Goal: Information Seeking & Learning: Learn about a topic

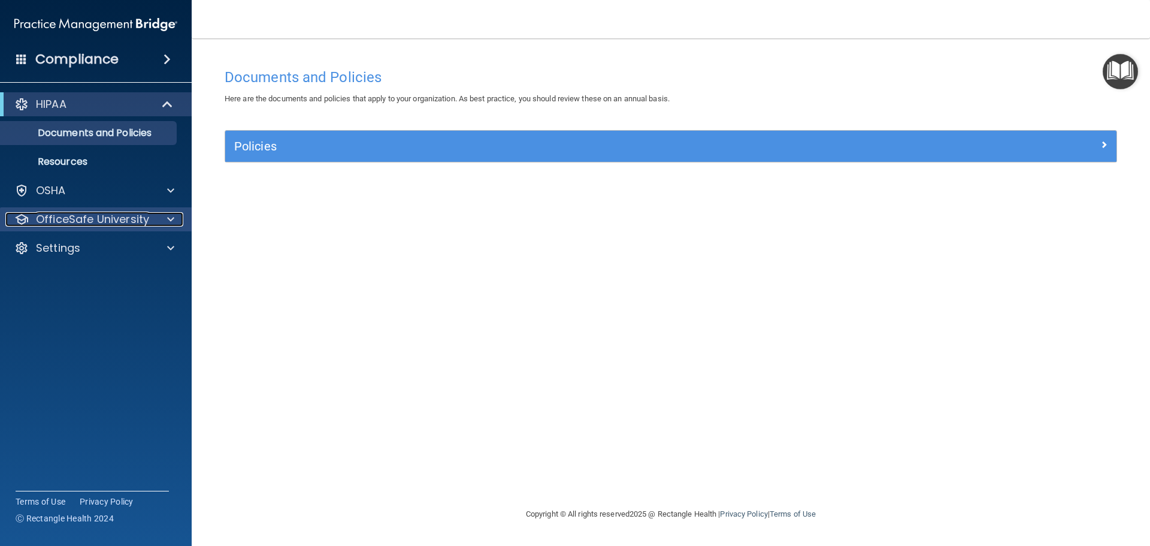
click at [165, 219] on div at bounding box center [169, 219] width 30 height 14
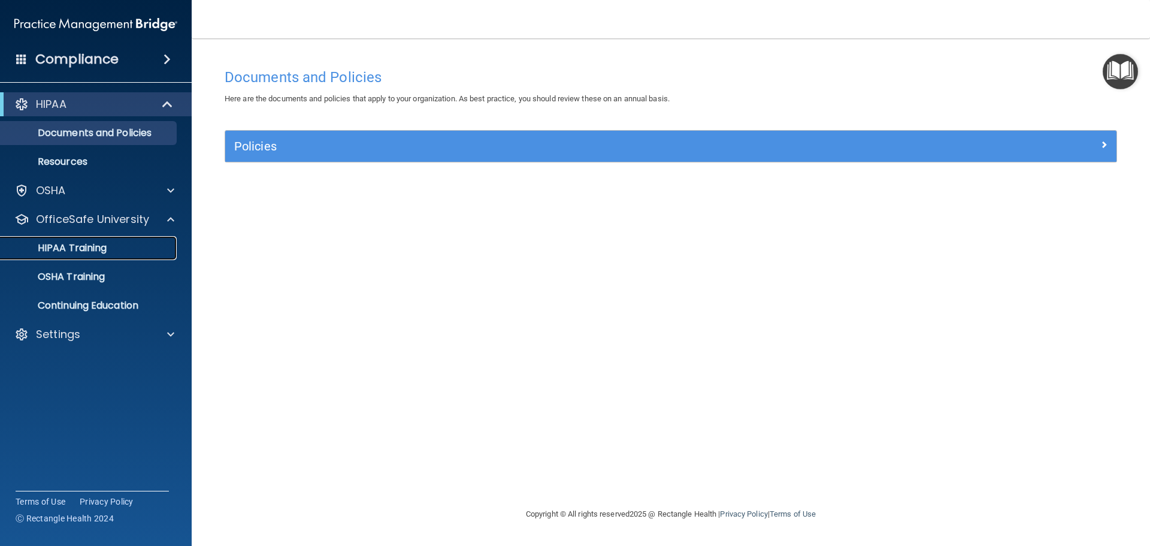
click at [110, 246] on div "HIPAA Training" at bounding box center [89, 248] width 163 height 12
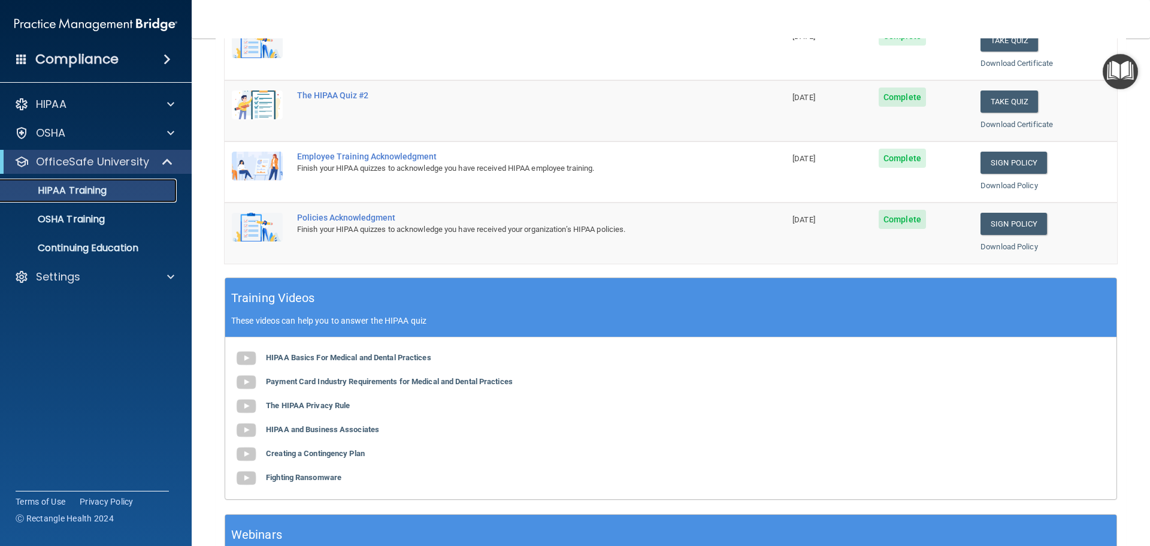
scroll to position [237, 0]
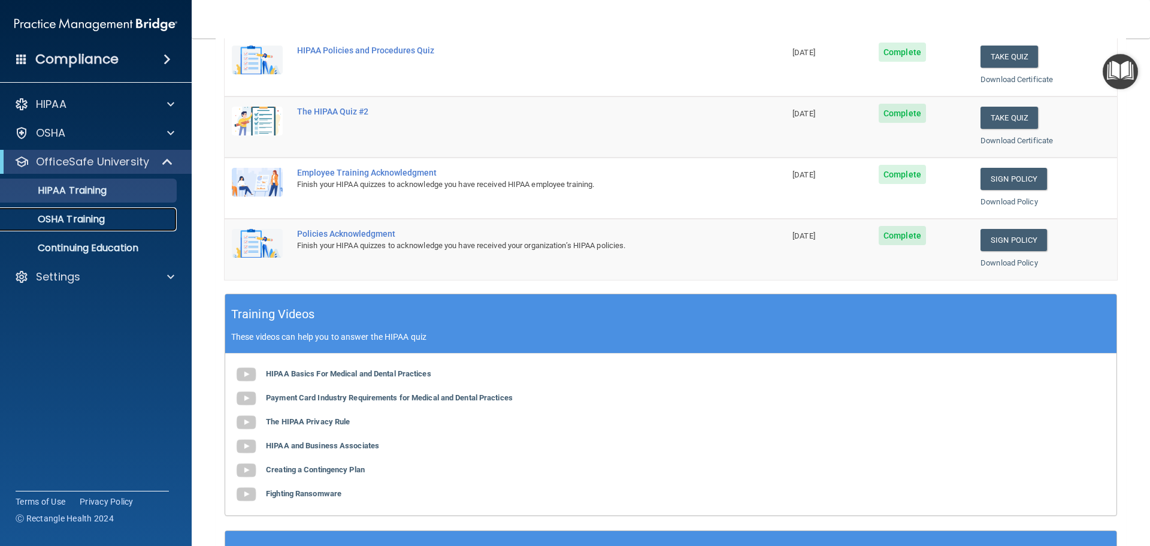
click at [99, 226] on link "OSHA Training" at bounding box center [82, 219] width 189 height 24
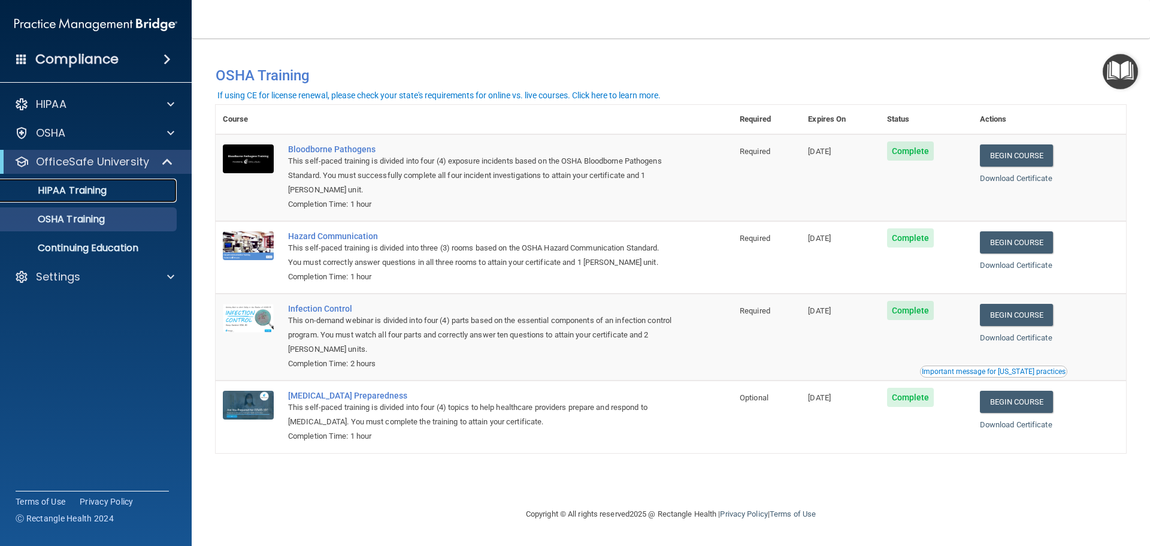
click at [108, 190] on div "HIPAA Training" at bounding box center [89, 190] width 163 height 12
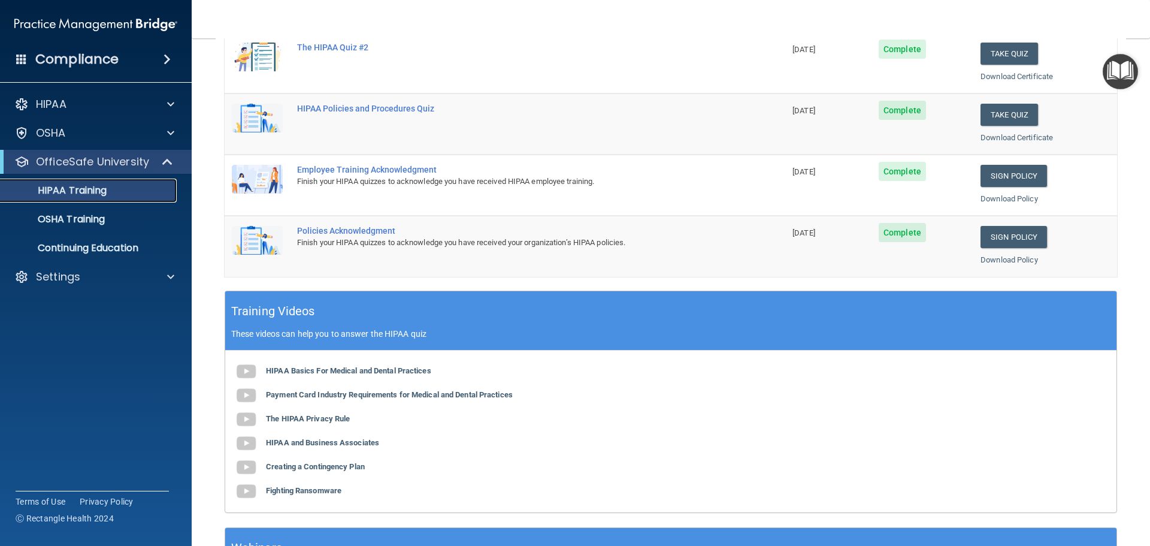
scroll to position [299, 0]
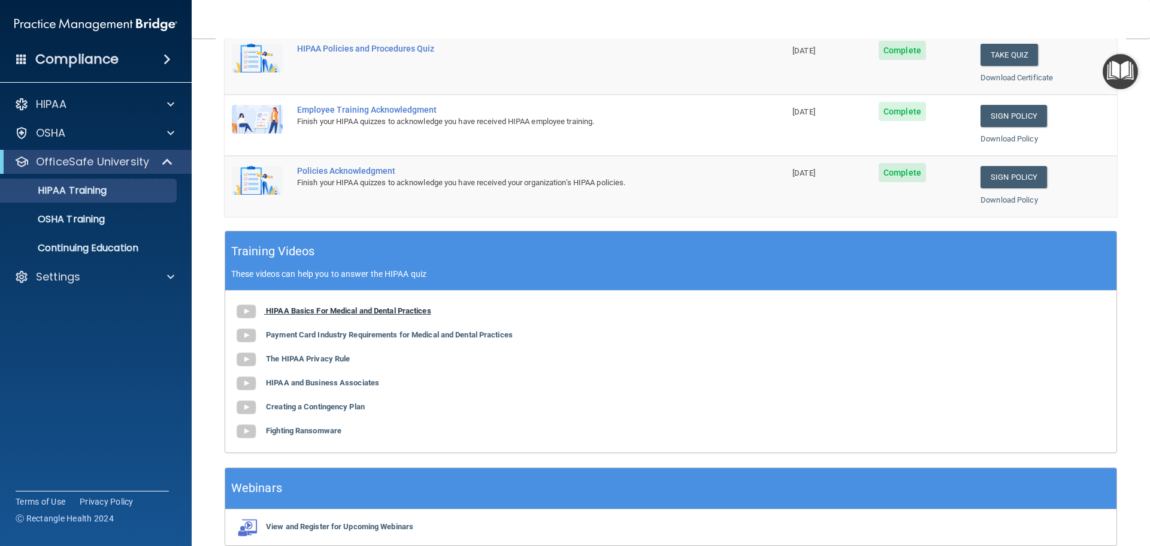
click at [248, 311] on img at bounding box center [246, 311] width 24 height 24
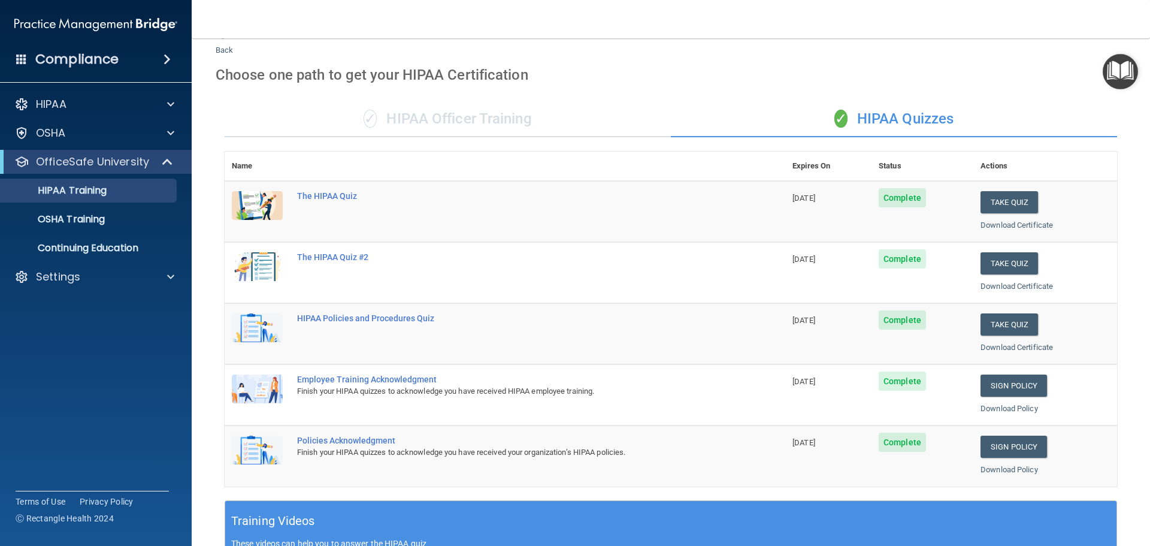
scroll to position [0, 0]
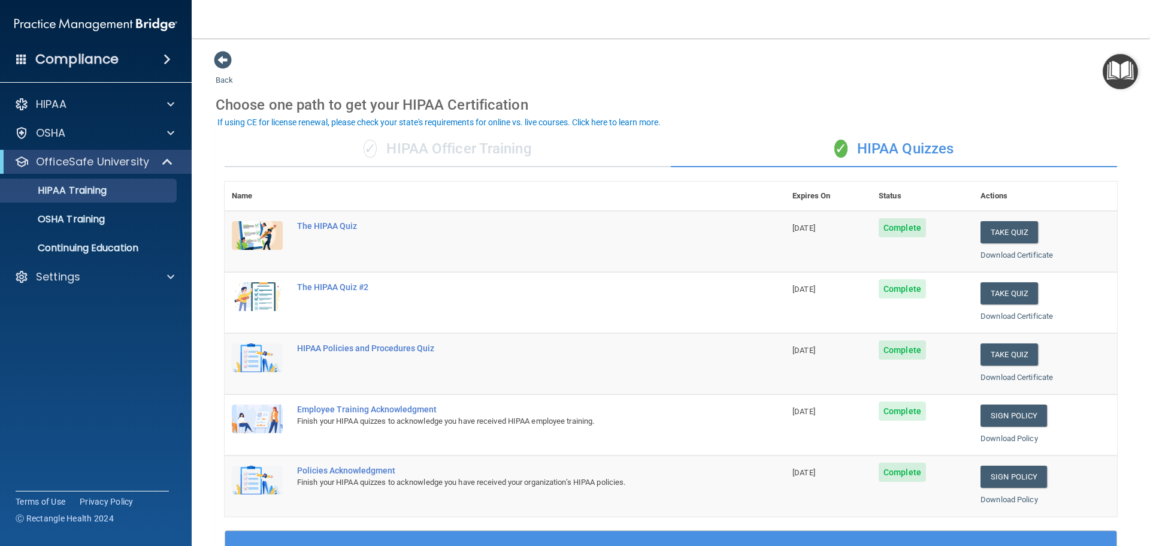
click at [163, 56] on span at bounding box center [166, 59] width 7 height 14
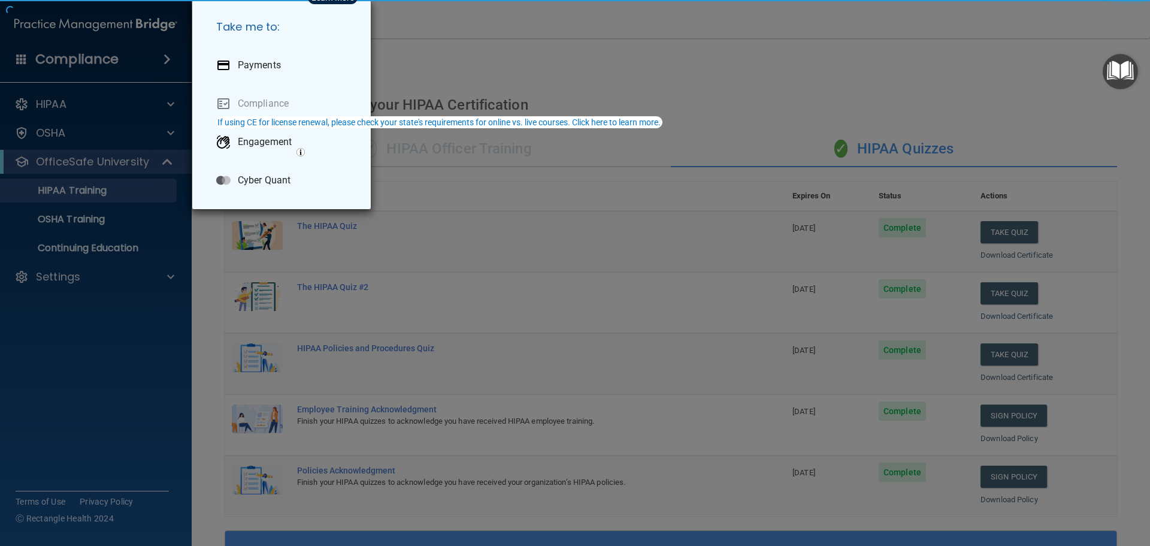
click at [165, 57] on div "Take me to: Payments Compliance Engagement Cyber Quant" at bounding box center [575, 273] width 1150 height 546
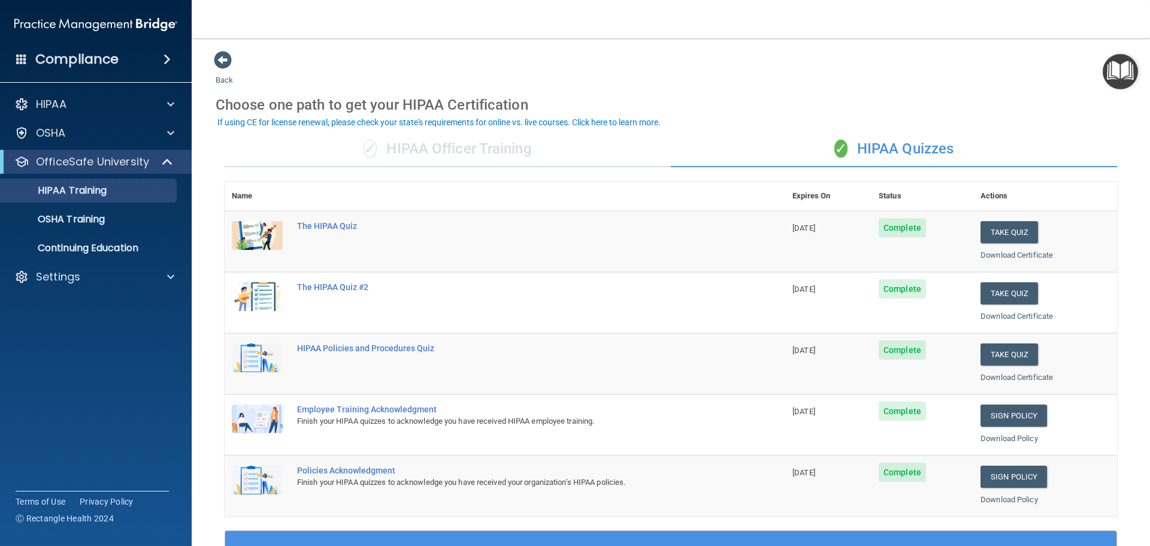
click at [165, 57] on span at bounding box center [166, 59] width 7 height 14
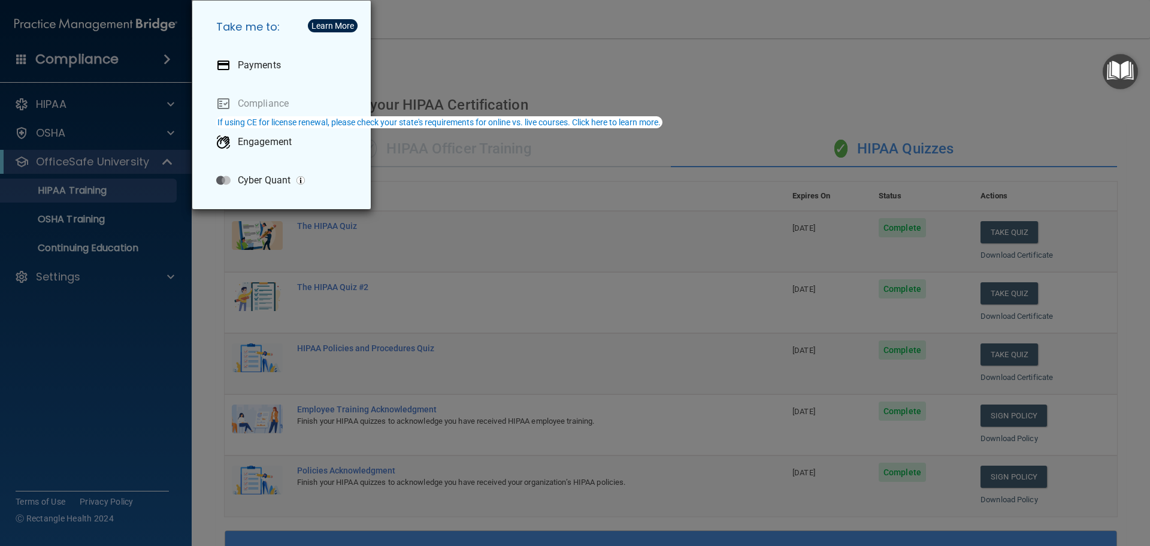
click at [478, 62] on div "Take me to: Payments Compliance Engagement Cyber Quant" at bounding box center [575, 273] width 1150 height 546
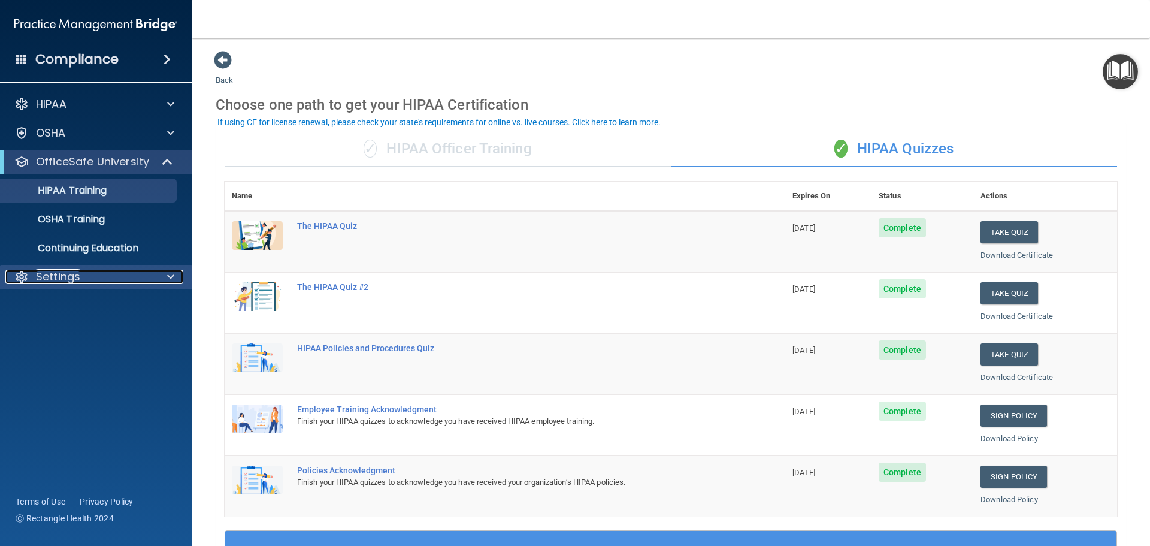
click at [170, 280] on span at bounding box center [170, 276] width 7 height 14
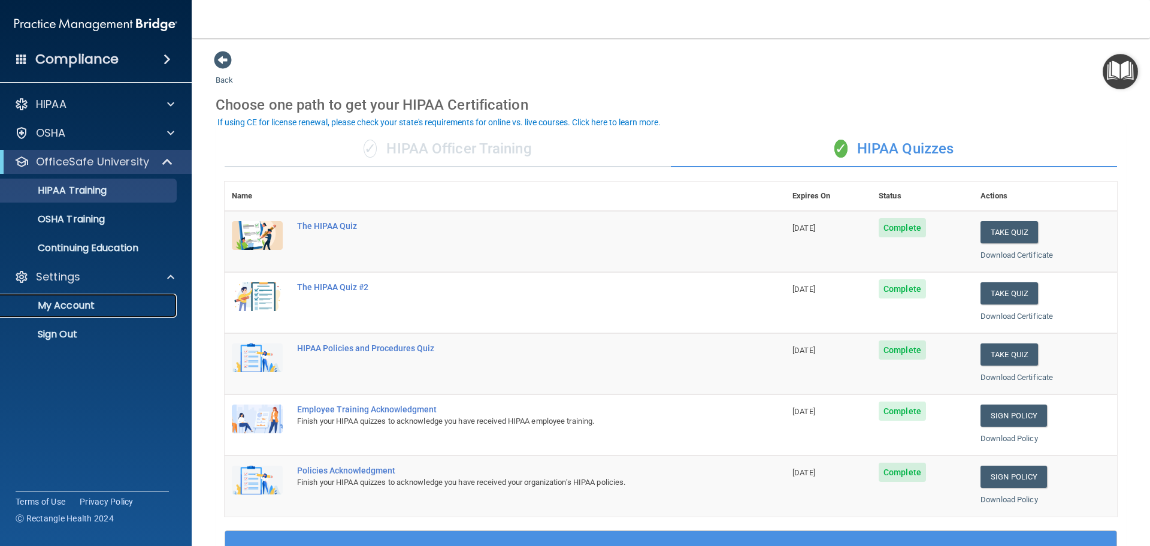
click at [92, 301] on p "My Account" at bounding box center [89, 305] width 163 height 12
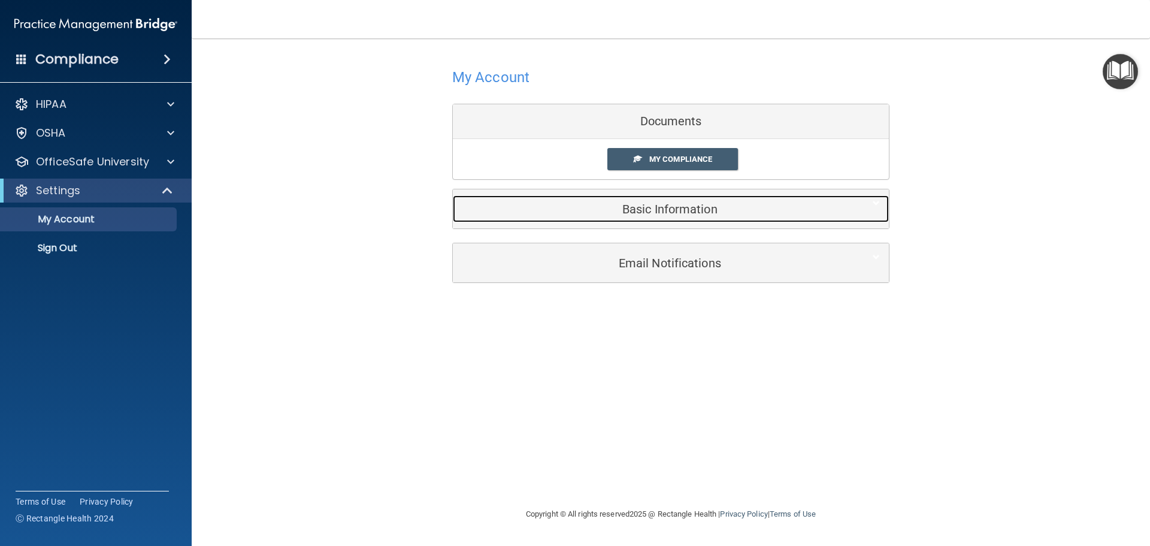
click at [610, 208] on h5 "Basic Information" at bounding box center [652, 208] width 381 height 13
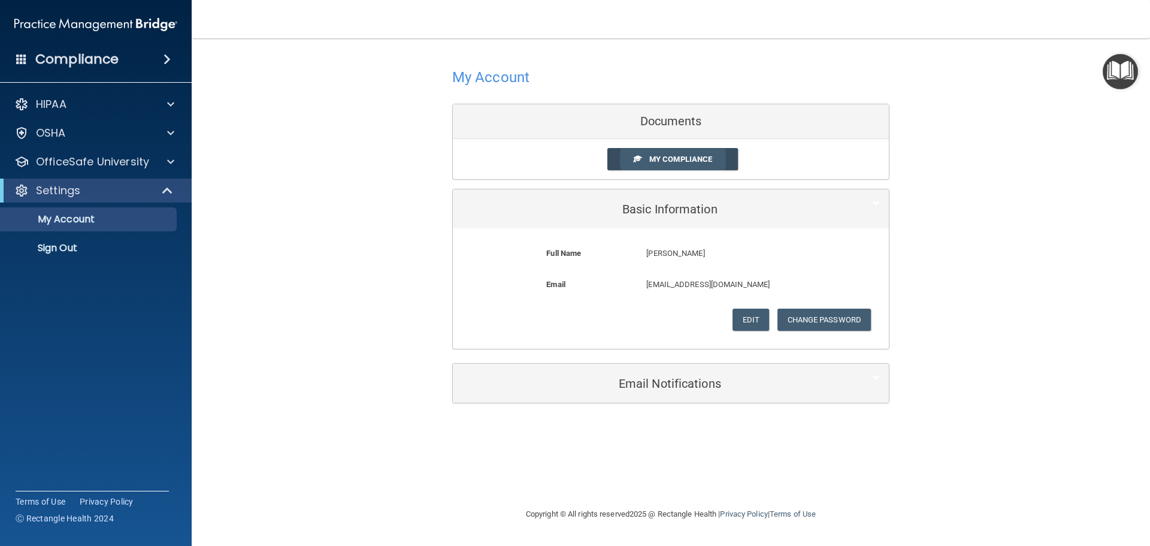
click at [671, 156] on span "My Compliance" at bounding box center [680, 159] width 63 height 9
click at [662, 151] on link "My Compliance" at bounding box center [672, 159] width 131 height 22
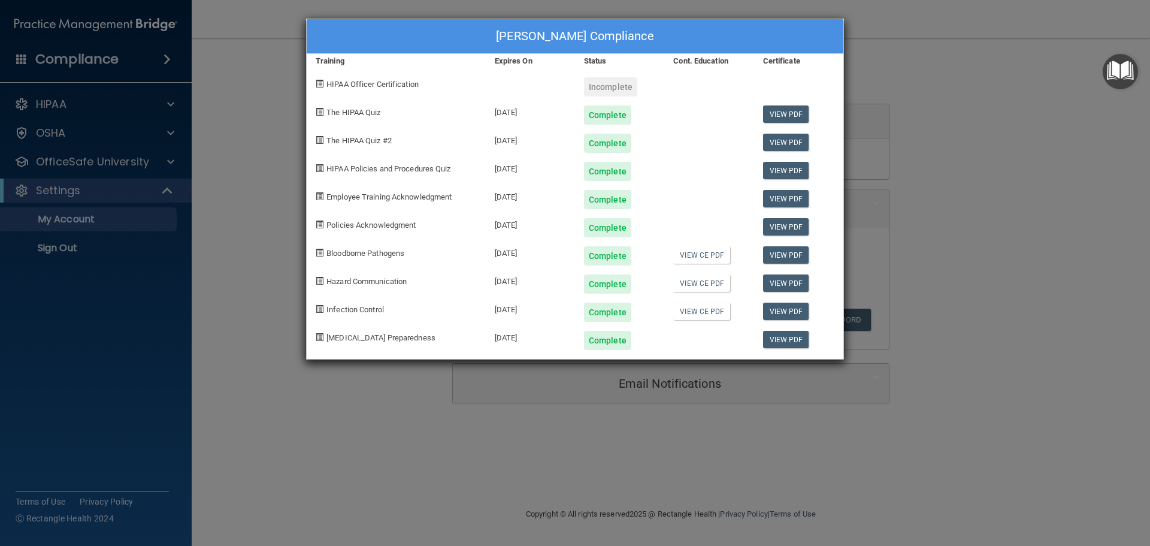
click at [949, 126] on div "Candice J Crenshaw's Compliance Training Expires On Status Cont. Education Cert…" at bounding box center [575, 273] width 1150 height 546
click at [808, 400] on div "Candice J Crenshaw's Compliance Training Expires On Status Cont. Education Cert…" at bounding box center [575, 273] width 1150 height 546
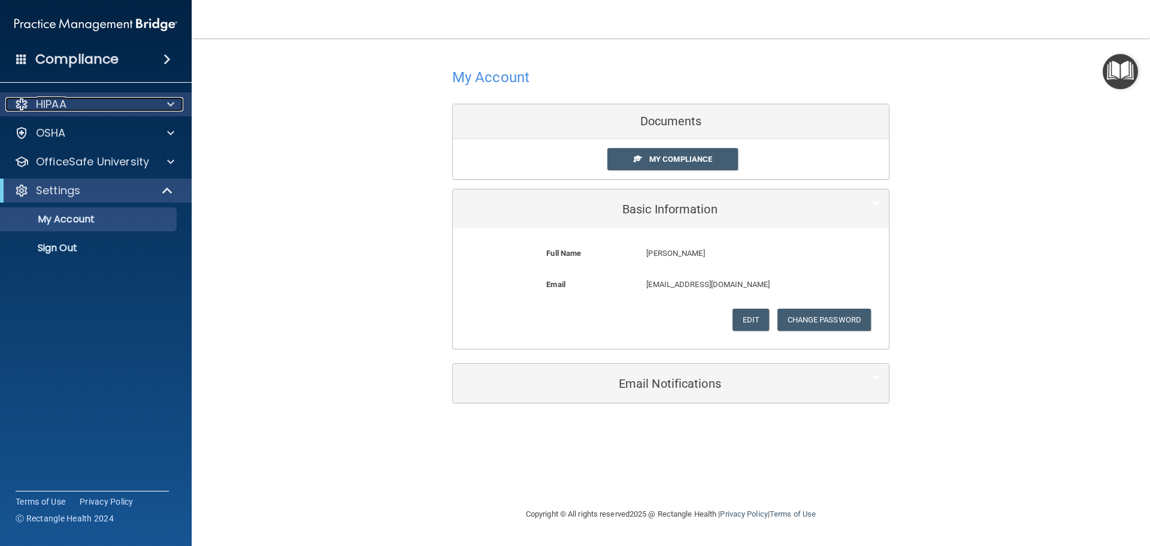
click at [169, 105] on span at bounding box center [170, 104] width 7 height 14
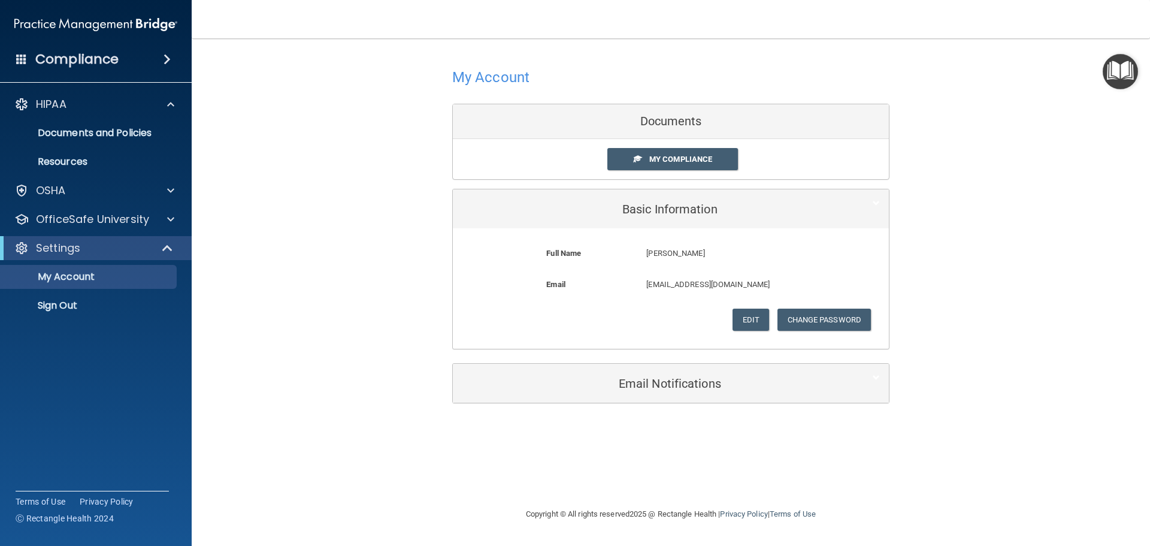
click at [257, 168] on div "My Account Documents My Compliance My Compliance My BAA Basic Information Full …" at bounding box center [671, 233] width 910 height 366
click at [174, 215] on div at bounding box center [169, 219] width 30 height 14
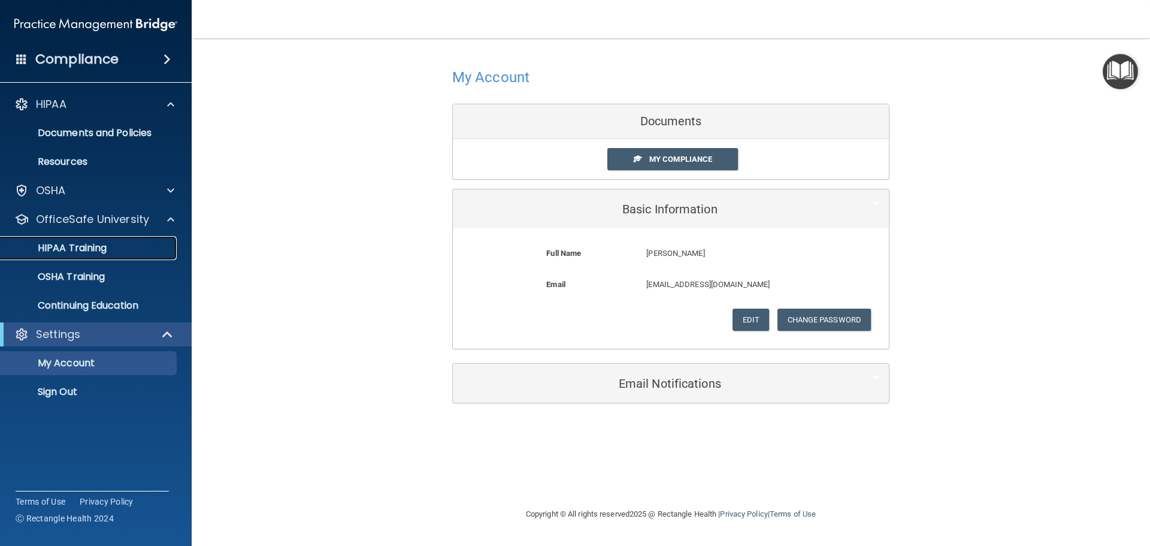
click at [98, 250] on p "HIPAA Training" at bounding box center [57, 248] width 99 height 12
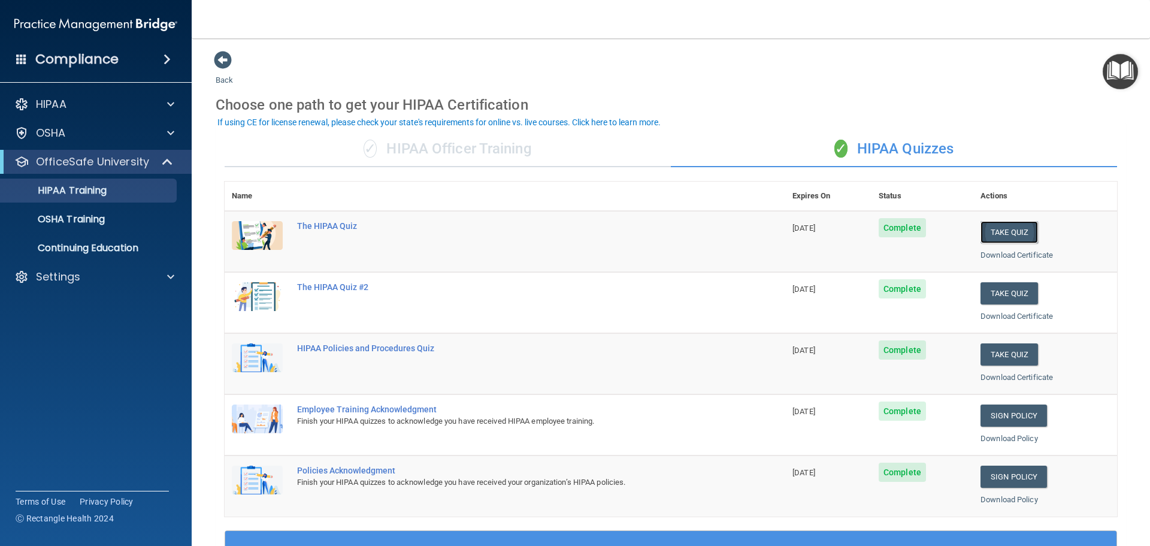
click at [999, 235] on button "Take Quiz" at bounding box center [1008, 232] width 57 height 22
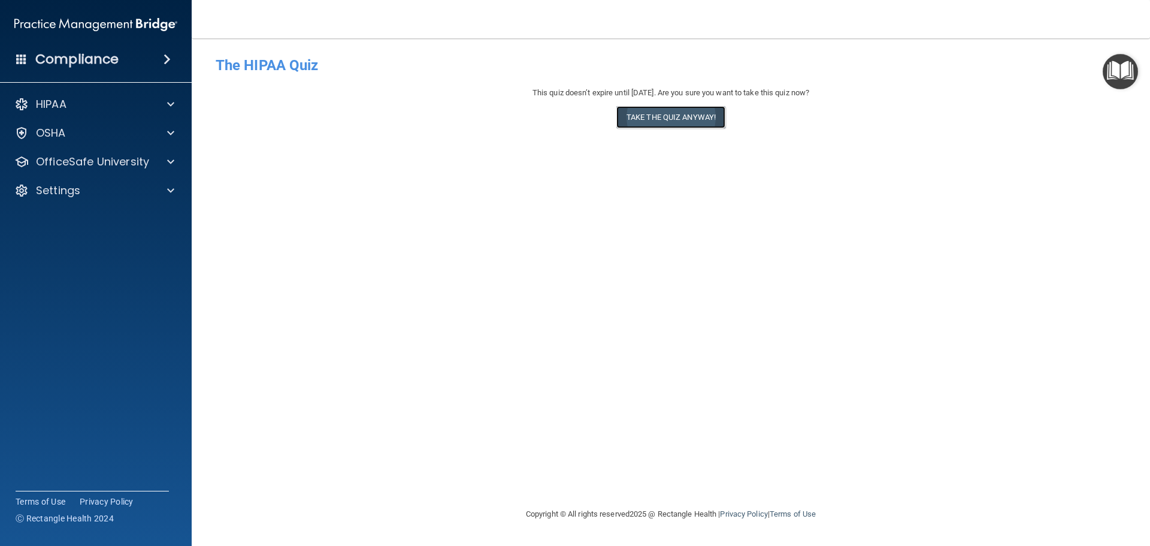
click at [669, 116] on button "Take the quiz anyway!" at bounding box center [670, 117] width 109 height 22
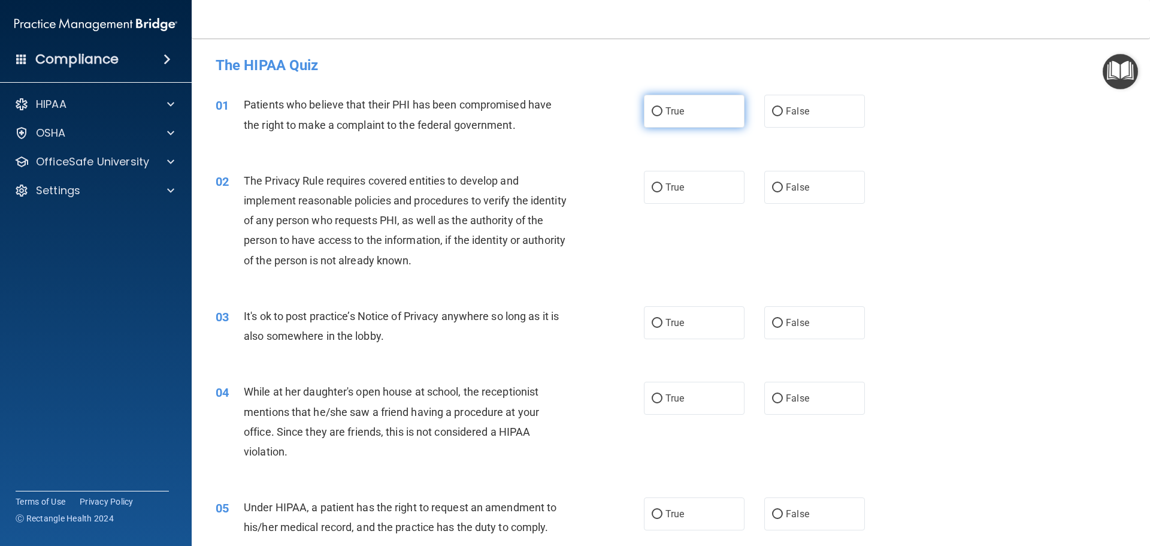
click at [653, 111] on input "True" at bounding box center [657, 111] width 11 height 9
radio input "true"
click at [772, 320] on input "False" at bounding box center [777, 323] width 11 height 9
radio input "true"
click at [655, 183] on input "True" at bounding box center [657, 187] width 11 height 9
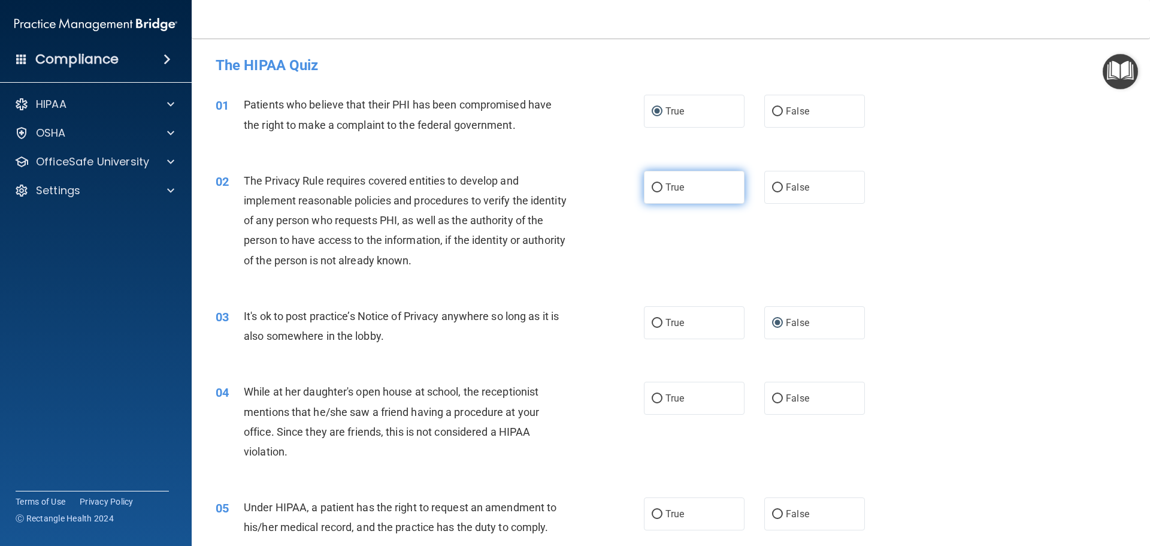
radio input "true"
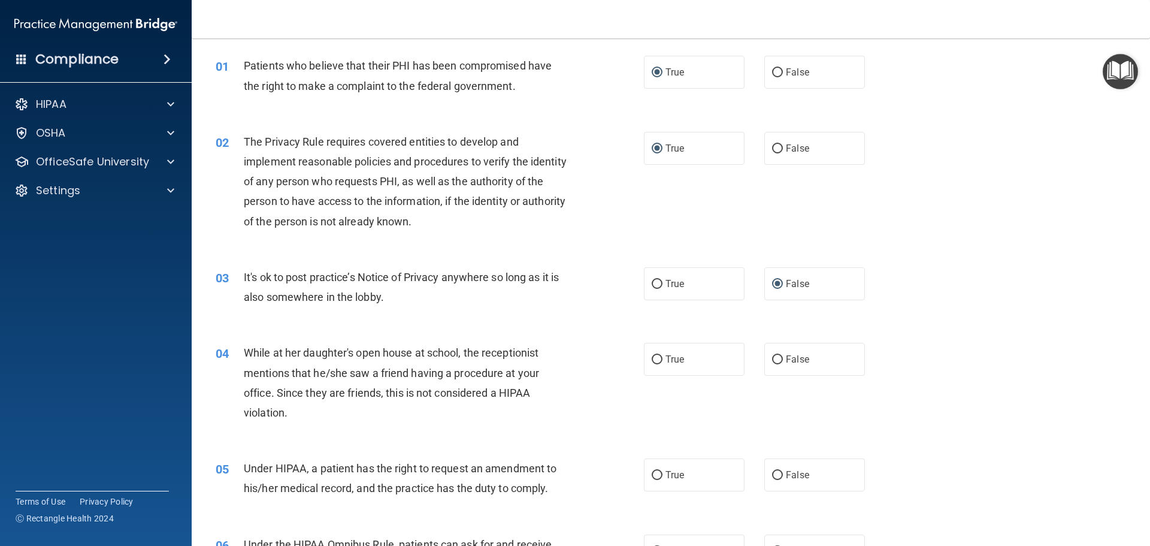
scroll to position [60, 0]
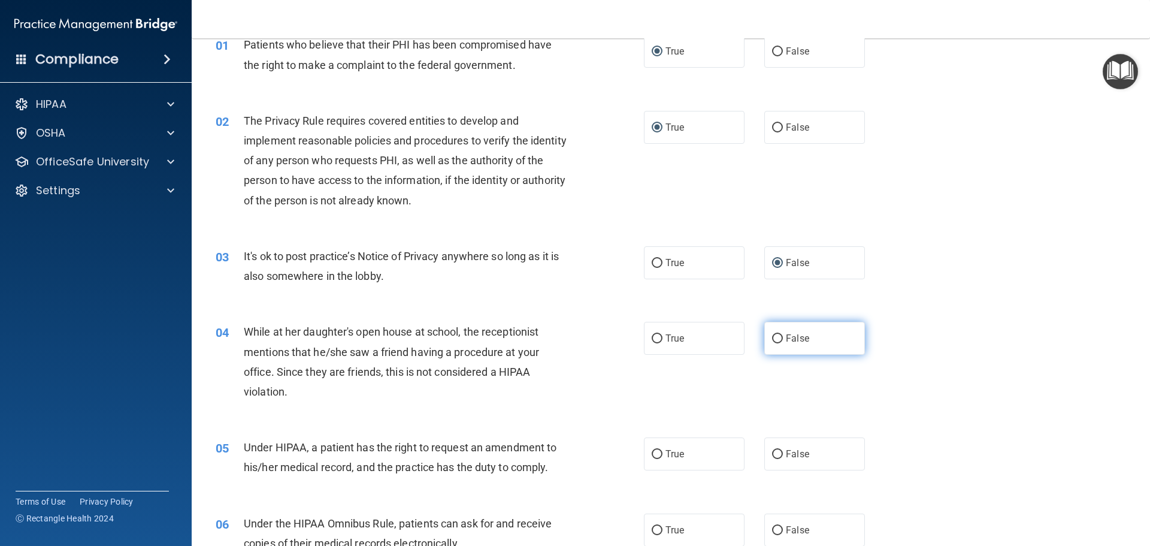
click at [773, 337] on input "False" at bounding box center [777, 338] width 11 height 9
radio input "true"
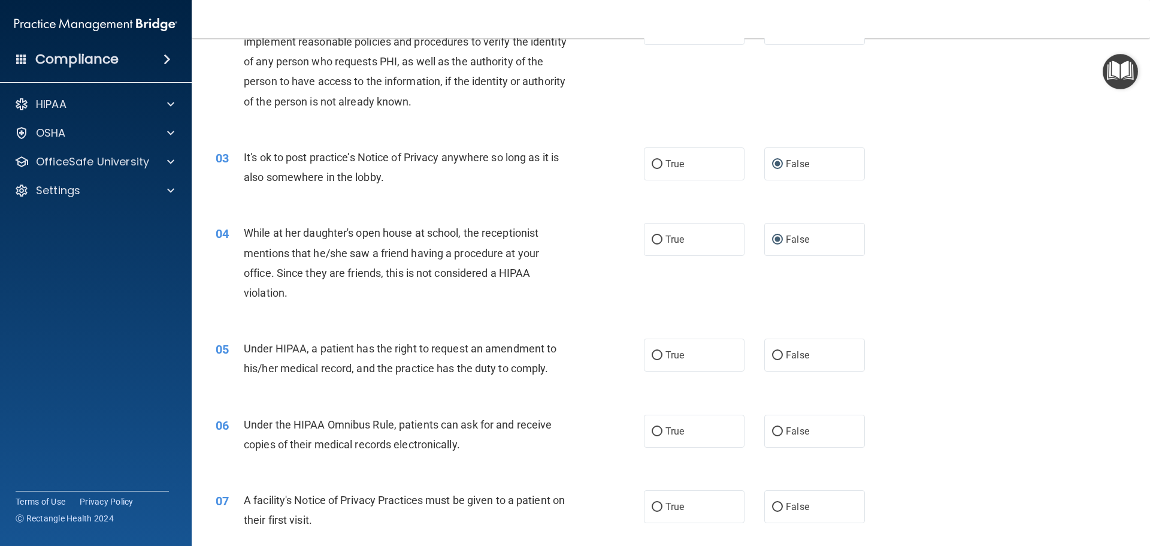
scroll to position [180, 0]
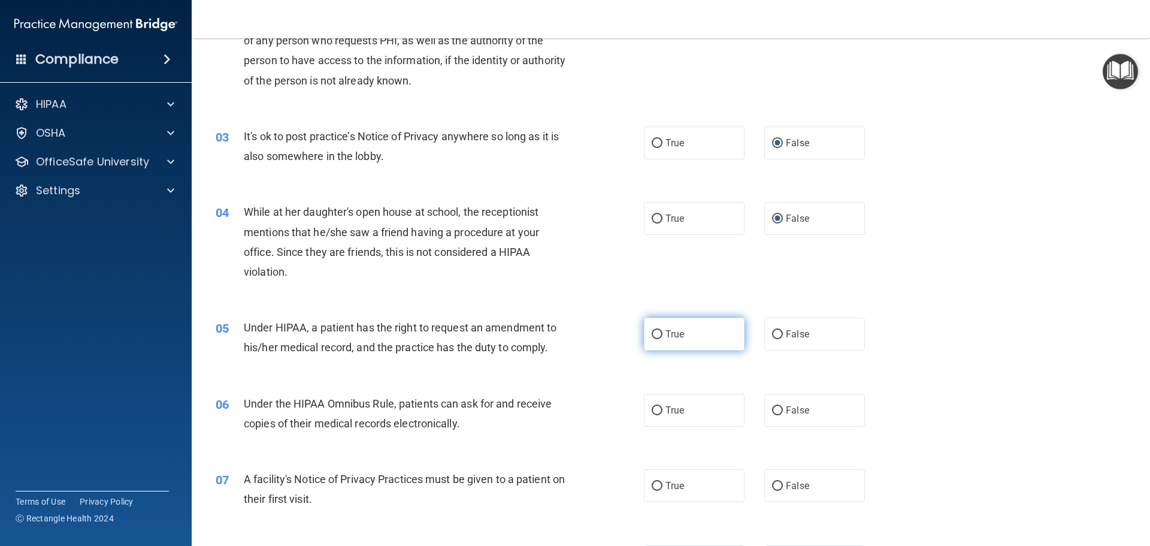
click at [653, 331] on input "True" at bounding box center [657, 334] width 11 height 9
radio input "true"
click at [652, 407] on input "True" at bounding box center [657, 410] width 11 height 9
radio input "true"
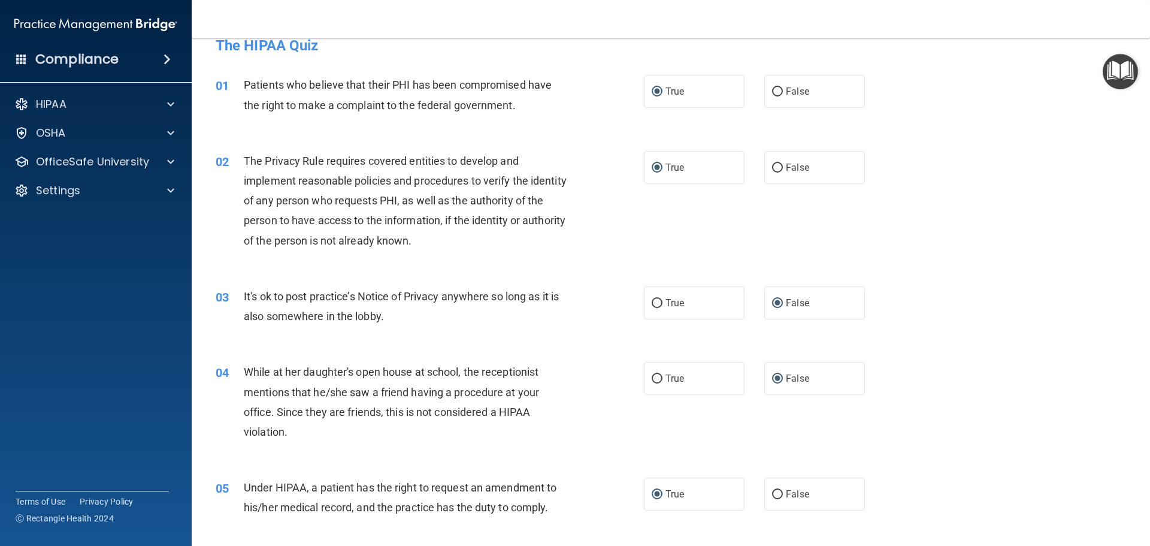
scroll to position [0, 0]
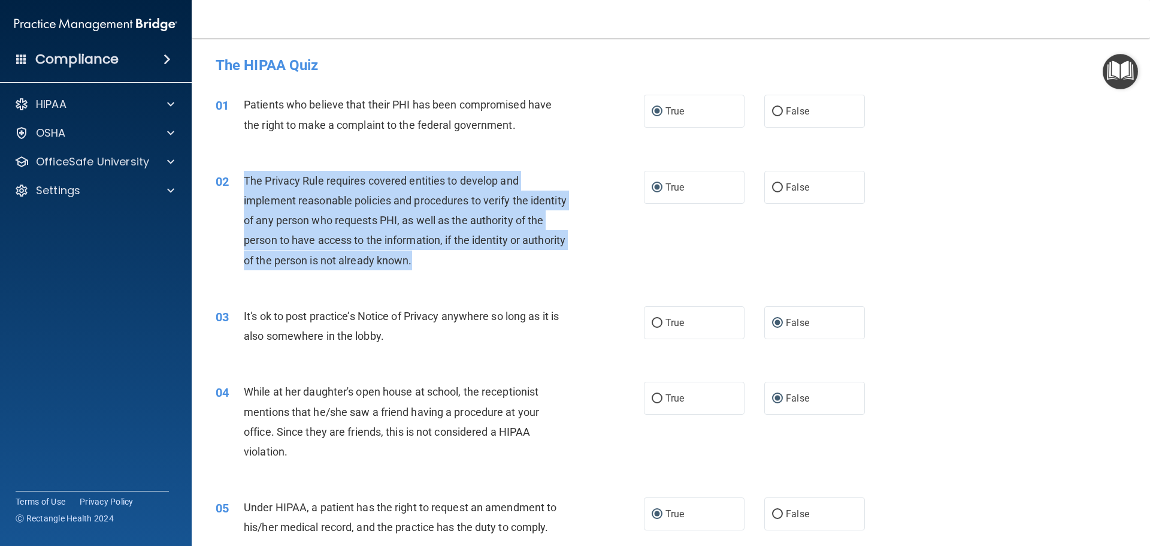
drag, startPoint x: 244, startPoint y: 175, endPoint x: 478, endPoint y: 265, distance: 251.1
click at [480, 266] on div "The Privacy Rule requires covered entities to develop and implement reasonable …" at bounding box center [411, 220] width 335 height 99
copy span "The Privacy Rule requires covered entities to develop and implement reasonable …"
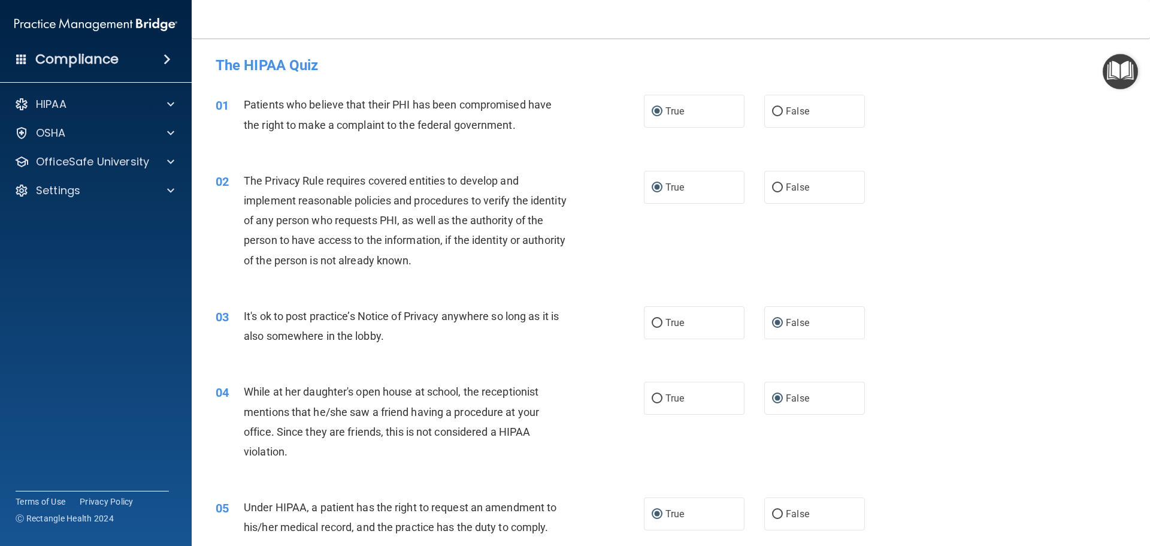
click at [517, 349] on div "03 It's ok to post practice’s Notice of Privacy anywhere so long as it is also …" at bounding box center [430, 329] width 464 height 46
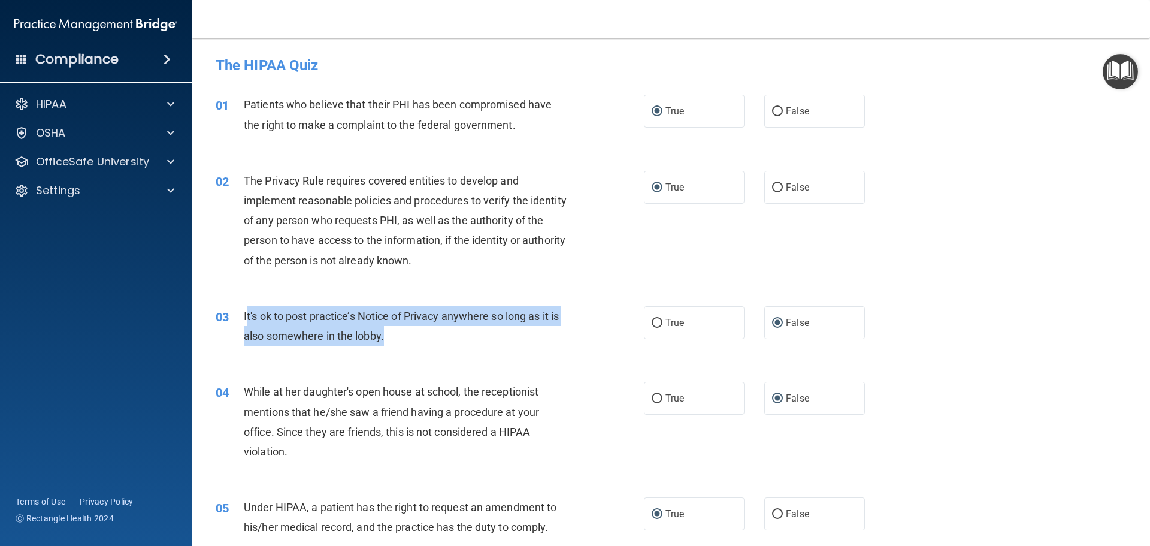
drag, startPoint x: 245, startPoint y: 314, endPoint x: 395, endPoint y: 343, distance: 152.6
click at [392, 344] on div "It's ok to post practice’s Notice of Privacy anywhere so long as it is also som…" at bounding box center [411, 326] width 335 height 40
click at [401, 341] on div "It's ok to post practice’s Notice of Privacy anywhere so long as it is also som…" at bounding box center [411, 326] width 335 height 40
click at [490, 336] on div "It's ok to post practice’s Notice of Privacy anywhere so long as it is also som…" at bounding box center [411, 326] width 335 height 40
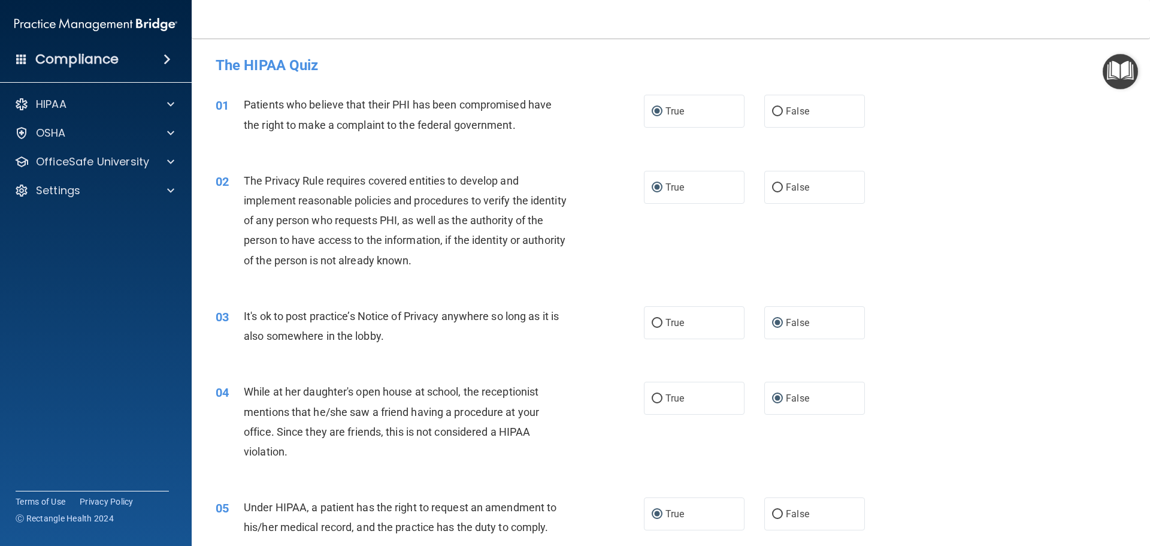
click at [607, 281] on div "02 The Privacy Rule requires covered entities to develop and implement reasonab…" at bounding box center [671, 223] width 928 height 135
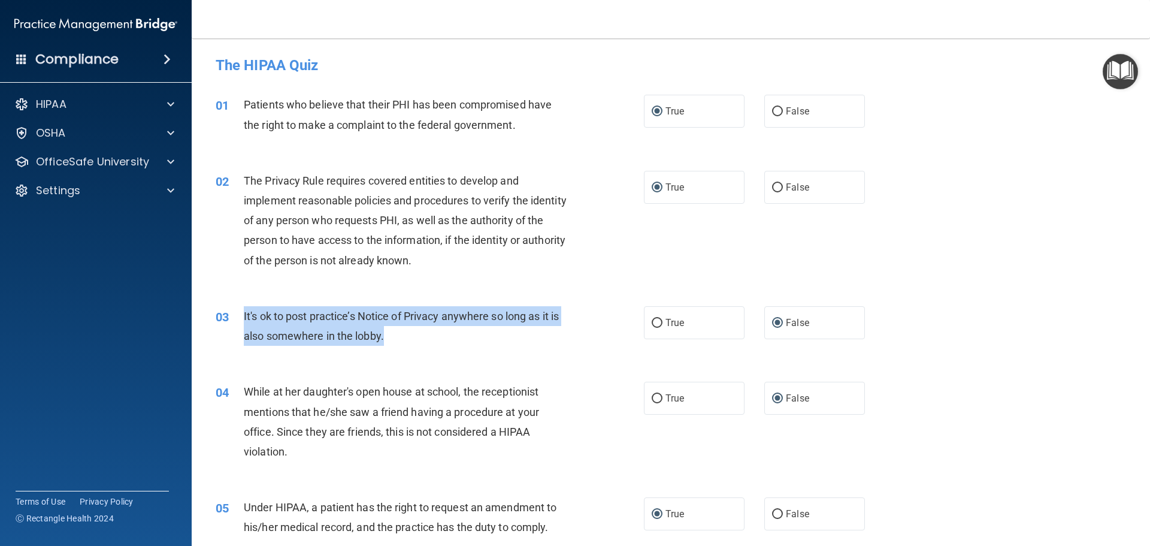
drag, startPoint x: 241, startPoint y: 312, endPoint x: 411, endPoint y: 349, distance: 173.5
click at [411, 349] on div "03 It's ok to post practice’s Notice of Privacy anywhere so long as it is also …" at bounding box center [430, 329] width 464 height 46
copy div "It's ok to post practice’s Notice of Privacy anywhere so long as it is also som…"
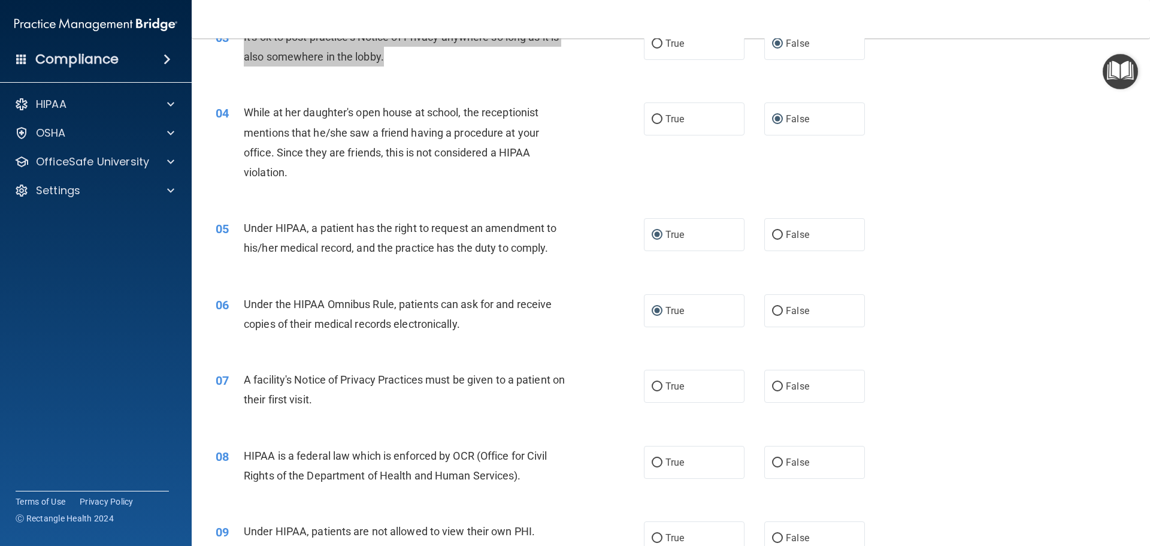
scroll to position [299, 0]
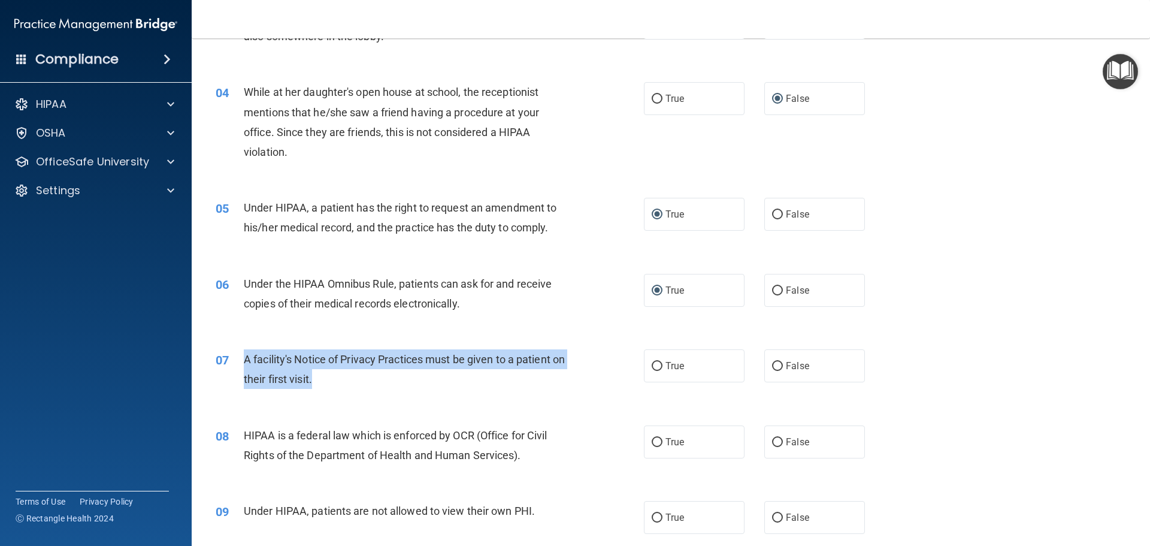
drag, startPoint x: 251, startPoint y: 359, endPoint x: 380, endPoint y: 383, distance: 131.7
click at [380, 383] on div "07 A facility's Notice of Privacy Practices must be given to a patient on their…" at bounding box center [430, 372] width 464 height 46
copy div "A facility's Notice of Privacy Practices must be given to a patient on their fi…"
click at [773, 365] on input "False" at bounding box center [777, 366] width 11 height 9
radio input "true"
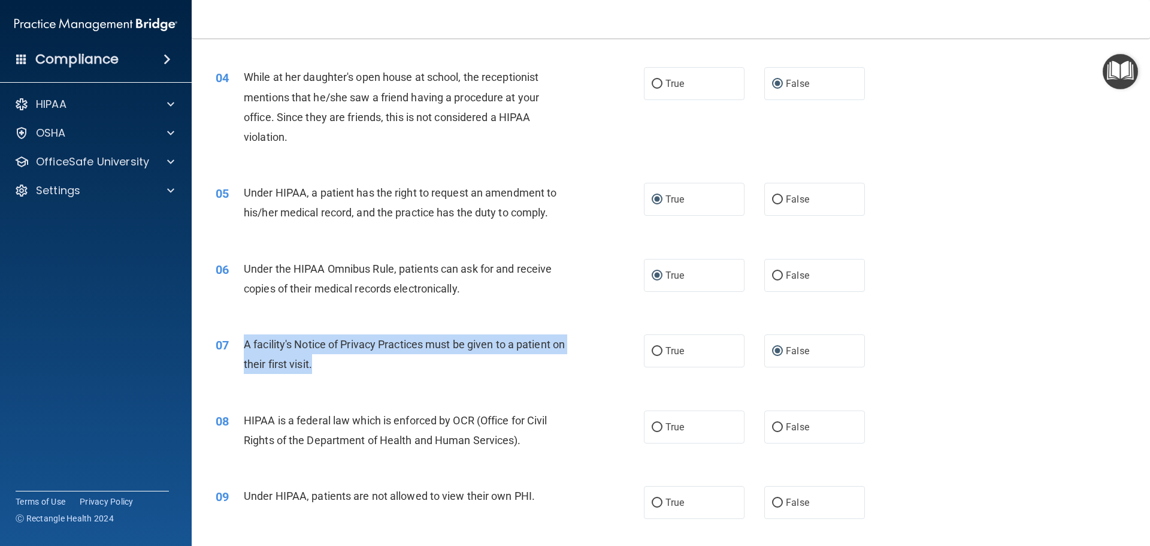
scroll to position [359, 0]
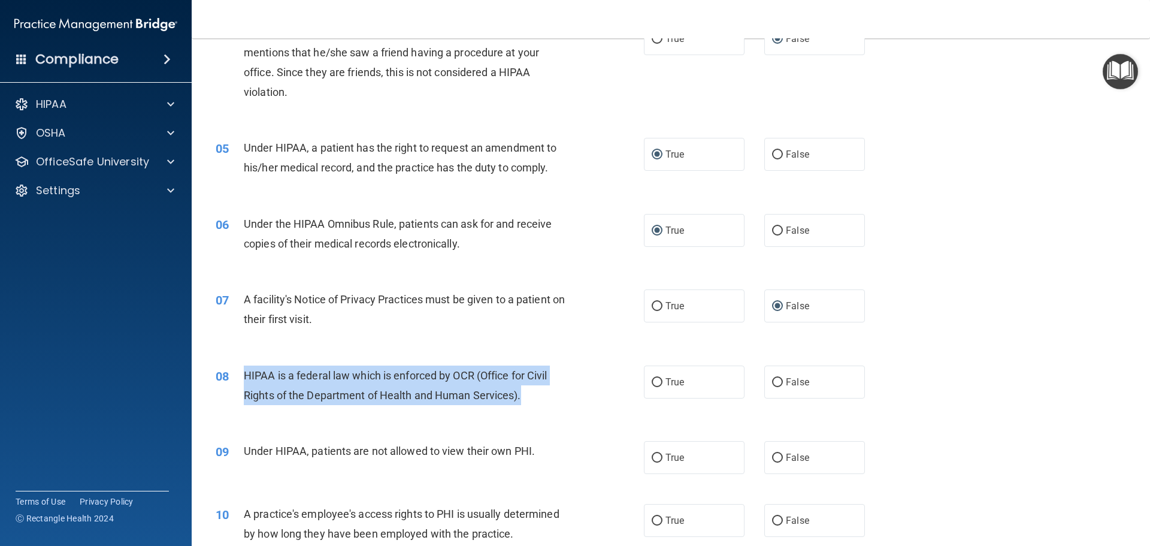
drag, startPoint x: 244, startPoint y: 372, endPoint x: 543, endPoint y: 404, distance: 300.6
click at [543, 404] on div "HIPAA is a federal law which is enforced by OCR (Office for Civil Rights of the…" at bounding box center [411, 385] width 335 height 40
copy span "HIPAA is a federal law which is enforced by OCR (Office for Civil Rights of the…"
click at [653, 379] on input "True" at bounding box center [657, 382] width 11 height 9
radio input "true"
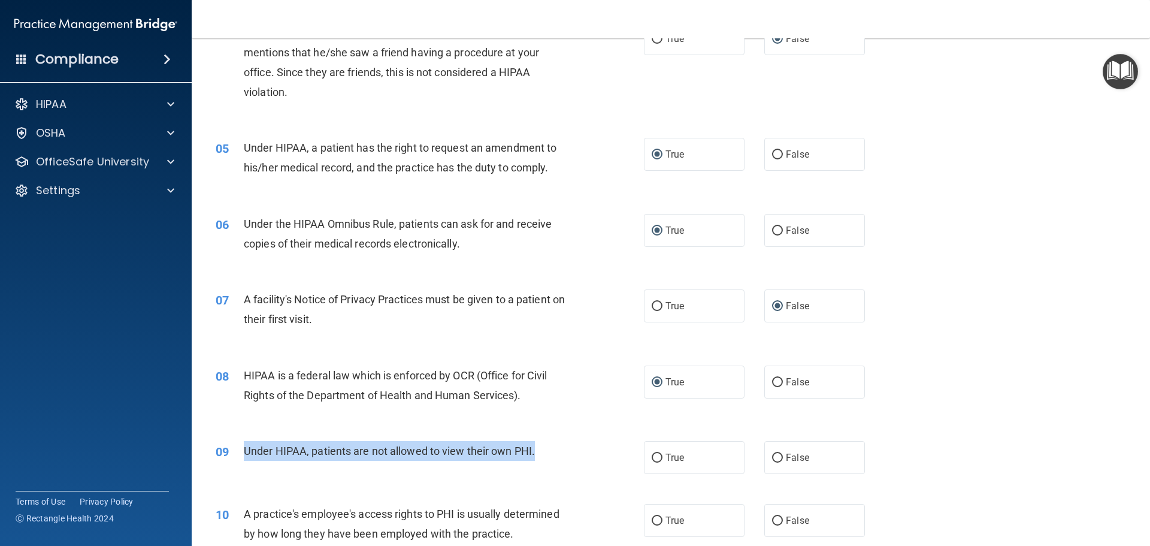
drag, startPoint x: 243, startPoint y: 447, endPoint x: 555, endPoint y: 446, distance: 312.0
click at [555, 446] on div "Under HIPAA, patients are not allowed to view their own PHI." at bounding box center [411, 451] width 335 height 20
copy span "Under HIPAA, patients are not allowed to view their own PHI."
click at [777, 454] on input "False" at bounding box center [777, 457] width 11 height 9
radio input "true"
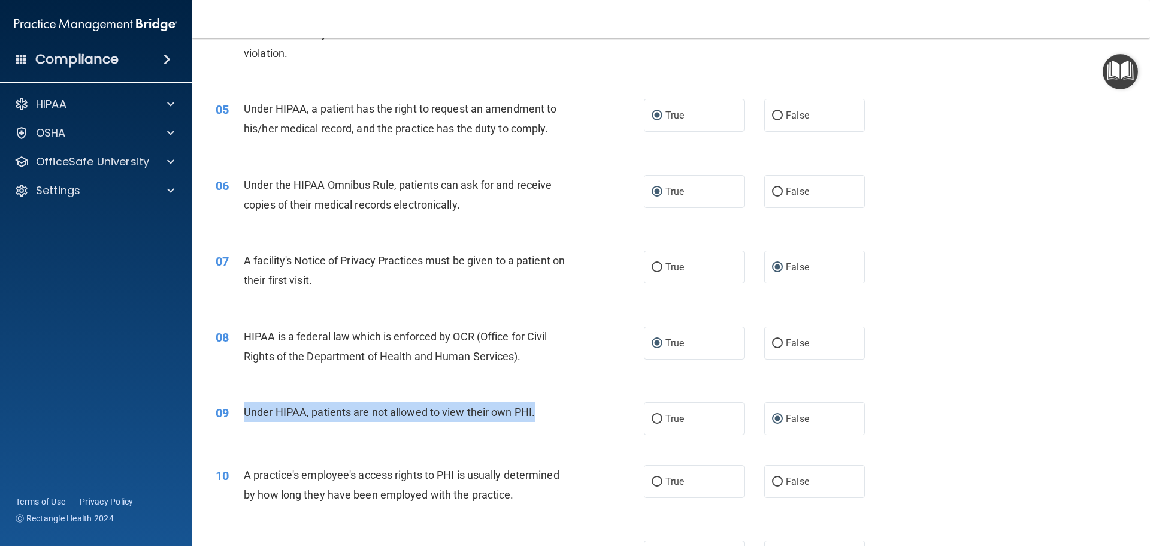
scroll to position [479, 0]
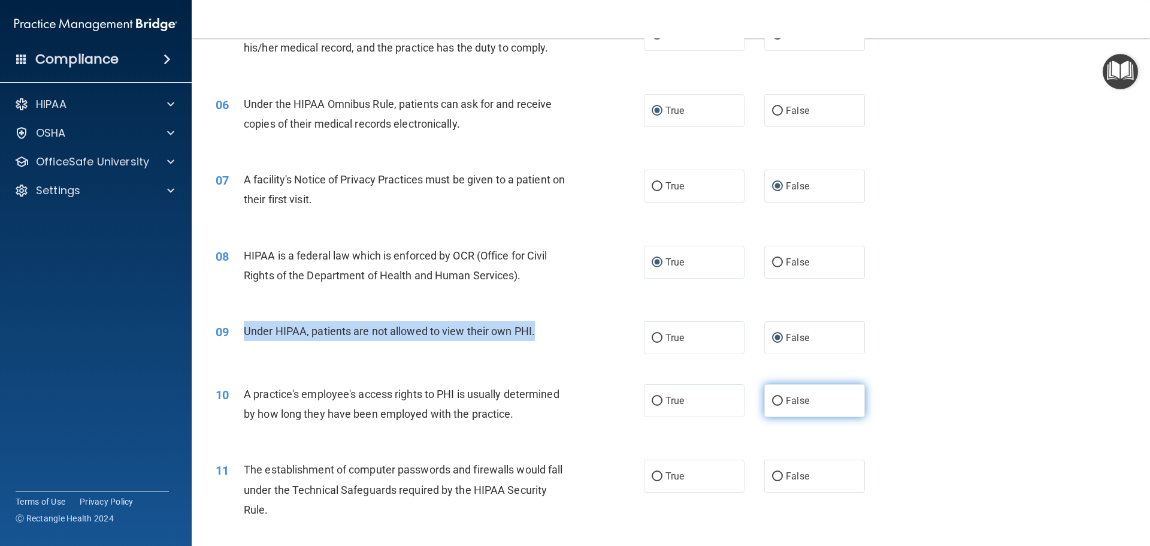
click at [772, 398] on input "False" at bounding box center [777, 400] width 11 height 9
radio input "true"
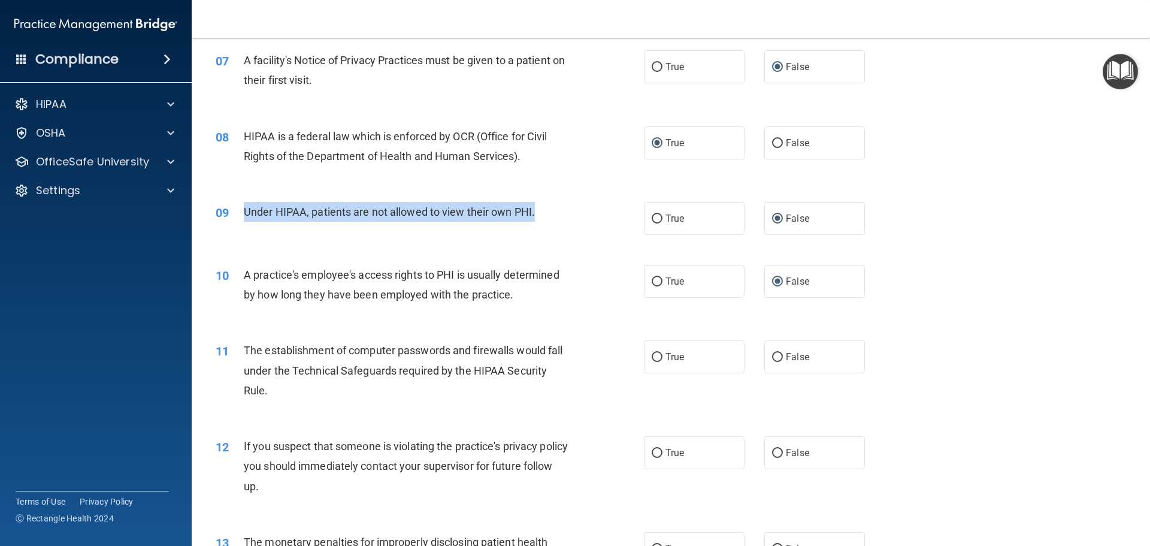
scroll to position [599, 0]
drag, startPoint x: 247, startPoint y: 344, endPoint x: 332, endPoint y: 362, distance: 87.4
click at [319, 358] on div "The establishment of computer passwords and firewalls would fall under the Tech…" at bounding box center [411, 370] width 335 height 60
drag, startPoint x: 338, startPoint y: 399, endPoint x: 283, endPoint y: 390, distance: 55.8
click at [338, 400] on div "11 The establishment of computer passwords and firewalls would fall under the T…" at bounding box center [430, 373] width 464 height 66
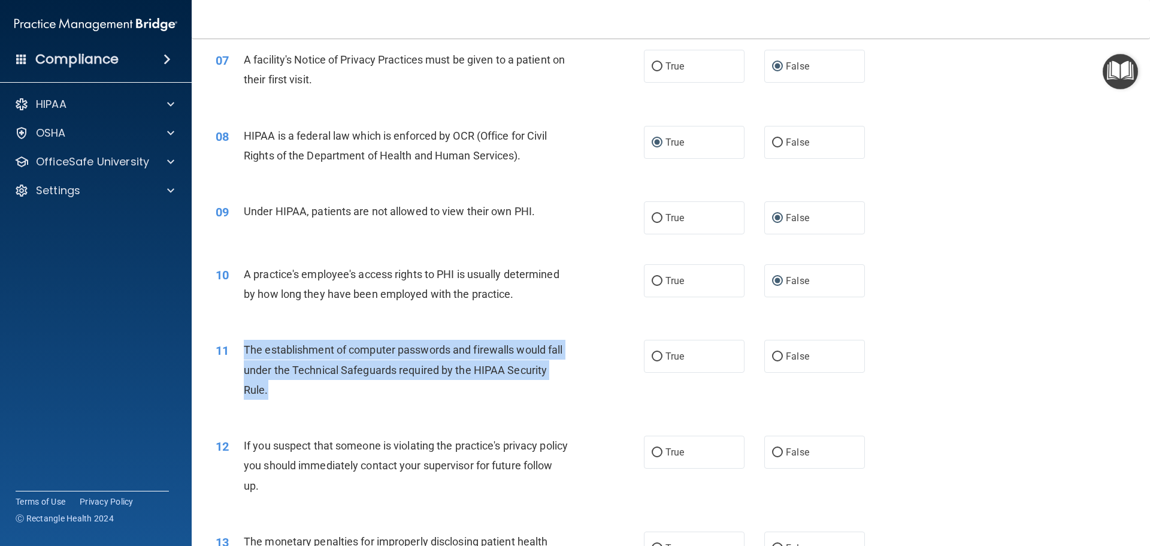
drag, startPoint x: 243, startPoint y: 342, endPoint x: 440, endPoint y: 400, distance: 205.4
click at [440, 400] on div "11 The establishment of computer passwords and firewalls would fall under the T…" at bounding box center [430, 373] width 464 height 66
copy div "The establishment of computer passwords and firewalls would fall under the Tech…"
click at [655, 352] on input "True" at bounding box center [657, 356] width 11 height 9
radio input "true"
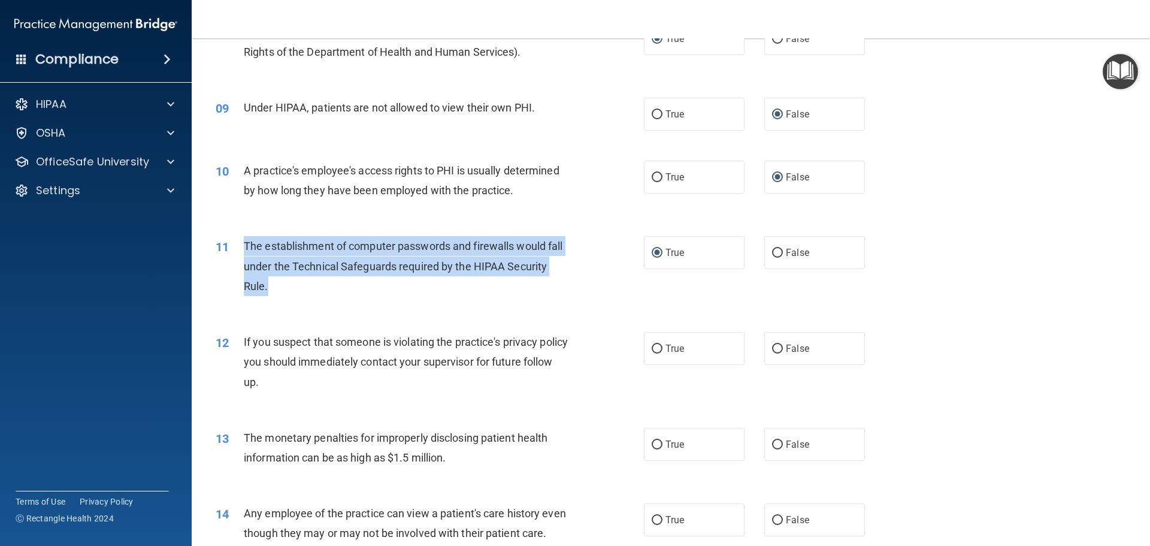
scroll to position [719, 0]
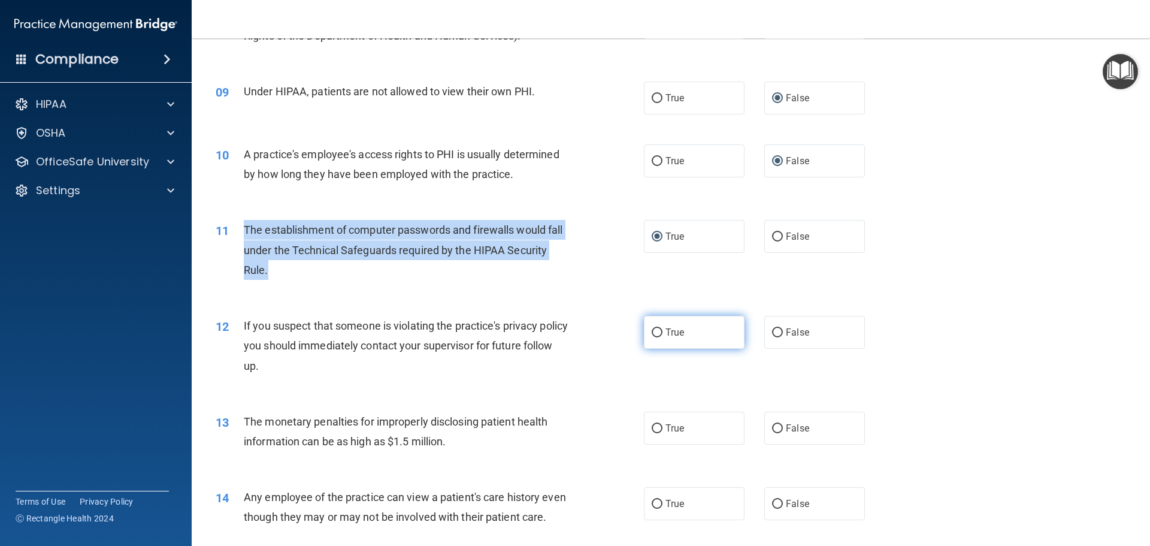
drag, startPoint x: 653, startPoint y: 331, endPoint x: 643, endPoint y: 333, distance: 9.9
click at [652, 331] on input "True" at bounding box center [657, 332] width 11 height 9
radio input "true"
drag, startPoint x: 656, startPoint y: 426, endPoint x: 645, endPoint y: 412, distance: 17.9
click at [656, 426] on input "True" at bounding box center [657, 428] width 11 height 9
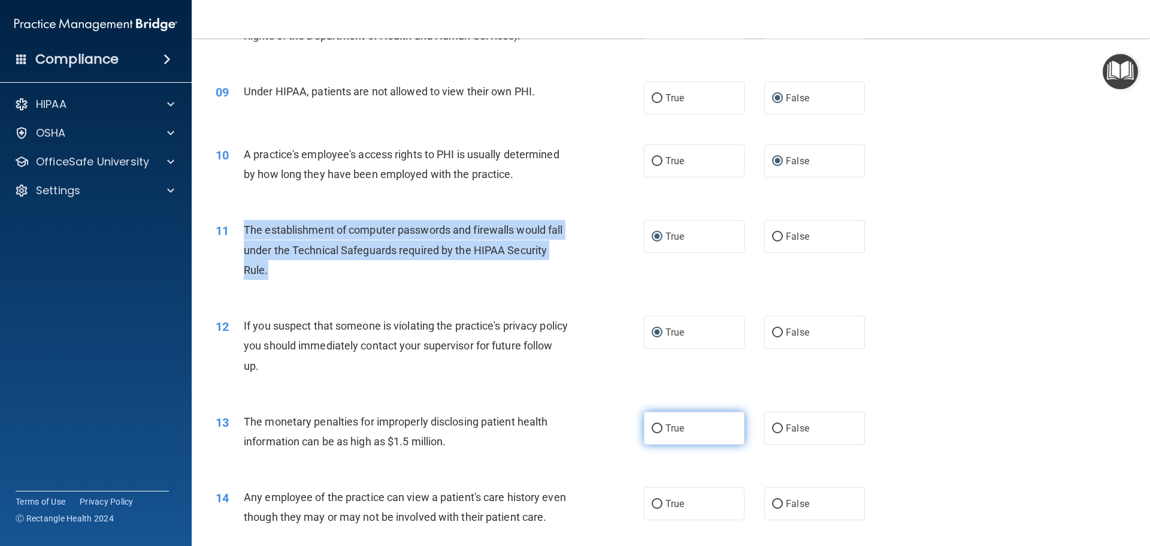
radio input "true"
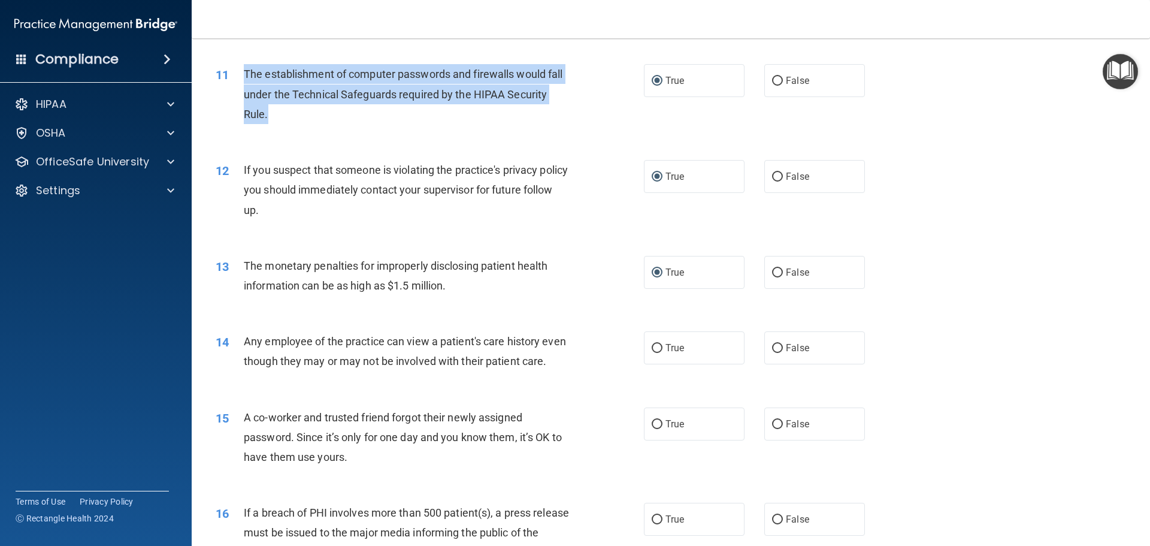
scroll to position [898, 0]
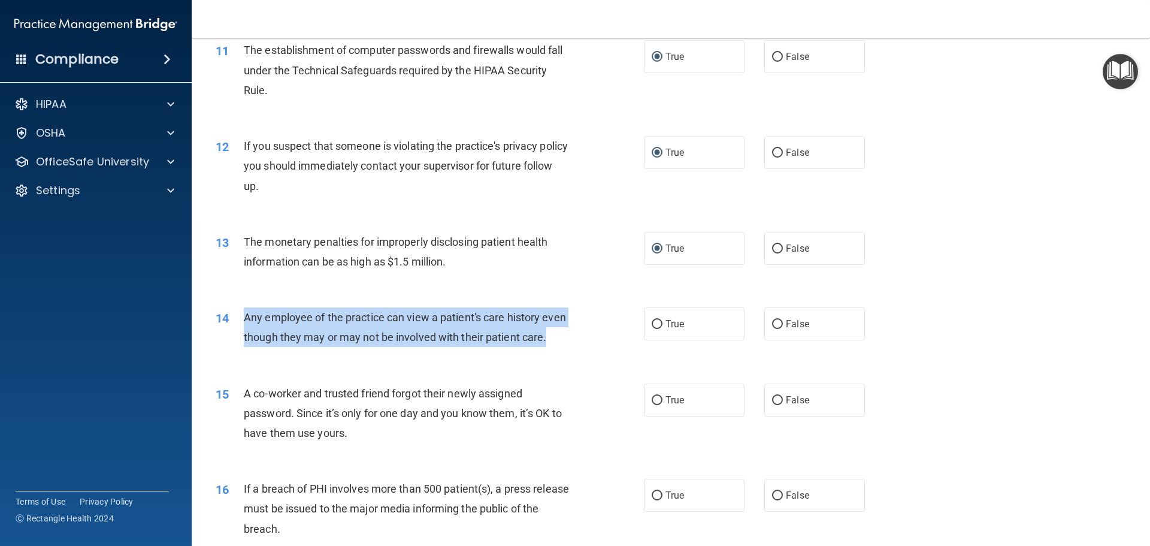
drag, startPoint x: 242, startPoint y: 312, endPoint x: 444, endPoint y: 359, distance: 207.1
click at [444, 353] on div "14 Any employee of the practice can view a patient's care history even though t…" at bounding box center [430, 330] width 464 height 46
copy div "Any employee of the practice can view a patient's care history even though they…"
click at [772, 320] on input "False" at bounding box center [777, 324] width 11 height 9
radio input "true"
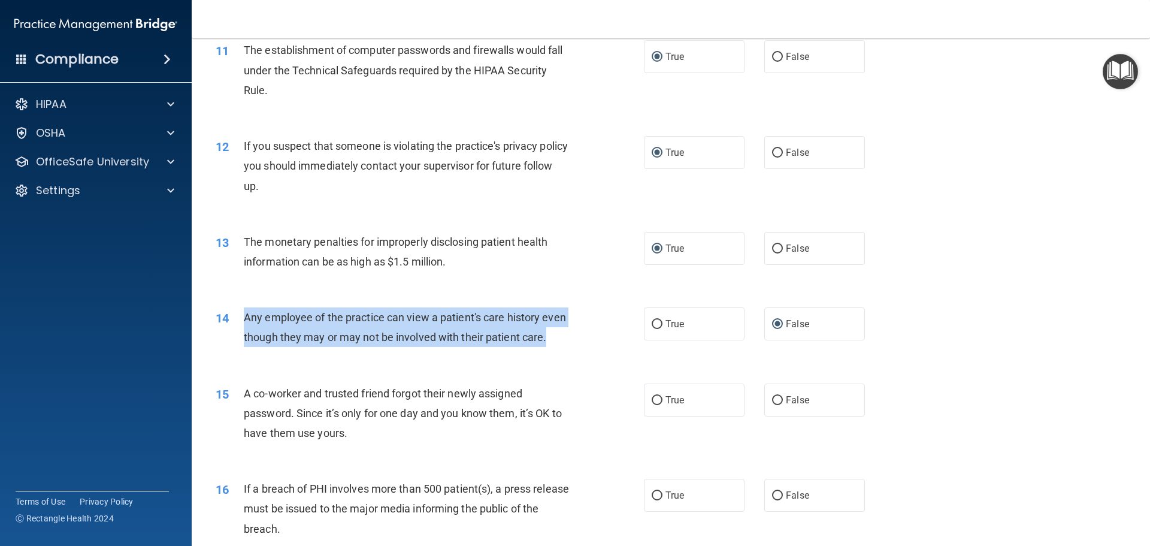
scroll to position [958, 0]
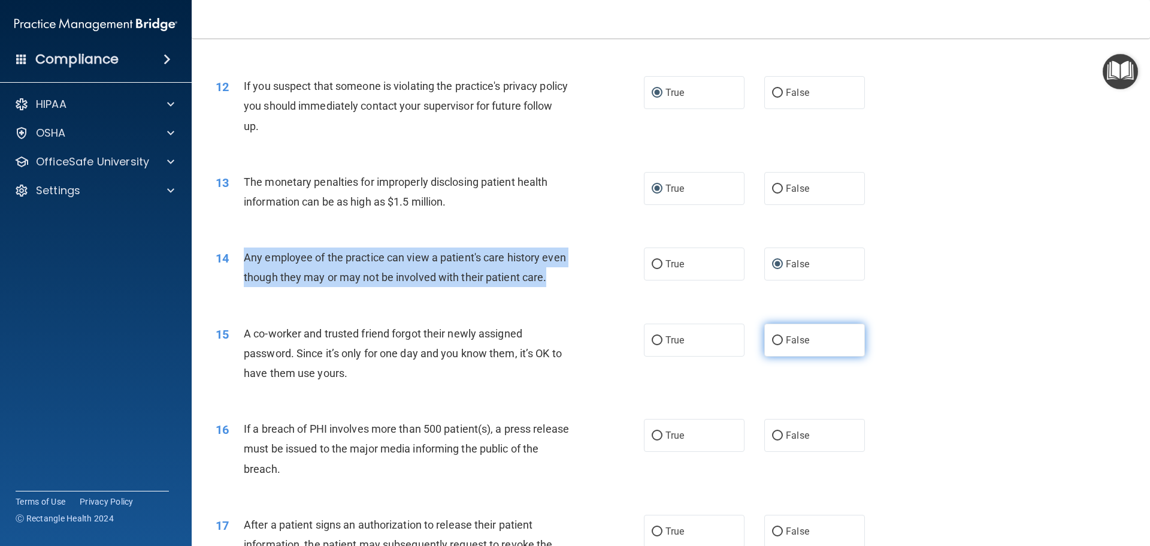
click at [772, 345] on input "False" at bounding box center [777, 340] width 11 height 9
radio input "true"
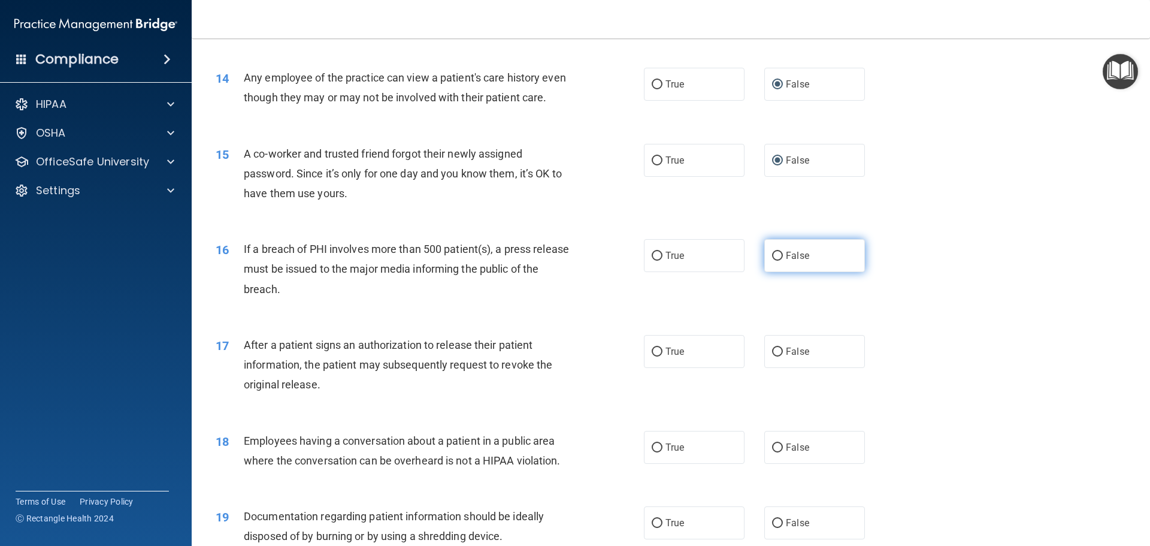
click at [779, 272] on label "False" at bounding box center [814, 255] width 101 height 33
click at [779, 261] on input "False" at bounding box center [777, 256] width 11 height 9
radio input "true"
click at [652, 356] on input "True" at bounding box center [657, 351] width 11 height 9
radio input "true"
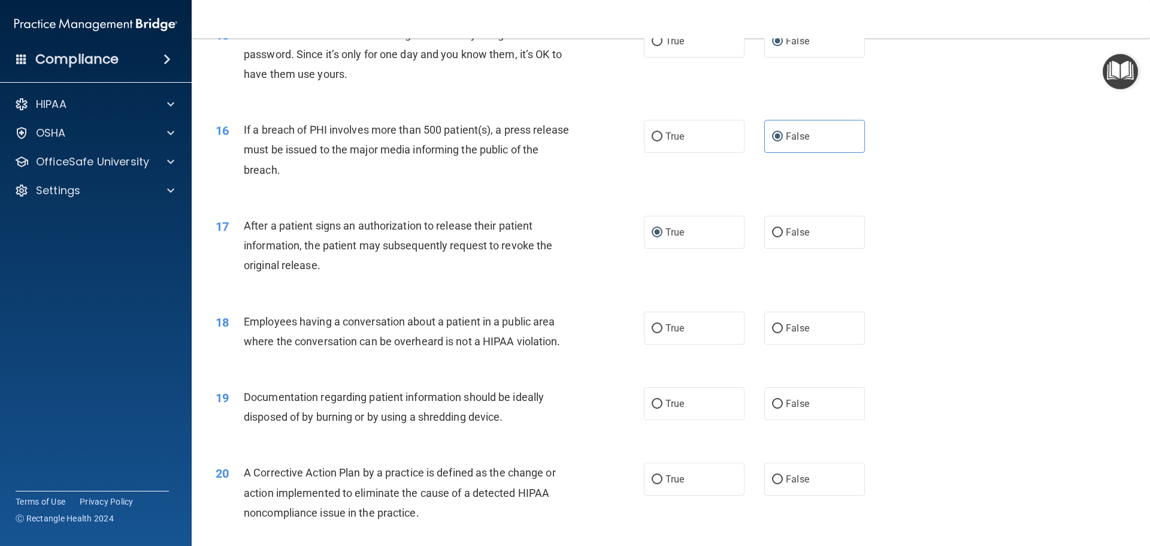
scroll to position [1258, 0]
click at [776, 332] on input "False" at bounding box center [777, 327] width 11 height 9
radio input "true"
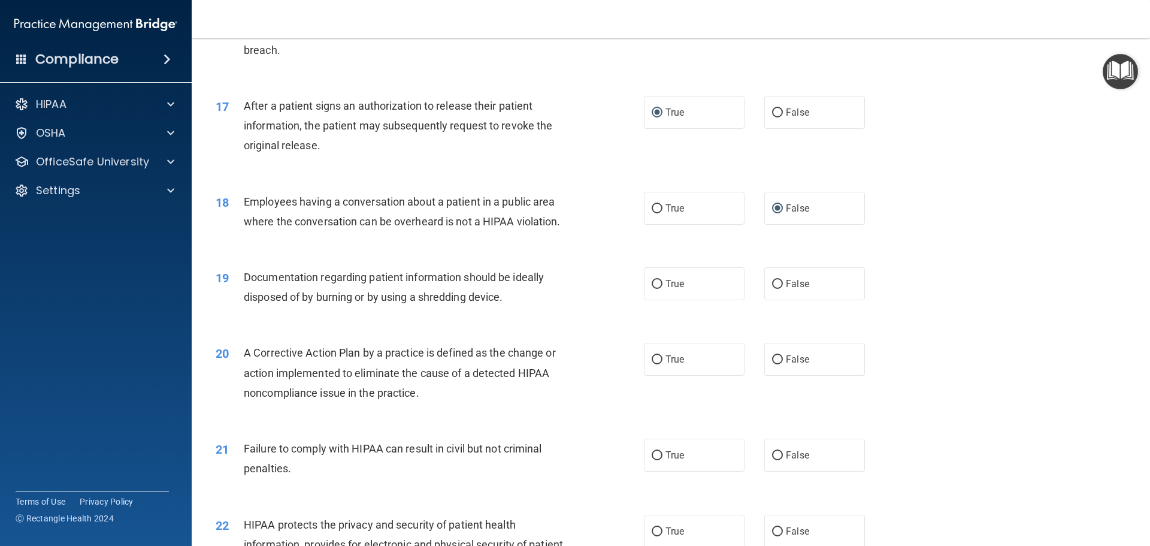
scroll to position [1377, 0]
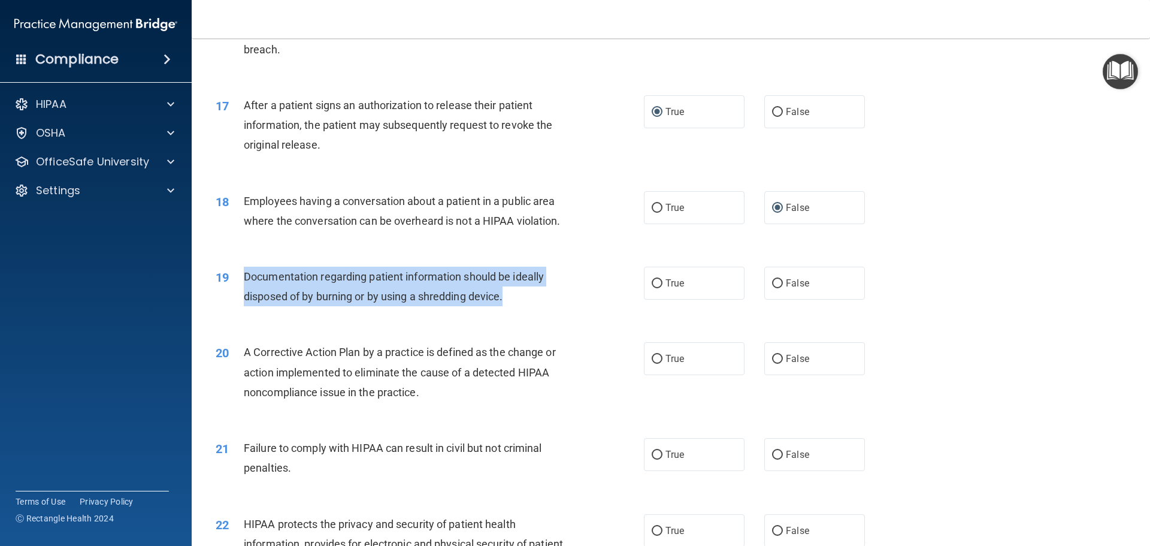
drag, startPoint x: 244, startPoint y: 294, endPoint x: 540, endPoint y: 320, distance: 297.6
click at [540, 306] on div "Documentation regarding patient information should be ideally disposed of by bu…" at bounding box center [411, 286] width 335 height 40
copy span "Documentation regarding patient information should be ideally disposed of by bu…"
click at [658, 288] on input "True" at bounding box center [657, 283] width 11 height 9
radio input "true"
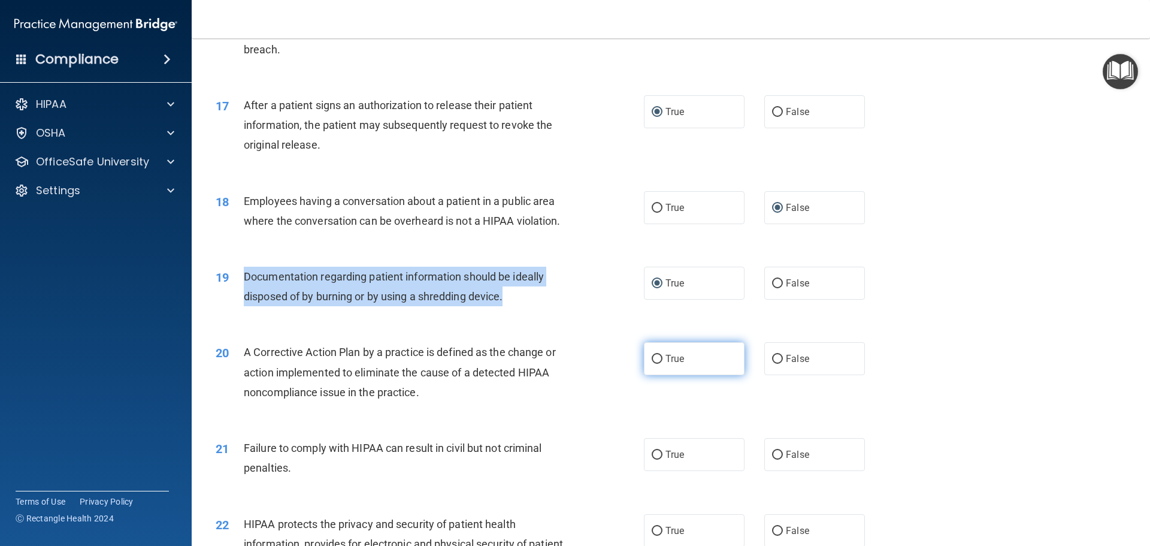
click at [656, 364] on input "True" at bounding box center [657, 359] width 11 height 9
radio input "true"
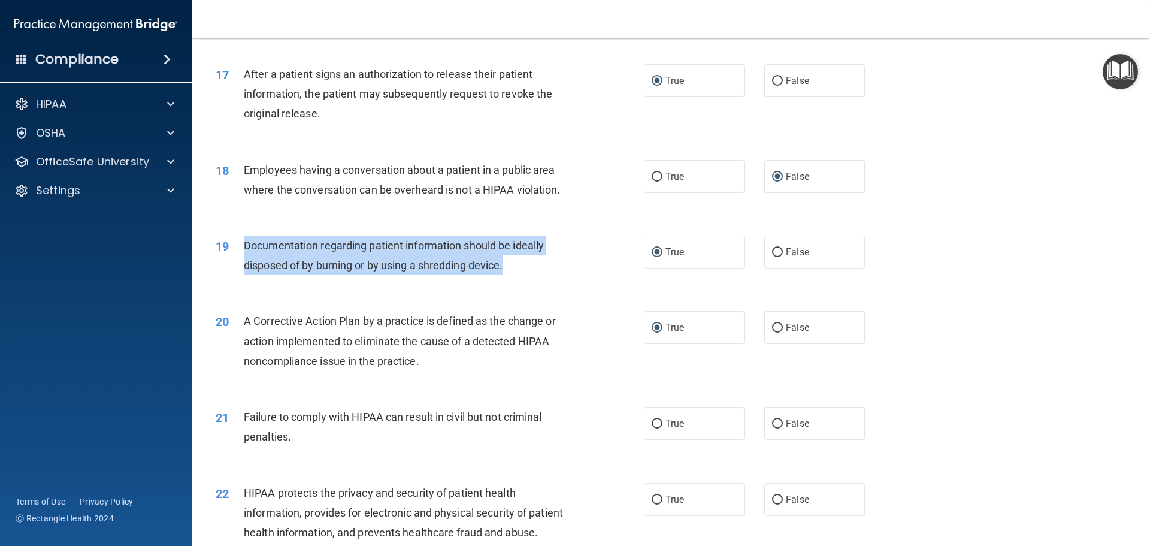
scroll to position [1497, 0]
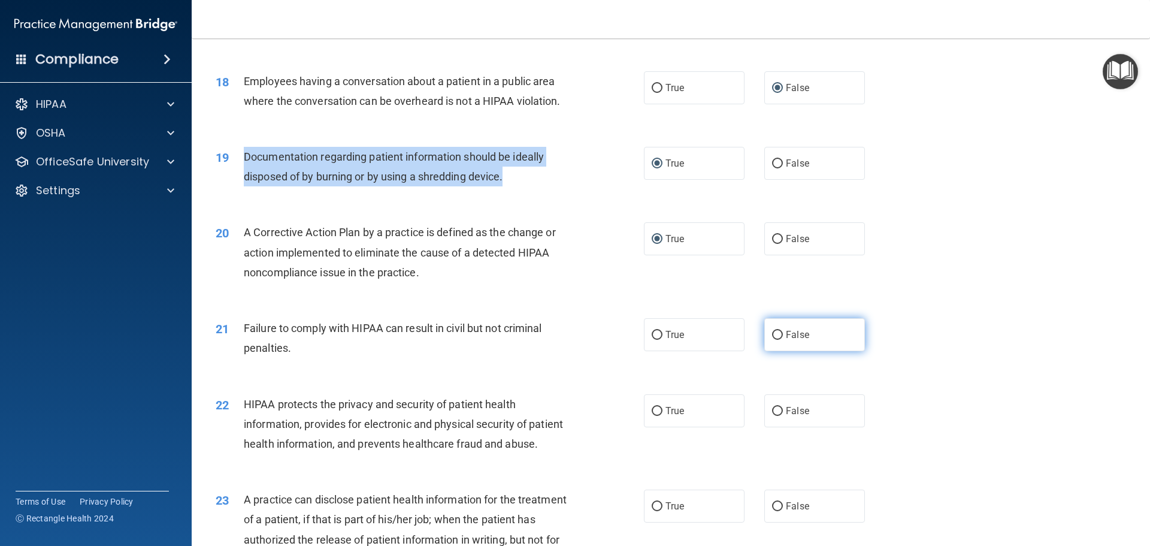
click at [773, 340] on input "False" at bounding box center [777, 335] width 11 height 9
radio input "true"
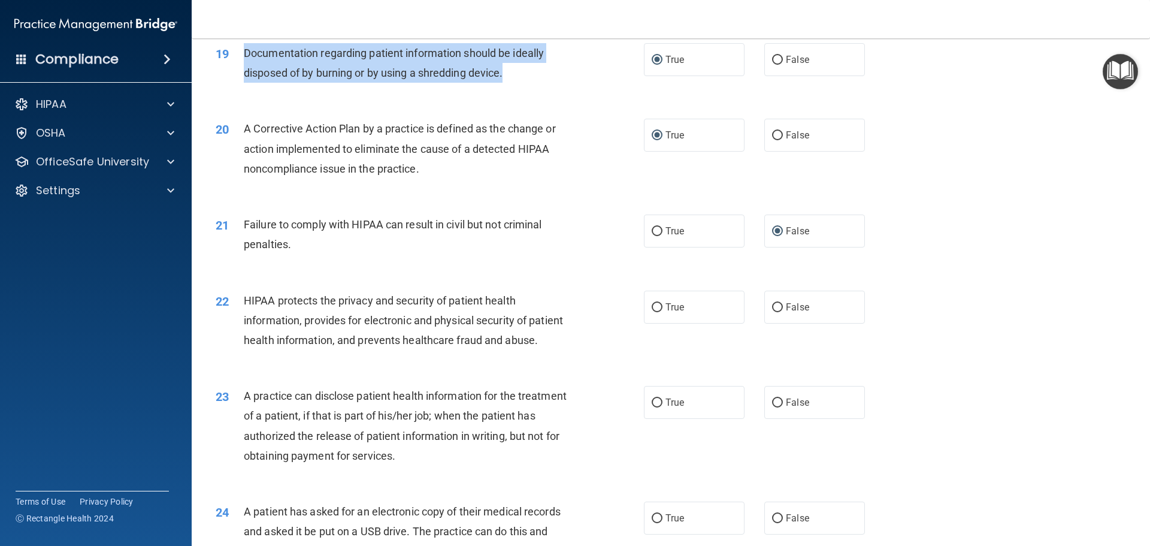
scroll to position [1617, 0]
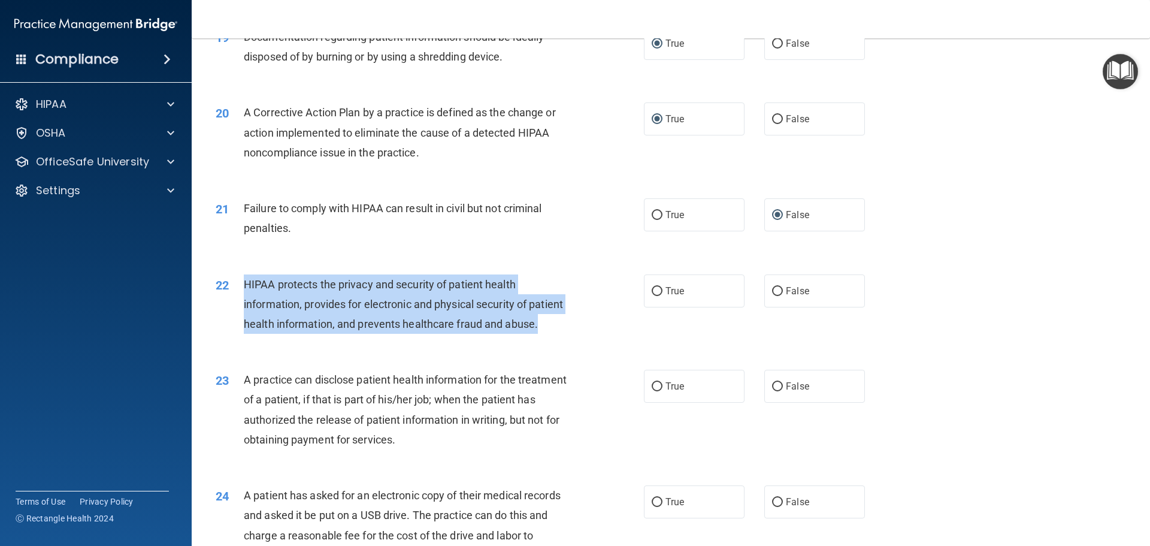
drag, startPoint x: 243, startPoint y: 302, endPoint x: 477, endPoint y: 368, distance: 243.4
click at [477, 334] on div "HIPAA protects the privacy and security of patient health information, provides…" at bounding box center [411, 304] width 335 height 60
copy span "HIPAA protects the privacy and security of patient health information, provides…"
click at [655, 296] on input "True" at bounding box center [657, 291] width 11 height 9
radio input "true"
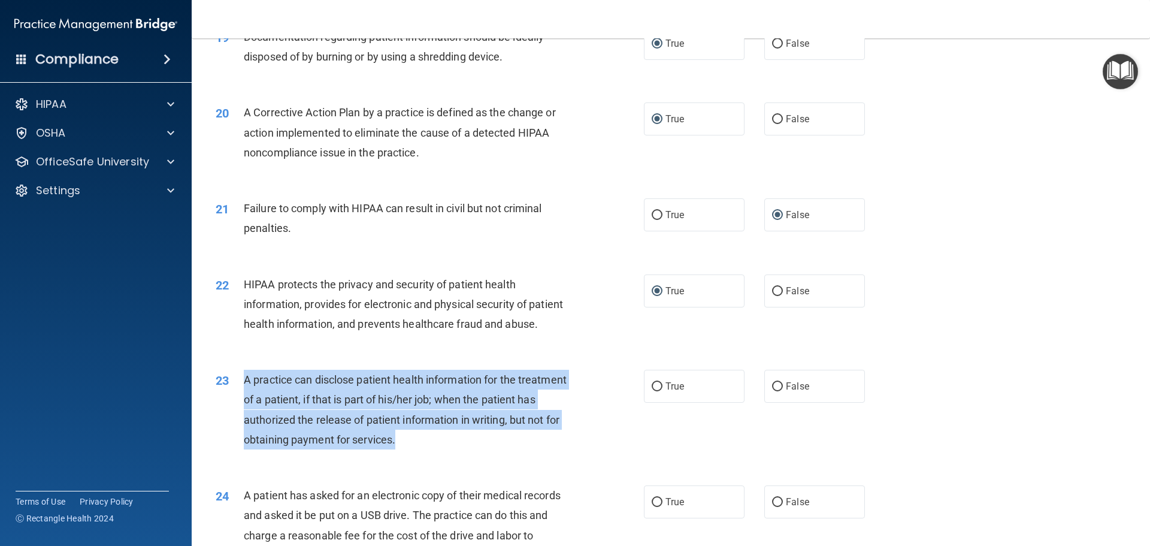
drag, startPoint x: 241, startPoint y: 416, endPoint x: 488, endPoint y: 480, distance: 254.9
click at [488, 455] on div "23 A practice can disclose patient health information for the treatment of a pa…" at bounding box center [430, 412] width 464 height 86
copy div "A practice can disclose patient health information for the treatment of a patie…"
click at [772, 391] on input "False" at bounding box center [777, 386] width 11 height 9
radio input "true"
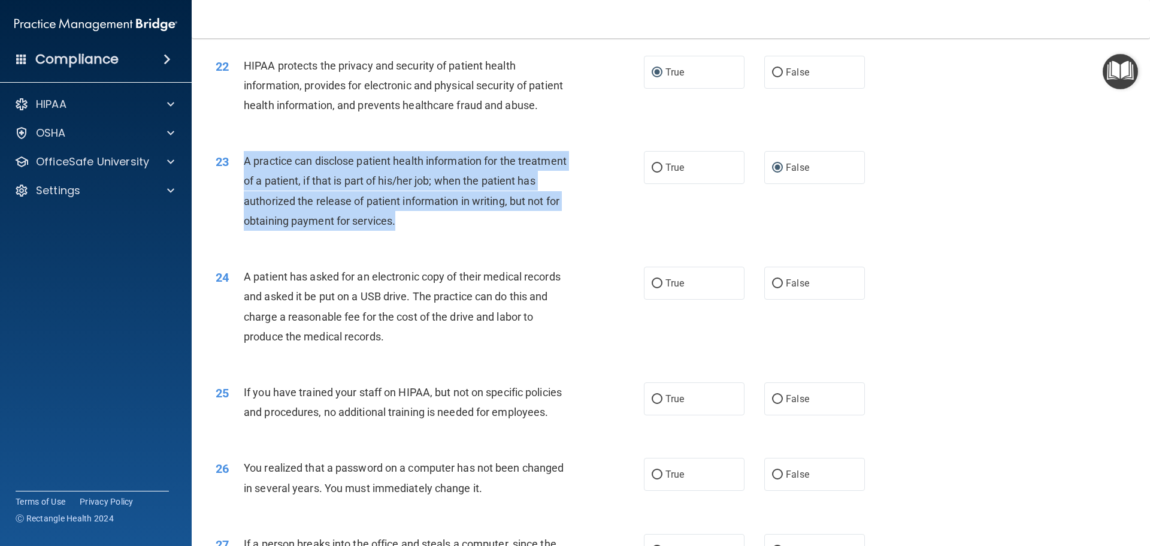
scroll to position [1856, 0]
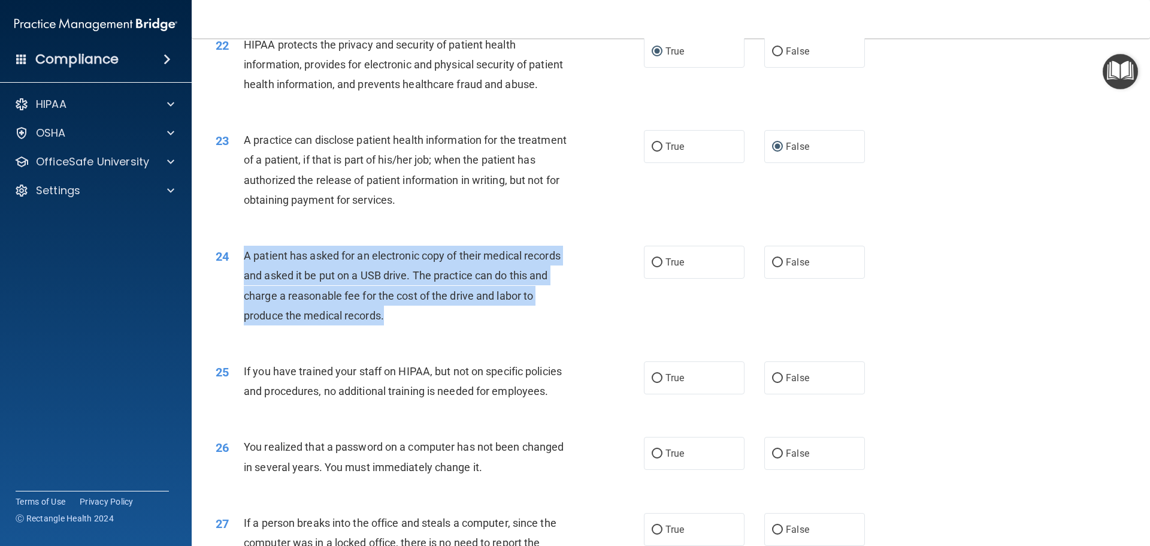
drag, startPoint x: 246, startPoint y: 293, endPoint x: 431, endPoint y: 371, distance: 200.0
click at [431, 331] on div "24 A patient has asked for an electronic copy of their medical records and aske…" at bounding box center [430, 289] width 464 height 86
click at [653, 267] on input "True" at bounding box center [657, 262] width 11 height 9
radio input "true"
click at [776, 383] on input "False" at bounding box center [777, 378] width 11 height 9
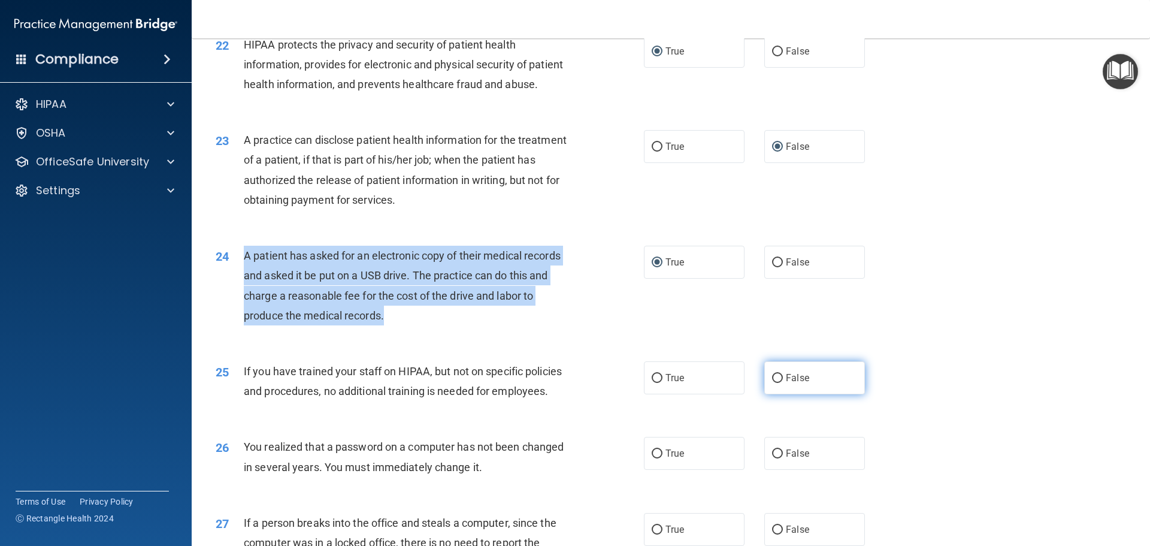
radio input "true"
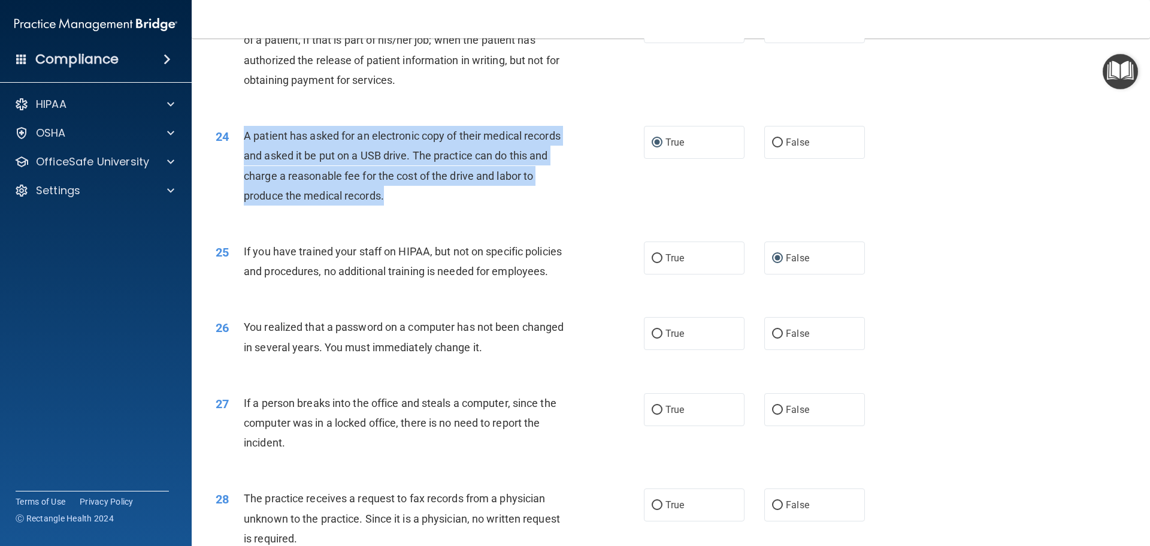
scroll to position [2036, 0]
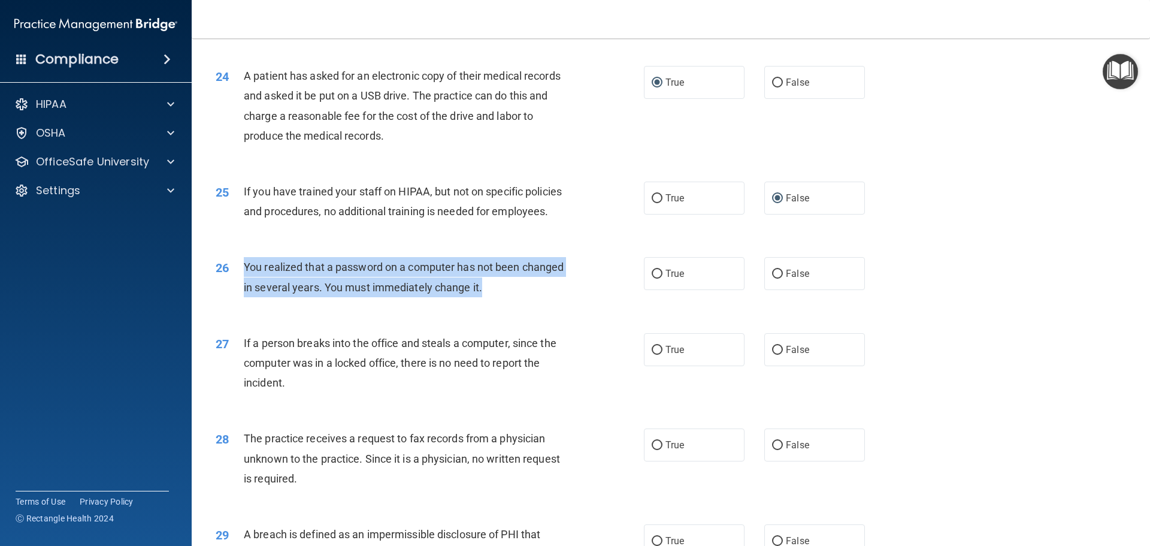
drag, startPoint x: 243, startPoint y: 302, endPoint x: 502, endPoint y: 326, distance: 259.8
click at [499, 296] on div "You realized that a password on a computer has not been changed in several year…" at bounding box center [411, 277] width 335 height 40
click at [652, 278] on input "True" at bounding box center [657, 273] width 11 height 9
radio input "true"
drag, startPoint x: 774, startPoint y: 387, endPoint x: 758, endPoint y: 390, distance: 16.4
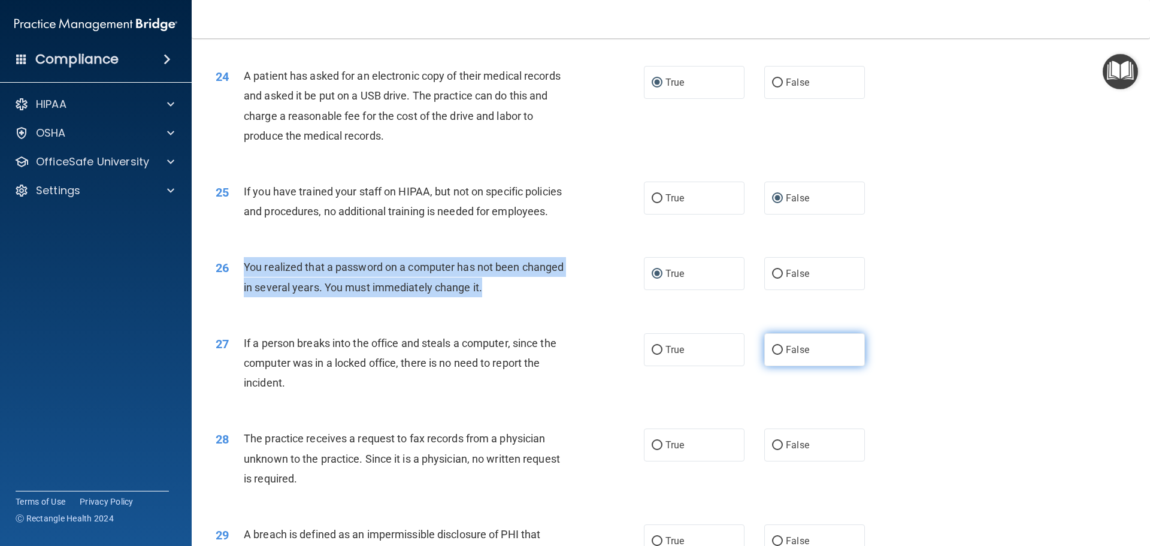
click at [774, 355] on input "False" at bounding box center [777, 350] width 11 height 9
radio input "true"
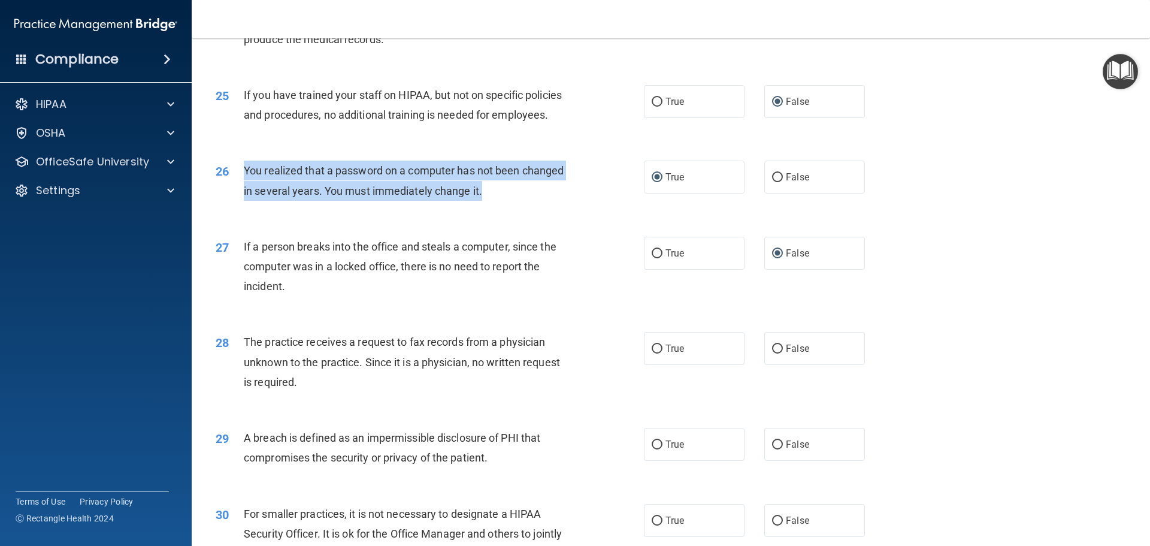
scroll to position [2156, 0]
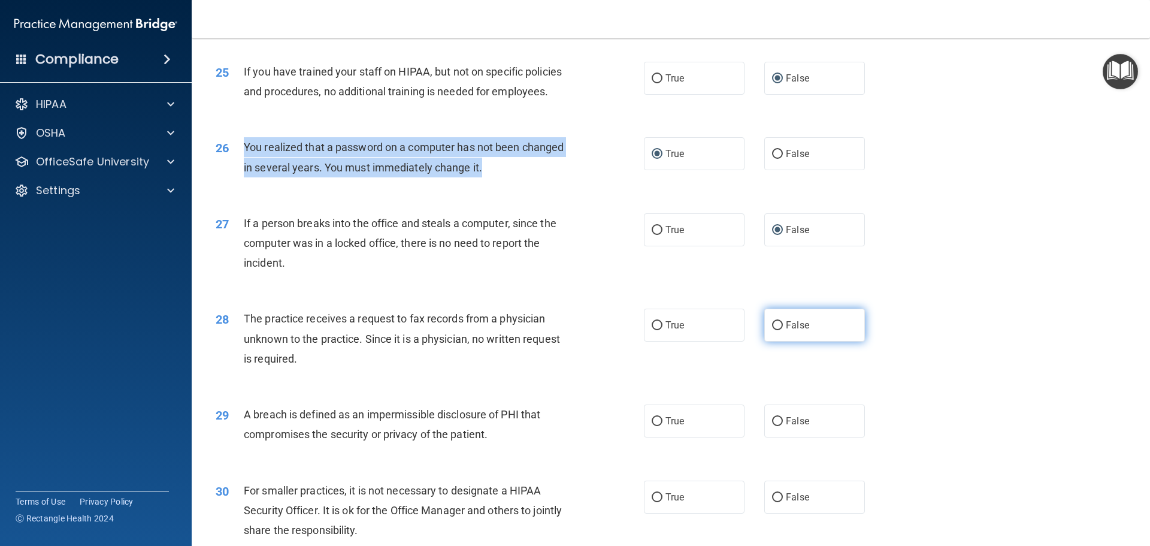
click at [772, 330] on input "False" at bounding box center [777, 325] width 11 height 9
radio input "true"
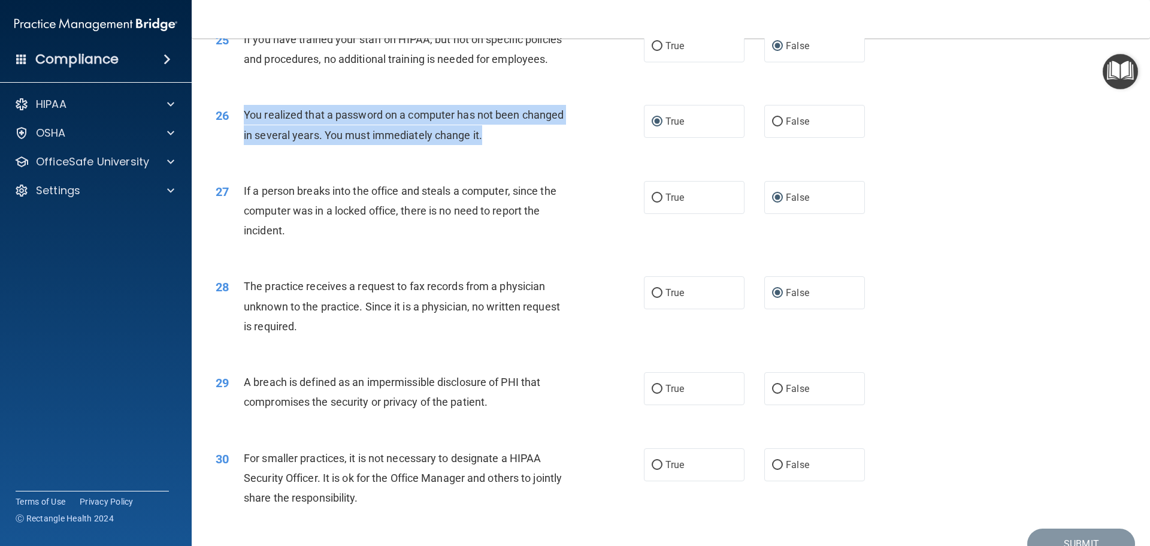
scroll to position [2276, 0]
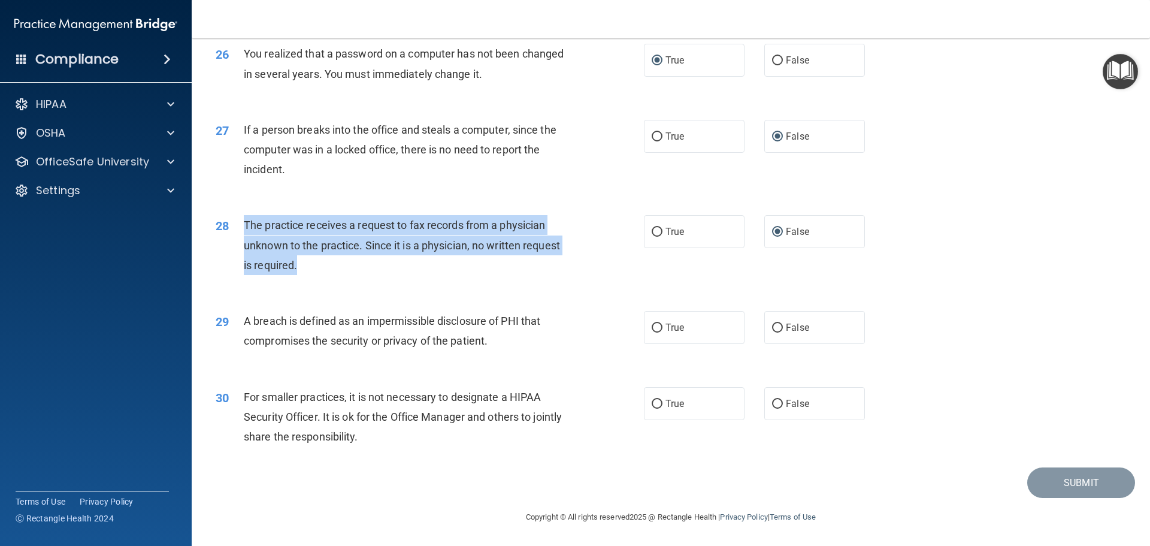
drag, startPoint x: 244, startPoint y: 236, endPoint x: 526, endPoint y: 279, distance: 284.7
click at [526, 275] on div "The practice receives a request to fax records from a physician unknown to the …" at bounding box center [411, 245] width 335 height 60
click at [652, 237] on input "True" at bounding box center [657, 232] width 11 height 9
radio input "true"
radio input "false"
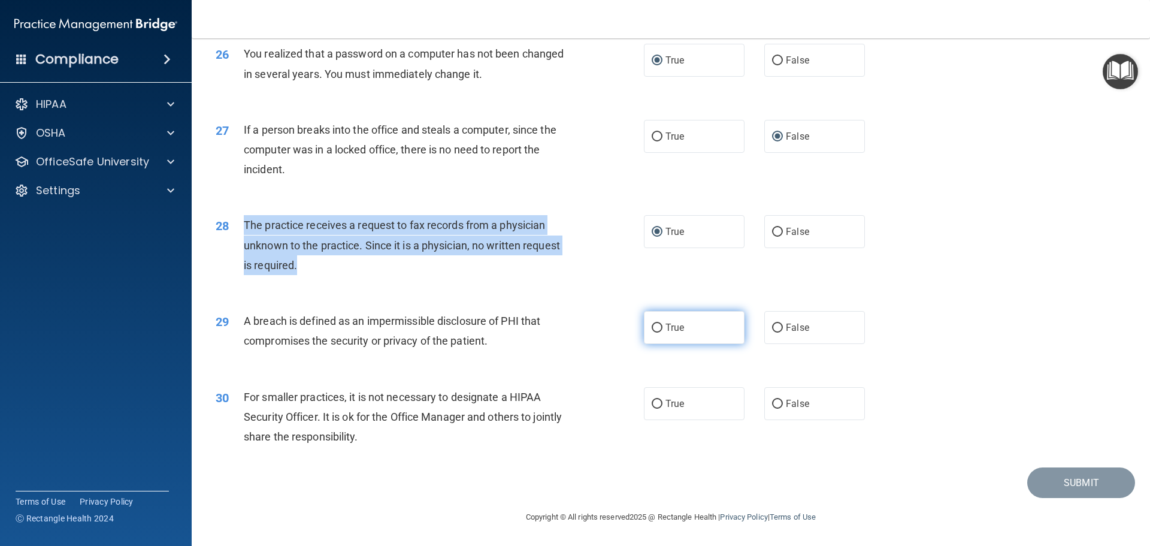
click at [653, 332] on input "True" at bounding box center [657, 327] width 11 height 9
radio input "true"
click at [777, 408] on input "False" at bounding box center [777, 403] width 11 height 9
radio input "true"
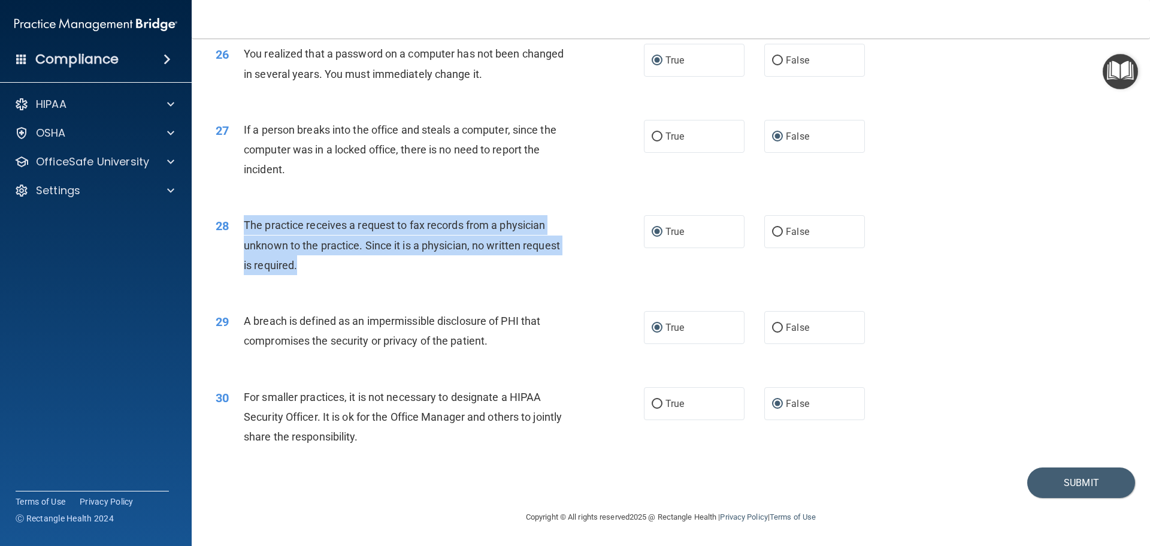
scroll to position [2289, 0]
click at [1085, 481] on button "Submit" at bounding box center [1081, 482] width 108 height 31
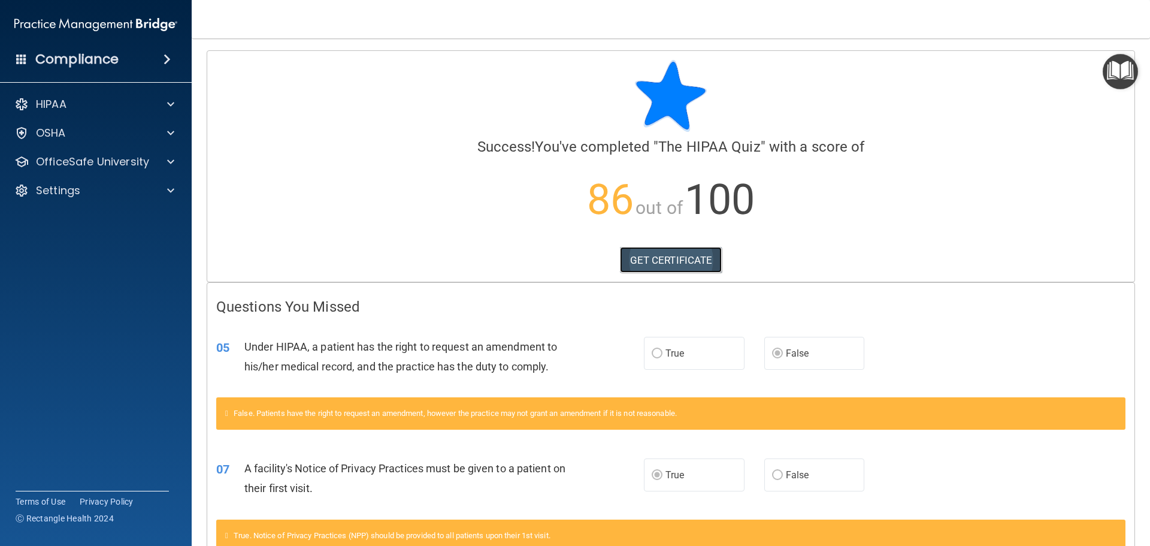
click at [674, 261] on link "GET CERTIFICATE" at bounding box center [671, 260] width 102 height 26
click at [177, 161] on div at bounding box center [169, 162] width 30 height 14
drag, startPoint x: 133, startPoint y: 189, endPoint x: 177, endPoint y: 184, distance: 44.6
click at [134, 189] on div "HIPAA Training" at bounding box center [89, 190] width 163 height 12
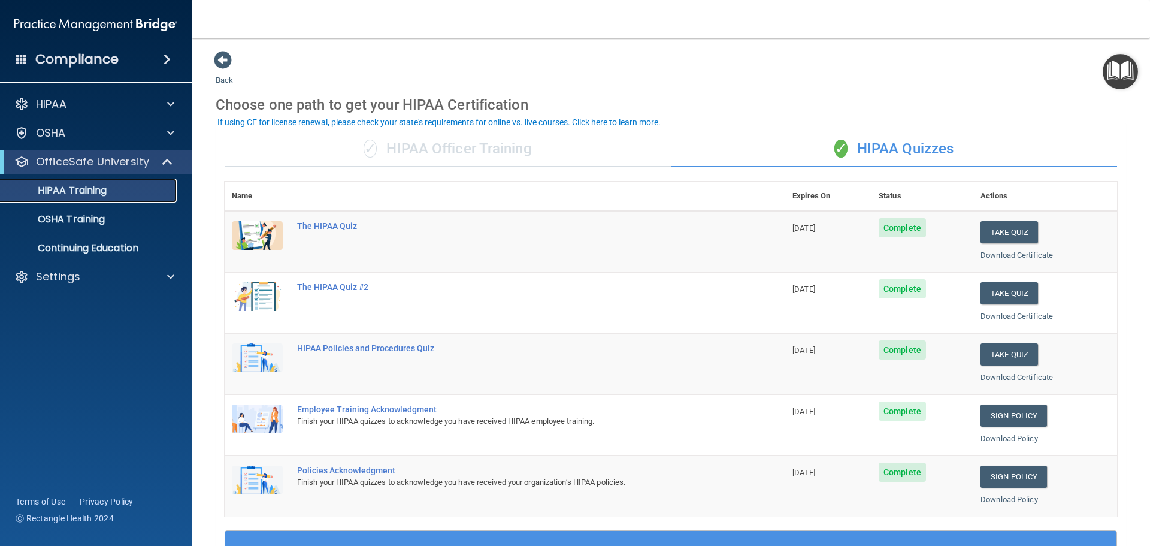
click at [0, 178] on link "HIPAA Training" at bounding box center [82, 190] width 189 height 24
click at [999, 295] on button "Take Quiz" at bounding box center [1008, 293] width 57 height 22
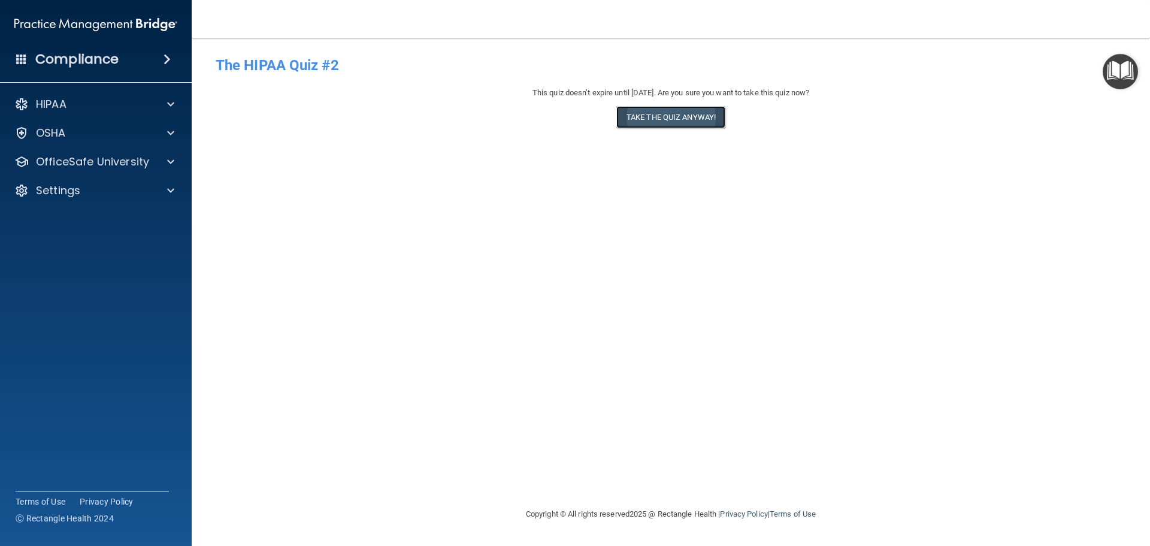
click at [670, 110] on button "Take the quiz anyway!" at bounding box center [670, 117] width 109 height 22
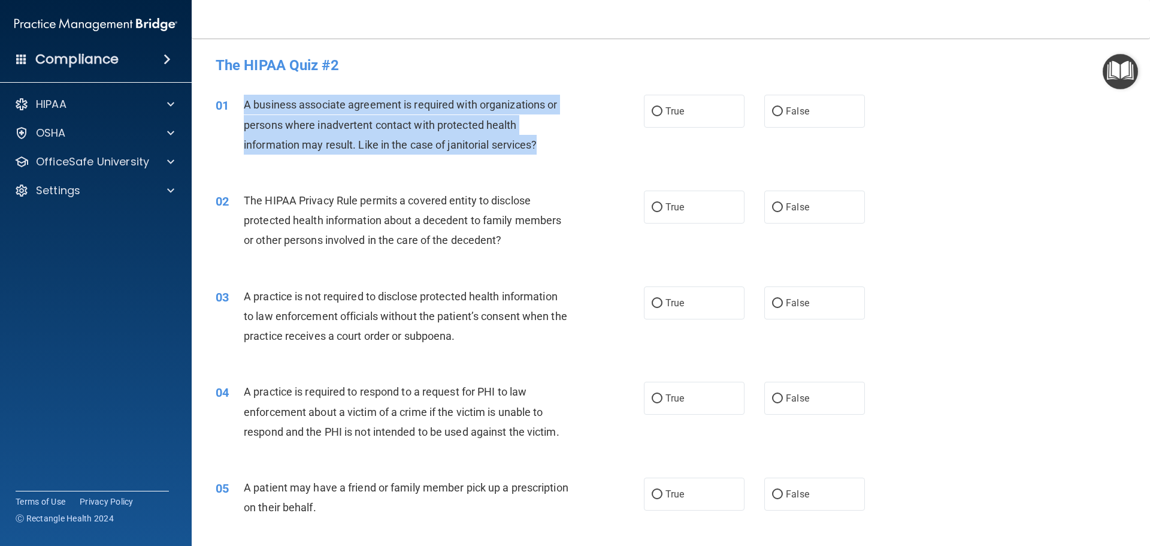
drag, startPoint x: 243, startPoint y: 102, endPoint x: 555, endPoint y: 146, distance: 315.1
click at [555, 146] on div "A business associate agreement is required with organizations or persons where …" at bounding box center [411, 125] width 335 height 60
click at [775, 107] on input "False" at bounding box center [777, 111] width 11 height 9
radio input "true"
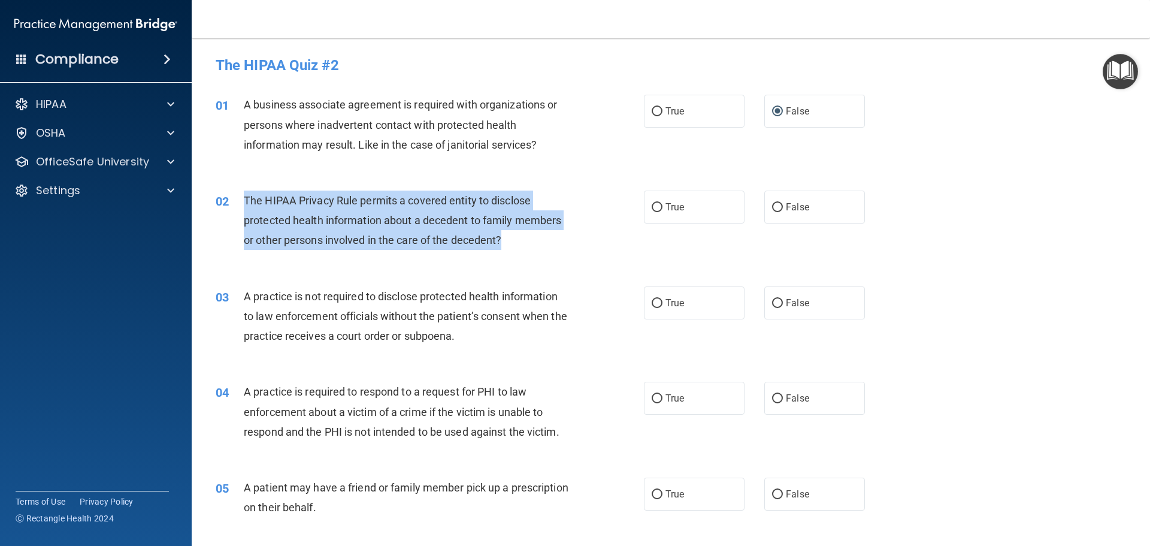
drag, startPoint x: 244, startPoint y: 198, endPoint x: 522, endPoint y: 249, distance: 282.5
click at [522, 249] on div "The HIPAA Privacy Rule permits a covered entity to disclose protected health in…" at bounding box center [411, 220] width 335 height 60
click at [655, 204] on input "True" at bounding box center [657, 207] width 11 height 9
radio input "true"
click at [773, 301] on input "False" at bounding box center [777, 303] width 11 height 9
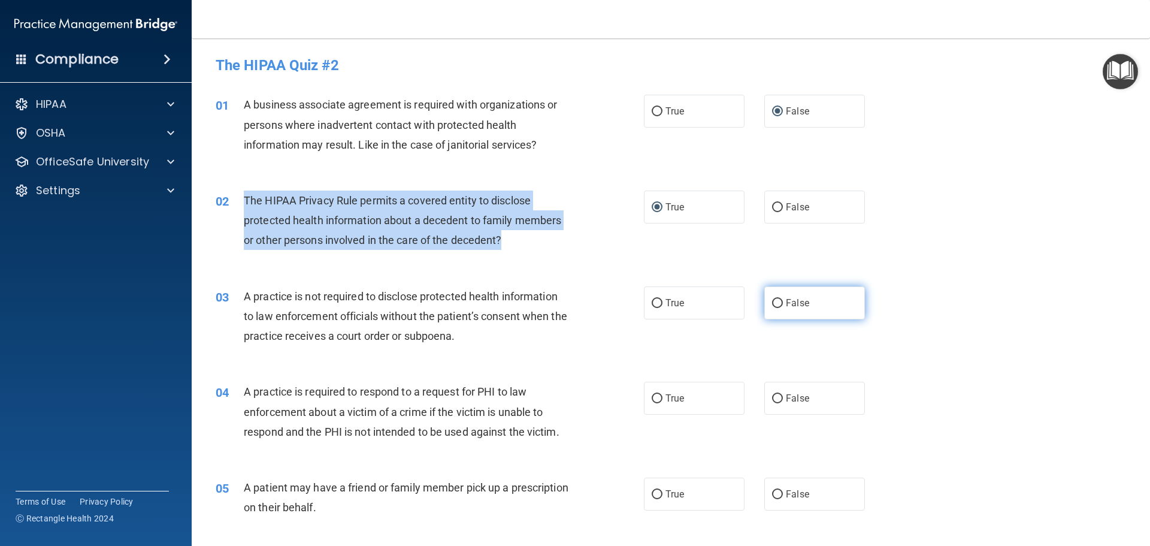
radio input "true"
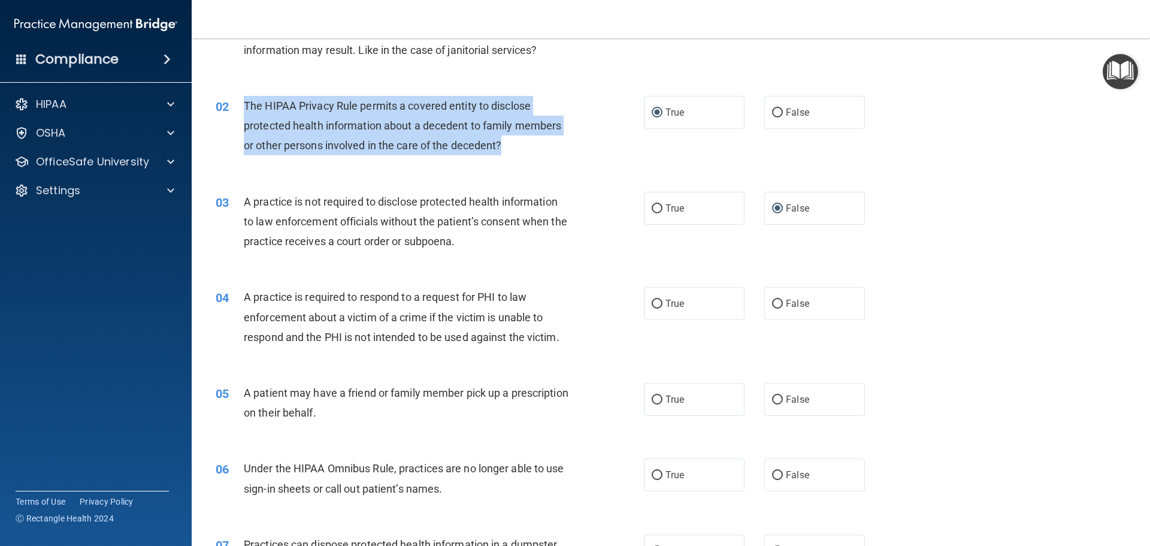
scroll to position [120, 0]
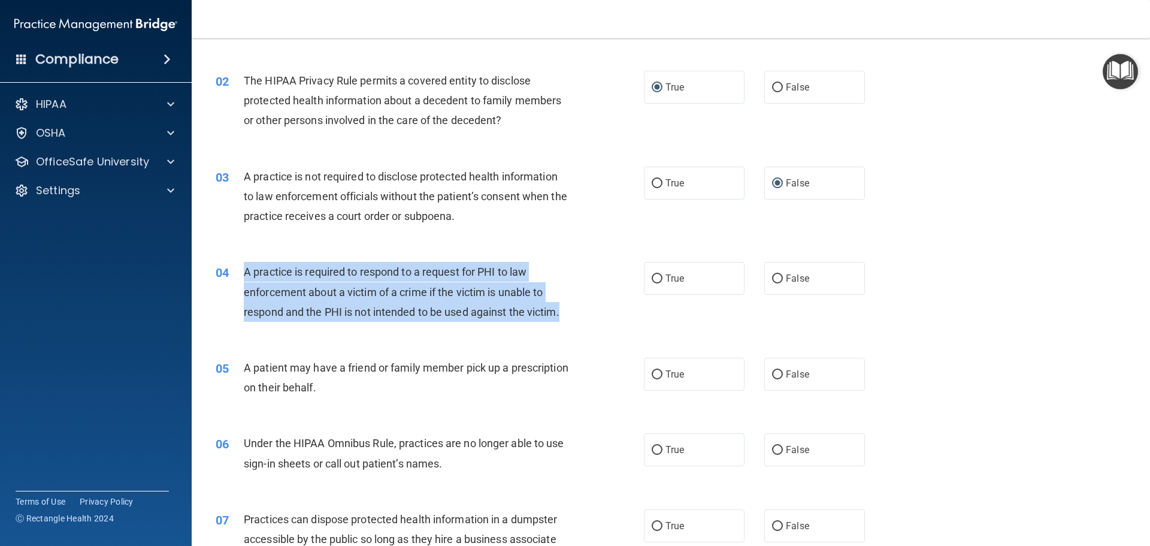
drag, startPoint x: 244, startPoint y: 271, endPoint x: 561, endPoint y: 319, distance: 321.0
click at [568, 319] on div "A practice is required to respond to a request for PHI to law enforcement about…" at bounding box center [411, 292] width 335 height 60
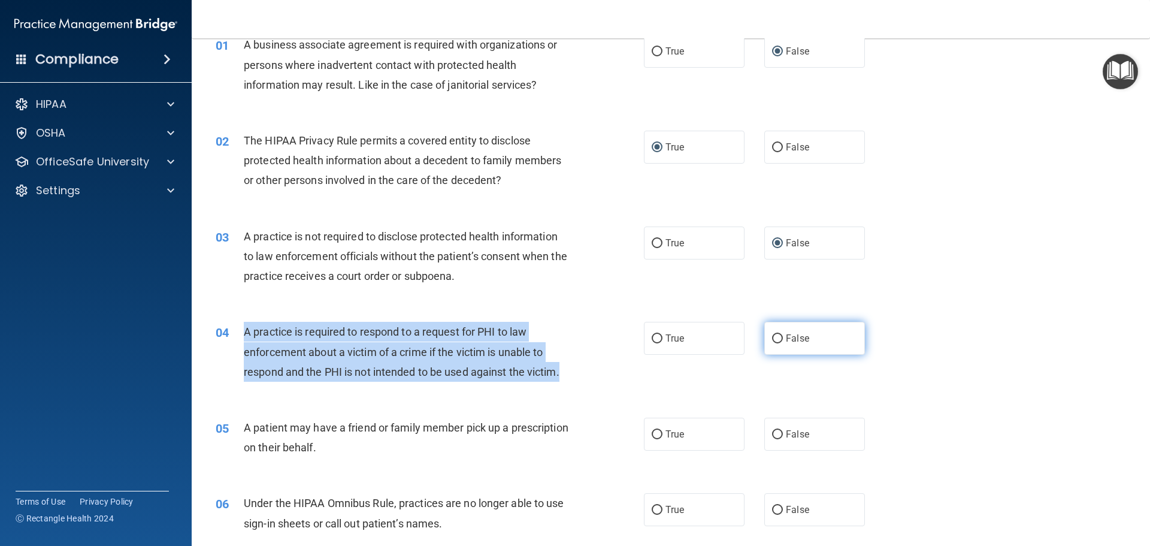
click at [773, 340] on input "False" at bounding box center [777, 338] width 11 height 9
radio input "true"
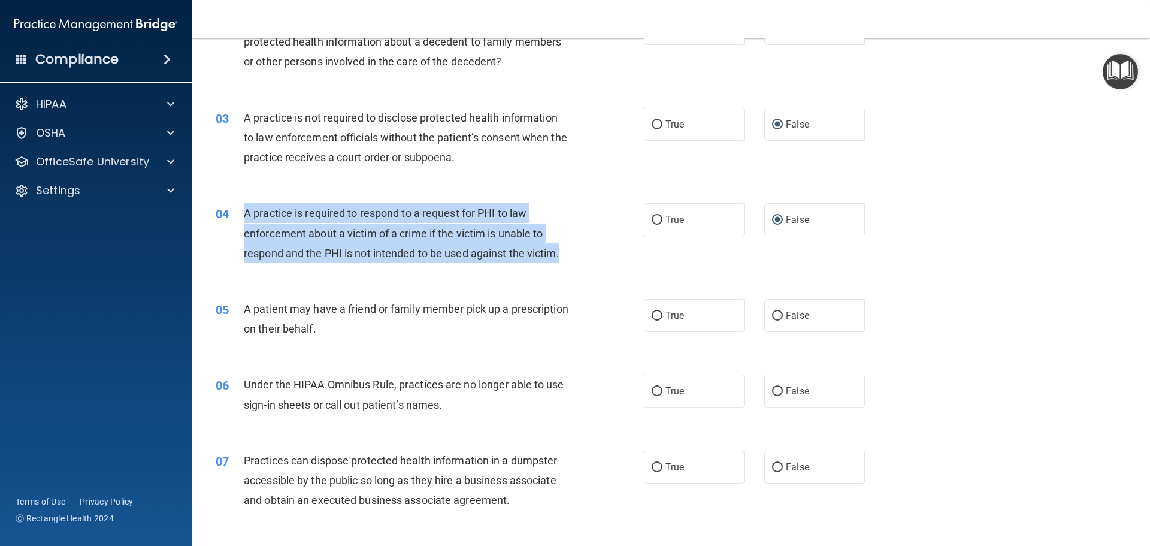
scroll to position [180, 0]
click at [656, 316] on input "True" at bounding box center [657, 314] width 11 height 9
radio input "true"
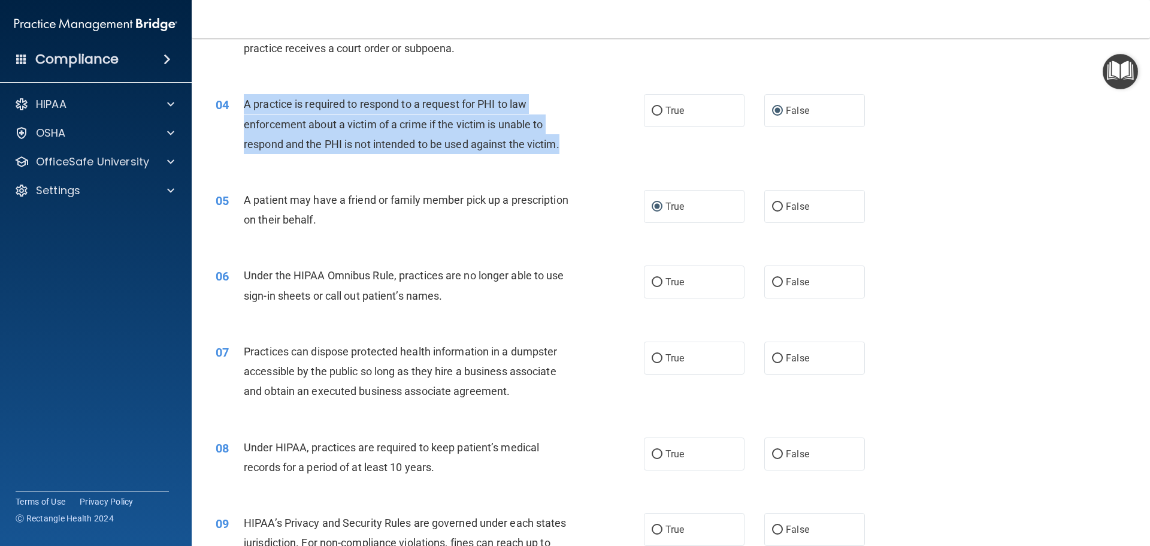
scroll to position [299, 0]
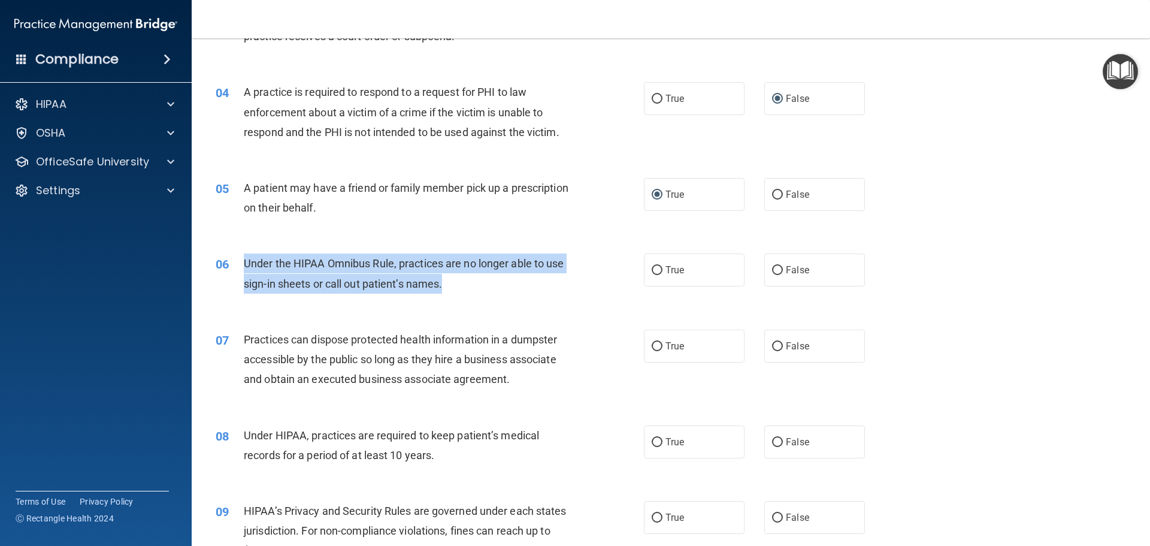
drag, startPoint x: 242, startPoint y: 261, endPoint x: 502, endPoint y: 281, distance: 261.3
click at [502, 281] on div "06 Under the HIPAA Omnibus Rule, practices are no longer able to use sign-in sh…" at bounding box center [430, 276] width 464 height 46
click at [772, 270] on input "False" at bounding box center [777, 270] width 11 height 9
radio input "true"
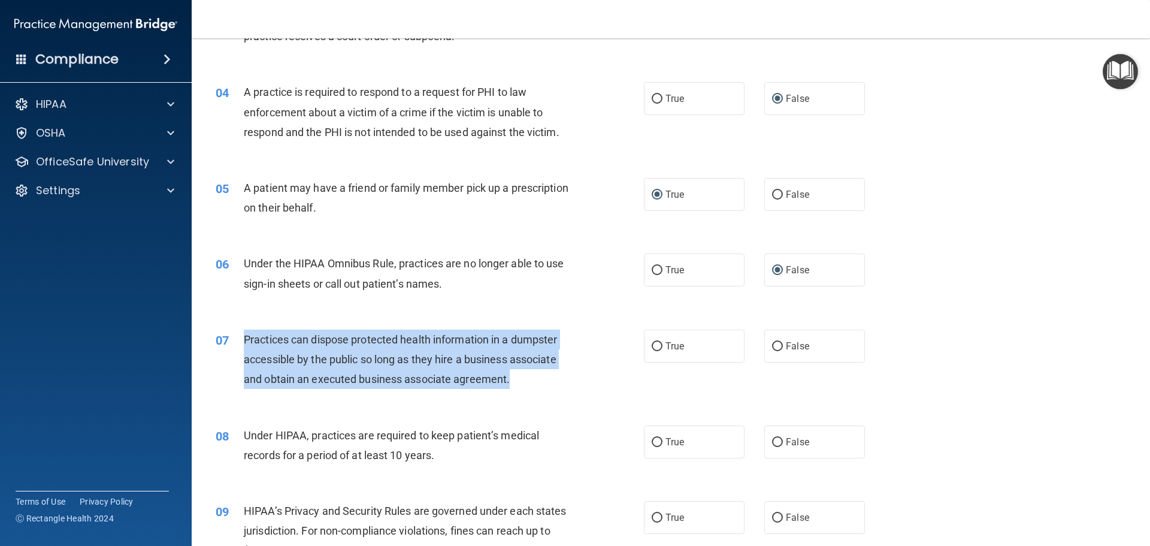
drag, startPoint x: 244, startPoint y: 337, endPoint x: 513, endPoint y: 389, distance: 274.0
click at [513, 389] on div "07 Practices can dispose protected health information in a dumpster accessible …" at bounding box center [430, 362] width 464 height 66
click at [772, 343] on input "False" at bounding box center [777, 346] width 11 height 9
radio input "true"
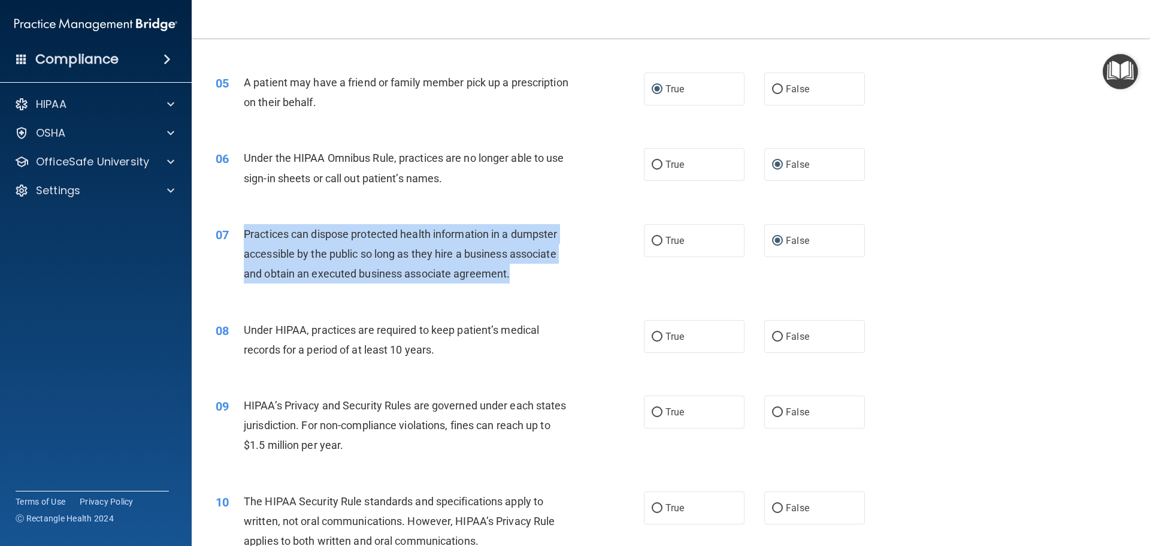
scroll to position [419, 0]
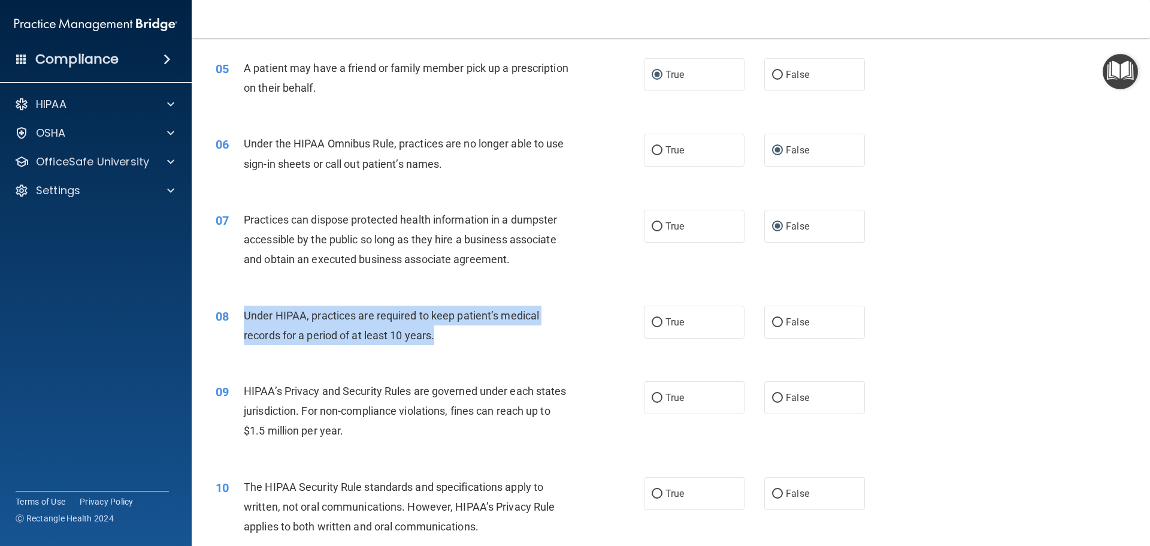
drag, startPoint x: 245, startPoint y: 311, endPoint x: 510, endPoint y: 342, distance: 266.4
click at [510, 342] on div "Under HIPAA, practices are required to keep patient’s medical records for a per…" at bounding box center [411, 325] width 335 height 40
click at [772, 321] on input "False" at bounding box center [777, 322] width 11 height 9
radio input "true"
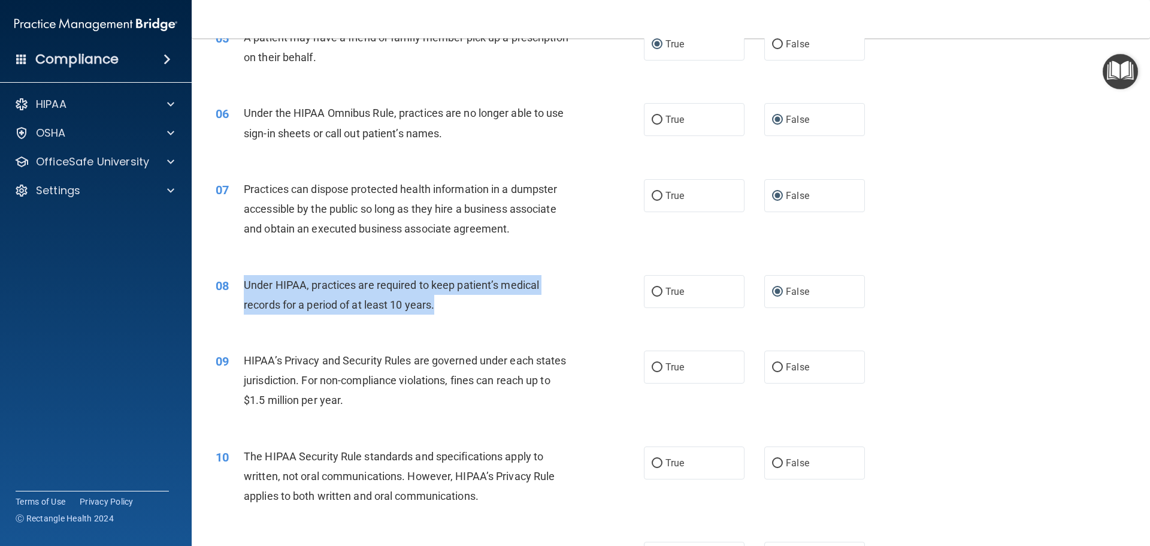
scroll to position [539, 0]
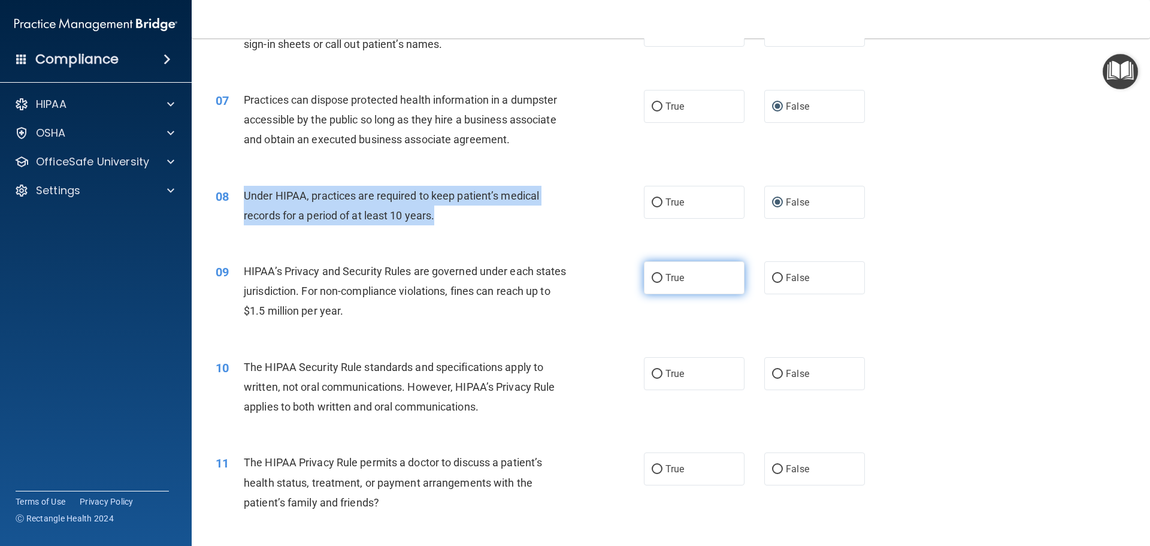
click at [653, 277] on input "True" at bounding box center [657, 278] width 11 height 9
radio input "true"
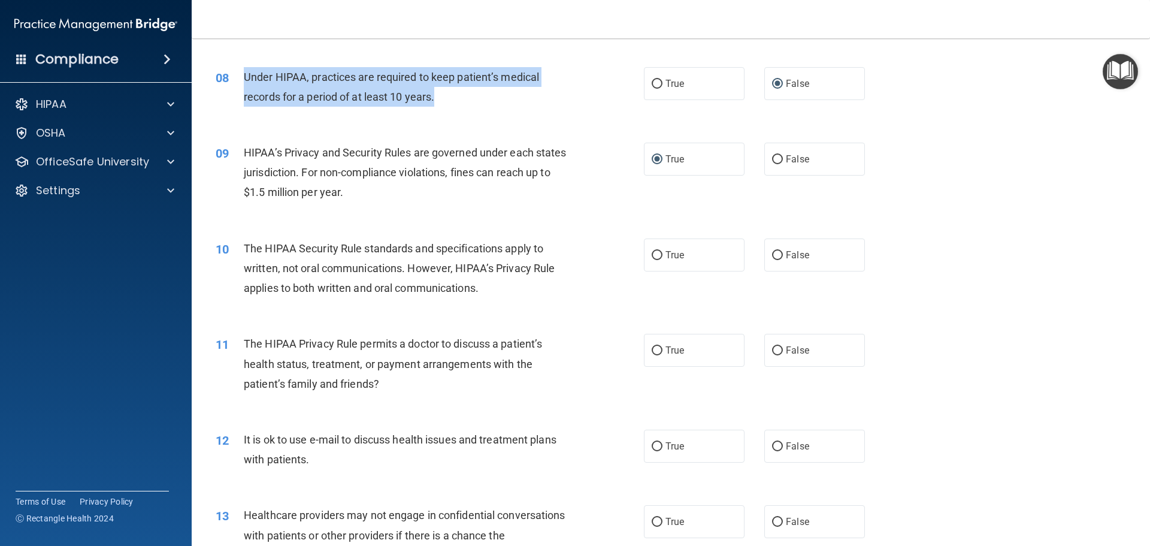
scroll to position [659, 0]
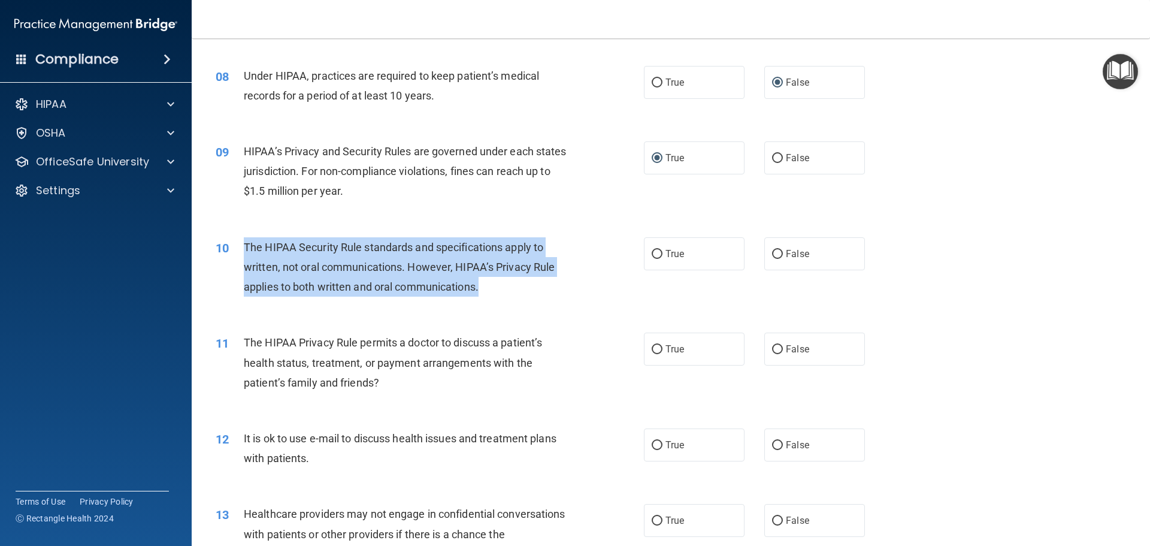
drag, startPoint x: 245, startPoint y: 246, endPoint x: 528, endPoint y: 275, distance: 284.8
click at [515, 278] on div "The HIPAA Security Rule standards and specifications apply to written, not oral…" at bounding box center [411, 267] width 335 height 60
click at [652, 252] on input "True" at bounding box center [657, 254] width 11 height 9
radio input "true"
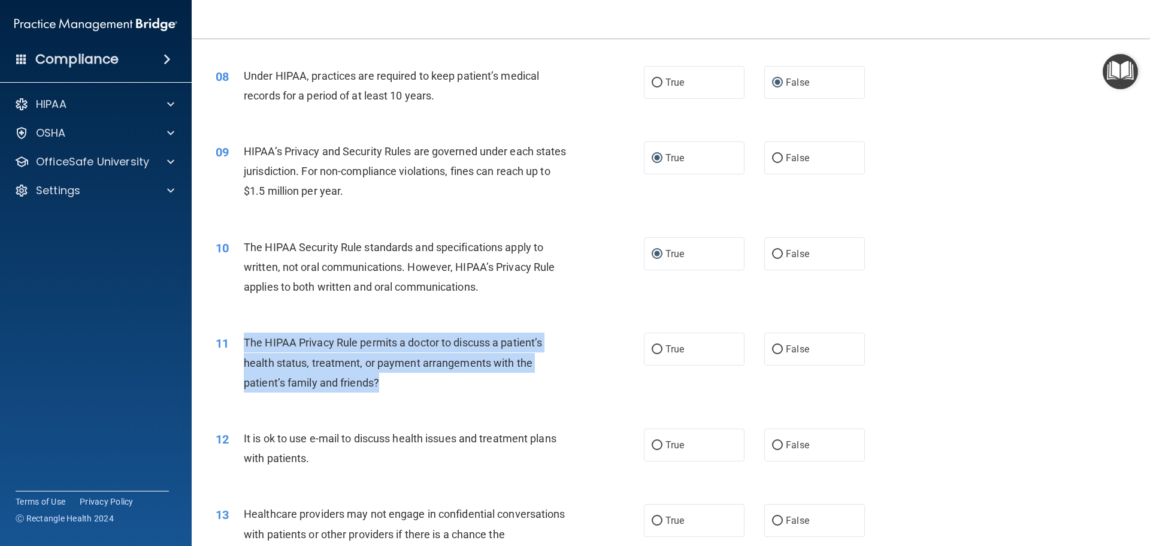
drag, startPoint x: 244, startPoint y: 340, endPoint x: 472, endPoint y: 378, distance: 231.4
click at [472, 378] on div "The HIPAA Privacy Rule permits a doctor to discuss a patient’s health status, t…" at bounding box center [411, 362] width 335 height 60
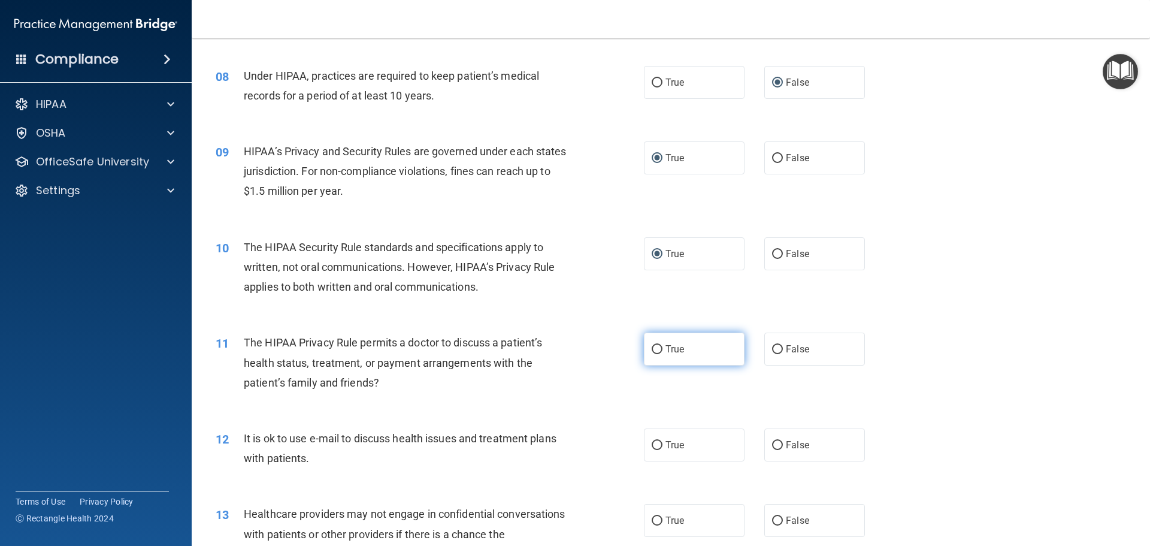
click at [658, 345] on label "True" at bounding box center [694, 348] width 101 height 33
click at [658, 345] on input "True" at bounding box center [657, 349] width 11 height 9
radio input "true"
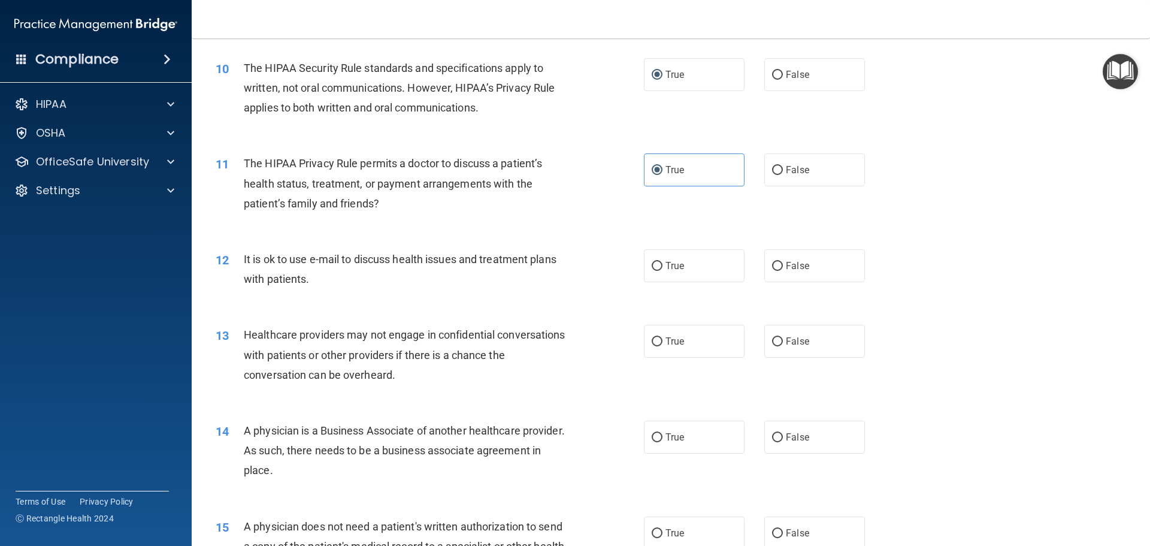
scroll to position [838, 0]
click at [656, 265] on input "True" at bounding box center [657, 265] width 11 height 9
radio input "true"
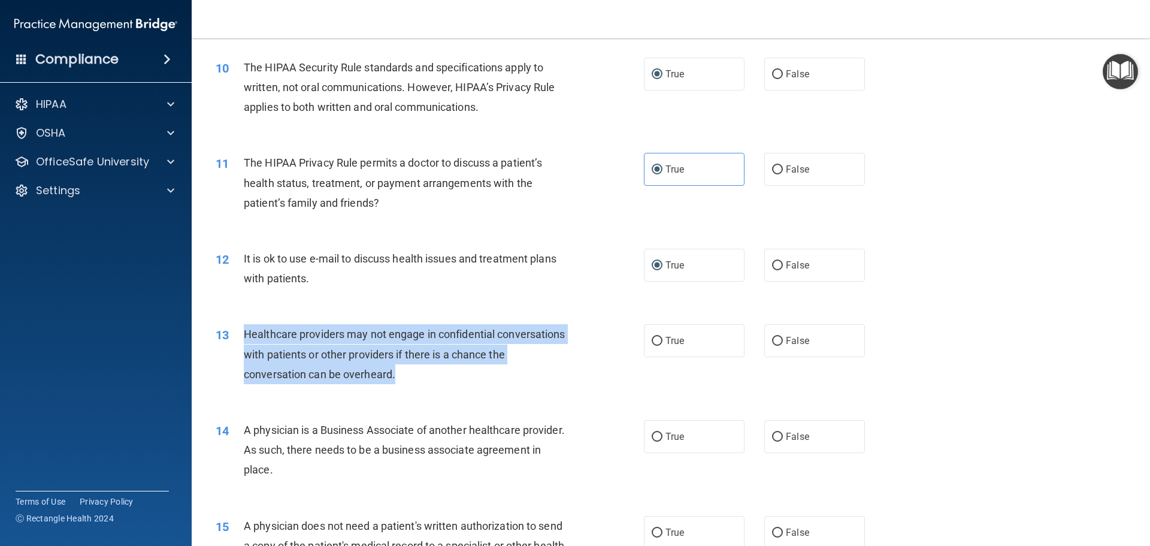
drag, startPoint x: 244, startPoint y: 334, endPoint x: 481, endPoint y: 378, distance: 240.8
click at [472, 377] on div "Healthcare providers may not engage in confidential conversations with patients…" at bounding box center [411, 354] width 335 height 60
click at [773, 341] on input "False" at bounding box center [777, 341] width 11 height 9
radio input "true"
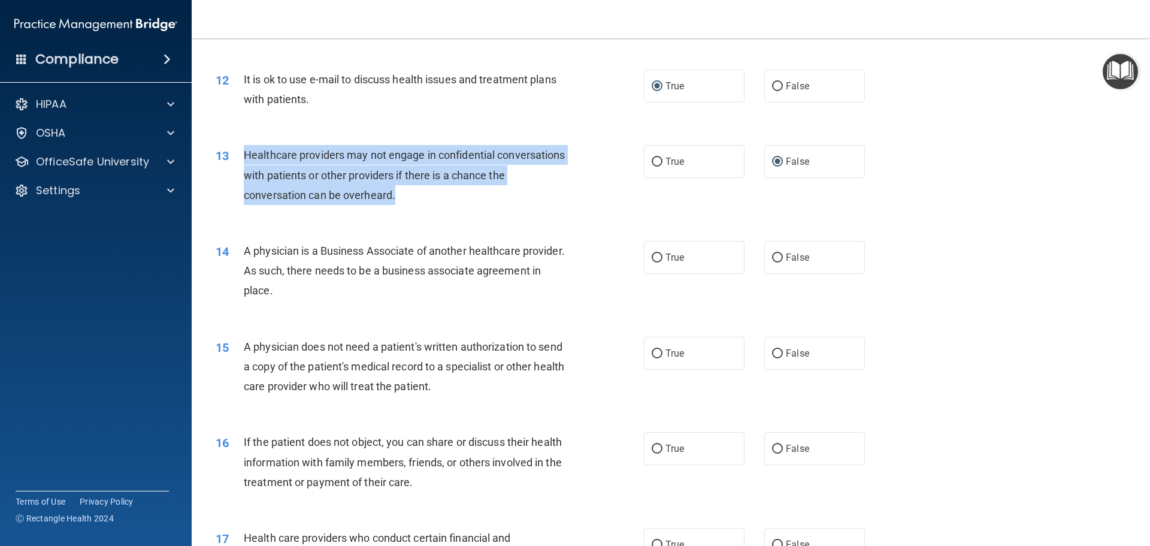
scroll to position [1018, 0]
drag, startPoint x: 245, startPoint y: 248, endPoint x: 529, endPoint y: 286, distance: 286.4
click at [508, 286] on div "A physician is a Business Associate of another healthcare provider. As such, th…" at bounding box center [411, 270] width 335 height 60
click at [773, 253] on input "False" at bounding box center [777, 257] width 11 height 9
radio input "true"
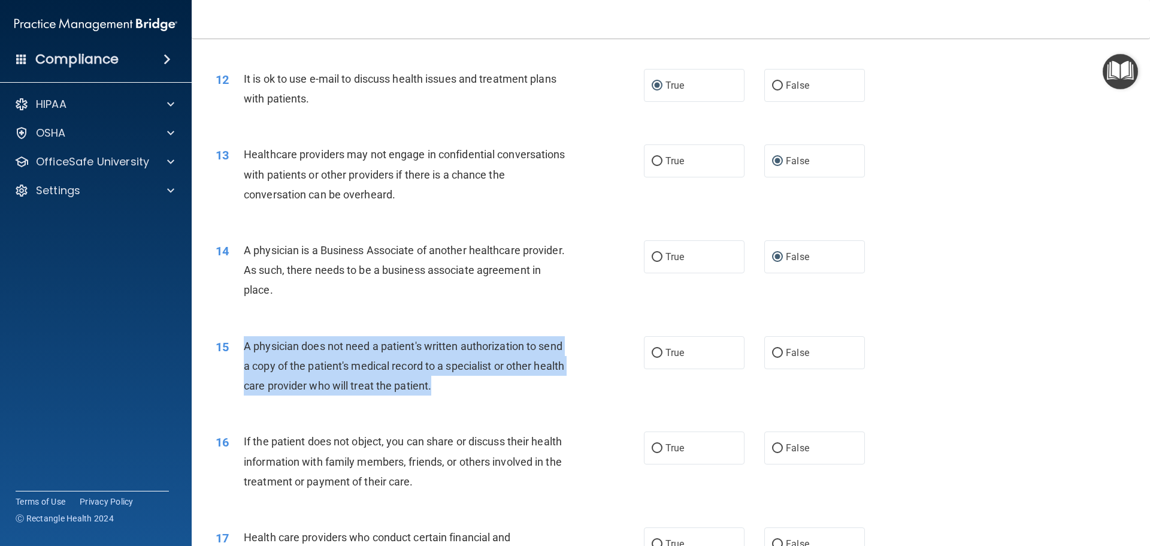
drag, startPoint x: 243, startPoint y: 343, endPoint x: 546, endPoint y: 382, distance: 305.6
click at [529, 387] on div "A physician does not need a patient's written authorization to send a copy of t…" at bounding box center [411, 366] width 335 height 60
click at [652, 352] on input "True" at bounding box center [657, 353] width 11 height 9
radio input "true"
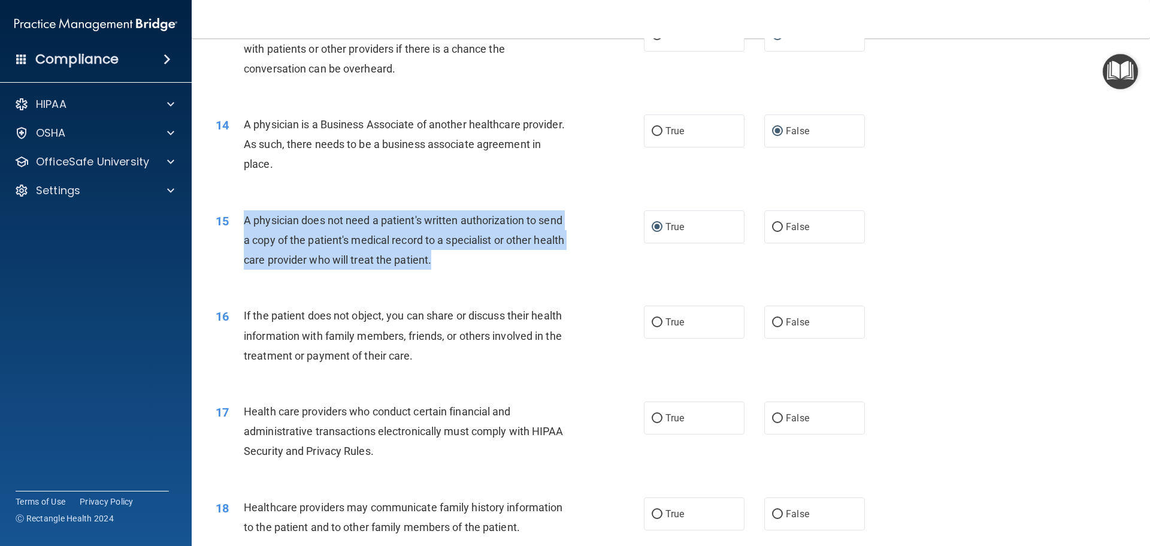
scroll to position [1198, 0]
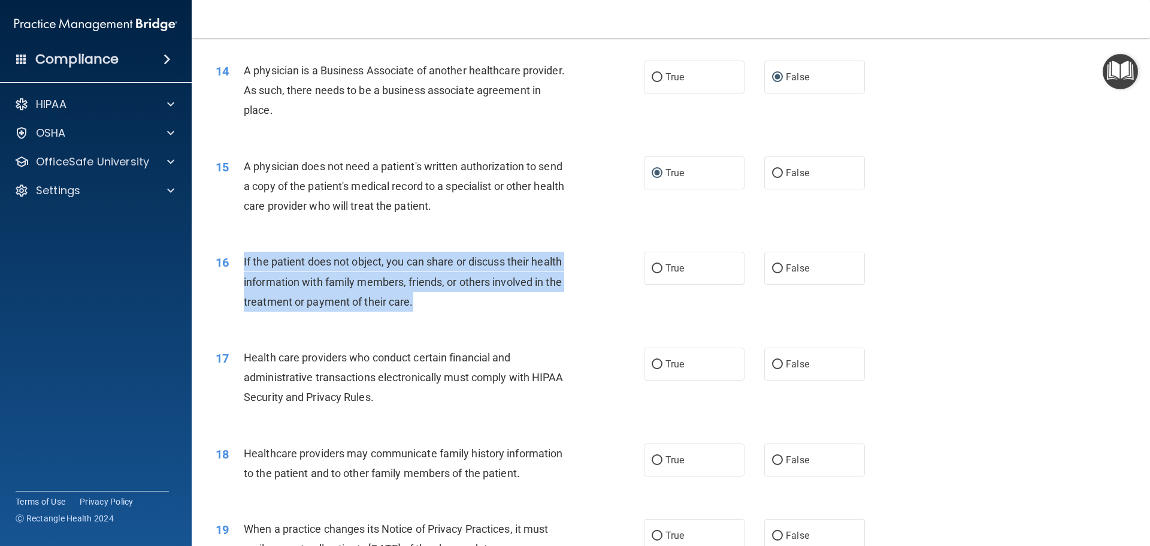
drag, startPoint x: 244, startPoint y: 259, endPoint x: 460, endPoint y: 300, distance: 219.5
click at [460, 300] on div "If the patient does not object, you can share or discuss their health informati…" at bounding box center [411, 282] width 335 height 60
click at [652, 268] on input "True" at bounding box center [657, 268] width 11 height 9
radio input "true"
click at [652, 365] on input "True" at bounding box center [657, 364] width 11 height 9
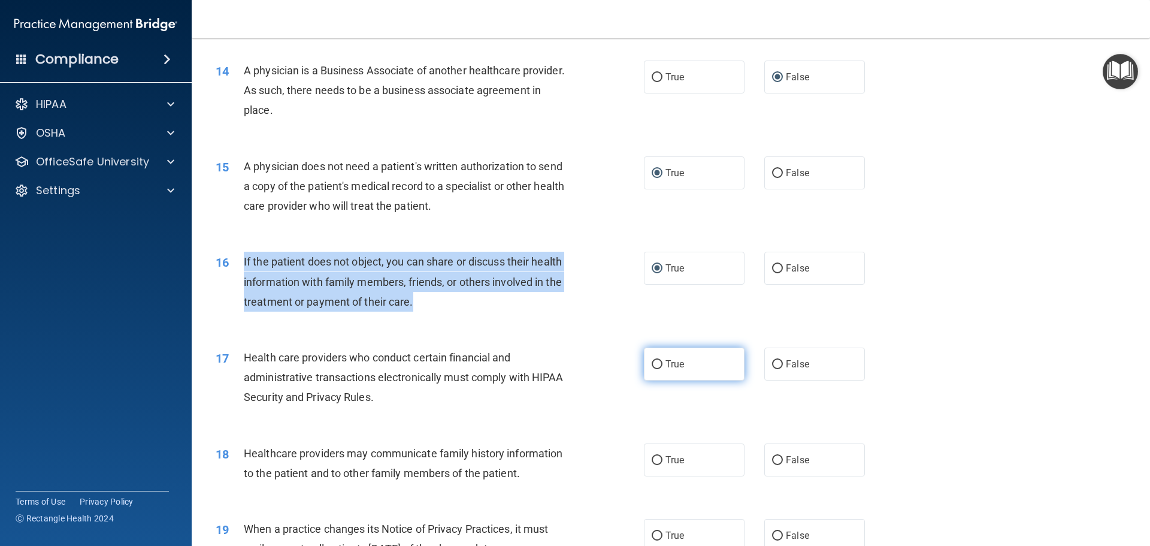
radio input "true"
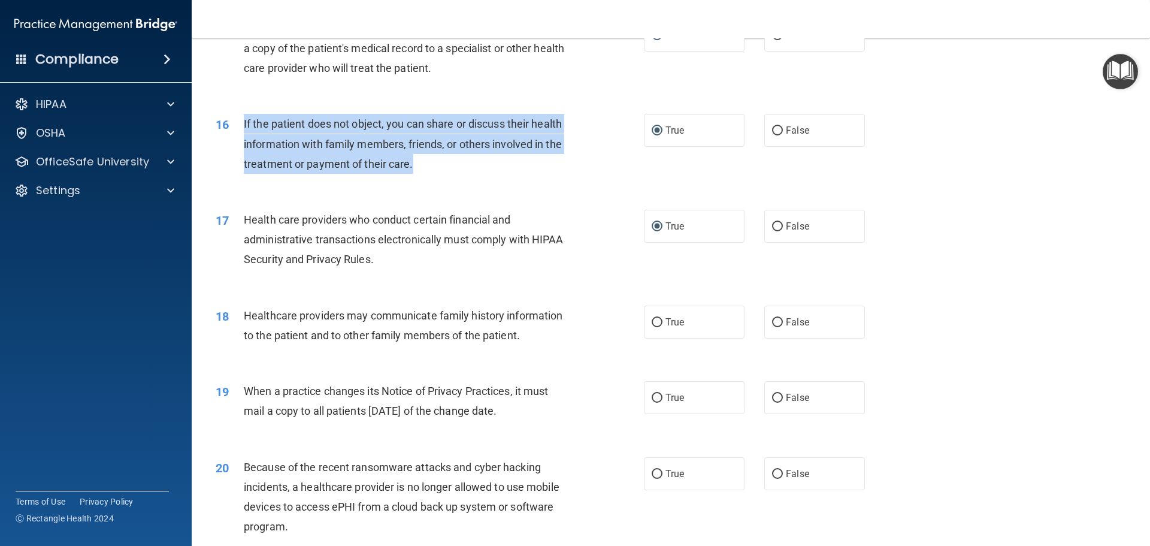
scroll to position [1377, 0]
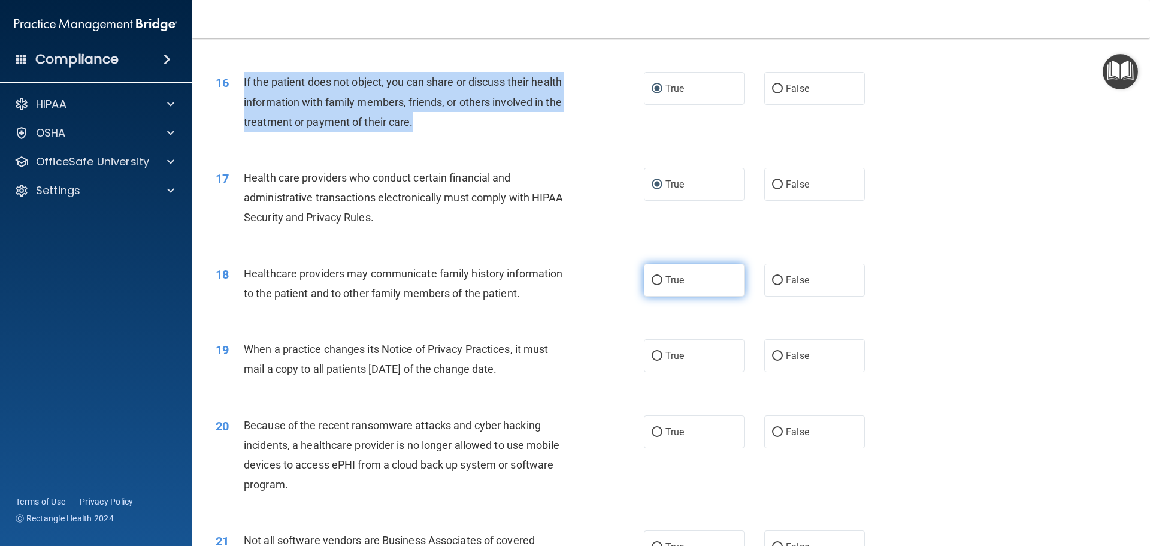
click at [653, 280] on input "True" at bounding box center [657, 280] width 11 height 9
radio input "true"
click at [653, 353] on input "True" at bounding box center [657, 356] width 11 height 9
radio input "true"
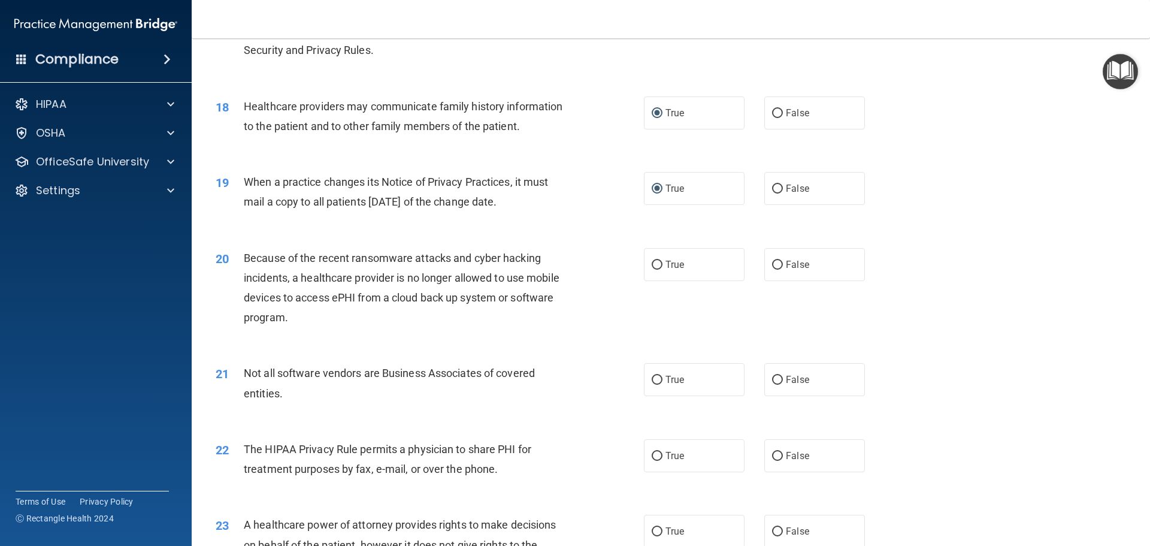
scroll to position [1557, 0]
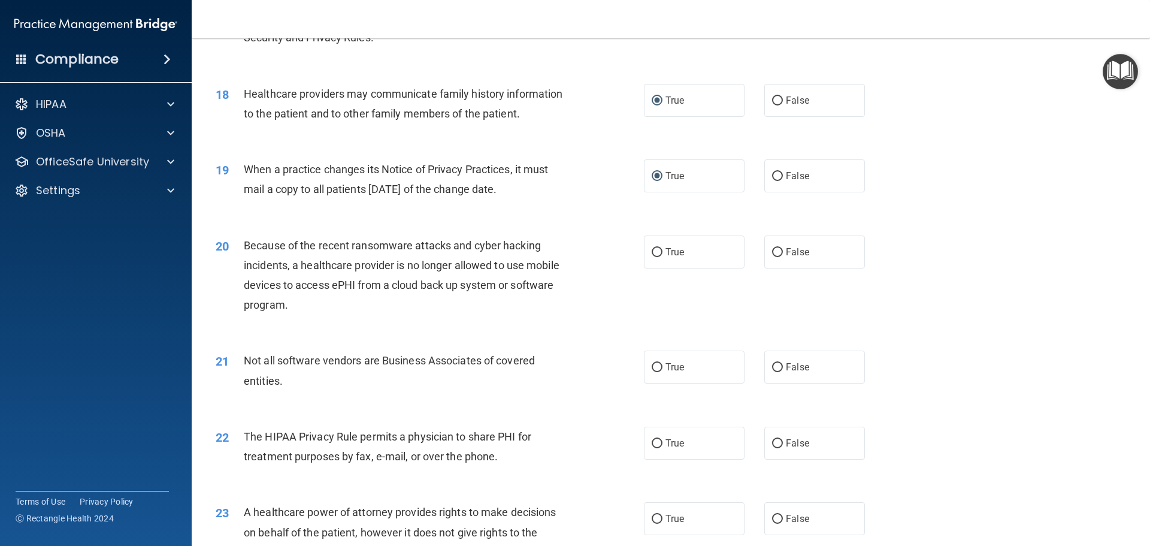
drag, startPoint x: 244, startPoint y: 167, endPoint x: 564, endPoint y: 192, distance: 320.7
click at [564, 195] on div "When a practice changes its Notice of Privacy Practices, it must mail a copy to…" at bounding box center [411, 179] width 335 height 40
click at [773, 175] on input "False" at bounding box center [777, 176] width 11 height 9
radio input "true"
radio input "false"
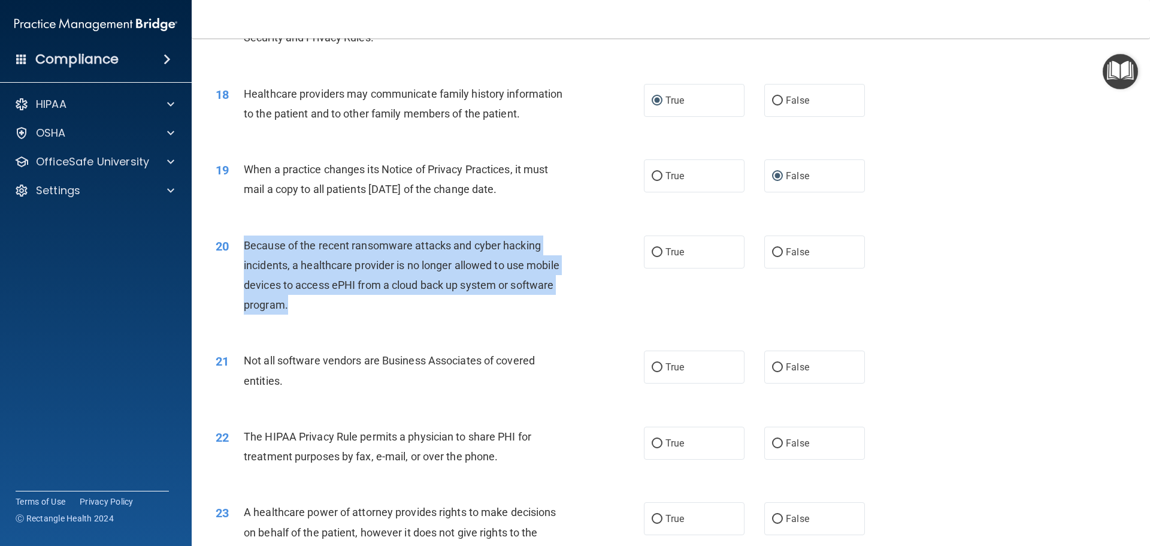
drag, startPoint x: 245, startPoint y: 243, endPoint x: 527, endPoint y: 316, distance: 291.5
click at [527, 316] on div "20 Because of the recent ransomware attacks and cyber hacking incidents, a heal…" at bounding box center [430, 278] width 464 height 86
click at [775, 249] on input "False" at bounding box center [777, 252] width 11 height 9
radio input "true"
click at [652, 364] on input "True" at bounding box center [657, 367] width 11 height 9
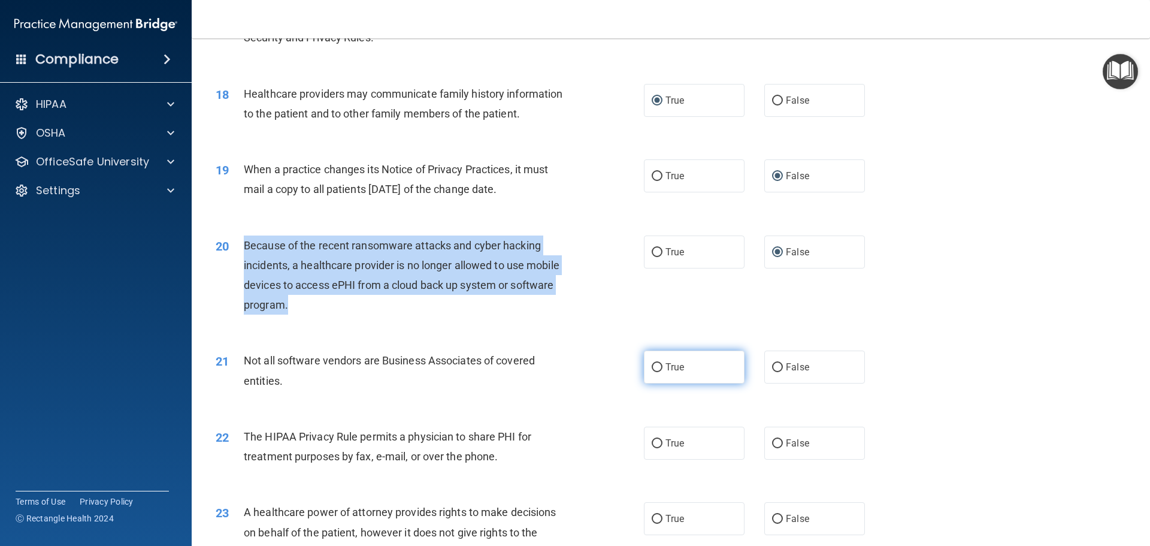
radio input "true"
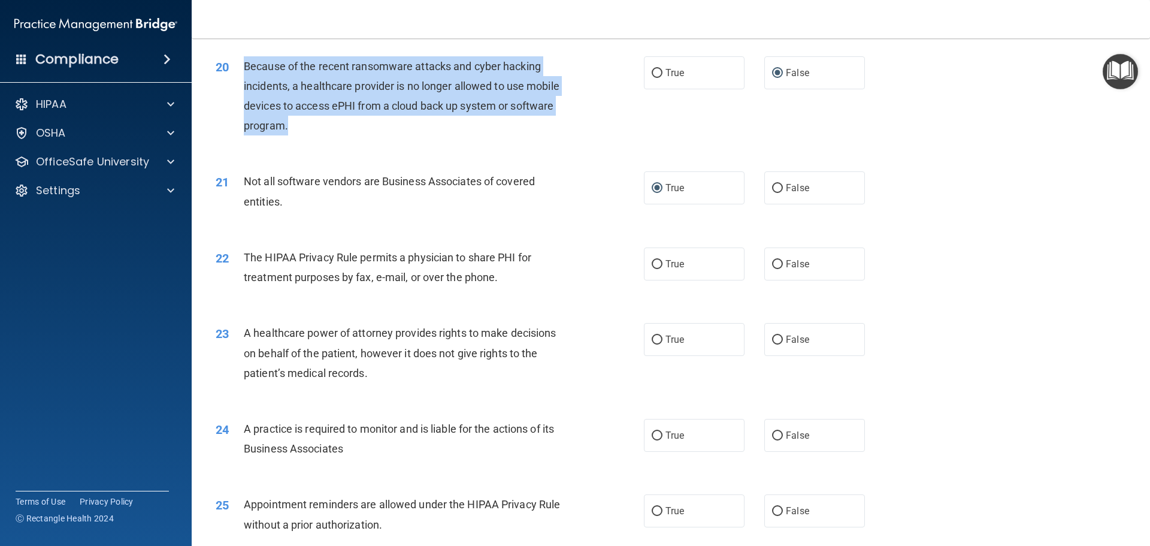
scroll to position [1737, 0]
click at [773, 261] on input "False" at bounding box center [777, 263] width 11 height 9
radio input "true"
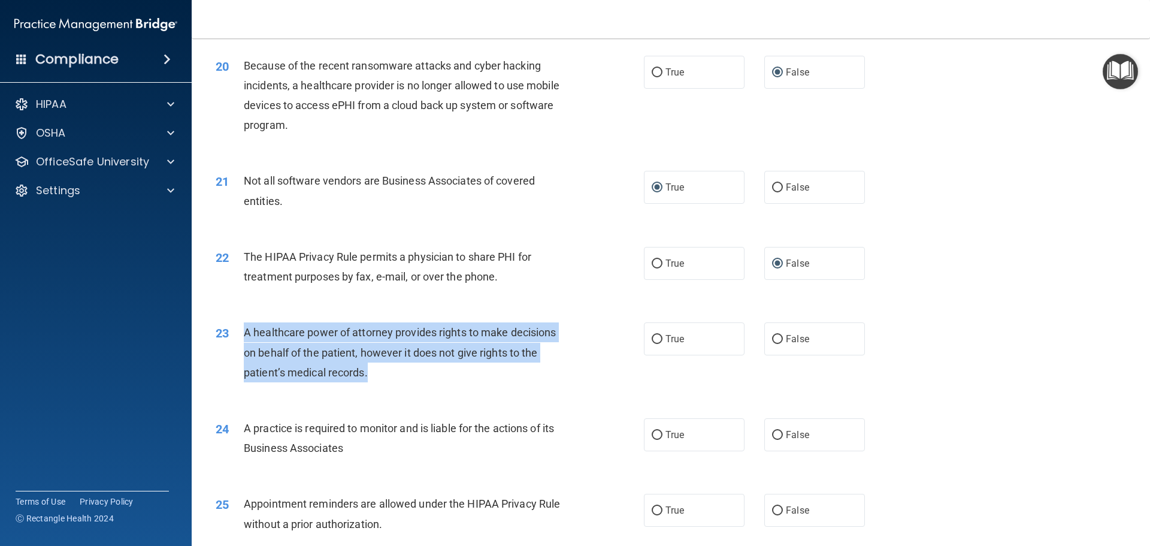
drag, startPoint x: 244, startPoint y: 331, endPoint x: 426, endPoint y: 368, distance: 185.8
click at [424, 369] on div "A healthcare power of attorney provides rights to make decisions on behalf of t…" at bounding box center [411, 352] width 335 height 60
click at [773, 338] on input "False" at bounding box center [777, 339] width 11 height 9
radio input "true"
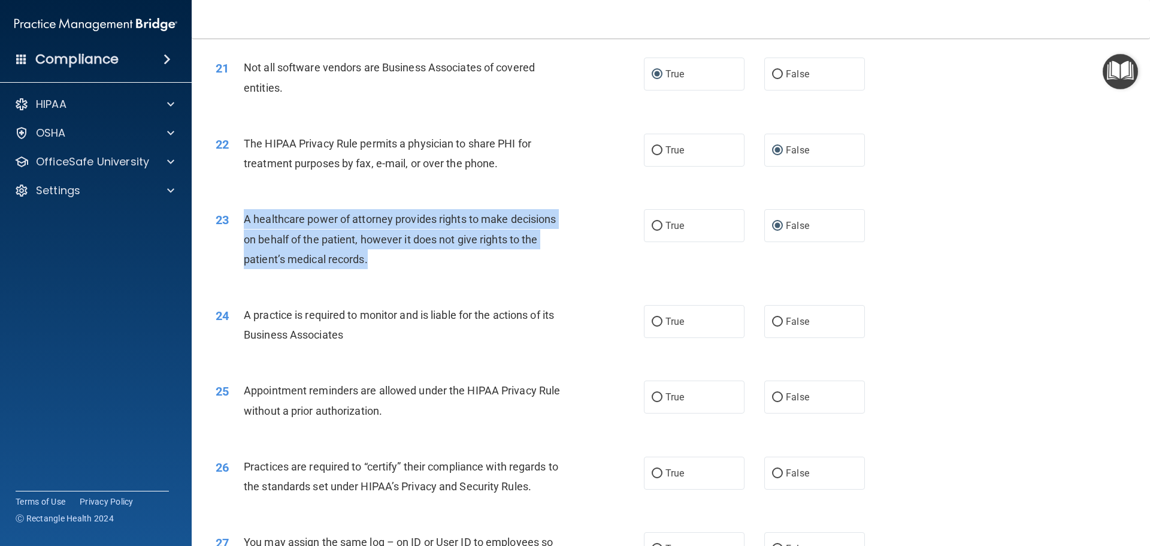
scroll to position [1856, 0]
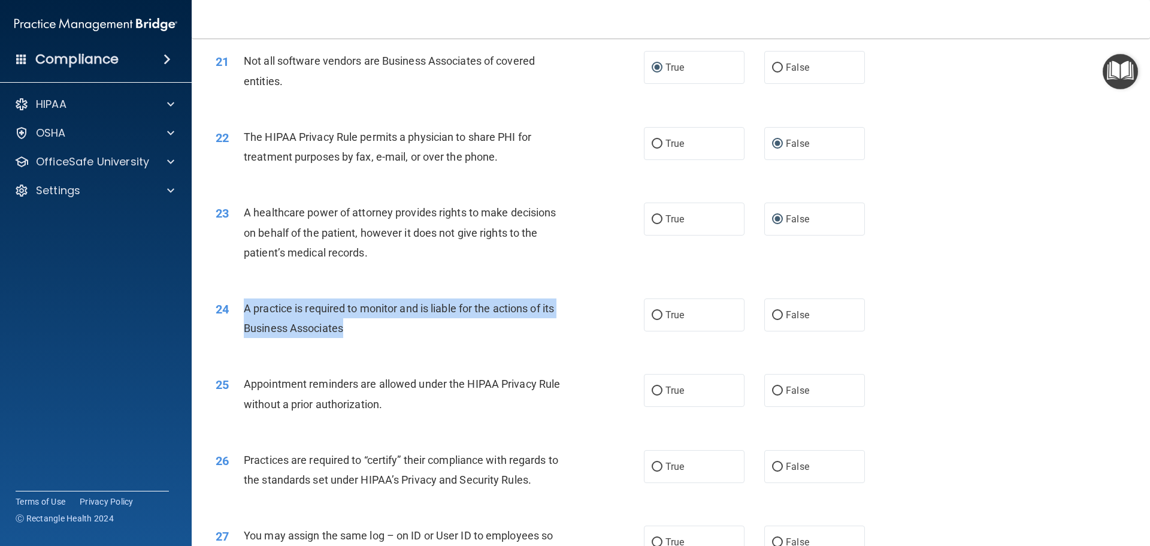
drag, startPoint x: 244, startPoint y: 305, endPoint x: 372, endPoint y: 338, distance: 132.2
click at [369, 338] on div "A practice is required to monitor and is liable for the actions of its Business…" at bounding box center [411, 318] width 335 height 40
click at [772, 312] on input "False" at bounding box center [777, 315] width 11 height 9
radio input "true"
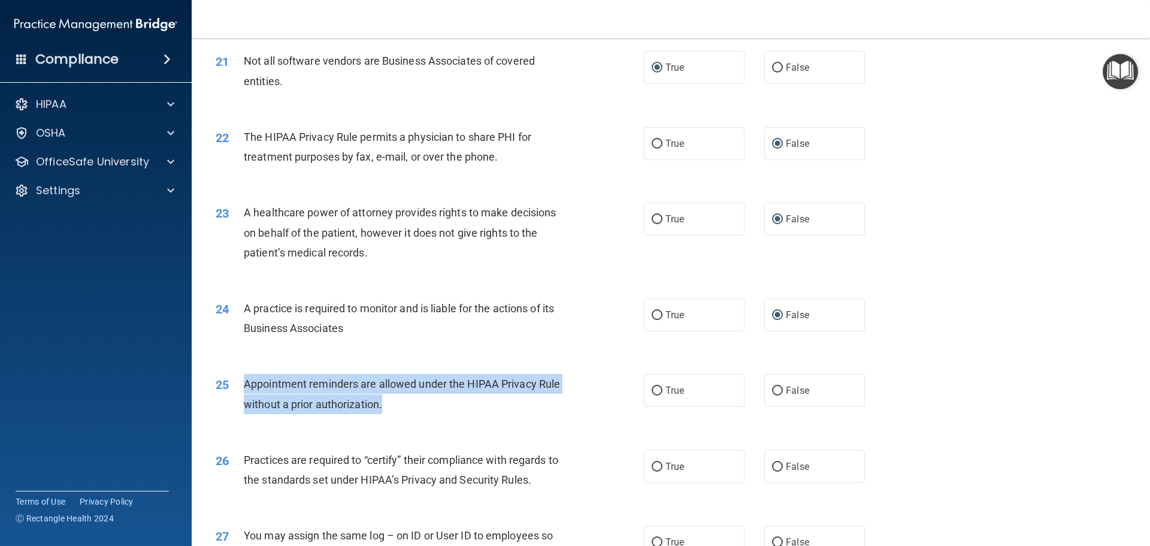
drag, startPoint x: 244, startPoint y: 382, endPoint x: 401, endPoint y: 416, distance: 160.4
click at [401, 416] on div "25 Appointment reminders are allowed under the HIPAA Privacy Rule without a pri…" at bounding box center [430, 397] width 464 height 46
click at [654, 389] on input "True" at bounding box center [657, 390] width 11 height 9
radio input "true"
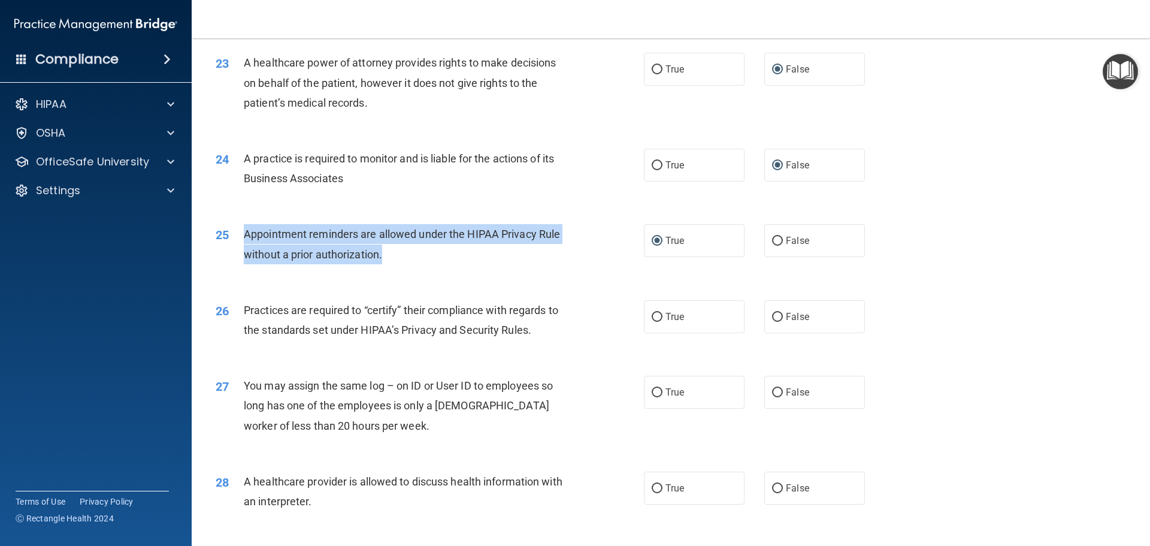
scroll to position [2036, 0]
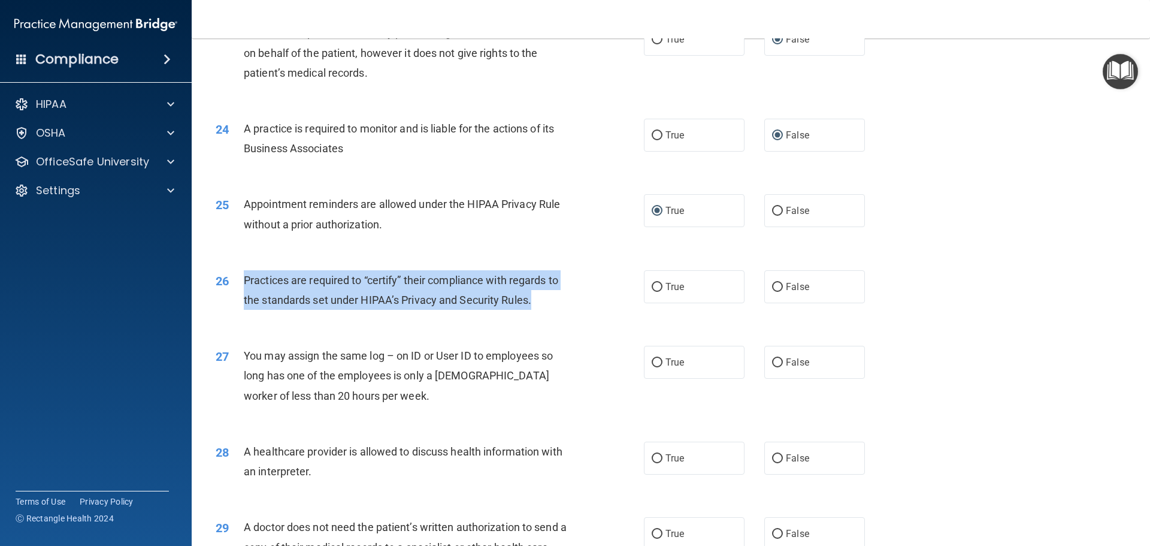
drag, startPoint x: 246, startPoint y: 279, endPoint x: 548, endPoint y: 311, distance: 304.1
click at [546, 313] on div "26 Practices are required to “certify” their compliance with regards to the sta…" at bounding box center [430, 293] width 464 height 46
click at [772, 284] on input "False" at bounding box center [777, 287] width 11 height 9
radio input "true"
click at [774, 361] on input "False" at bounding box center [777, 362] width 11 height 9
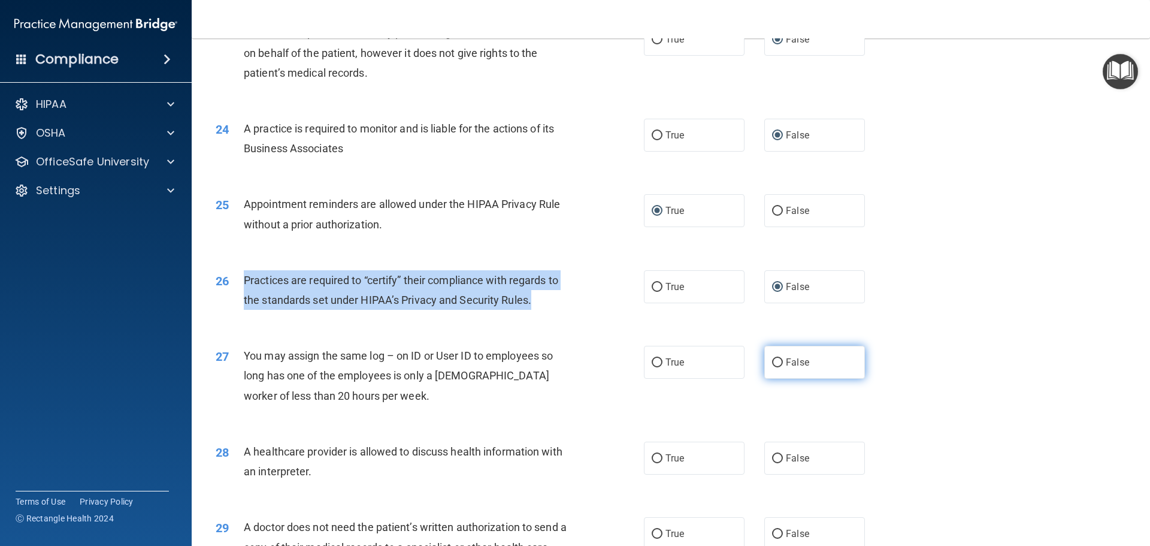
radio input "true"
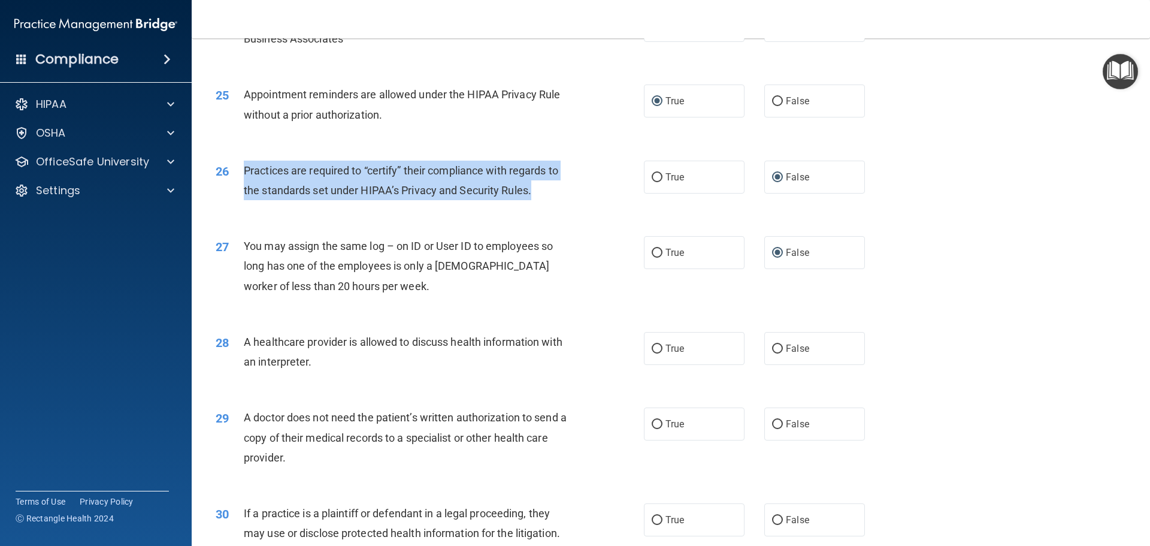
scroll to position [2156, 0]
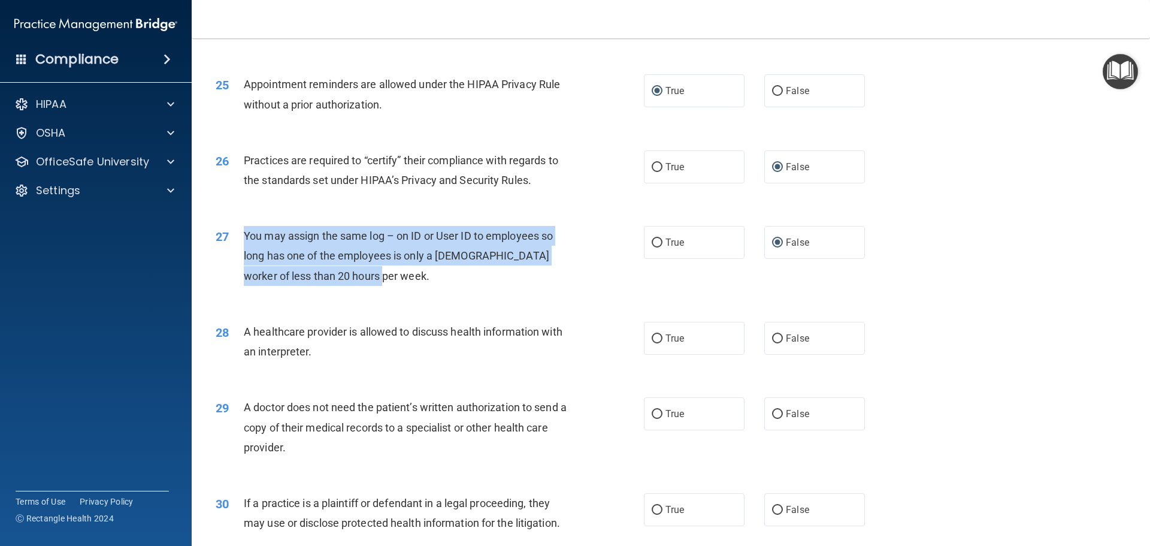
drag, startPoint x: 244, startPoint y: 231, endPoint x: 402, endPoint y: 286, distance: 168.2
click at [401, 286] on div "27 You may assign the same log – on ID or User ID to employees so long has one …" at bounding box center [430, 259] width 464 height 66
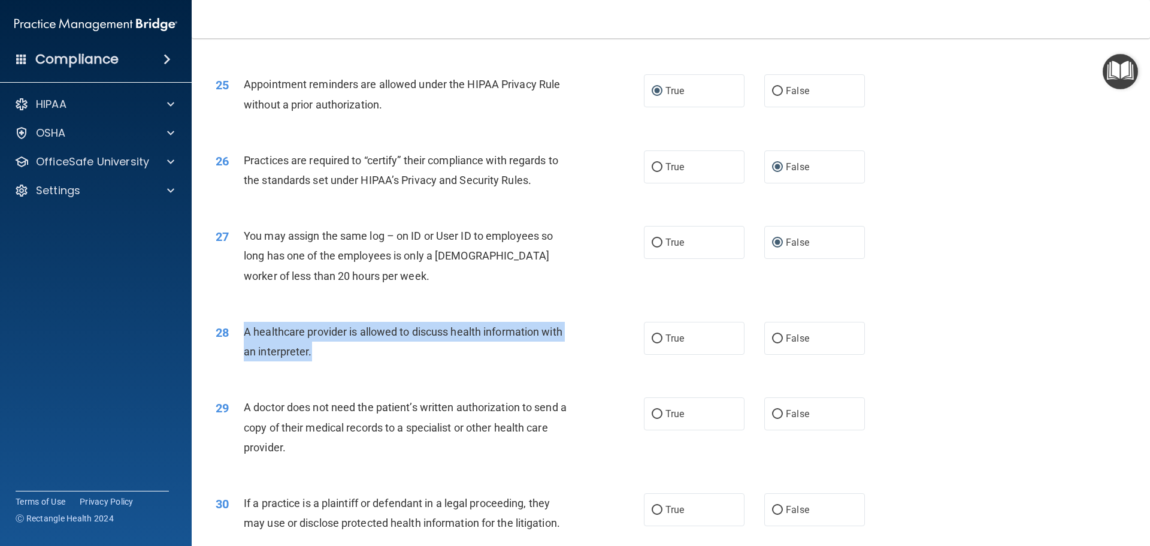
drag, startPoint x: 245, startPoint y: 329, endPoint x: 353, endPoint y: 349, distance: 109.6
click at [353, 349] on div "A healthcare provider is allowed to discuss health information with an interpre…" at bounding box center [411, 342] width 335 height 40
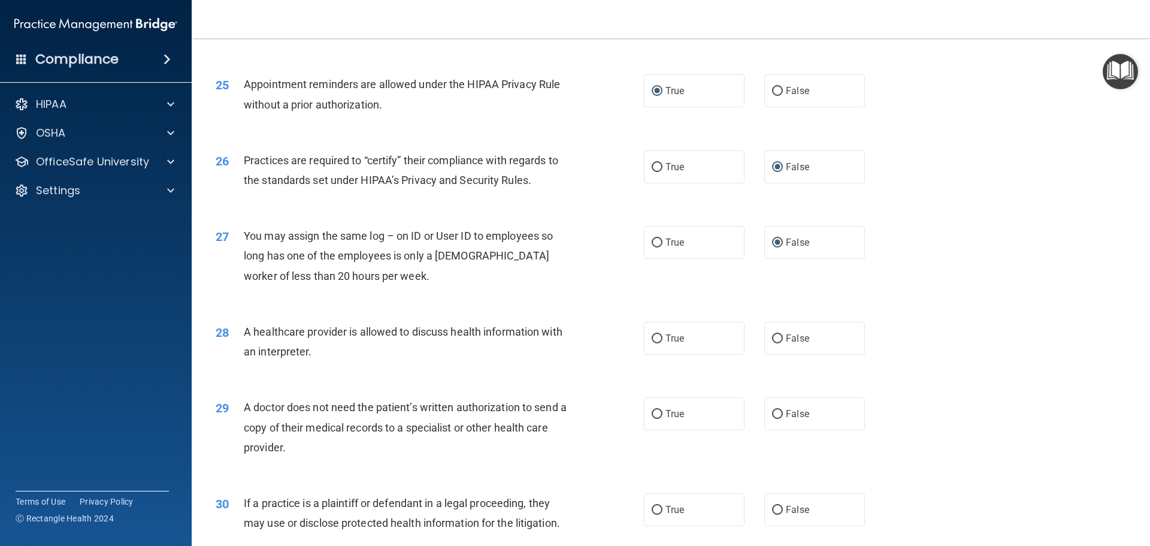
drag, startPoint x: 925, startPoint y: 253, endPoint x: 1086, endPoint y: 182, distance: 175.4
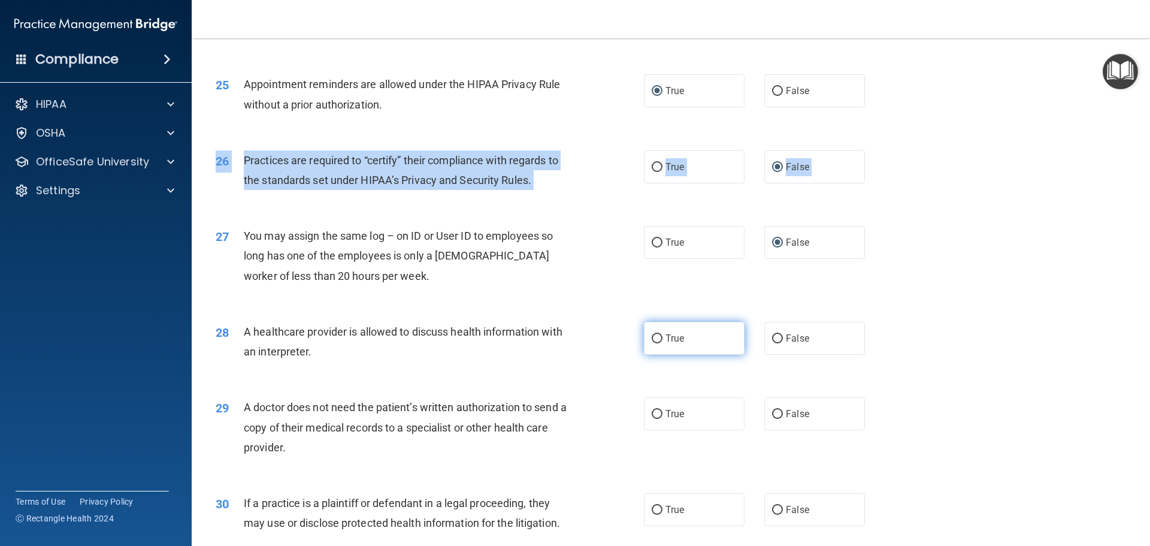
click at [652, 337] on input "True" at bounding box center [657, 338] width 11 height 9
radio input "true"
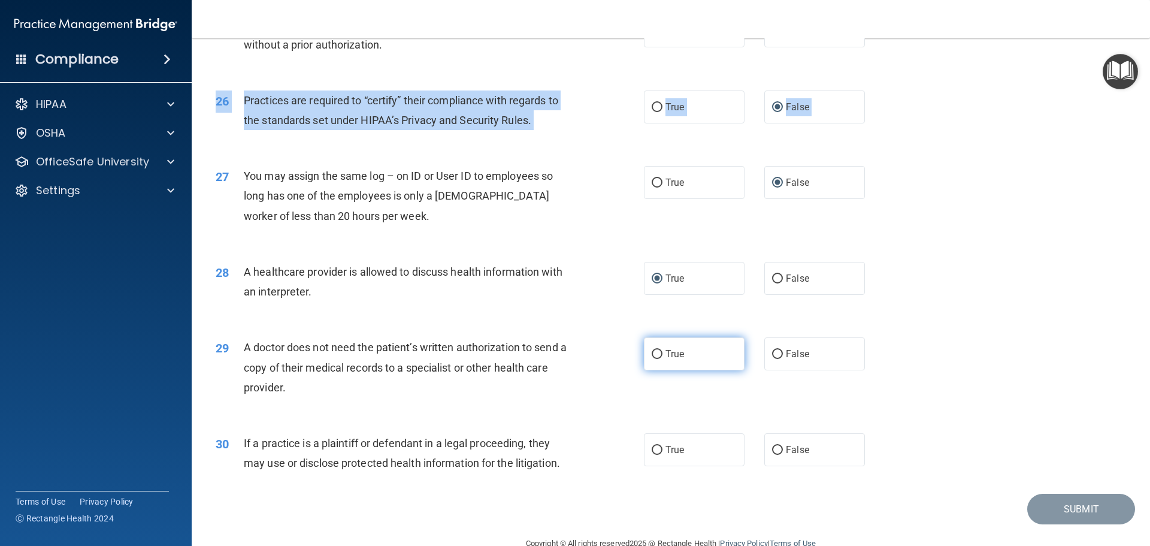
click at [655, 353] on input "True" at bounding box center [657, 354] width 11 height 9
radio input "true"
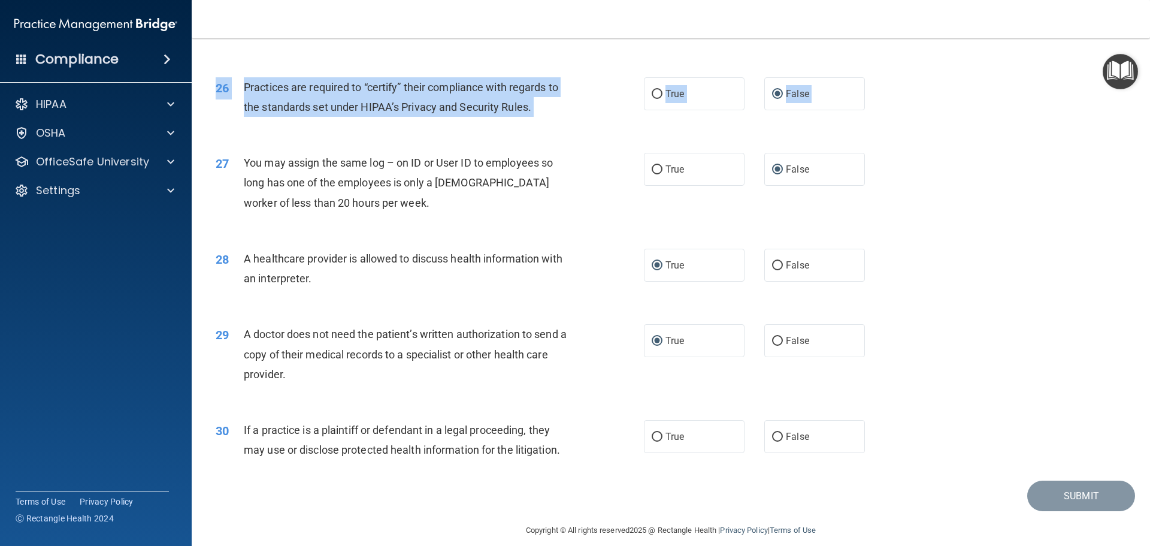
scroll to position [2242, 0]
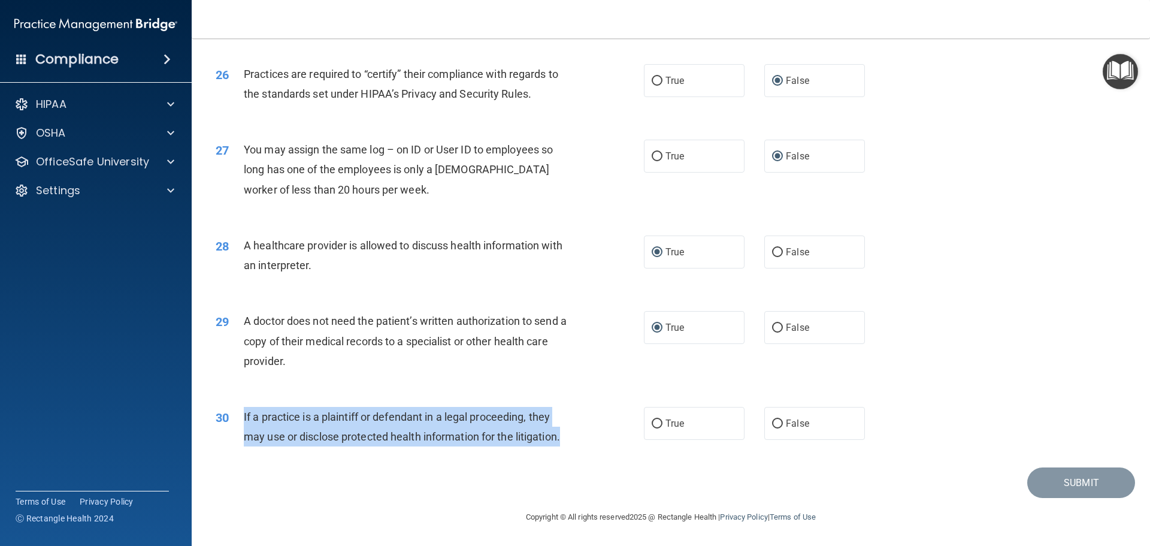
drag, startPoint x: 244, startPoint y: 414, endPoint x: 581, endPoint y: 451, distance: 339.2
click at [581, 451] on div "30 If a practice is a plaintiff or defendant in a legal proceeding, they may us…" at bounding box center [430, 430] width 464 height 46
click at [652, 420] on input "True" at bounding box center [657, 423] width 11 height 9
radio input "true"
click at [1089, 480] on button "Submit" at bounding box center [1081, 482] width 108 height 31
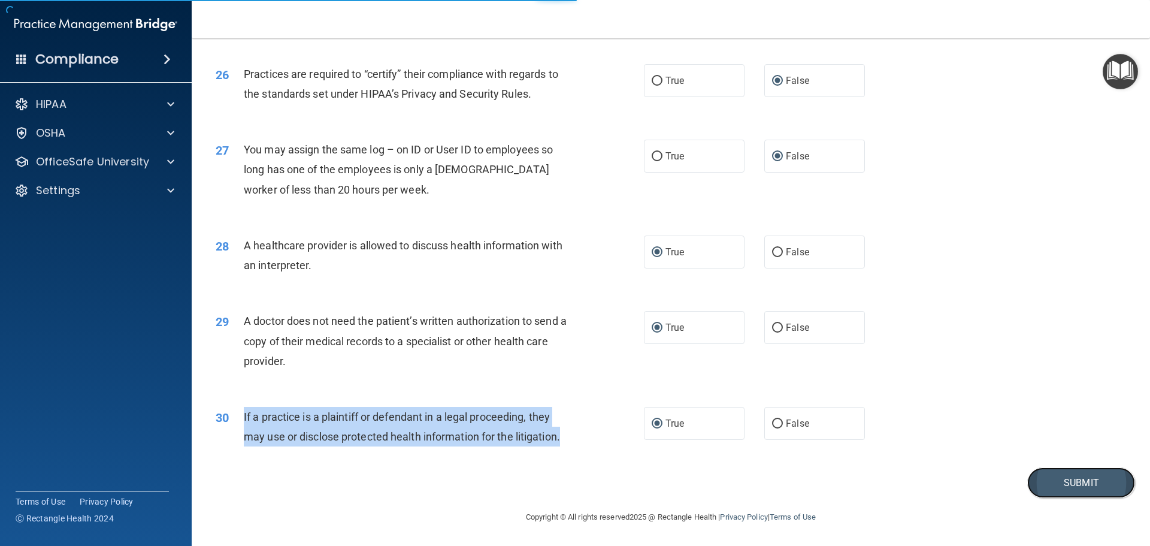
click at [1056, 487] on button "Submit" at bounding box center [1081, 482] width 108 height 31
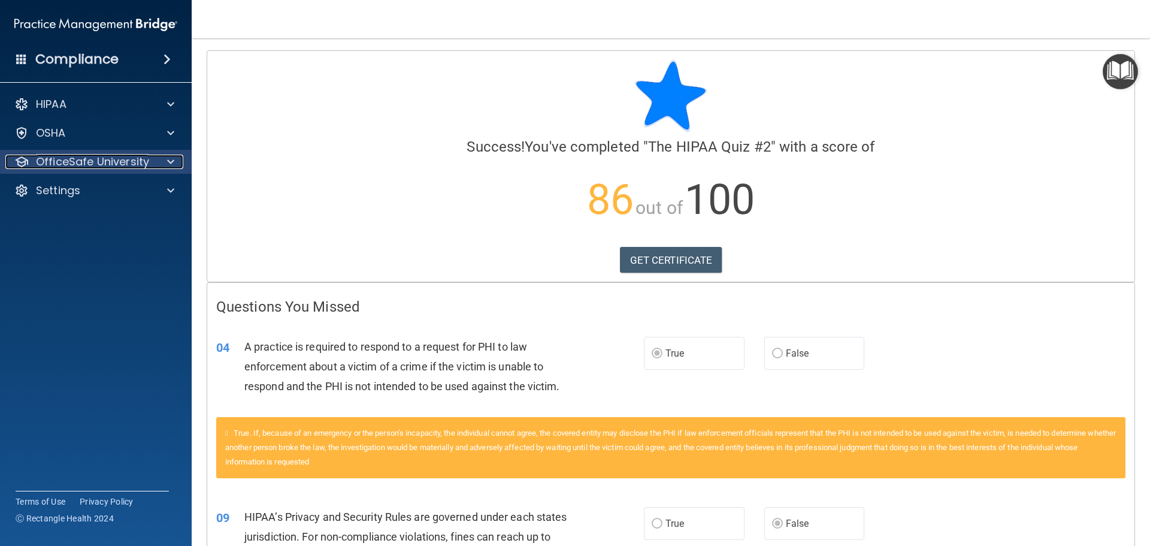
click at [174, 164] on div at bounding box center [169, 162] width 30 height 14
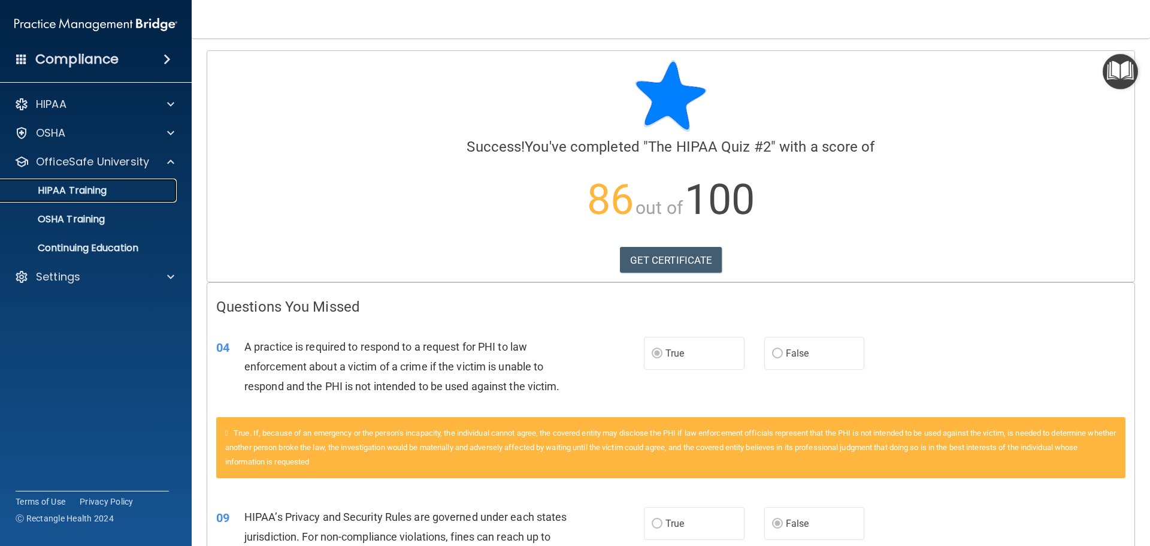
click at [102, 192] on p "HIPAA Training" at bounding box center [57, 190] width 99 height 12
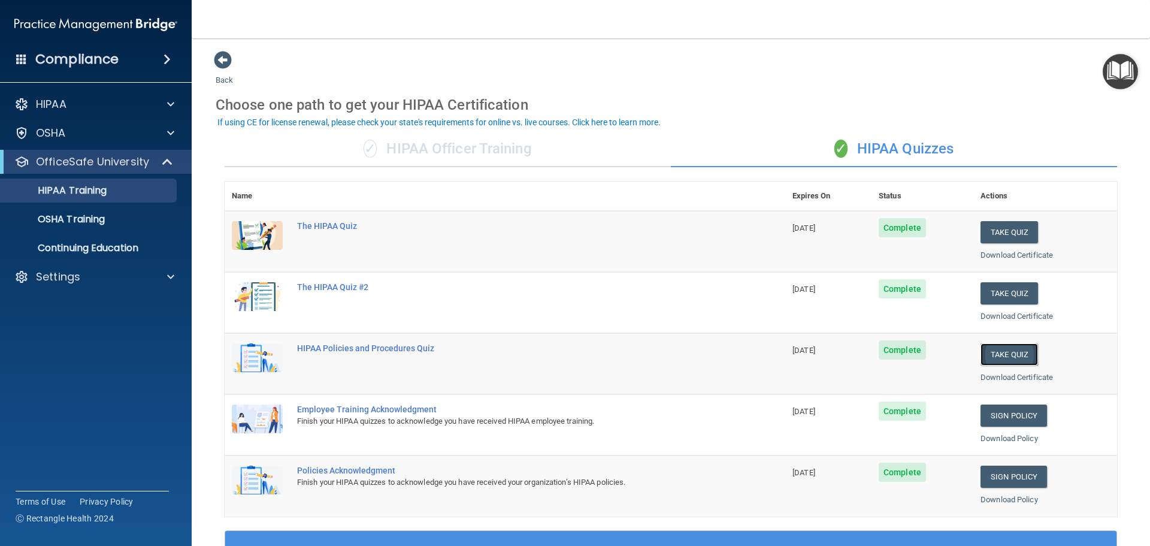
click at [996, 356] on button "Take Quiz" at bounding box center [1008, 354] width 57 height 22
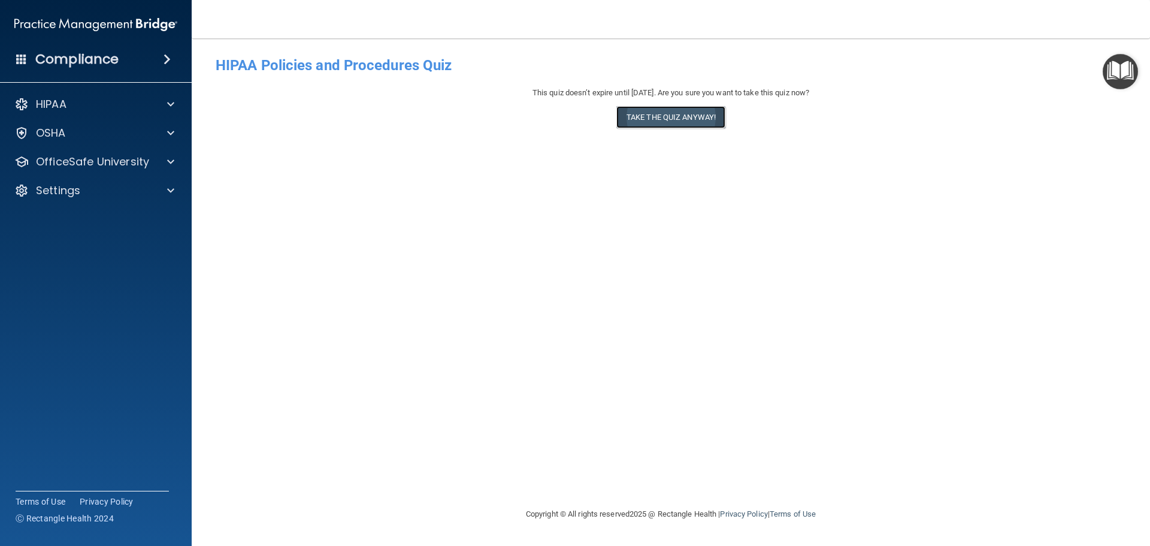
click at [690, 114] on button "Take the quiz anyway!" at bounding box center [670, 117] width 109 height 22
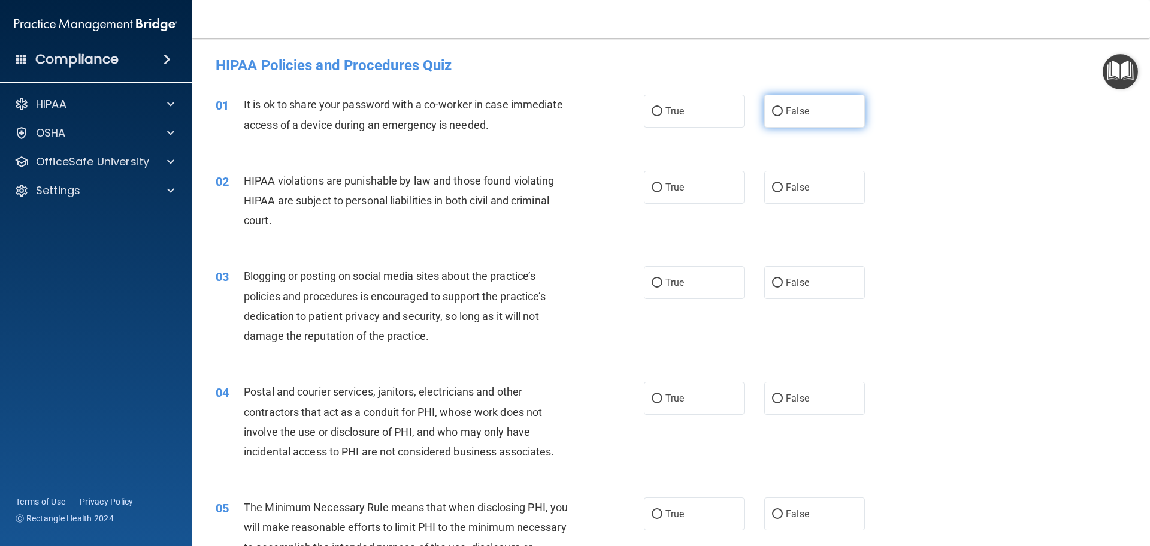
click at [772, 111] on input "False" at bounding box center [777, 111] width 11 height 9
radio input "true"
click at [656, 183] on input "True" at bounding box center [657, 187] width 11 height 9
radio input "true"
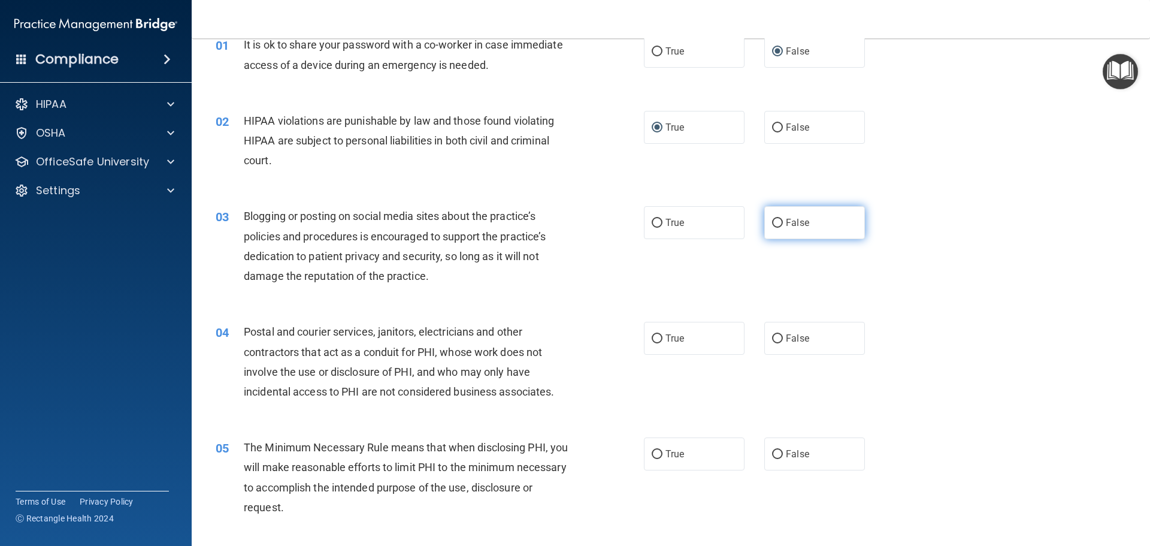
click at [775, 223] on input "False" at bounding box center [777, 223] width 11 height 9
radio input "true"
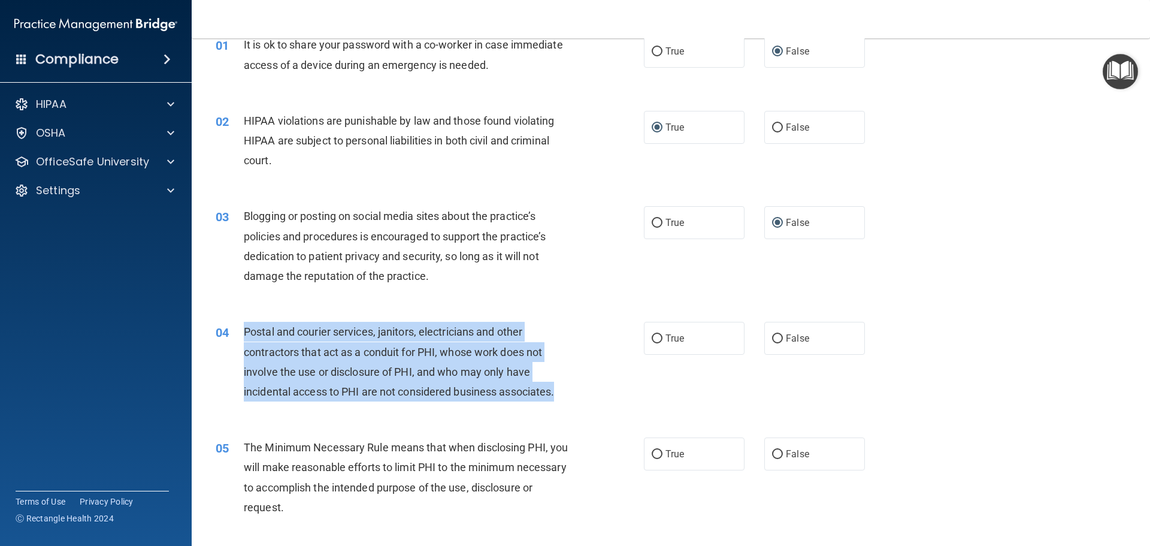
drag, startPoint x: 244, startPoint y: 328, endPoint x: 578, endPoint y: 392, distance: 340.9
click at [578, 392] on div "04 Postal and courier services, janitors, electricians and other contractors th…" at bounding box center [430, 365] width 464 height 86
click at [655, 338] on input "True" at bounding box center [657, 338] width 11 height 9
radio input "true"
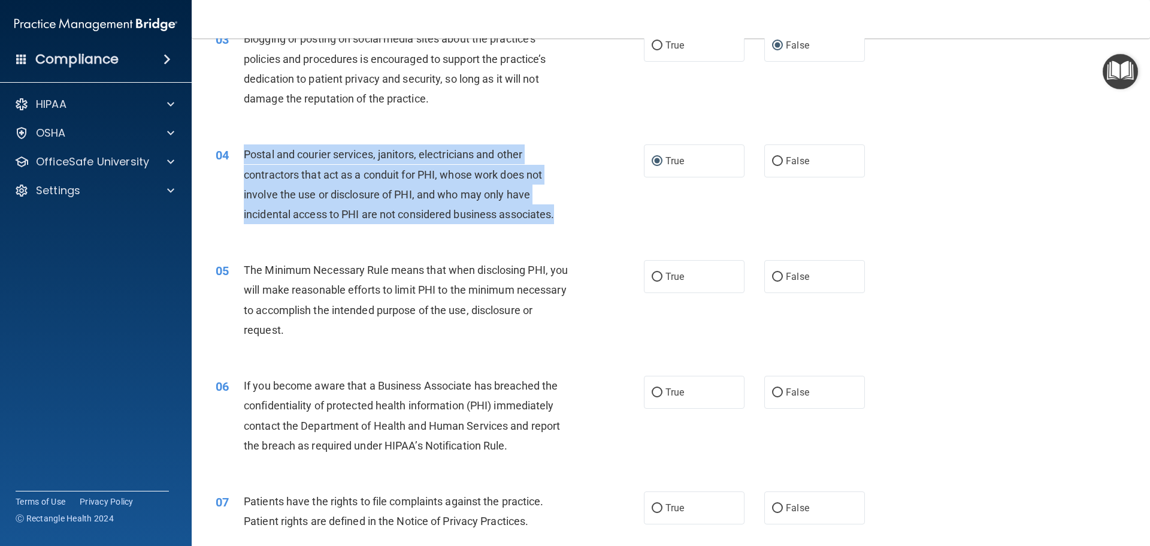
scroll to position [240, 0]
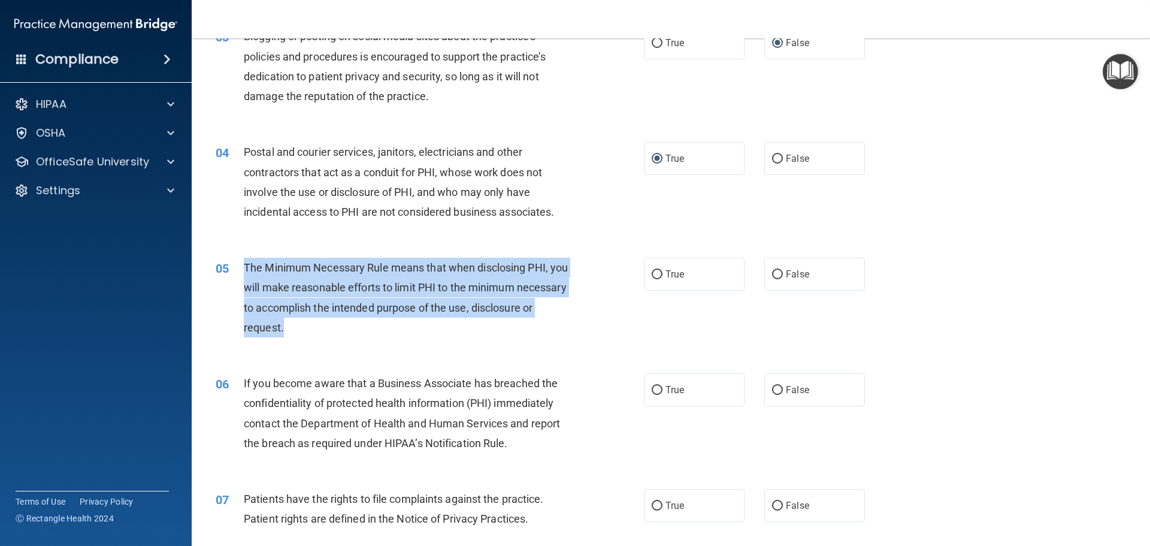
drag, startPoint x: 245, startPoint y: 265, endPoint x: 386, endPoint y: 322, distance: 151.8
click at [386, 325] on div "The Minimum Necessary Rule means that when disclosing PHI, you will make reason…" at bounding box center [411, 298] width 335 height 80
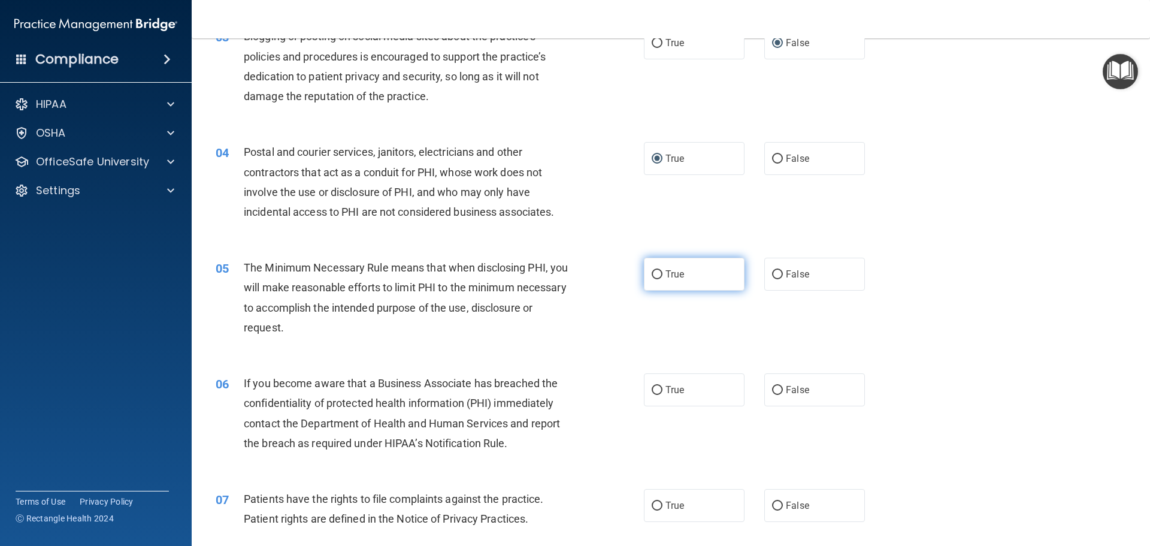
click at [658, 276] on label "True" at bounding box center [694, 274] width 101 height 33
click at [658, 276] on input "True" at bounding box center [657, 274] width 11 height 9
radio input "true"
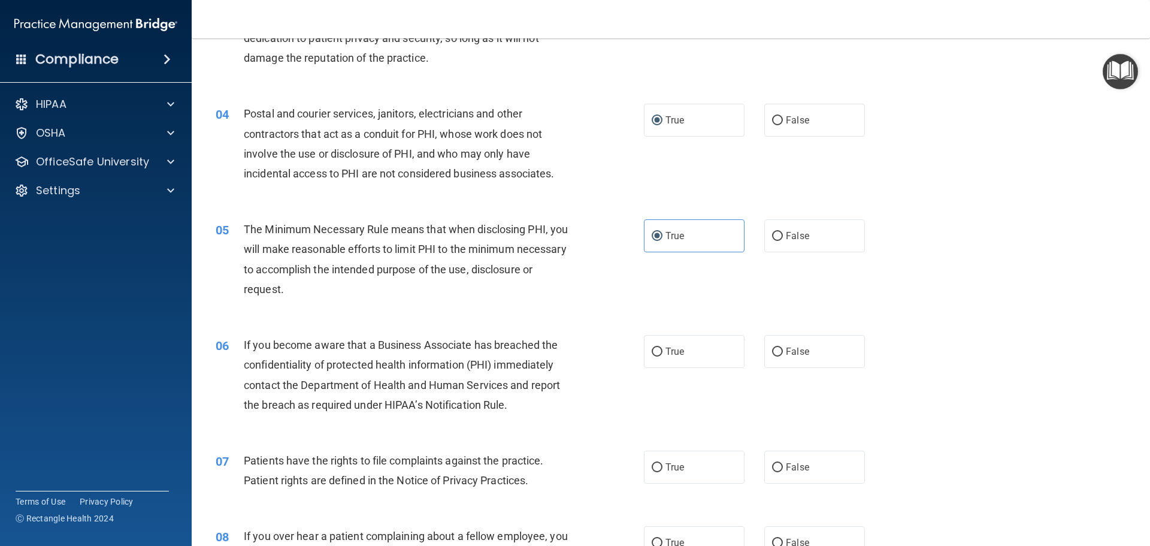
scroll to position [299, 0]
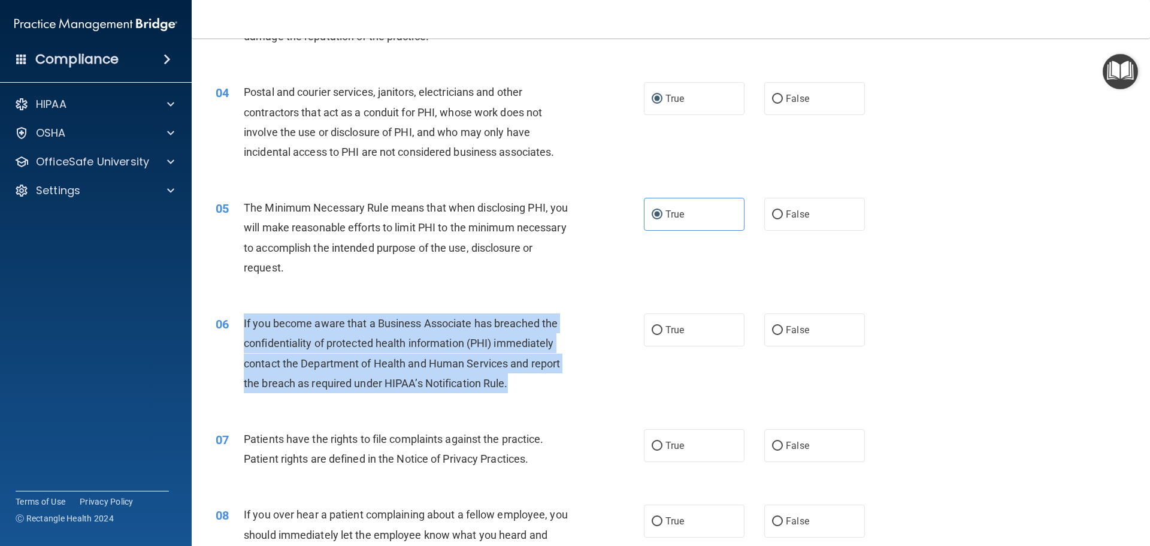
drag, startPoint x: 243, startPoint y: 321, endPoint x: 534, endPoint y: 383, distance: 297.6
click at [534, 387] on div "If you become aware that a Business Associate has breached the confidentiality …" at bounding box center [411, 353] width 335 height 80
click at [653, 328] on input "True" at bounding box center [657, 330] width 11 height 9
radio input "true"
click at [772, 327] on input "False" at bounding box center [777, 330] width 11 height 9
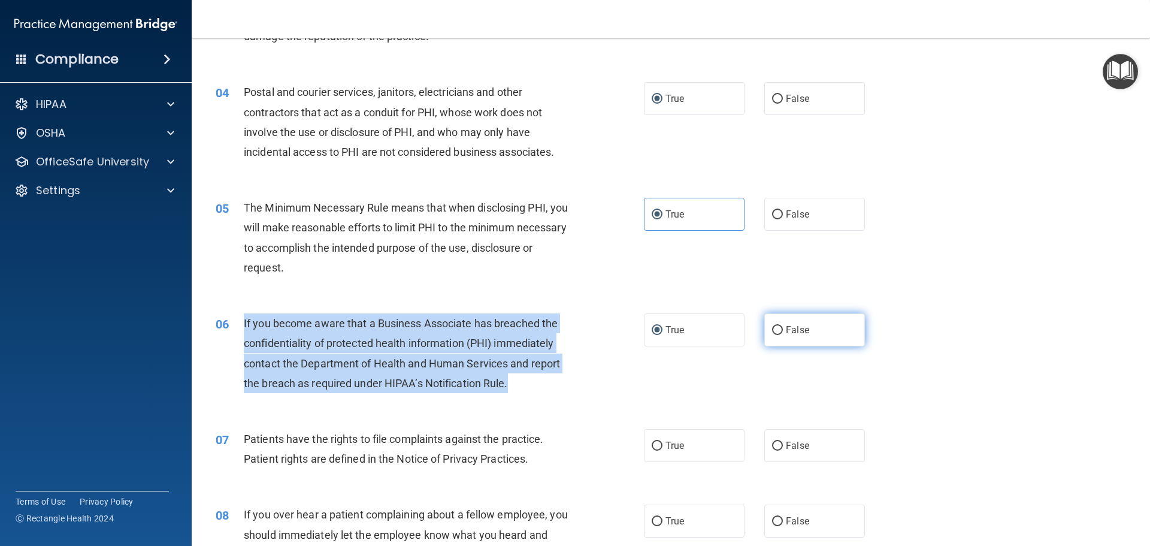
radio input "true"
radio input "false"
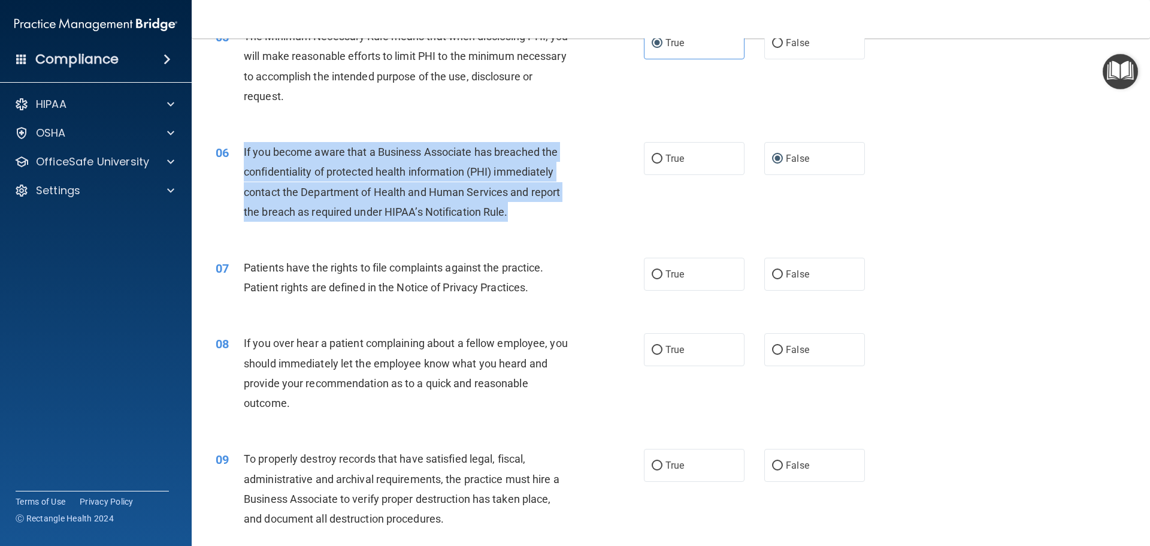
scroll to position [479, 0]
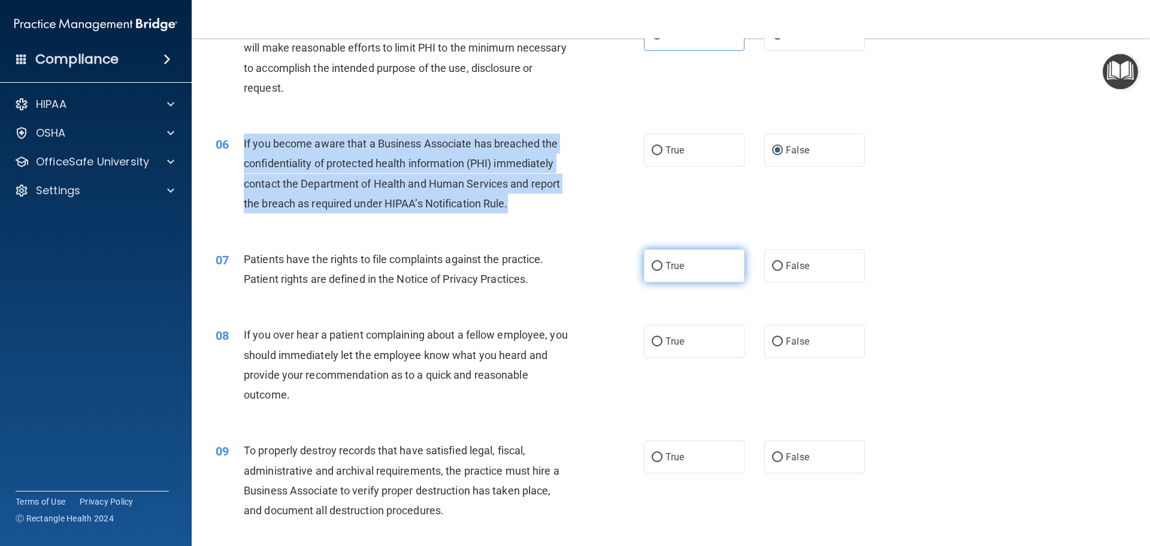
click at [652, 264] on input "True" at bounding box center [657, 266] width 11 height 9
radio input "true"
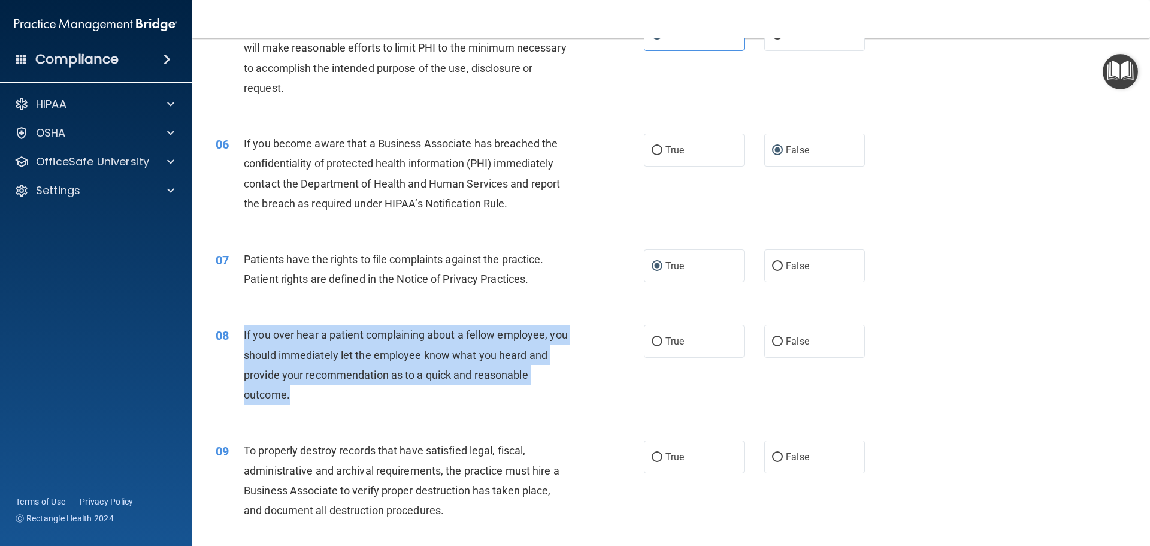
drag, startPoint x: 244, startPoint y: 331, endPoint x: 435, endPoint y: 397, distance: 202.1
click at [435, 397] on div "If you over hear a patient complaining about a fellow employee, you should imme…" at bounding box center [411, 365] width 335 height 80
click at [775, 343] on input "False" at bounding box center [777, 341] width 11 height 9
radio input "true"
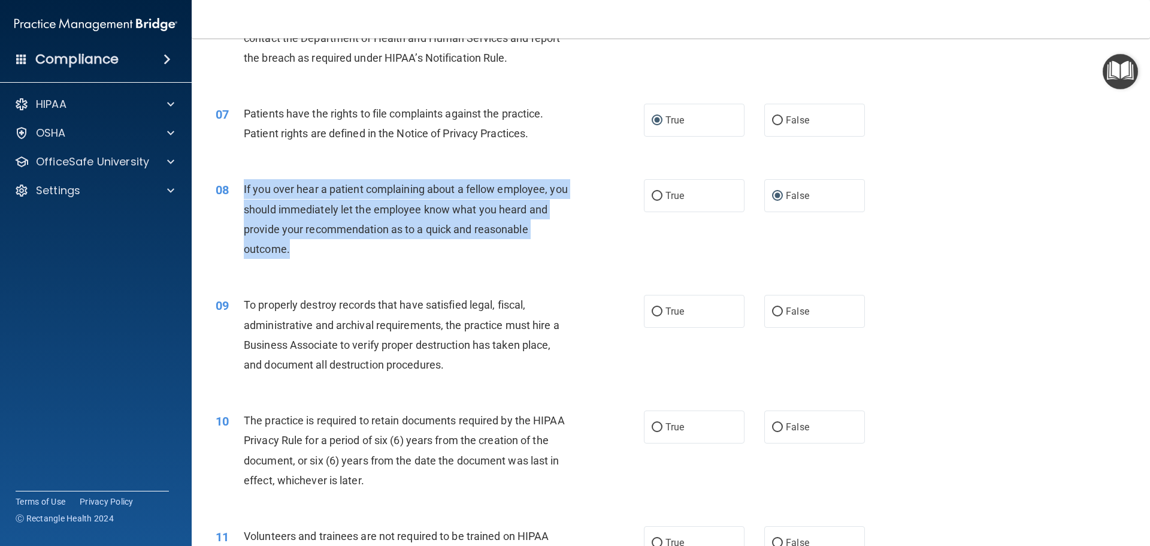
scroll to position [659, 0]
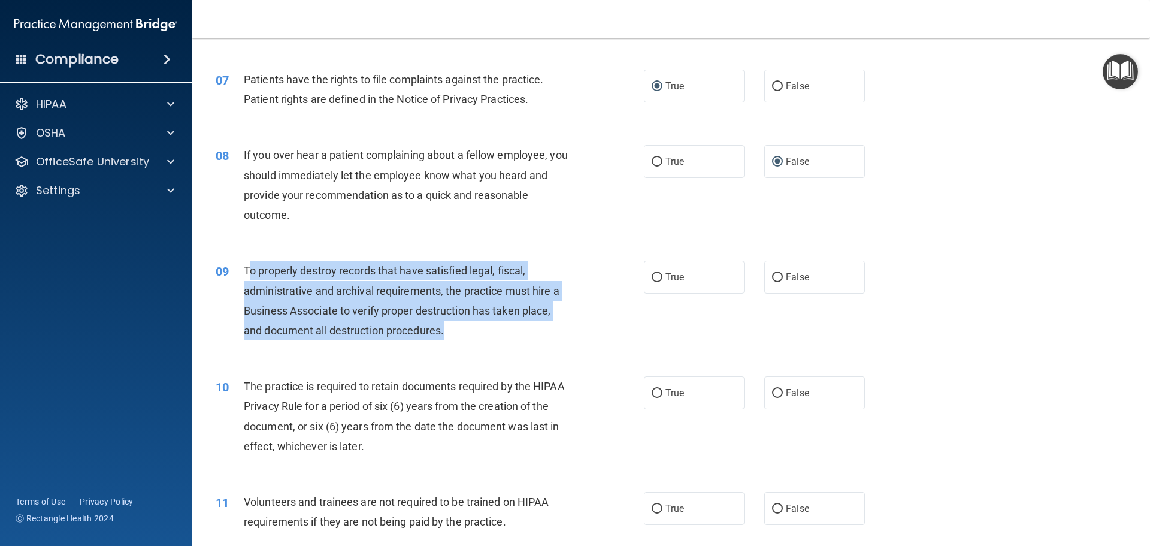
drag, startPoint x: 248, startPoint y: 267, endPoint x: 495, endPoint y: 329, distance: 254.3
click at [495, 329] on div "To properly destroy records that have satisfied legal, fiscal, administrative a…" at bounding box center [411, 301] width 335 height 80
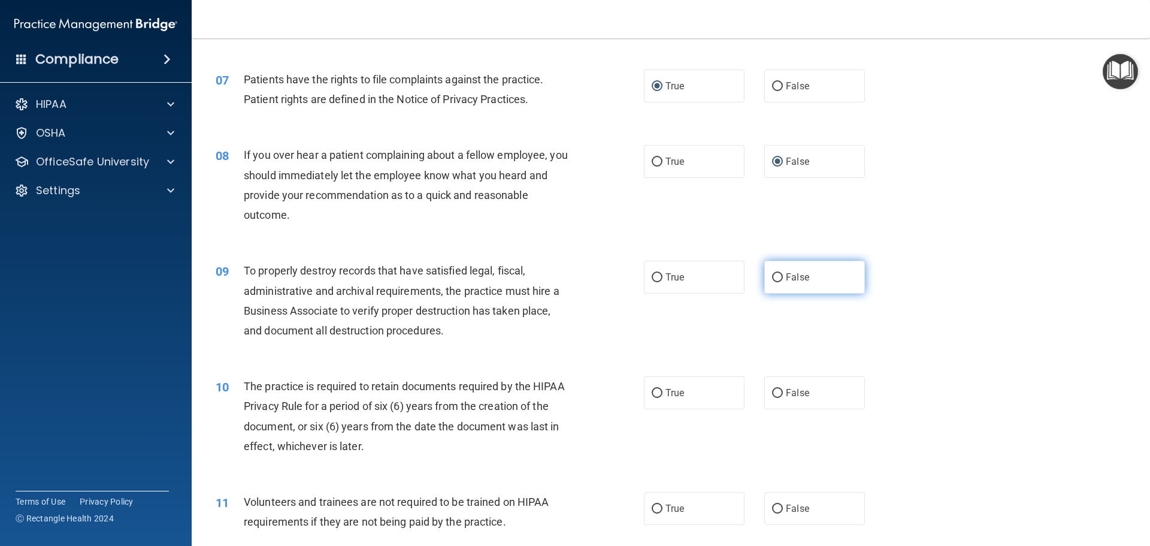
click at [777, 277] on label "False" at bounding box center [814, 277] width 101 height 33
click at [777, 277] on input "False" at bounding box center [777, 277] width 11 height 9
radio input "true"
click at [775, 389] on input "False" at bounding box center [777, 393] width 11 height 9
radio input "true"
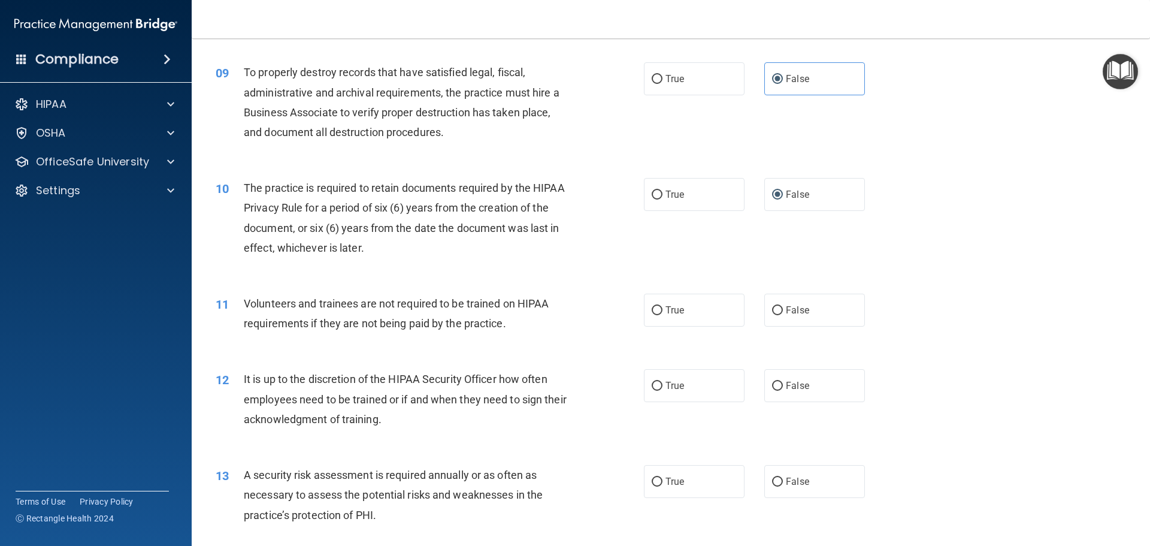
scroll to position [898, 0]
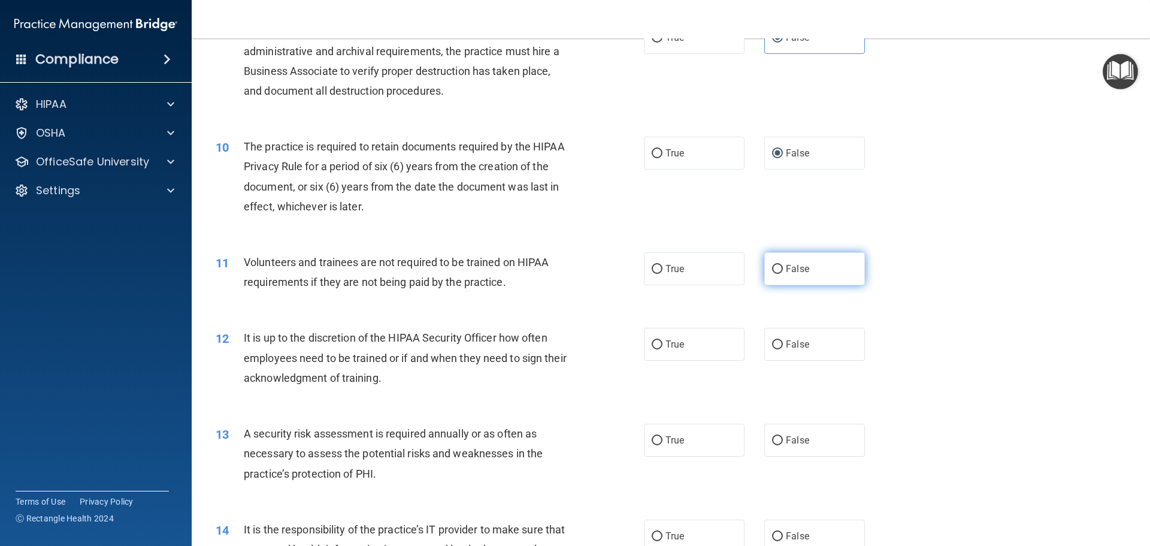
click at [772, 271] on input "False" at bounding box center [777, 269] width 11 height 9
radio input "true"
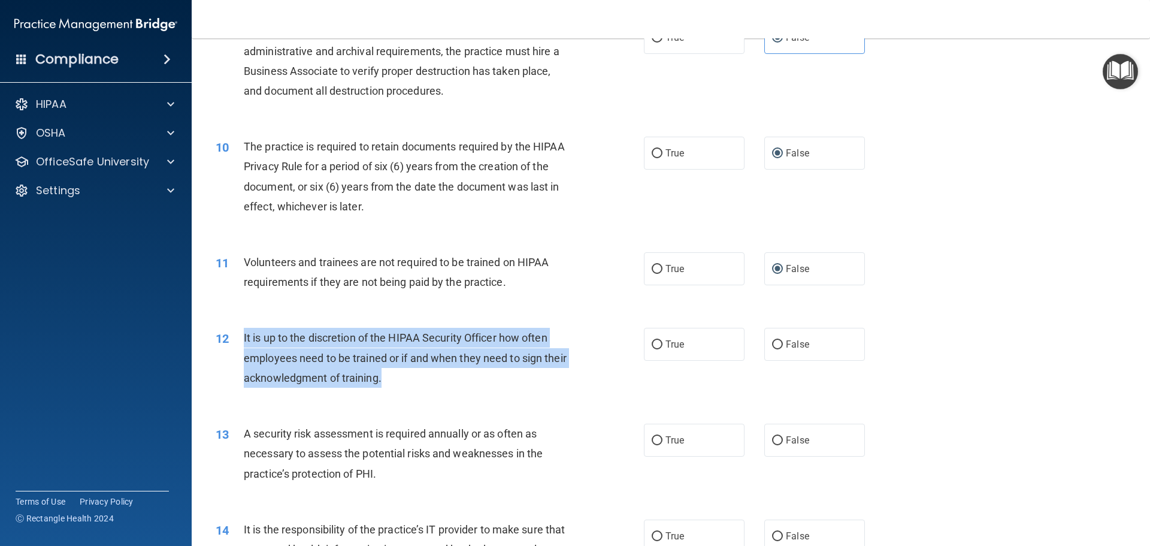
drag, startPoint x: 243, startPoint y: 335, endPoint x: 476, endPoint y: 380, distance: 237.4
click at [470, 380] on div "It is up to the discretion of the HIPAA Security Officer how often employees ne…" at bounding box center [411, 358] width 335 height 60
click at [653, 344] on input "True" at bounding box center [657, 344] width 11 height 9
radio input "true"
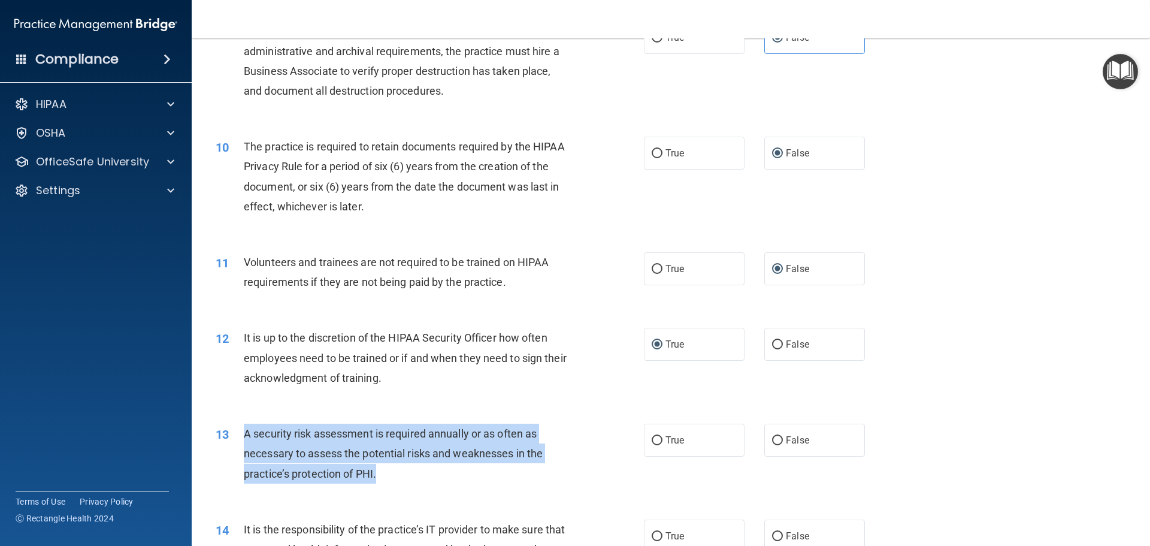
drag, startPoint x: 244, startPoint y: 431, endPoint x: 423, endPoint y: 471, distance: 183.6
click at [423, 471] on div "A security risk assessment is required annually or as often as necessary to ass…" at bounding box center [411, 453] width 335 height 60
click at [772, 438] on input "False" at bounding box center [777, 440] width 11 height 9
radio input "true"
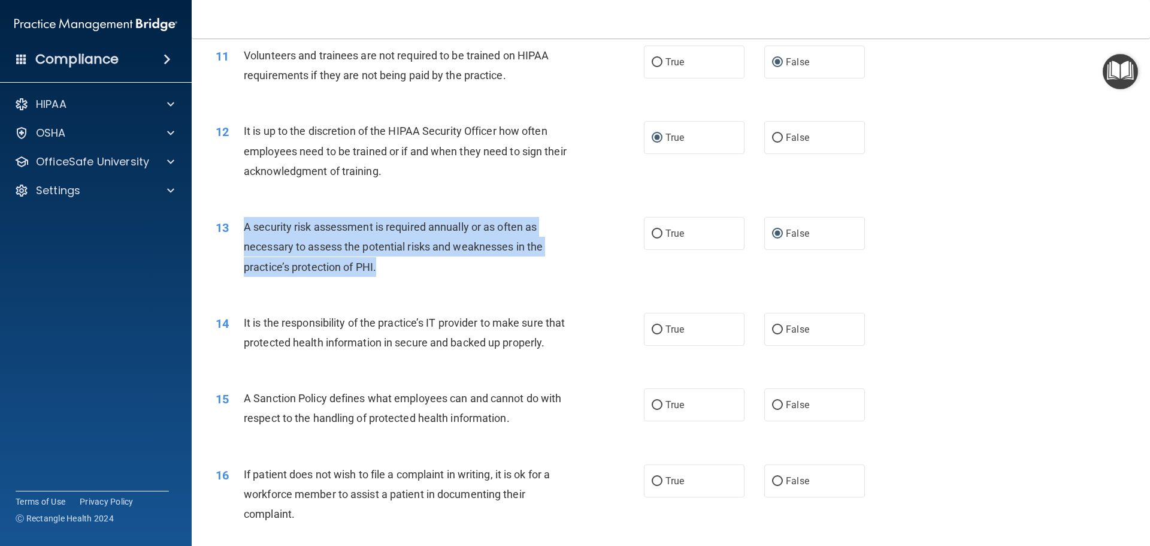
scroll to position [1138, 0]
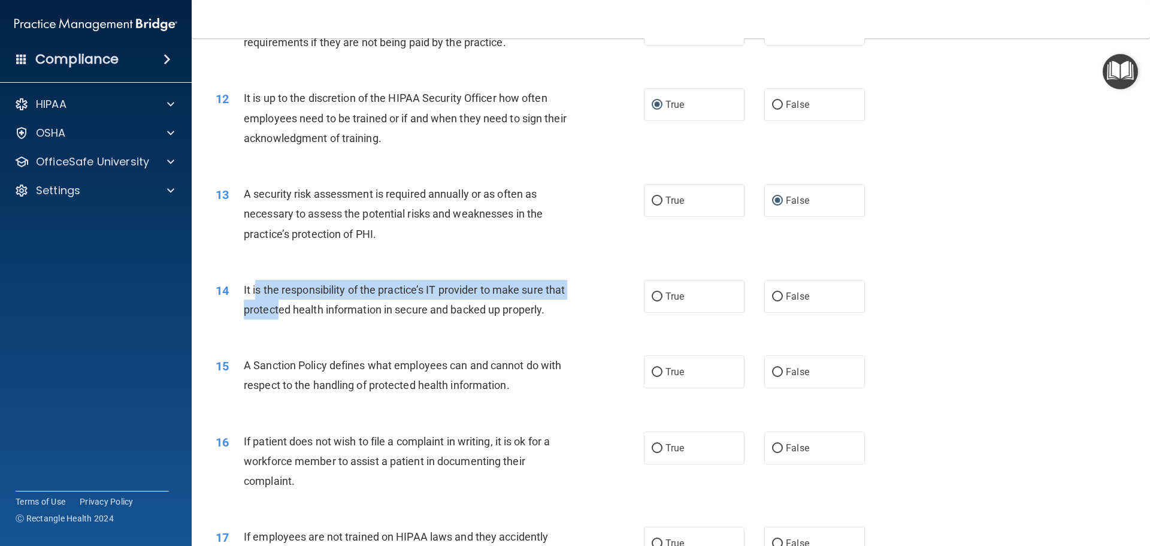
drag, startPoint x: 263, startPoint y: 290, endPoint x: 307, endPoint y: 309, distance: 48.3
click at [302, 311] on span "It is the responsibility of the practice’s IT provider to make sure that protec…" at bounding box center [404, 299] width 321 height 32
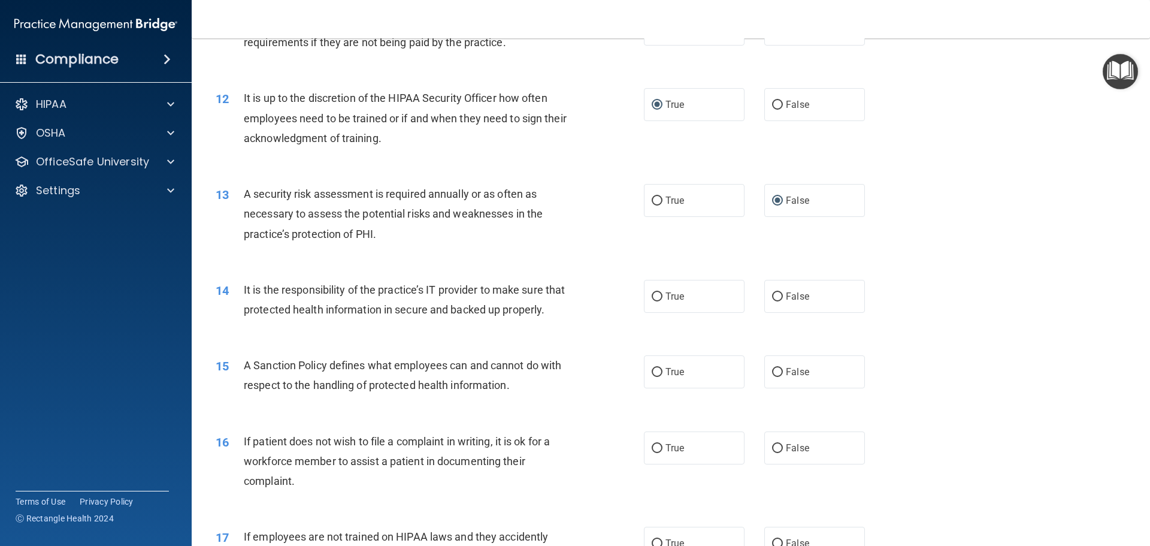
drag, startPoint x: 337, startPoint y: 344, endPoint x: 220, endPoint y: 283, distance: 132.0
click at [335, 325] on div "14 It is the responsibility of the practice’s IT provider to make sure that pro…" at bounding box center [430, 303] width 464 height 46
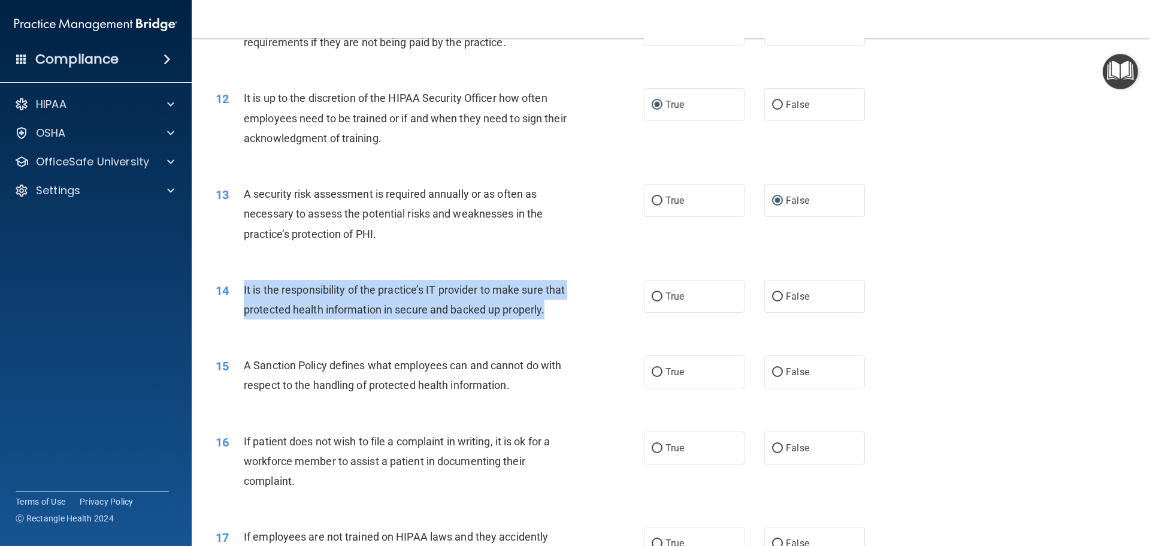
drag, startPoint x: 242, startPoint y: 287, endPoint x: 361, endPoint y: 330, distance: 126.5
click at [361, 325] on div "14 It is the responsibility of the practice’s IT provider to make sure that pro…" at bounding box center [430, 303] width 464 height 46
click at [658, 295] on input "True" at bounding box center [657, 296] width 11 height 9
radio input "true"
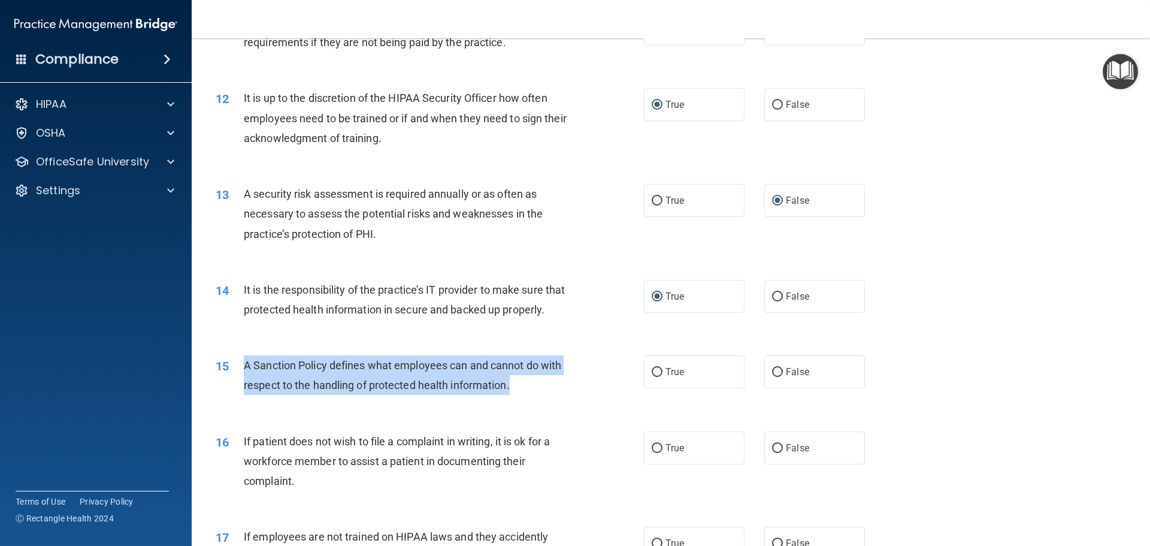
drag, startPoint x: 240, startPoint y: 386, endPoint x: 536, endPoint y: 420, distance: 298.5
click at [540, 401] on div "15 A Sanction Policy defines what employees can and cannot do with respect to t…" at bounding box center [430, 378] width 464 height 46
click at [652, 377] on input "True" at bounding box center [657, 372] width 11 height 9
radio input "true"
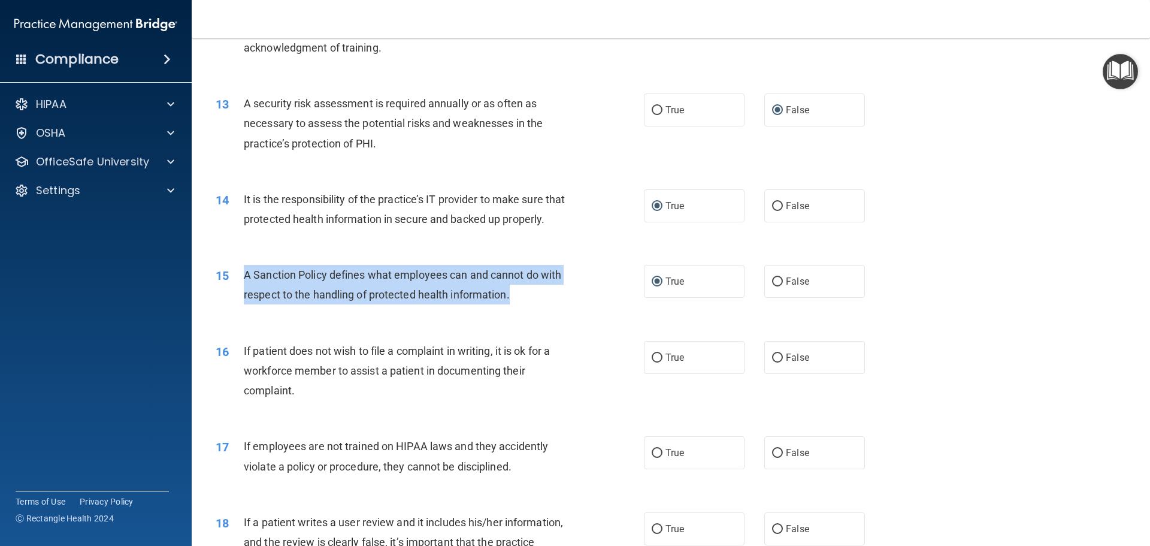
scroll to position [1317, 0]
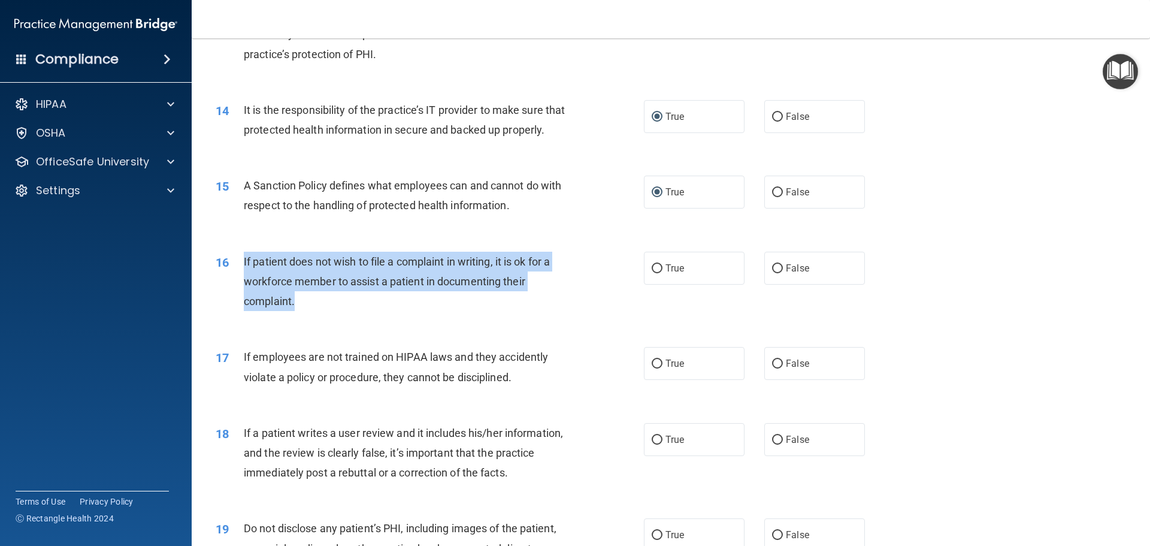
drag, startPoint x: 243, startPoint y: 279, endPoint x: 368, endPoint y: 331, distance: 135.9
click at [367, 317] on div "16 If patient does not wish to file a complaint in writing, it is ok for a work…" at bounding box center [430, 285] width 464 height 66
click at [652, 273] on input "True" at bounding box center [657, 268] width 11 height 9
radio input "true"
click at [776, 368] on input "False" at bounding box center [777, 363] width 11 height 9
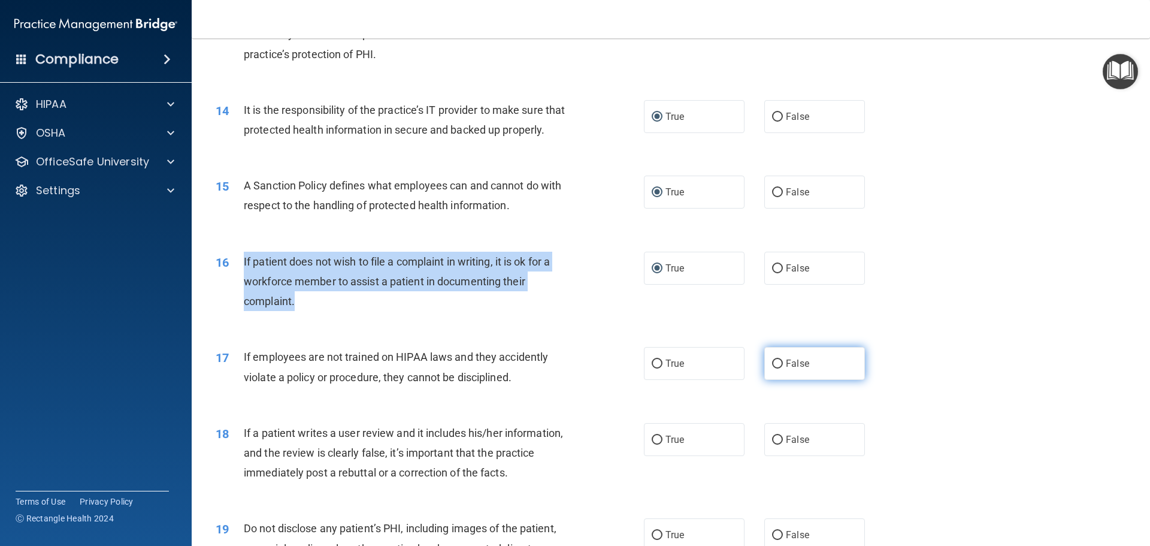
radio input "true"
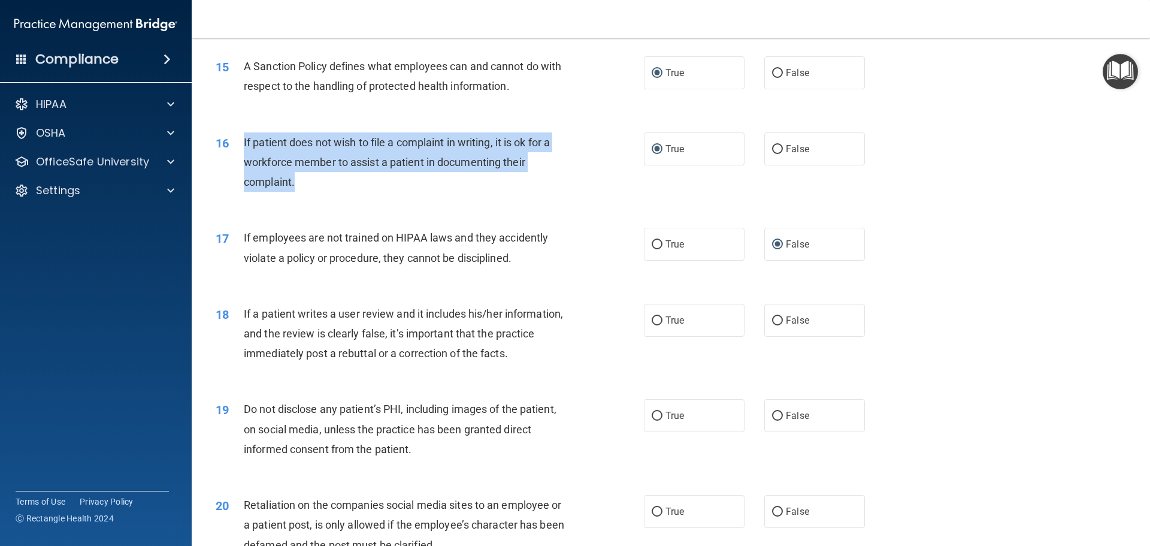
scroll to position [1437, 0]
click at [774, 325] on input "False" at bounding box center [777, 320] width 11 height 9
radio input "true"
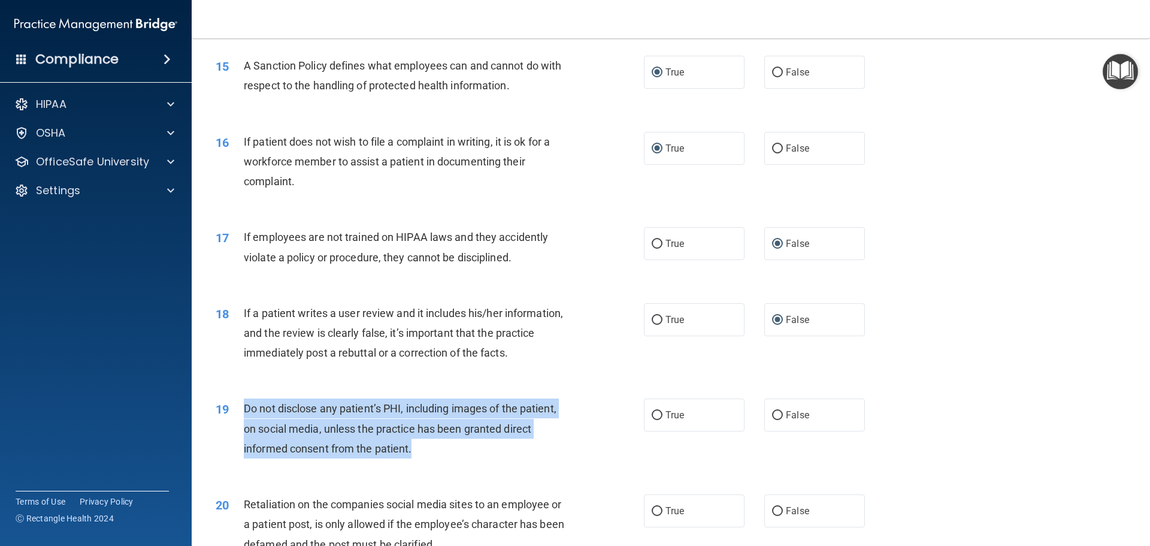
drag, startPoint x: 244, startPoint y: 426, endPoint x: 477, endPoint y: 464, distance: 236.6
click at [477, 458] on div "Do not disclose any patient’s PHI, including images of the patient, on social m…" at bounding box center [411, 428] width 335 height 60
click at [653, 420] on input "True" at bounding box center [657, 415] width 11 height 9
radio input "true"
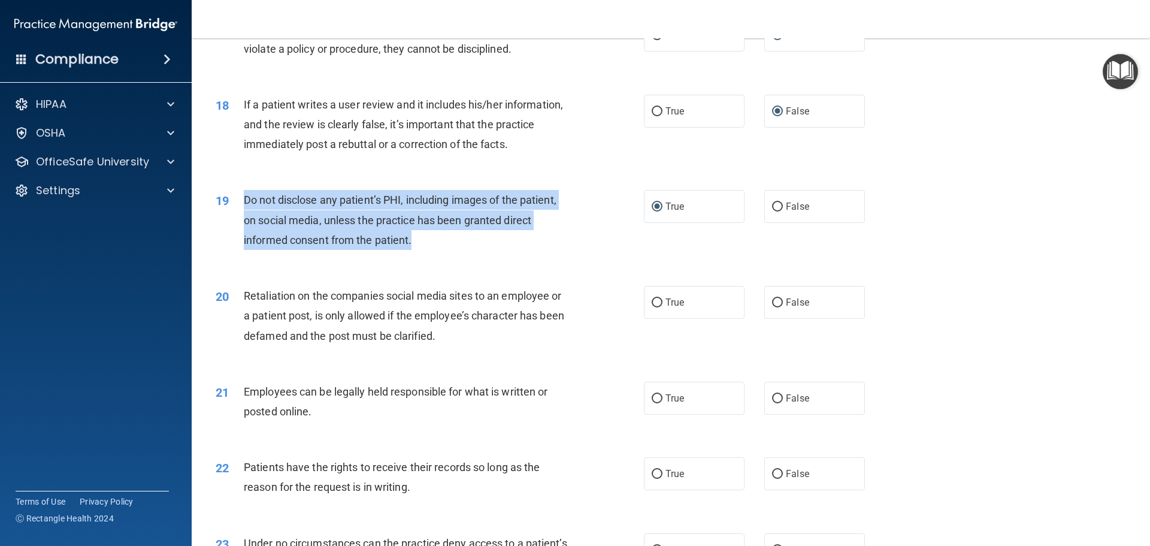
scroll to position [1737, 0]
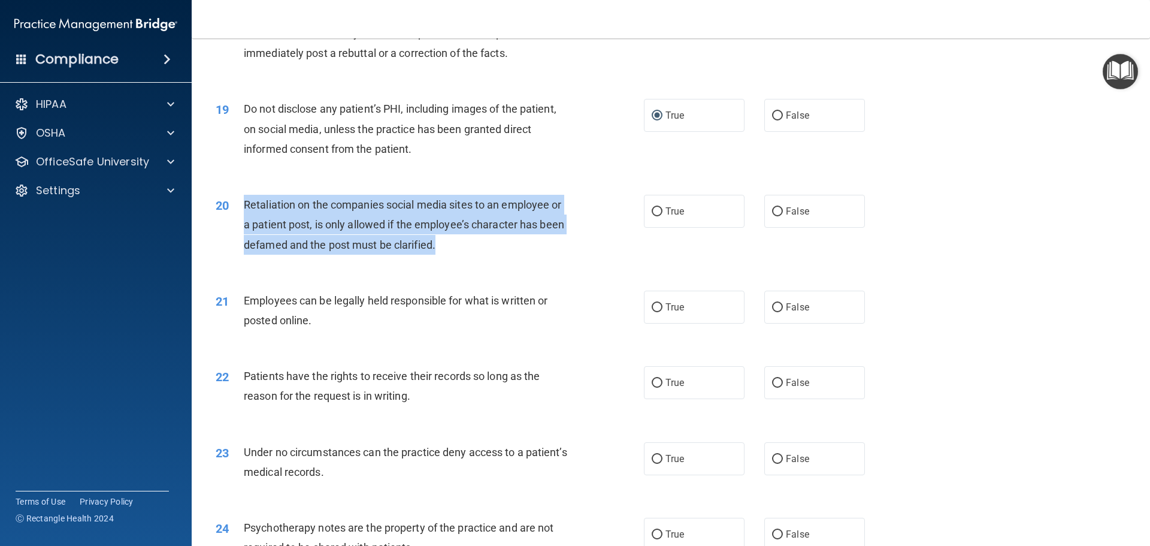
drag, startPoint x: 244, startPoint y: 221, endPoint x: 480, endPoint y: 259, distance: 239.0
click at [477, 255] on div "Retaliation on the companies social media sites to an employee or a patient pos…" at bounding box center [411, 225] width 335 height 60
click at [776, 216] on input "False" at bounding box center [777, 211] width 11 height 9
radio input "true"
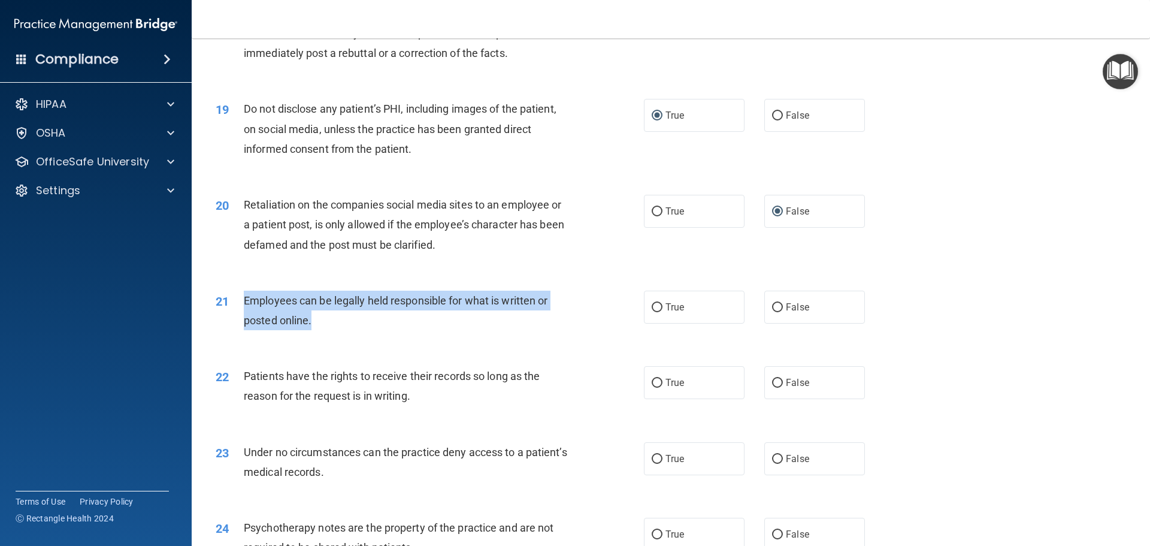
drag, startPoint x: 244, startPoint y: 319, endPoint x: 378, endPoint y: 353, distance: 138.3
click at [378, 336] on div "21 Employees can be legally held responsible for what is written or posted onli…" at bounding box center [430, 313] width 464 height 46
click at [652, 312] on input "True" at bounding box center [657, 307] width 11 height 9
radio input "true"
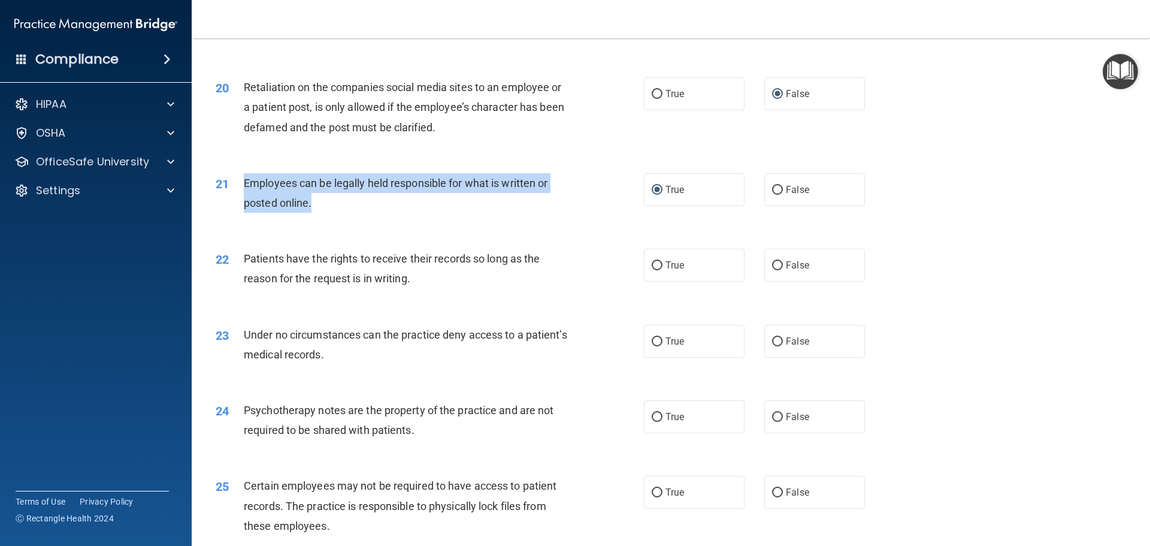
scroll to position [1856, 0]
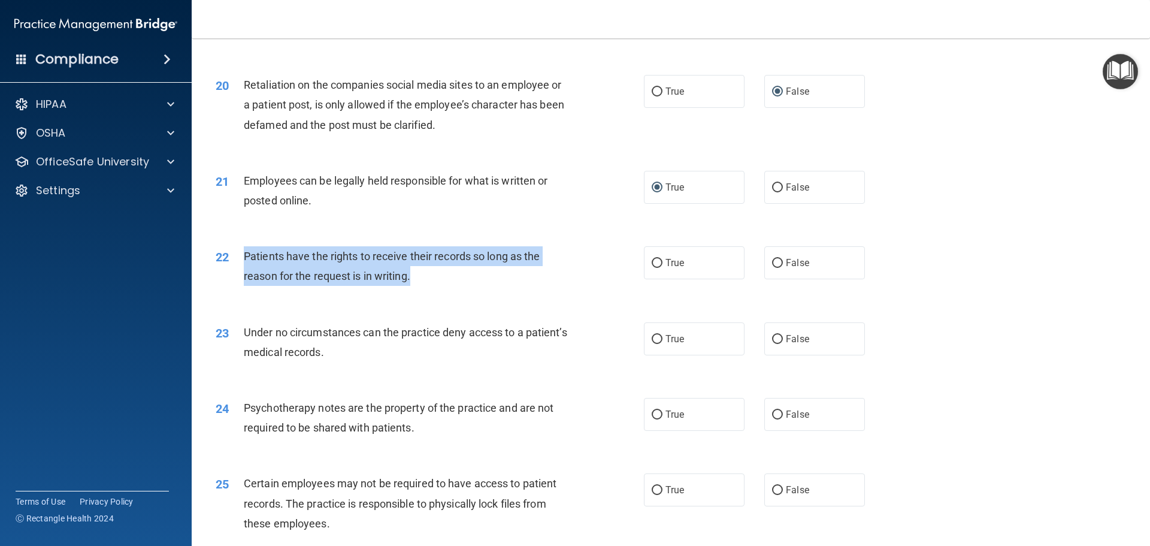
drag, startPoint x: 243, startPoint y: 272, endPoint x: 481, endPoint y: 301, distance: 239.5
click at [482, 286] on div "Patients have the rights to receive their records so long as the reason for the…" at bounding box center [411, 266] width 335 height 40
click at [656, 268] on input "True" at bounding box center [657, 263] width 11 height 9
radio input "true"
click at [773, 344] on input "False" at bounding box center [777, 339] width 11 height 9
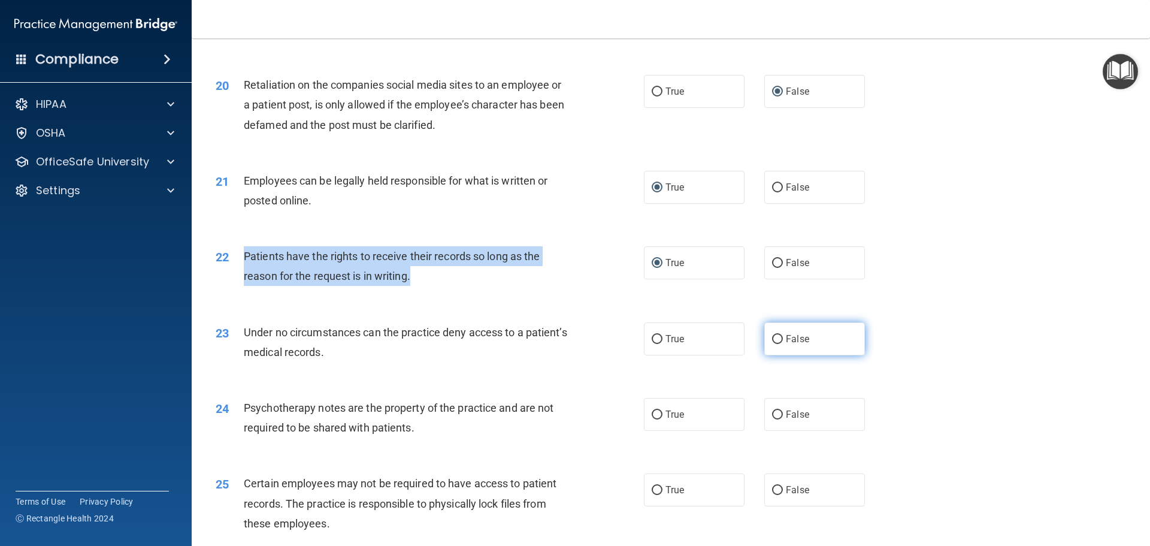
radio input "true"
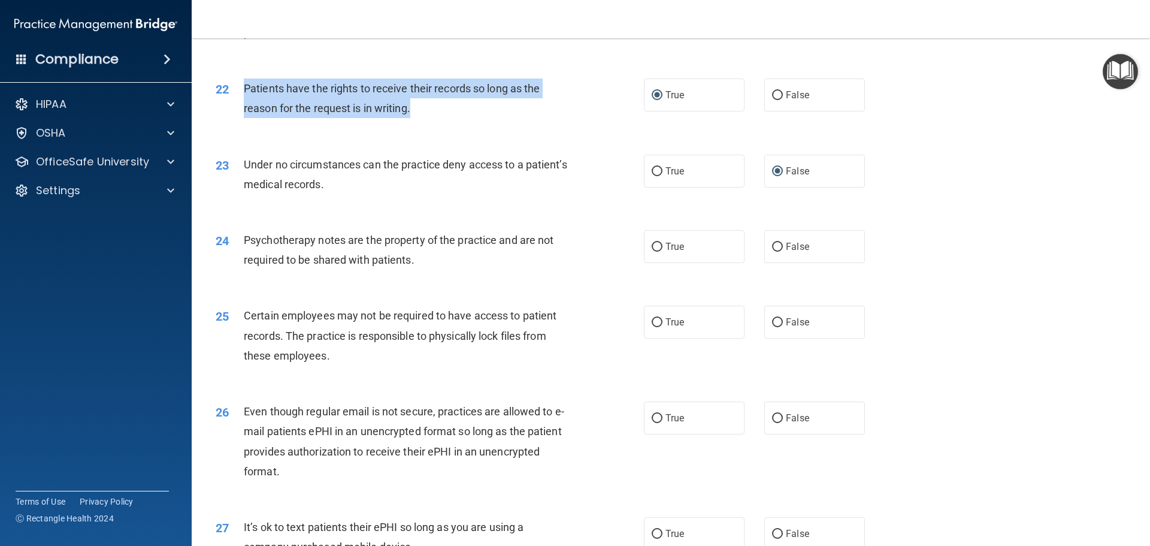
scroll to position [2036, 0]
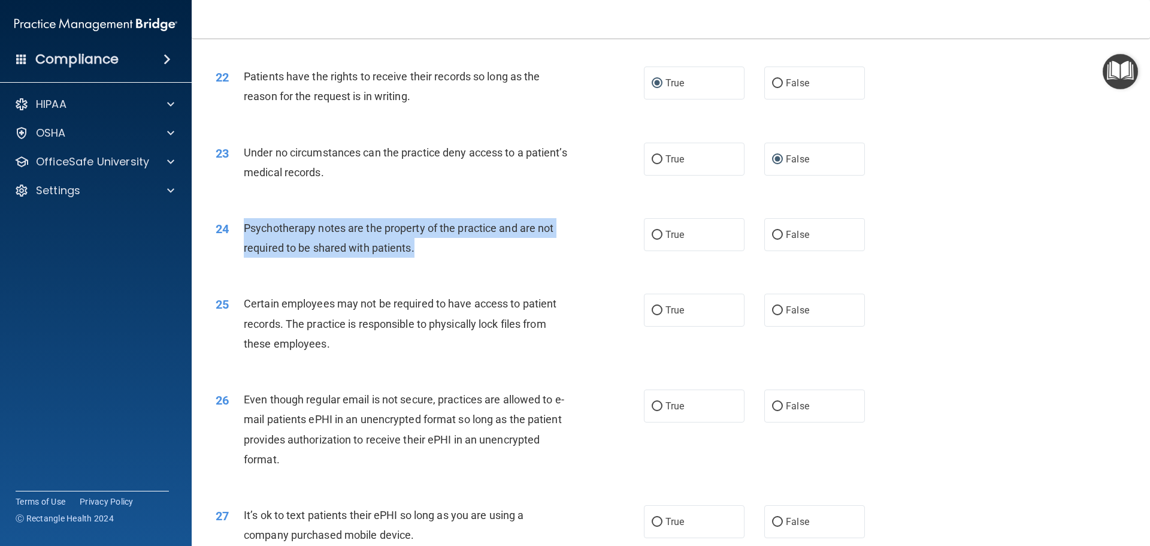
drag, startPoint x: 244, startPoint y: 246, endPoint x: 439, endPoint y: 269, distance: 196.1
click at [431, 258] on div "Psychotherapy notes are the property of the practice and are not required to be…" at bounding box center [411, 238] width 335 height 40
click at [655, 240] on input "True" at bounding box center [657, 235] width 11 height 9
radio input "true"
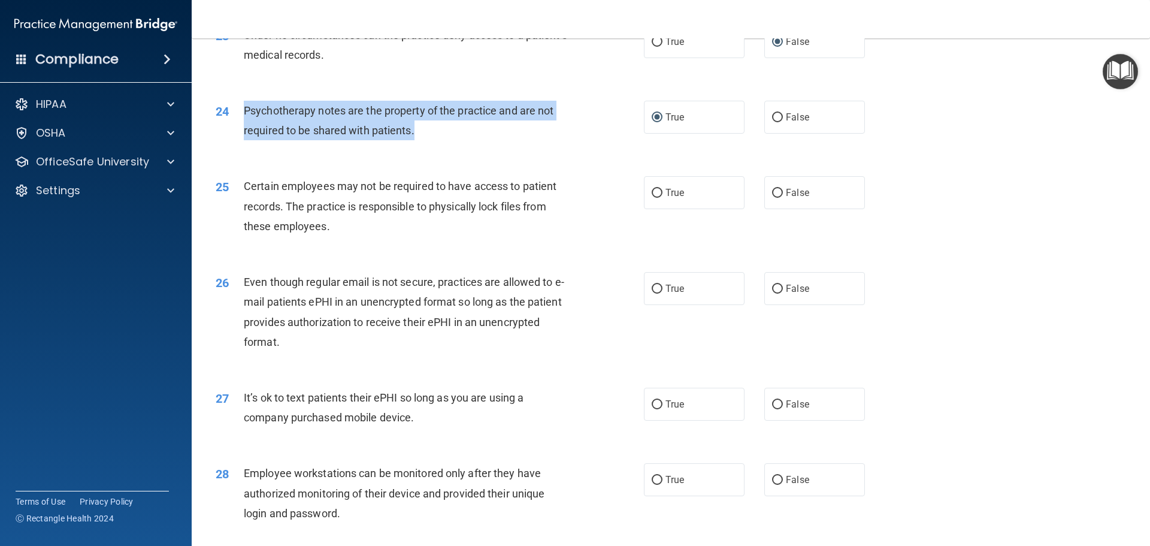
scroll to position [2156, 0]
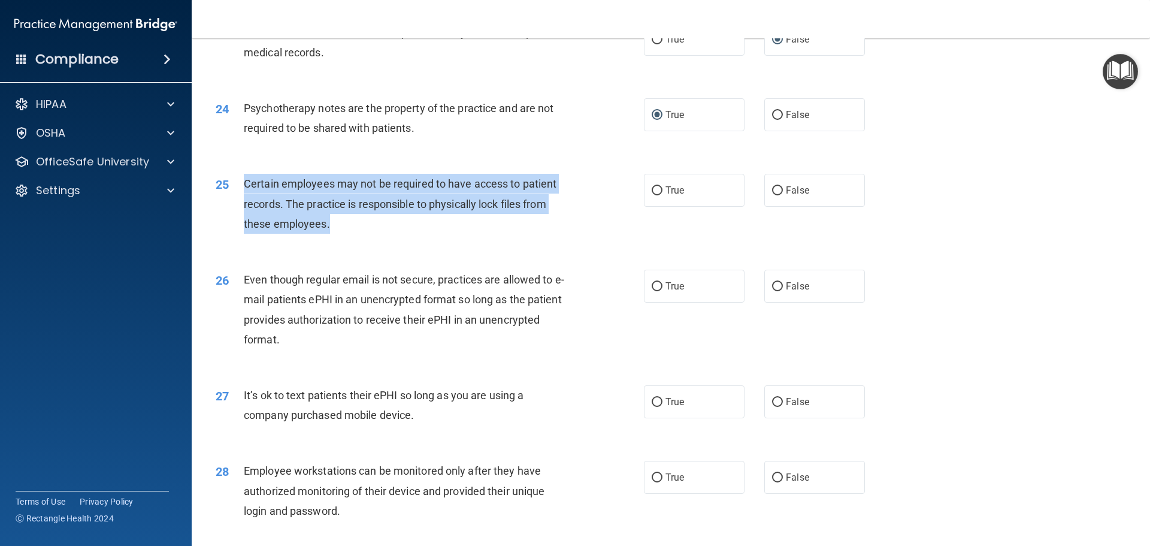
drag, startPoint x: 243, startPoint y: 202, endPoint x: 390, endPoint y: 245, distance: 153.5
click at [390, 240] on div "25 Certain employees may not be required to have access to patient records. The…" at bounding box center [430, 207] width 464 height 66
click at [652, 195] on input "True" at bounding box center [657, 190] width 11 height 9
radio input "true"
click at [773, 291] on input "False" at bounding box center [777, 286] width 11 height 9
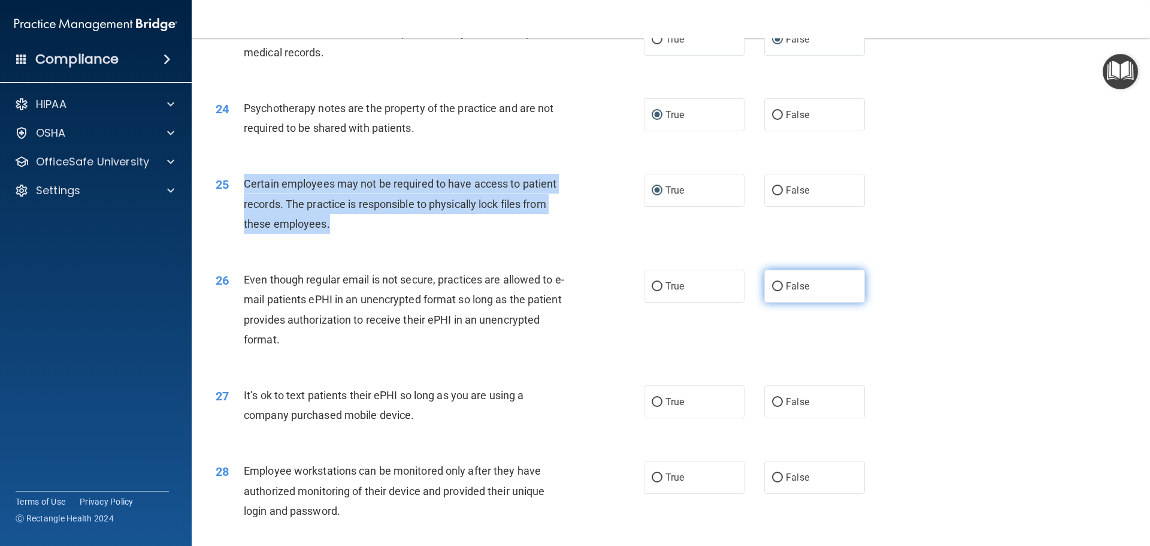
radio input "true"
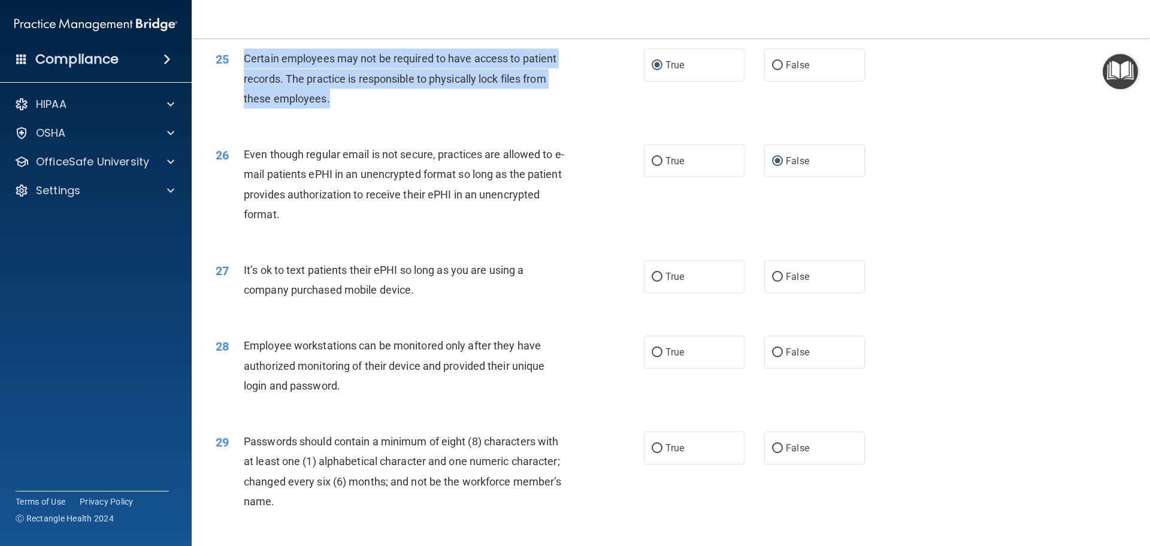
scroll to position [2336, 0]
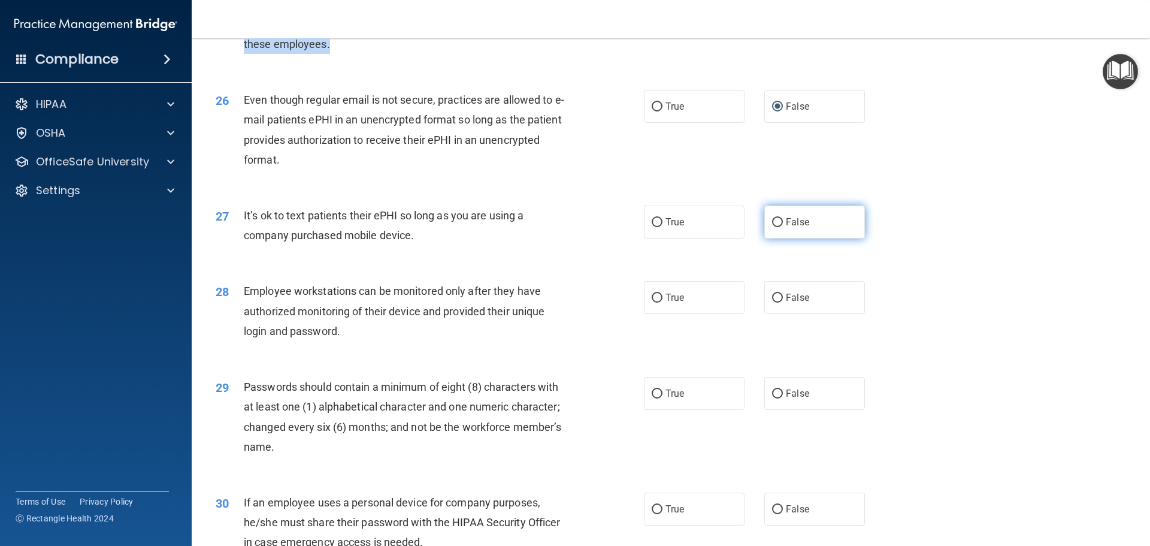
click at [772, 227] on input "False" at bounding box center [777, 222] width 11 height 9
radio input "true"
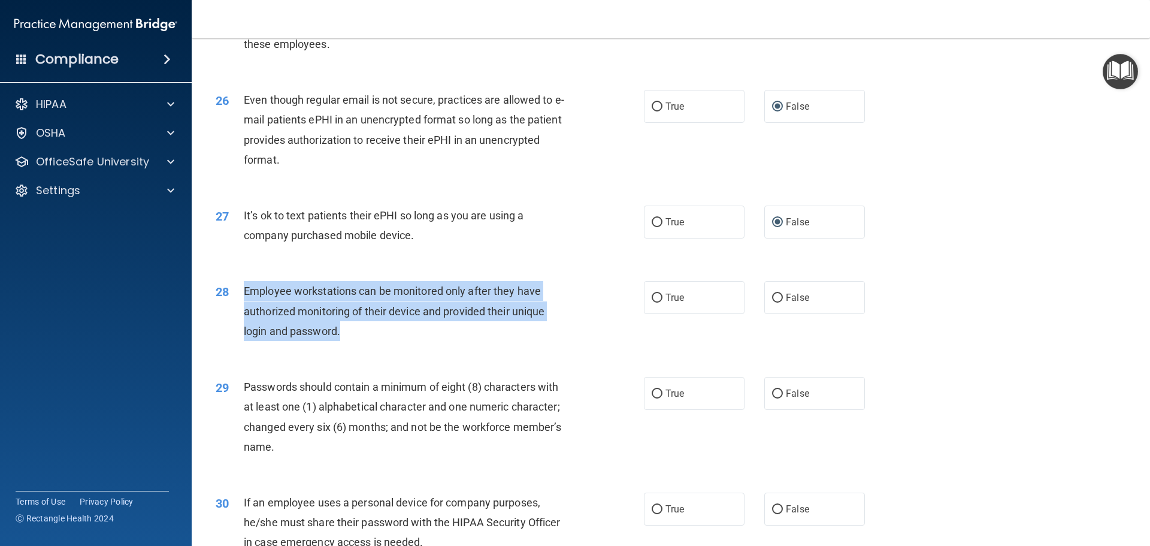
drag, startPoint x: 243, startPoint y: 310, endPoint x: 457, endPoint y: 353, distance: 218.2
click at [456, 341] on div "Employee workstations can be monitored only after they have authorized monitori…" at bounding box center [411, 311] width 335 height 60
click at [774, 302] on input "False" at bounding box center [777, 297] width 11 height 9
radio input "true"
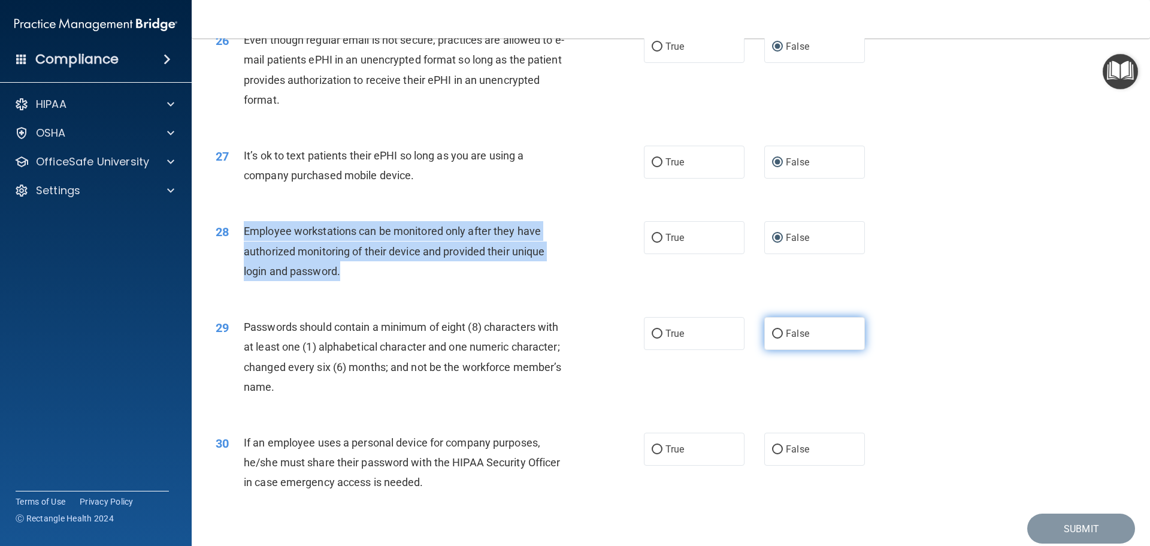
click at [774, 338] on input "False" at bounding box center [777, 333] width 11 height 9
radio input "true"
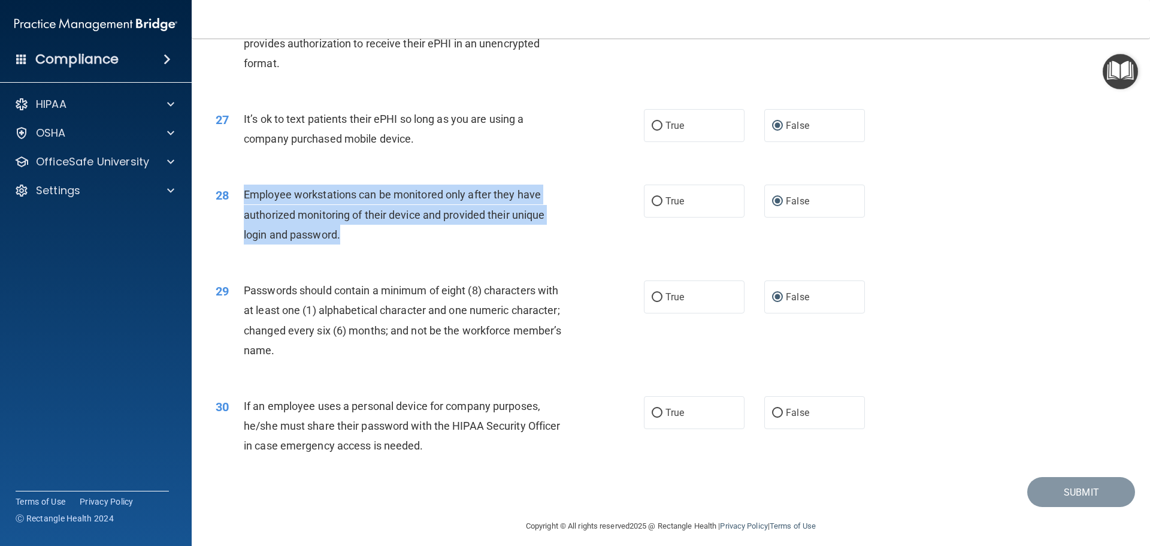
scroll to position [2461, 0]
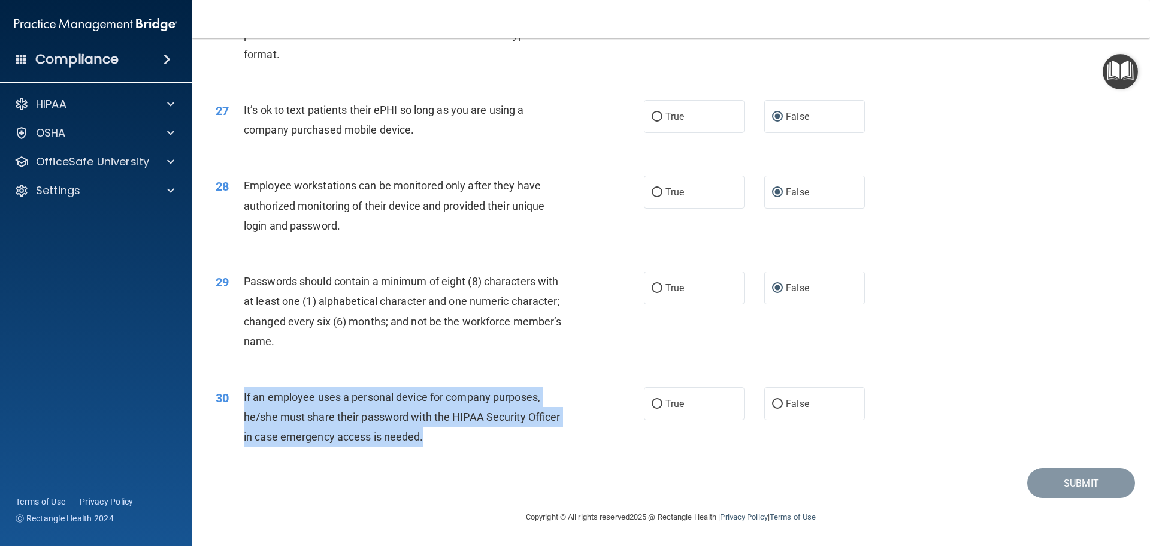
drag, startPoint x: 243, startPoint y: 392, endPoint x: 469, endPoint y: 444, distance: 232.3
click at [465, 446] on div "30 If an employee uses a personal device for company purposes, he/she must shar…" at bounding box center [430, 420] width 464 height 66
click at [773, 399] on input "False" at bounding box center [777, 403] width 11 height 9
radio input "true"
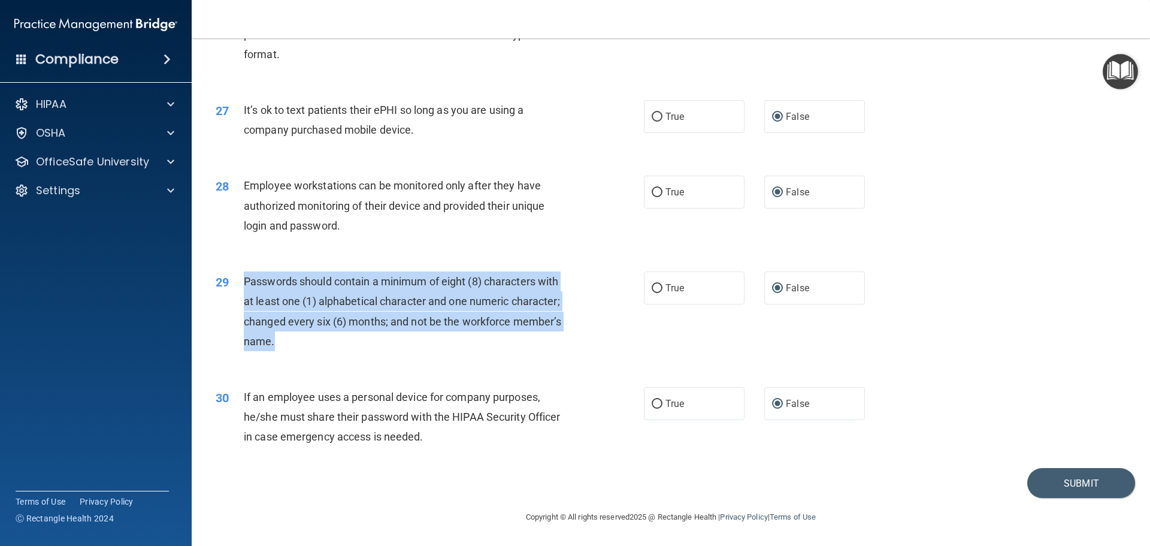
drag, startPoint x: 243, startPoint y: 276, endPoint x: 386, endPoint y: 364, distance: 167.7
click at [385, 359] on div "29 Passwords should contain a minimum of eight (8) characters with at least one…" at bounding box center [671, 314] width 928 height 116
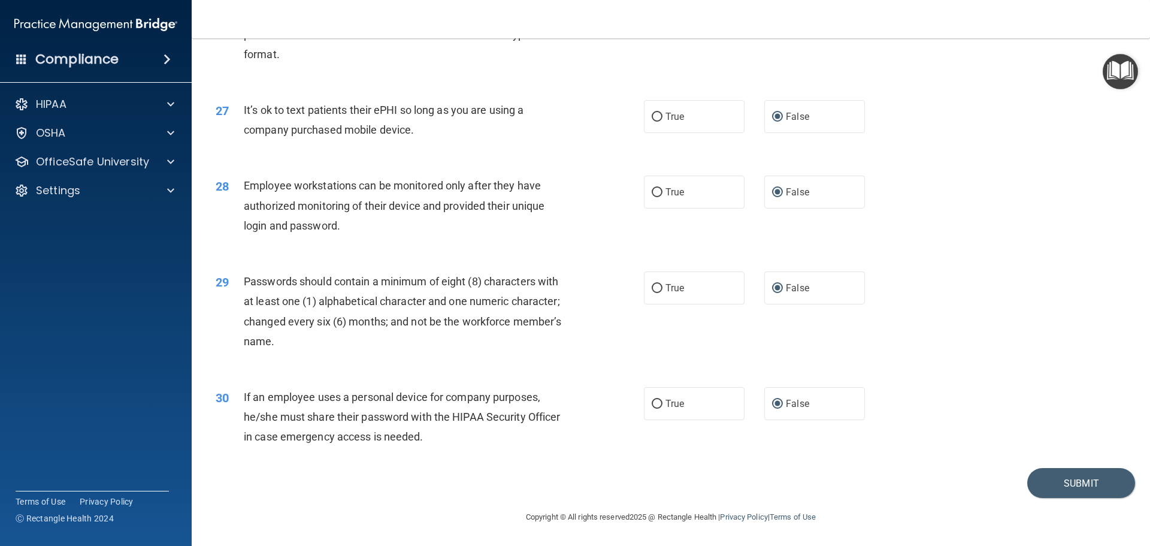
click at [368, 347] on div "Passwords should contain a minimum of eight (8) characters with at least one (1…" at bounding box center [411, 311] width 335 height 80
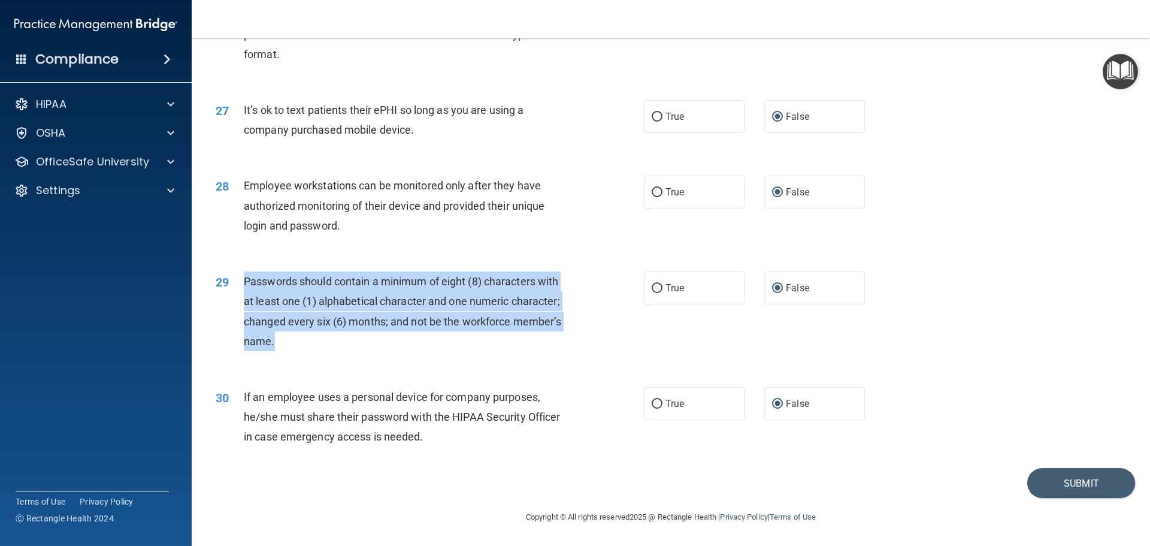
drag, startPoint x: 244, startPoint y: 276, endPoint x: 413, endPoint y: 333, distance: 178.2
click at [413, 333] on div "Passwords should contain a minimum of eight (8) characters with at least one (1…" at bounding box center [411, 311] width 335 height 80
click at [1073, 482] on button "Submit" at bounding box center [1081, 483] width 108 height 31
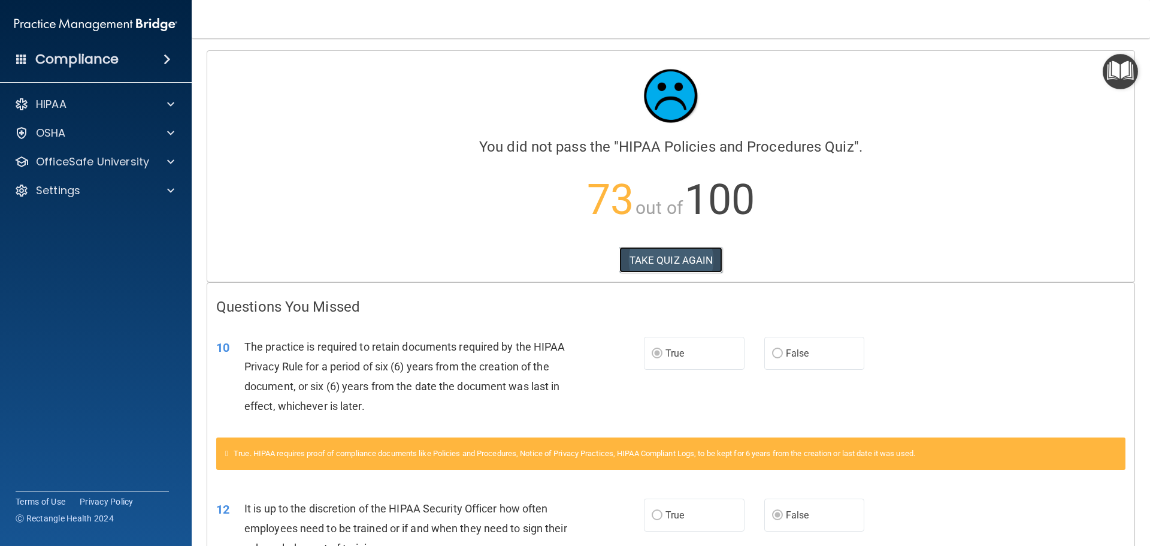
click at [664, 253] on button "TAKE QUIZ AGAIN" at bounding box center [671, 260] width 104 height 26
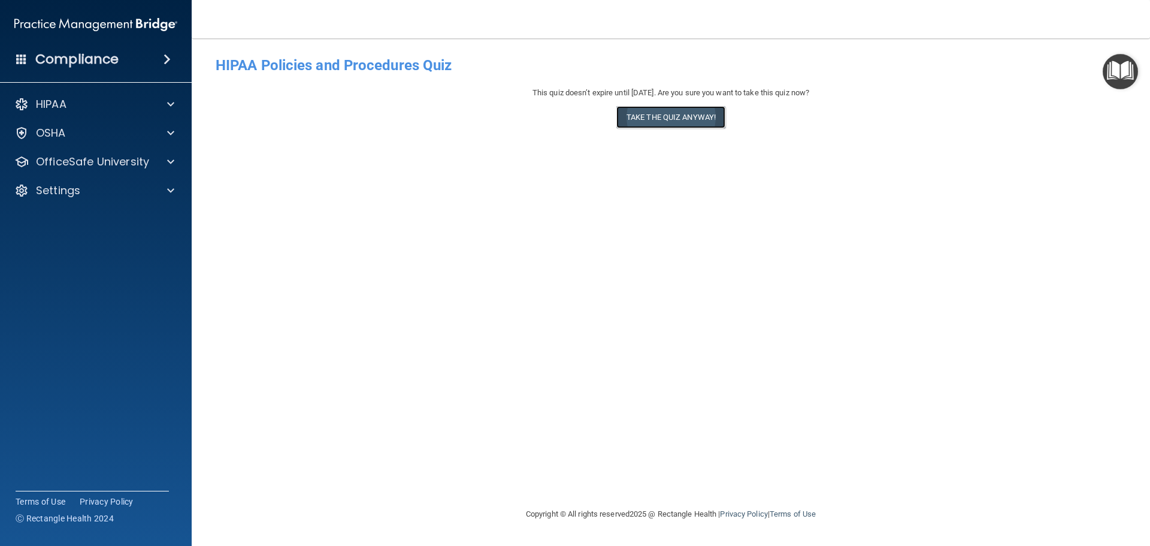
click at [676, 123] on button "Take the quiz anyway!" at bounding box center [670, 117] width 109 height 22
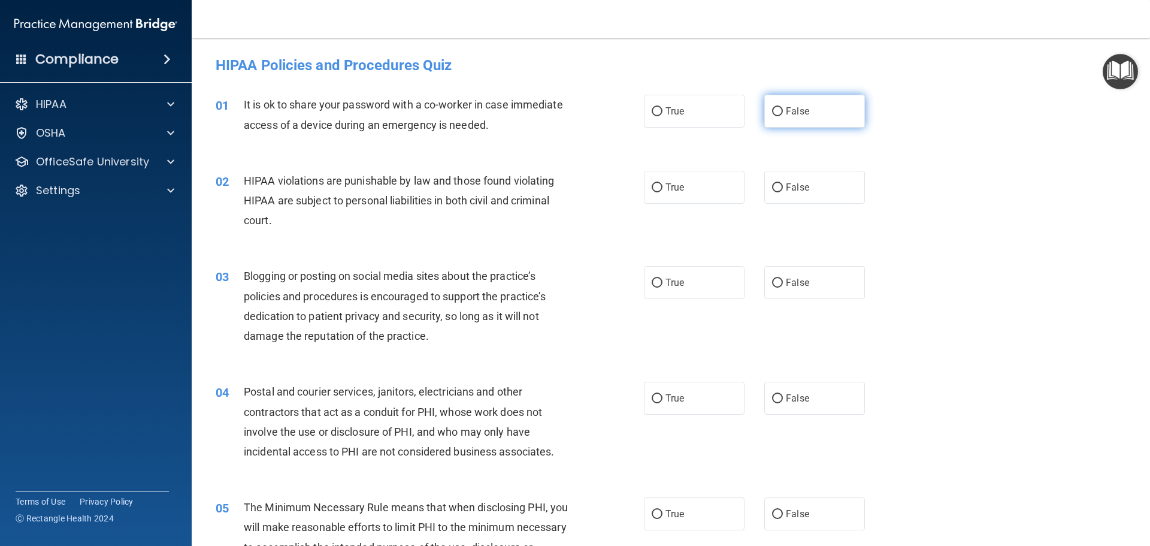
click at [772, 113] on input "False" at bounding box center [777, 111] width 11 height 9
radio input "true"
click at [653, 187] on input "True" at bounding box center [657, 187] width 11 height 9
radio input "true"
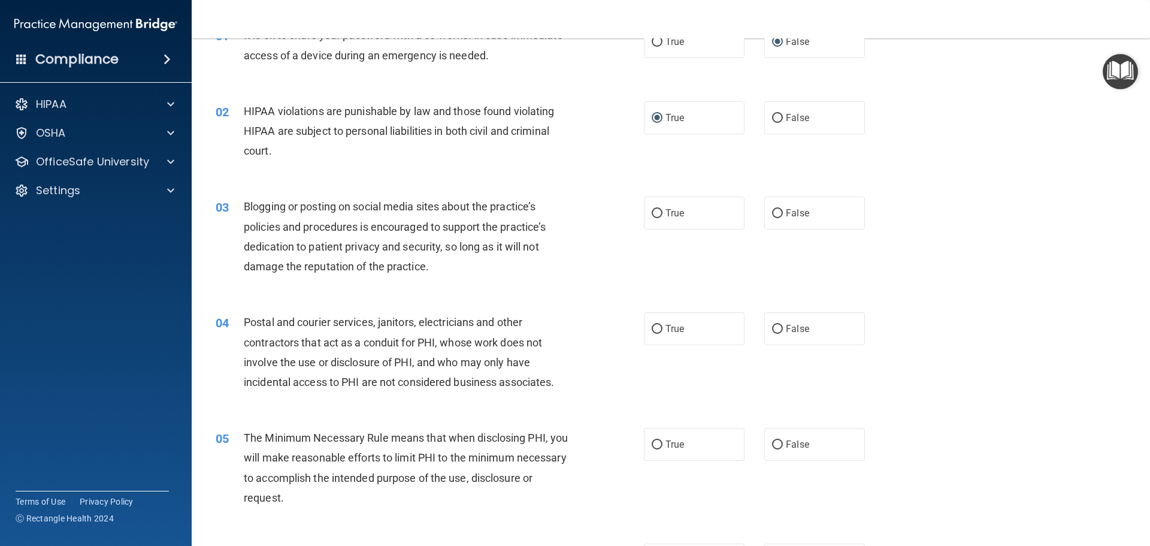
scroll to position [120, 0]
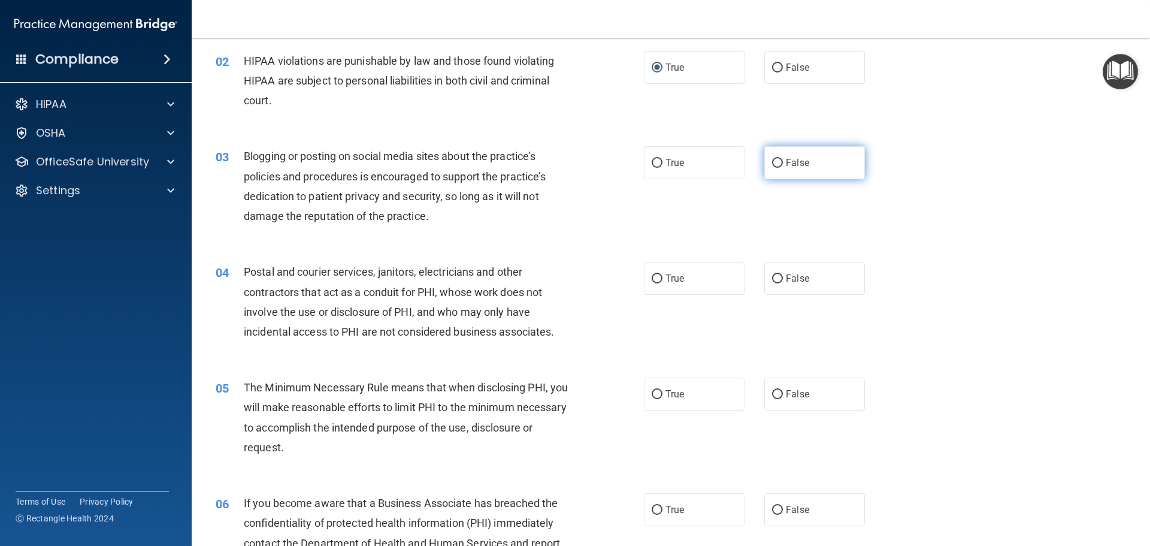
click at [777, 160] on label "False" at bounding box center [814, 162] width 101 height 33
click at [777, 160] on input "False" at bounding box center [777, 163] width 11 height 9
radio input "true"
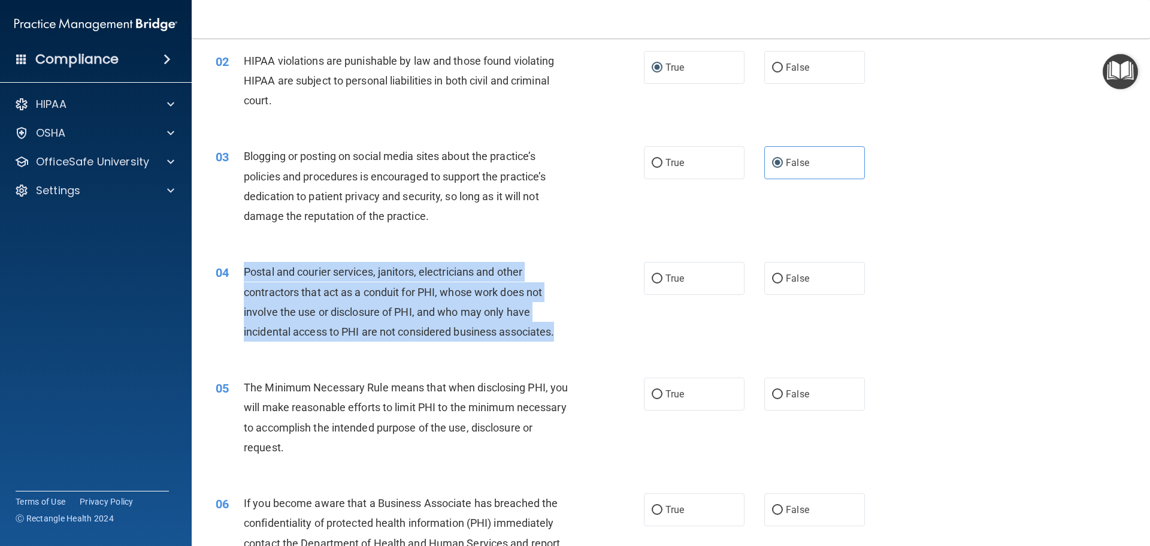
drag, startPoint x: 244, startPoint y: 271, endPoint x: 573, endPoint y: 341, distance: 336.6
click at [572, 341] on div "Postal and courier services, janitors, electricians and other contractors that …" at bounding box center [411, 302] width 335 height 80
click at [653, 274] on input "True" at bounding box center [657, 278] width 11 height 9
radio input "true"
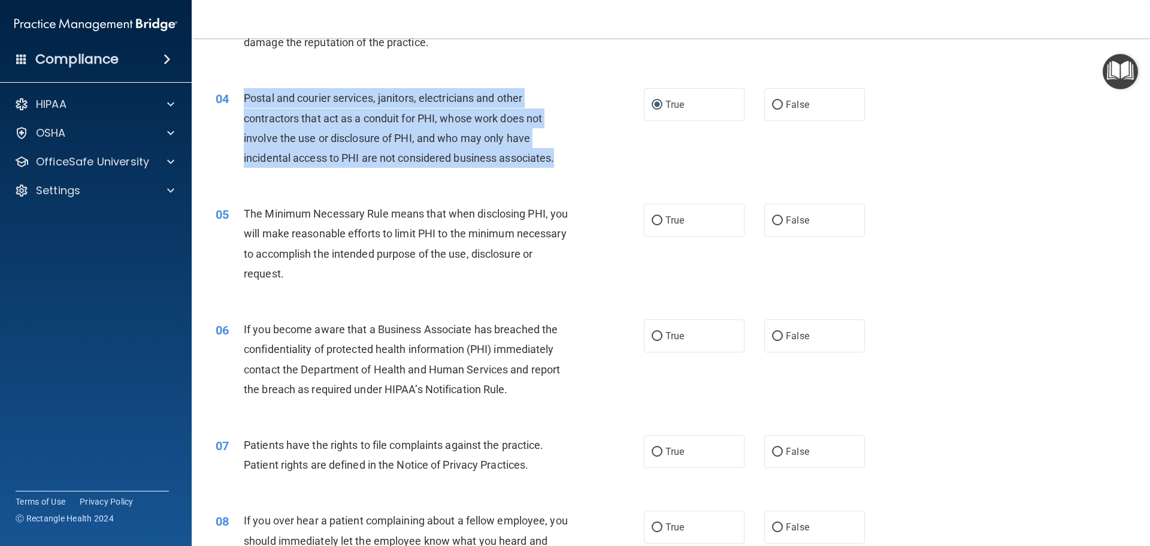
scroll to position [299, 0]
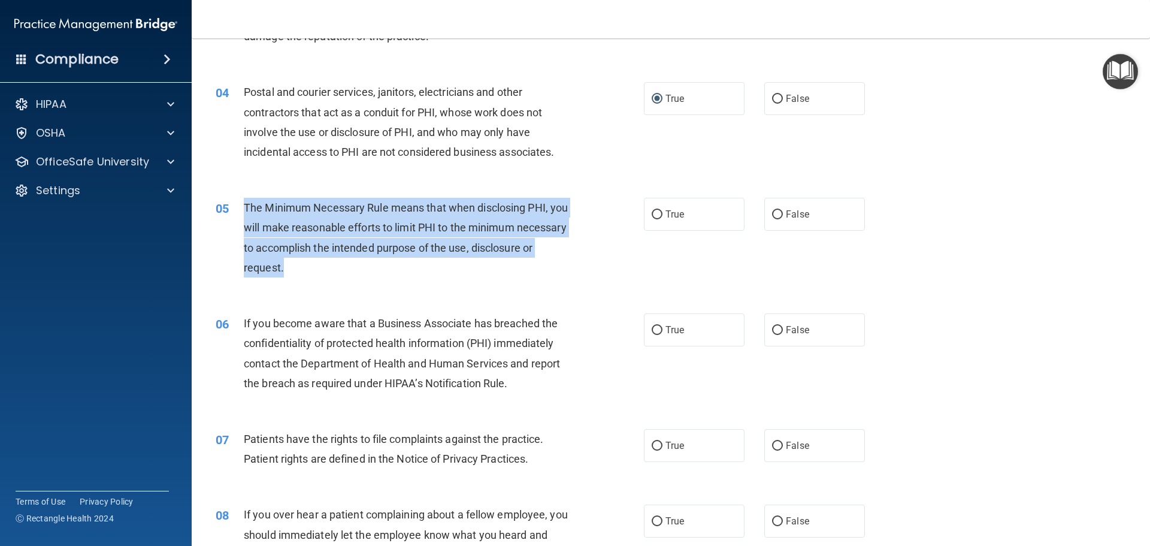
drag, startPoint x: 245, startPoint y: 205, endPoint x: 414, endPoint y: 270, distance: 181.1
click at [413, 270] on div "The Minimum Necessary Rule means that when disclosing PHI, you will make reason…" at bounding box center [411, 238] width 335 height 80
click at [655, 212] on input "True" at bounding box center [657, 214] width 11 height 9
radio input "true"
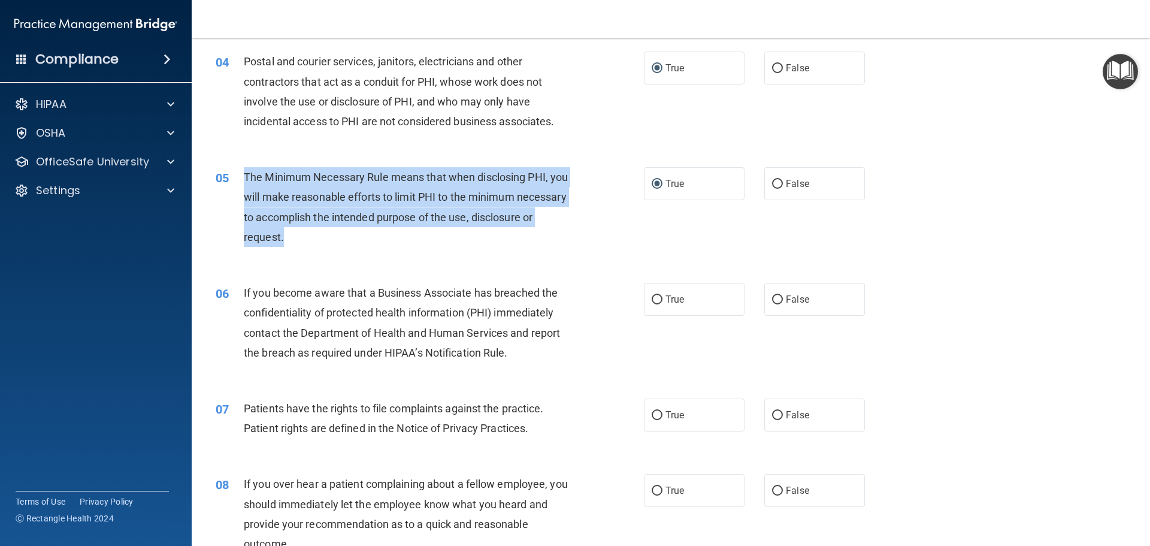
scroll to position [359, 0]
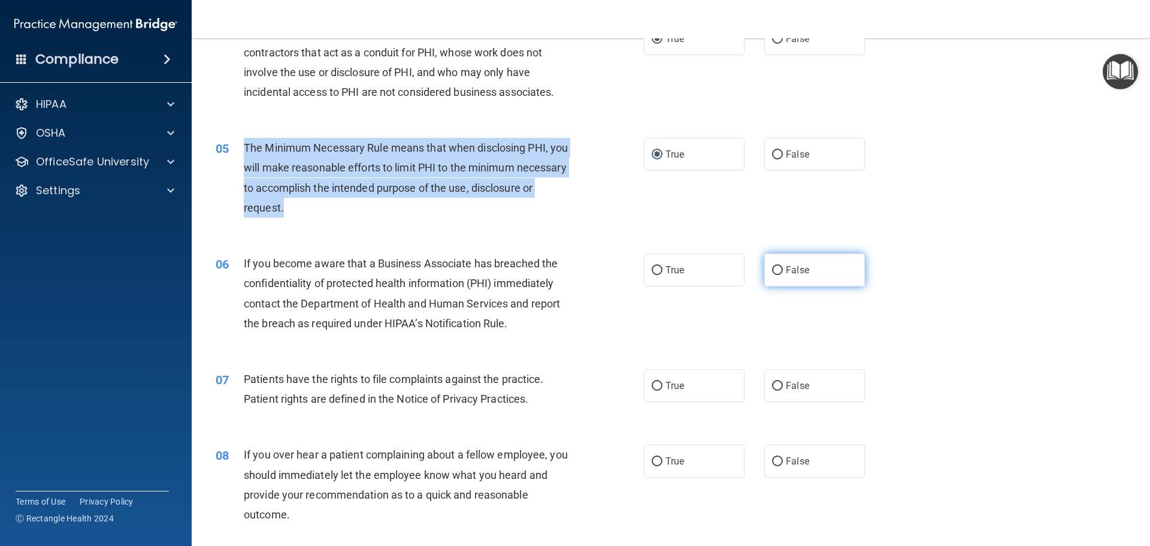
click at [774, 268] on input "False" at bounding box center [777, 270] width 11 height 9
radio input "true"
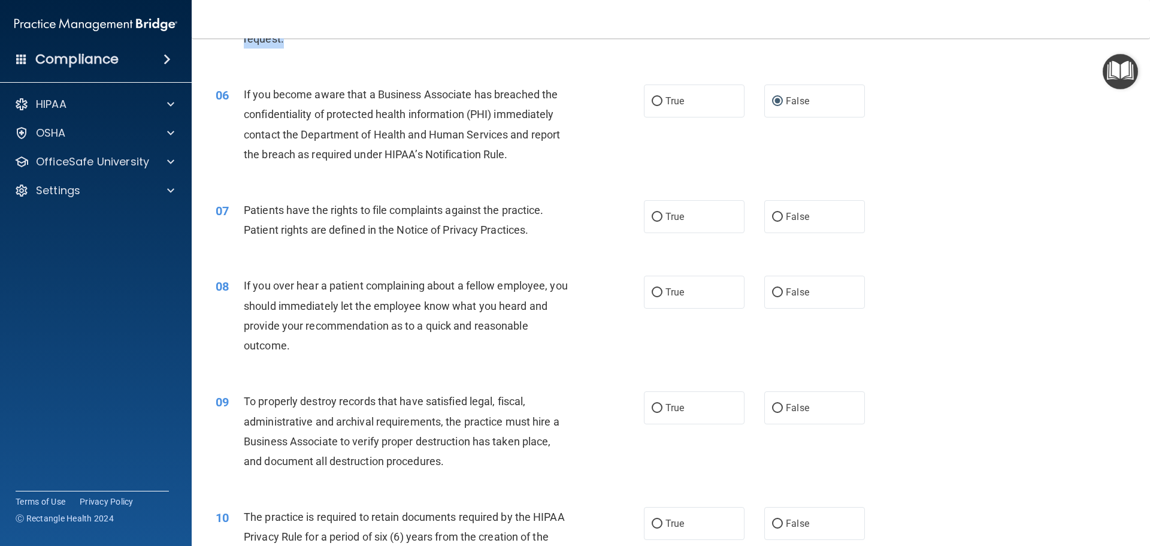
scroll to position [539, 0]
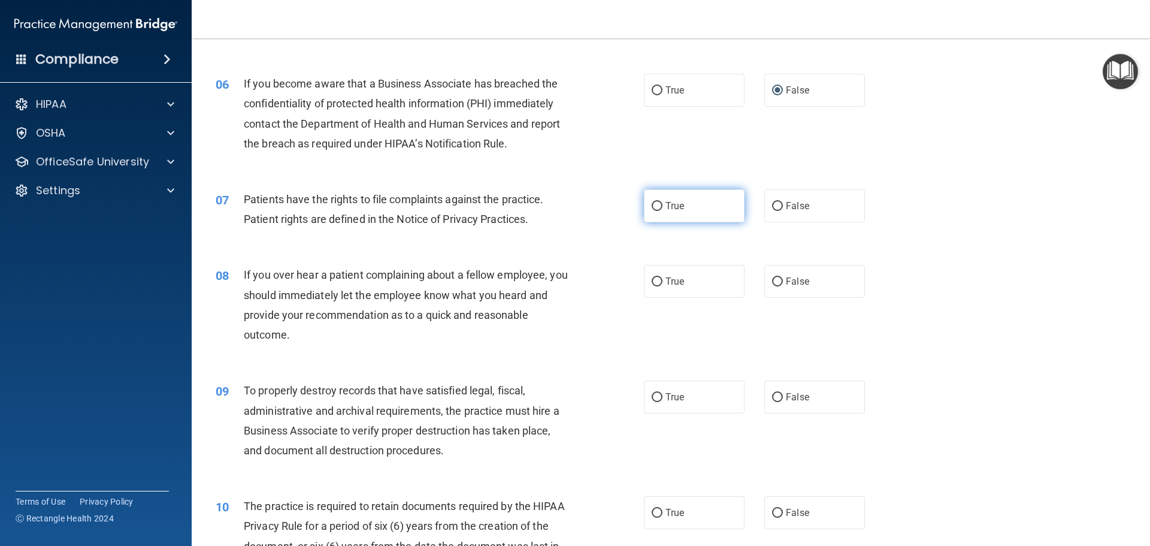
click at [653, 202] on input "True" at bounding box center [657, 206] width 11 height 9
radio input "true"
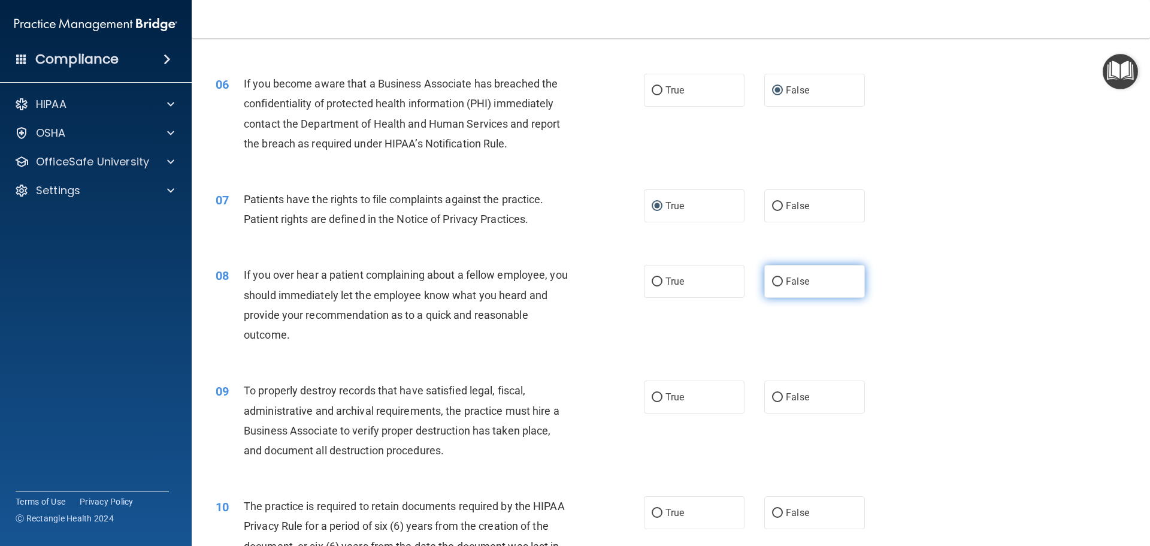
click at [776, 284] on input "False" at bounding box center [777, 281] width 11 height 9
radio input "true"
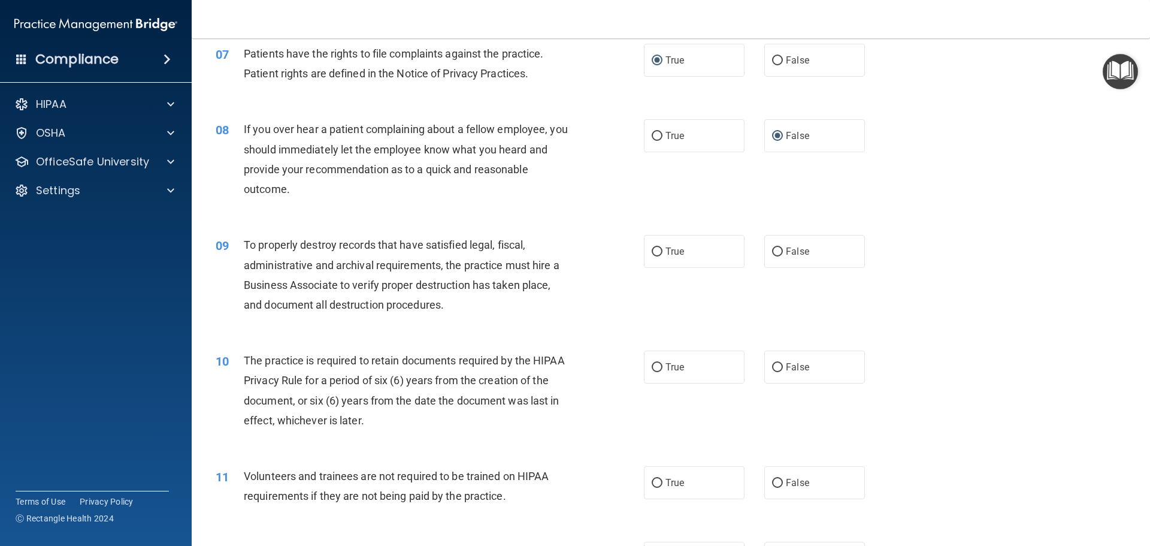
scroll to position [719, 0]
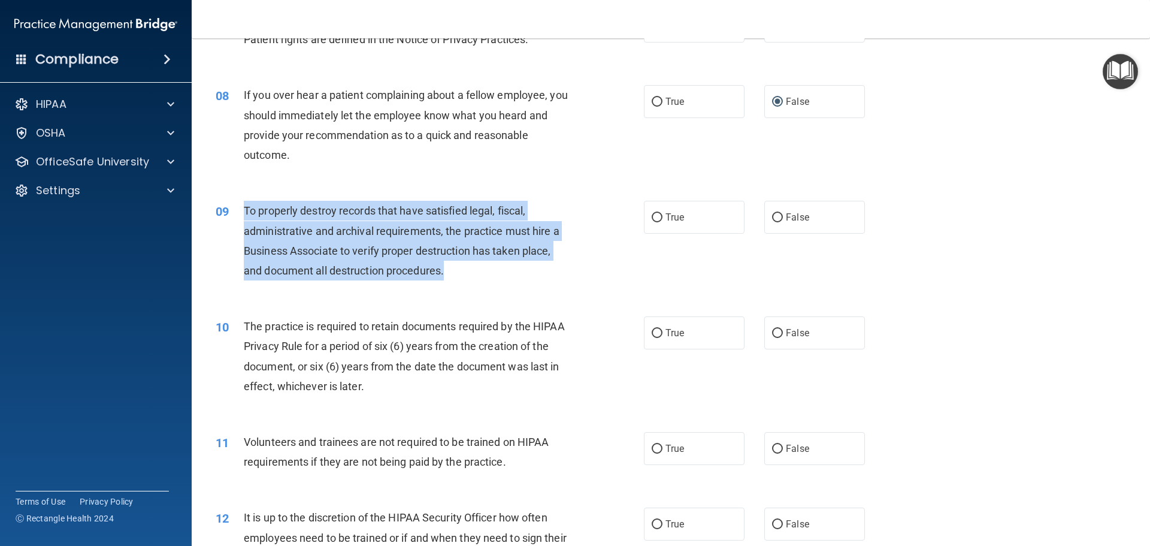
drag, startPoint x: 243, startPoint y: 208, endPoint x: 513, endPoint y: 283, distance: 280.1
click at [513, 283] on div "09 To properly destroy records that have satisfied legal, fiscal, administrativ…" at bounding box center [430, 244] width 464 height 86
click at [772, 218] on input "False" at bounding box center [777, 217] width 11 height 9
radio input "true"
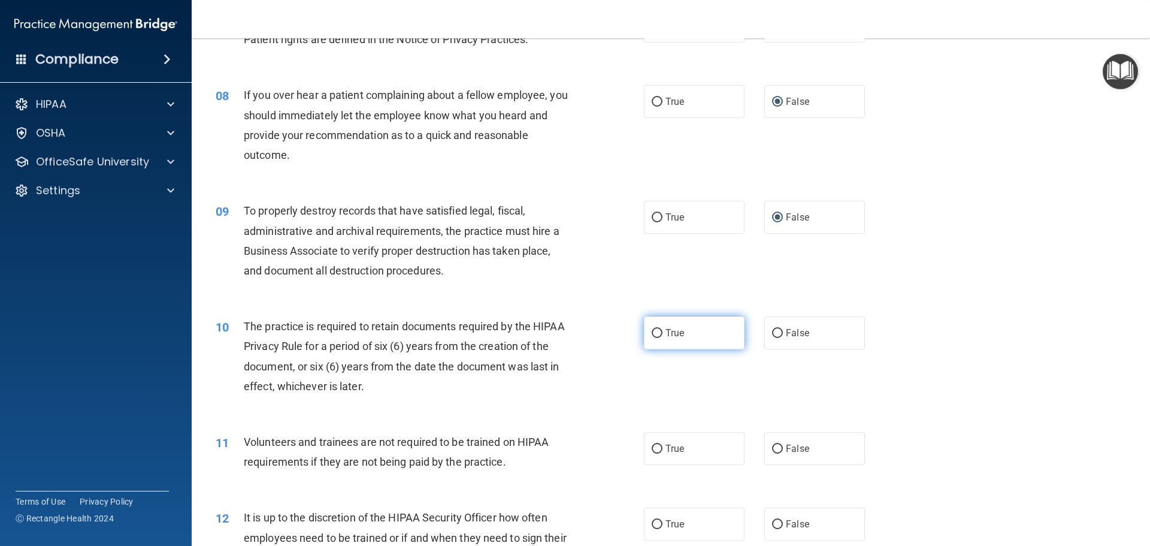
click at [658, 331] on label "True" at bounding box center [694, 332] width 101 height 33
click at [658, 331] on input "True" at bounding box center [657, 333] width 11 height 9
radio input "true"
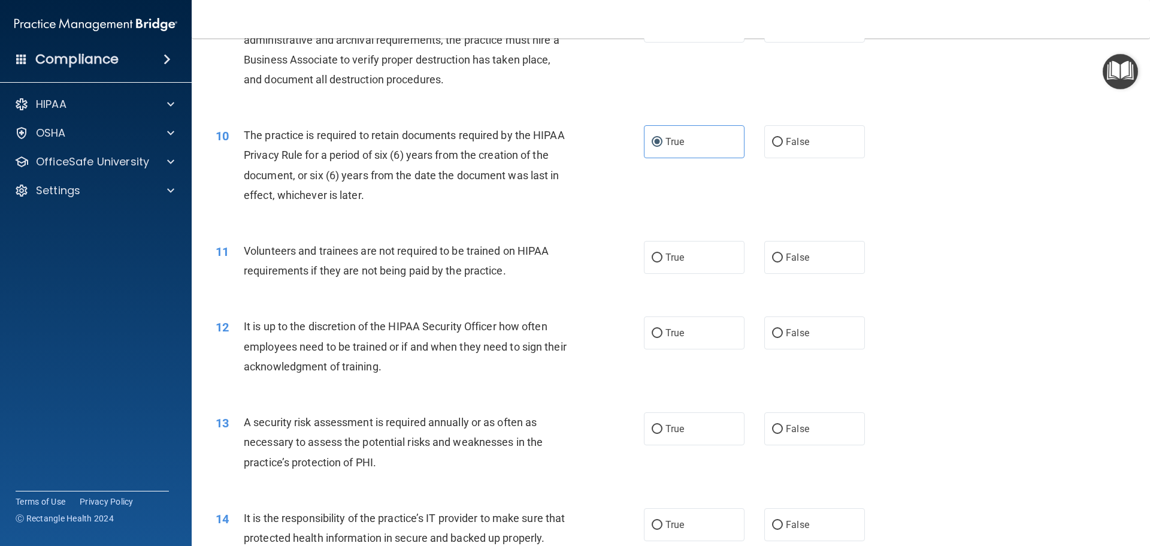
scroll to position [958, 0]
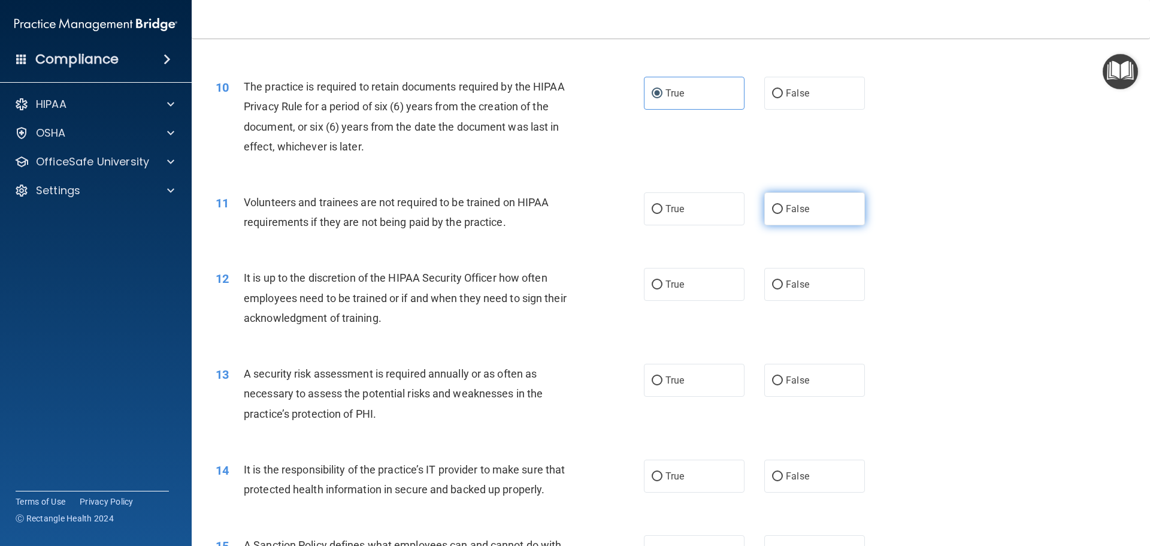
click at [774, 207] on input "False" at bounding box center [777, 209] width 11 height 9
radio input "true"
click at [652, 281] on input "True" at bounding box center [657, 284] width 11 height 9
radio input "true"
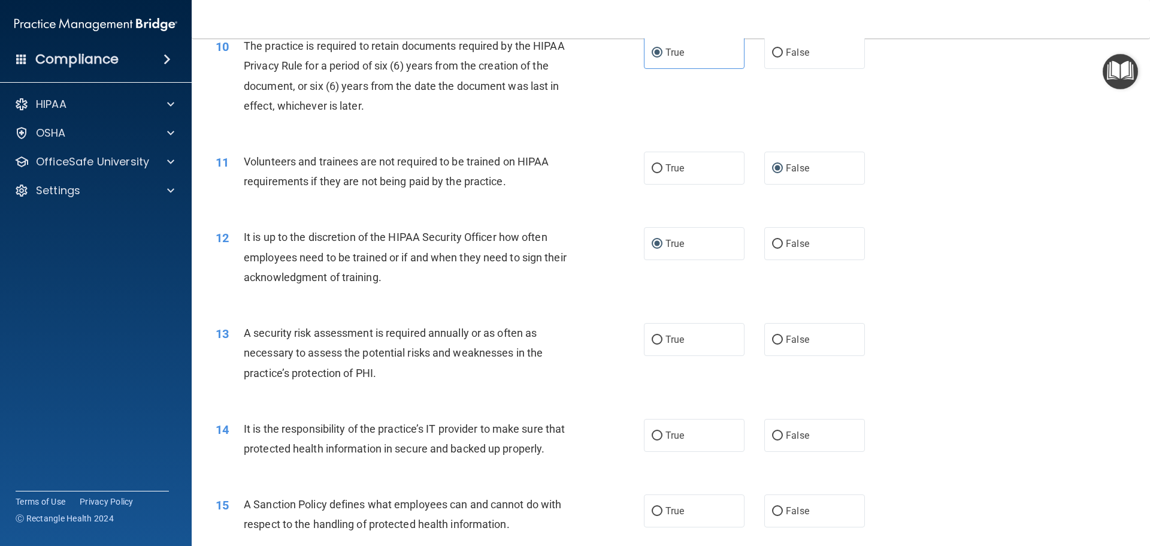
scroll to position [1138, 0]
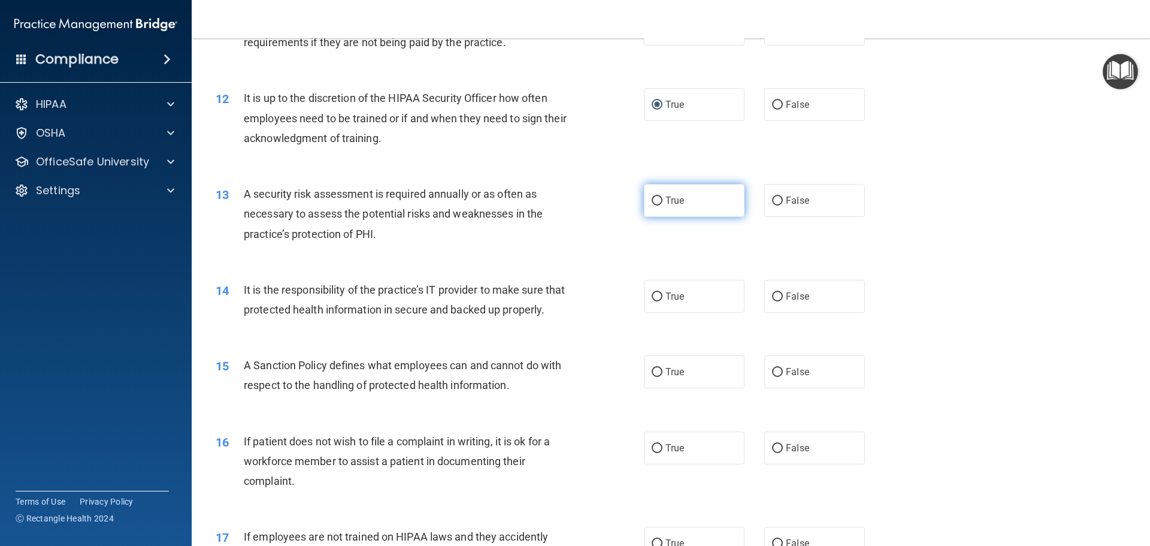
click at [658, 202] on input "True" at bounding box center [657, 200] width 11 height 9
radio input "true"
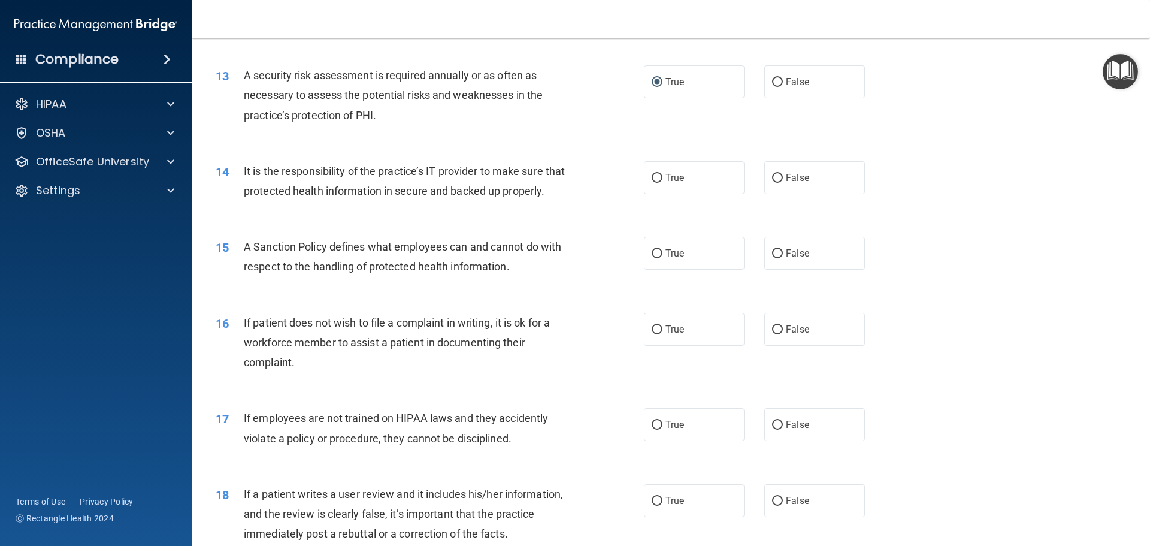
scroll to position [1258, 0]
click at [653, 172] on input "True" at bounding box center [657, 176] width 11 height 9
radio input "true"
click at [656, 257] on input "True" at bounding box center [657, 252] width 11 height 9
radio input "true"
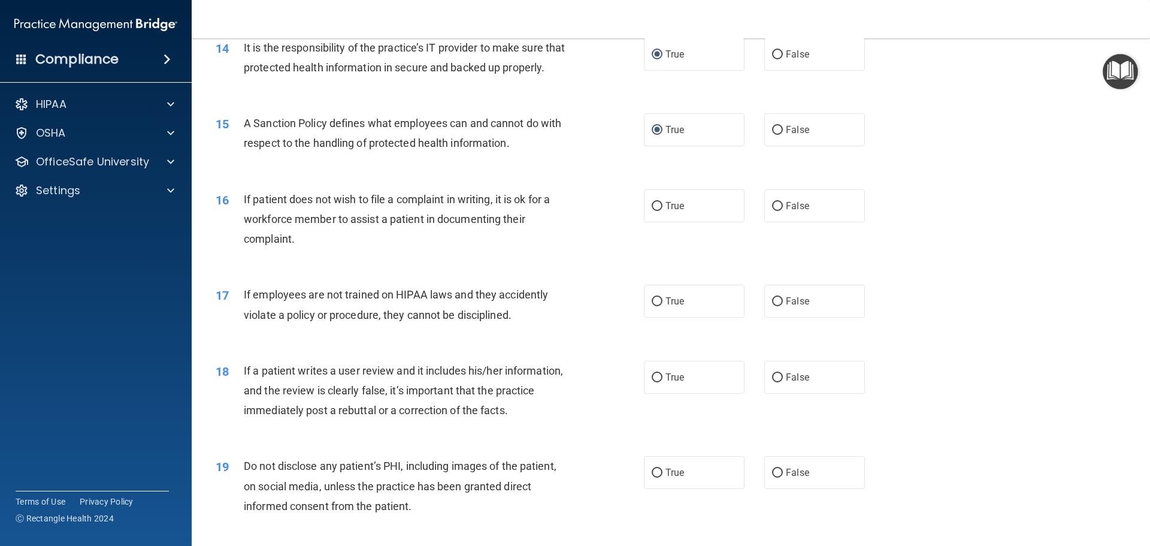
scroll to position [1437, 0]
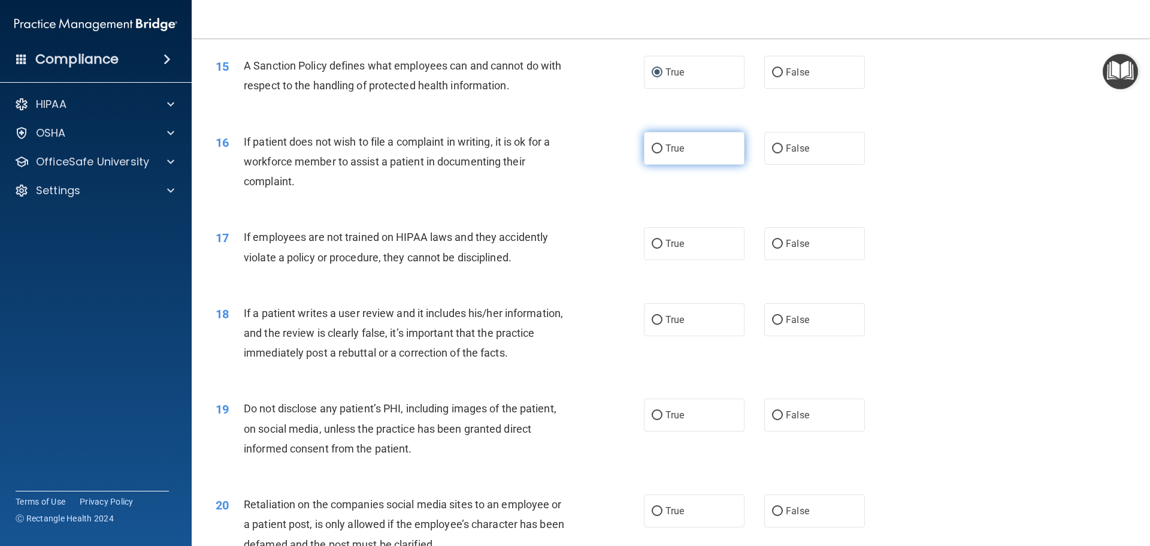
click at [653, 153] on input "True" at bounding box center [657, 148] width 11 height 9
radio input "true"
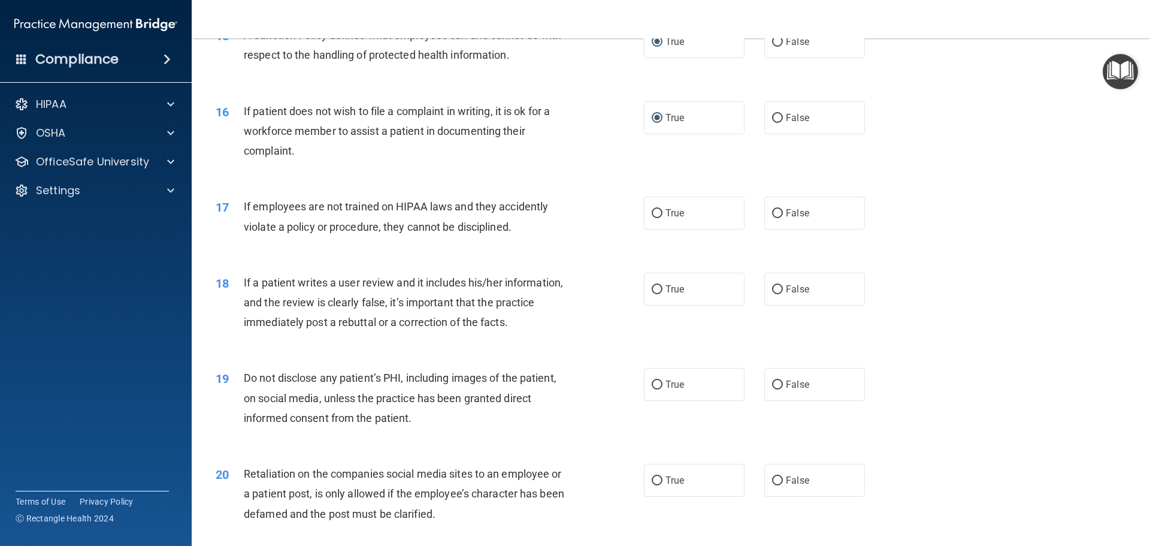
scroll to position [1497, 0]
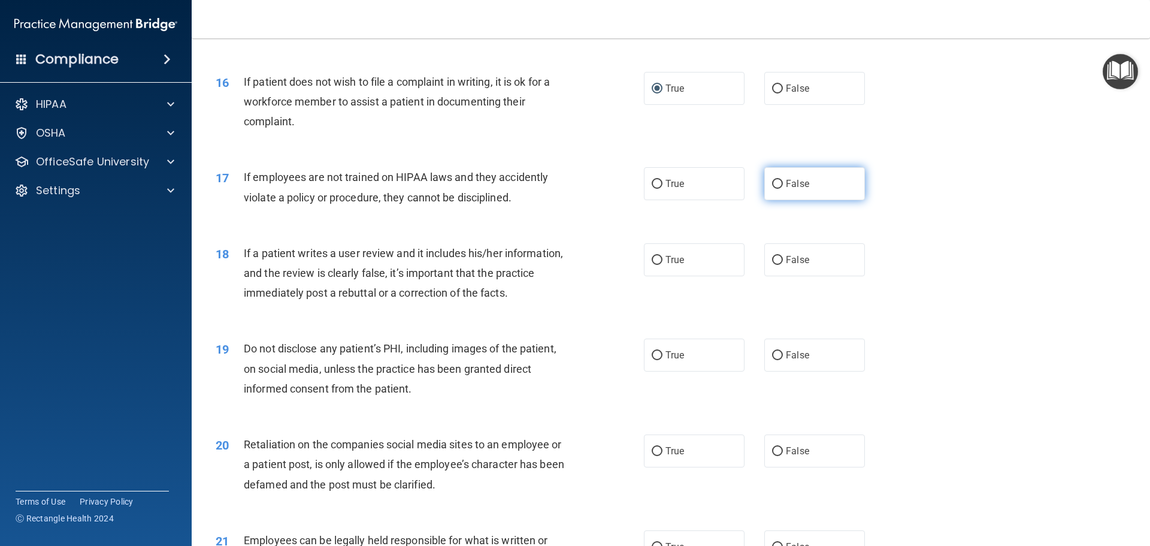
click at [772, 189] on input "False" at bounding box center [777, 184] width 11 height 9
radio input "true"
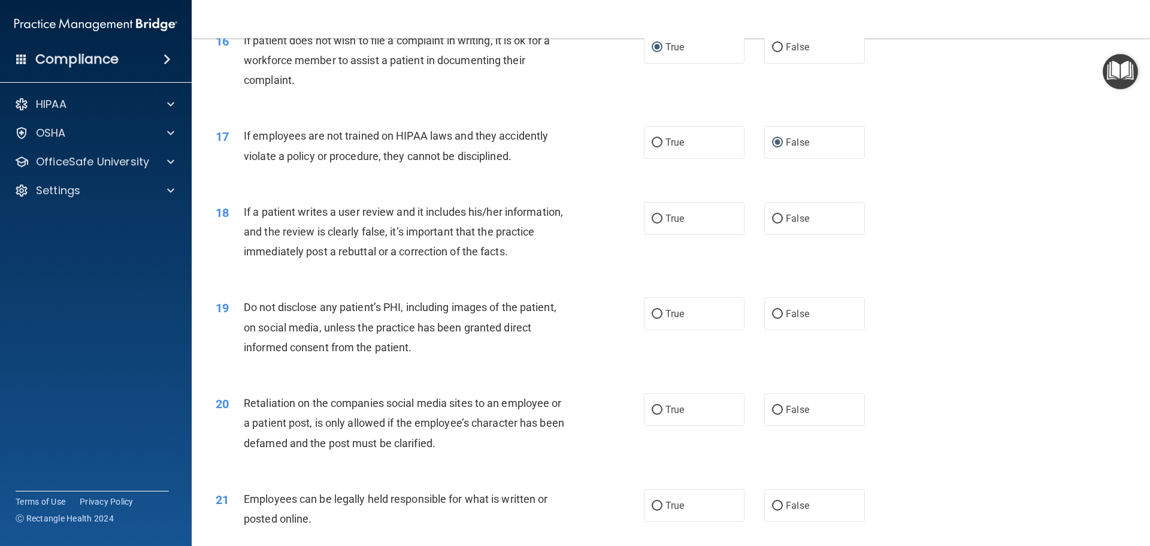
scroll to position [1617, 0]
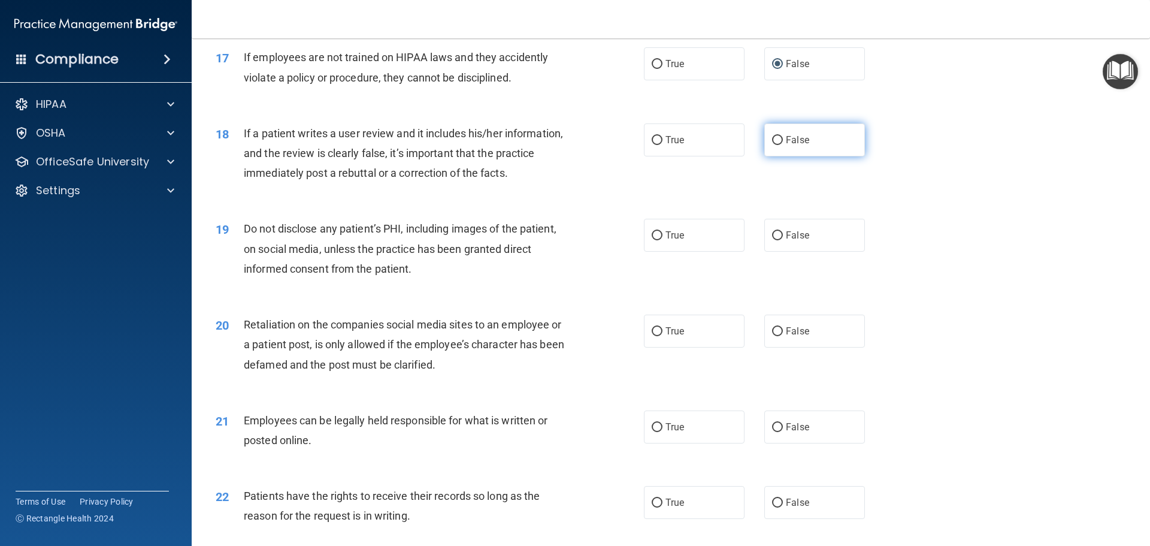
click at [774, 145] on input "False" at bounding box center [777, 140] width 11 height 9
radio input "true"
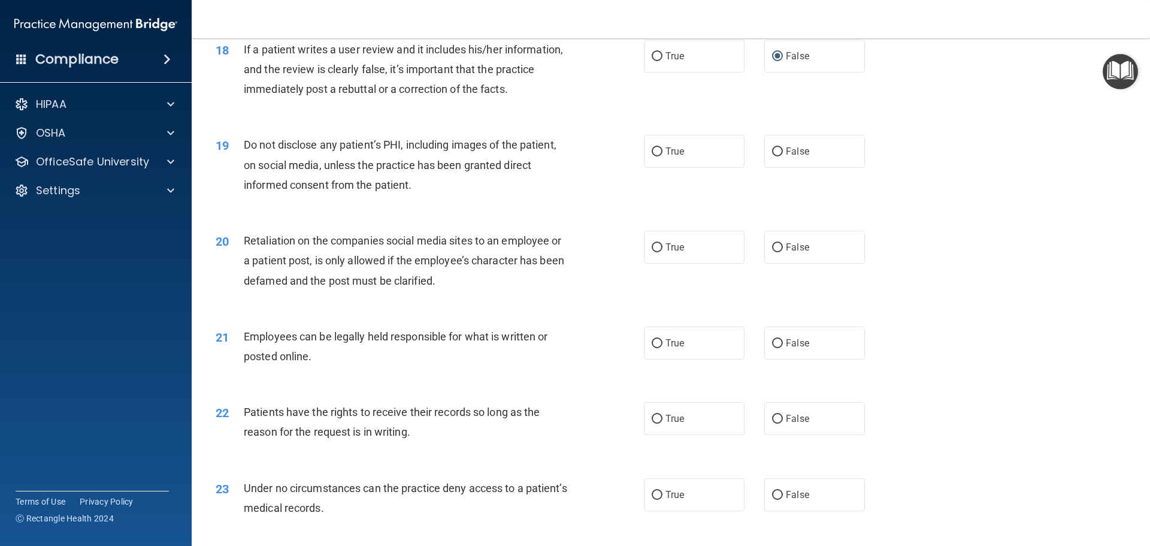
scroll to position [1737, 0]
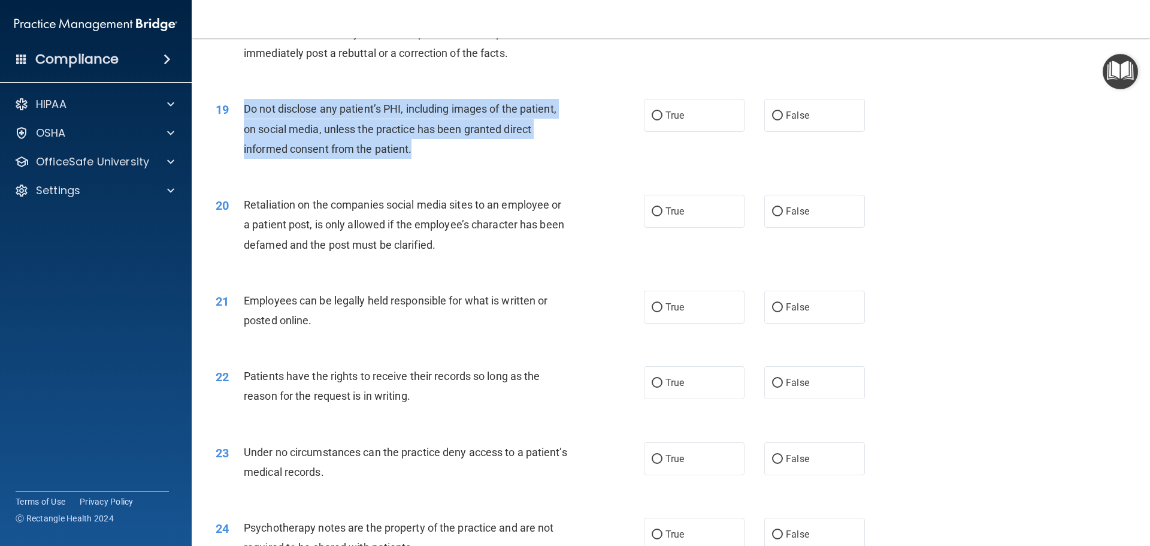
drag, startPoint x: 245, startPoint y: 128, endPoint x: 452, endPoint y: 168, distance: 210.9
click at [452, 159] on div "Do not disclose any patient’s PHI, including images of the patient, on social m…" at bounding box center [411, 129] width 335 height 60
click at [653, 120] on input "True" at bounding box center [657, 115] width 11 height 9
radio input "true"
click at [773, 216] on input "False" at bounding box center [777, 211] width 11 height 9
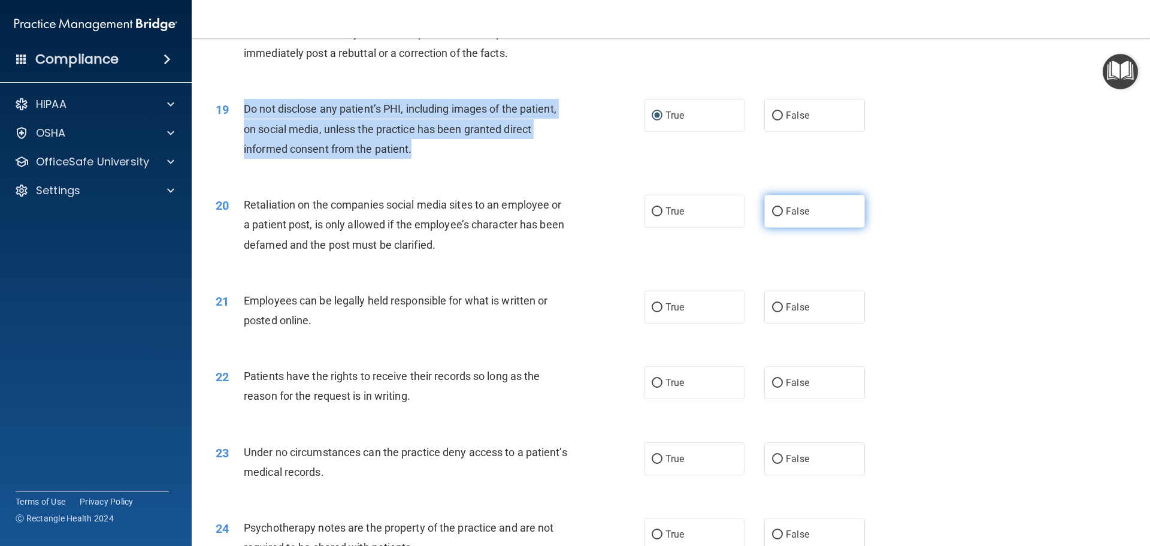
radio input "true"
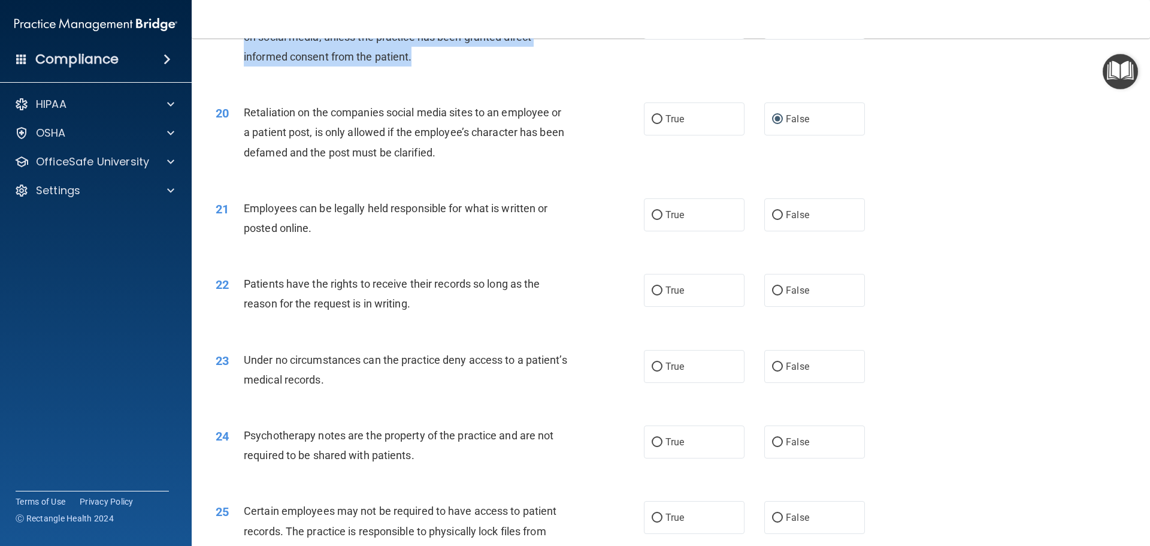
scroll to position [1856, 0]
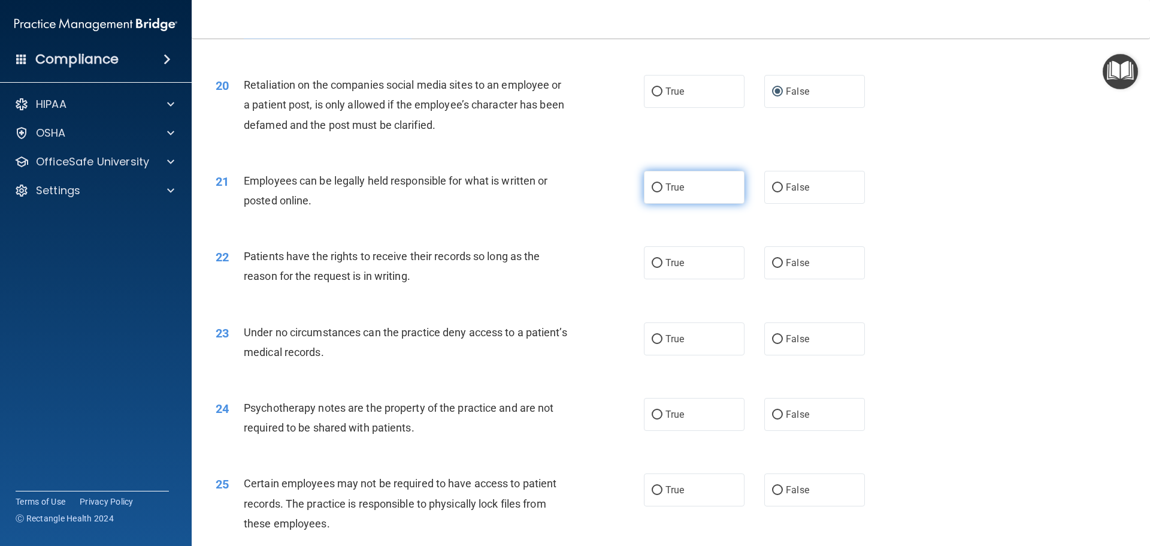
click at [652, 192] on input "True" at bounding box center [657, 187] width 11 height 9
radio input "true"
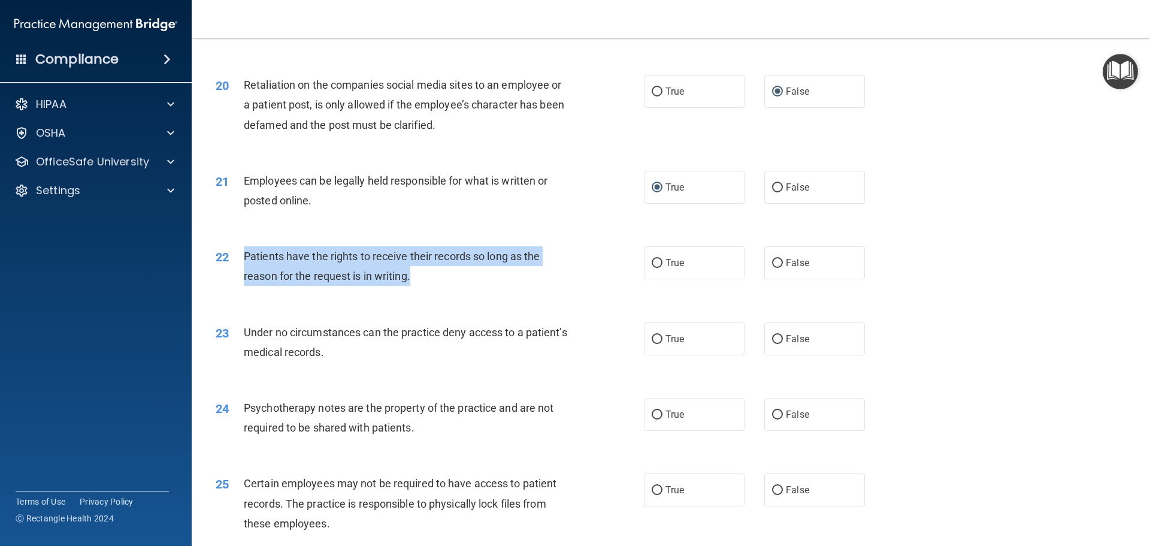
drag, startPoint x: 244, startPoint y: 275, endPoint x: 487, endPoint y: 307, distance: 245.2
click at [482, 292] on div "22 Patients have the rights to receive their records so long as the reason for …" at bounding box center [430, 269] width 464 height 46
click at [652, 268] on input "True" at bounding box center [657, 263] width 11 height 9
radio input "true"
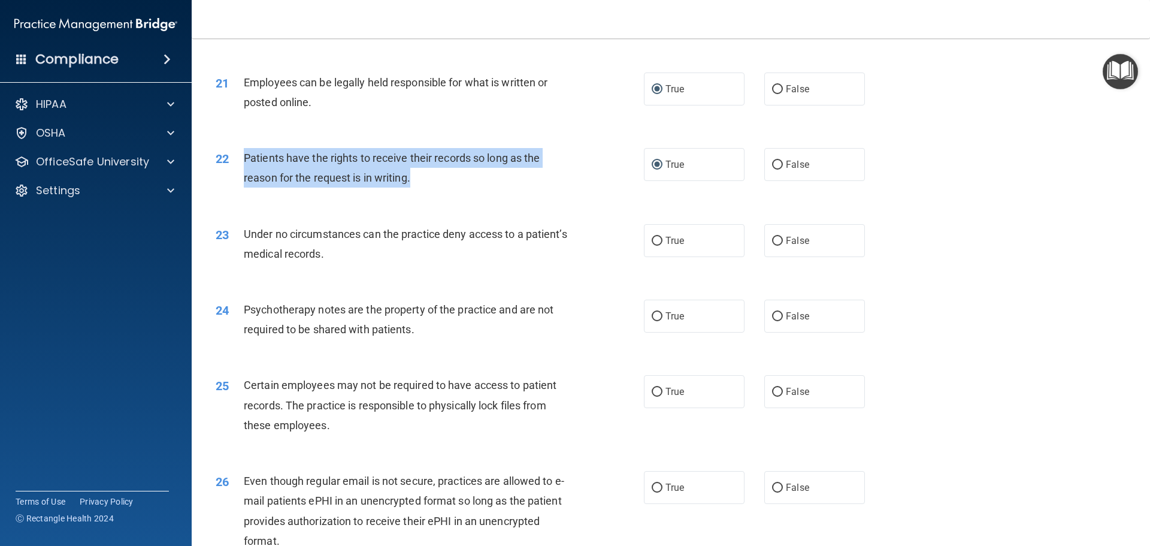
scroll to position [1976, 0]
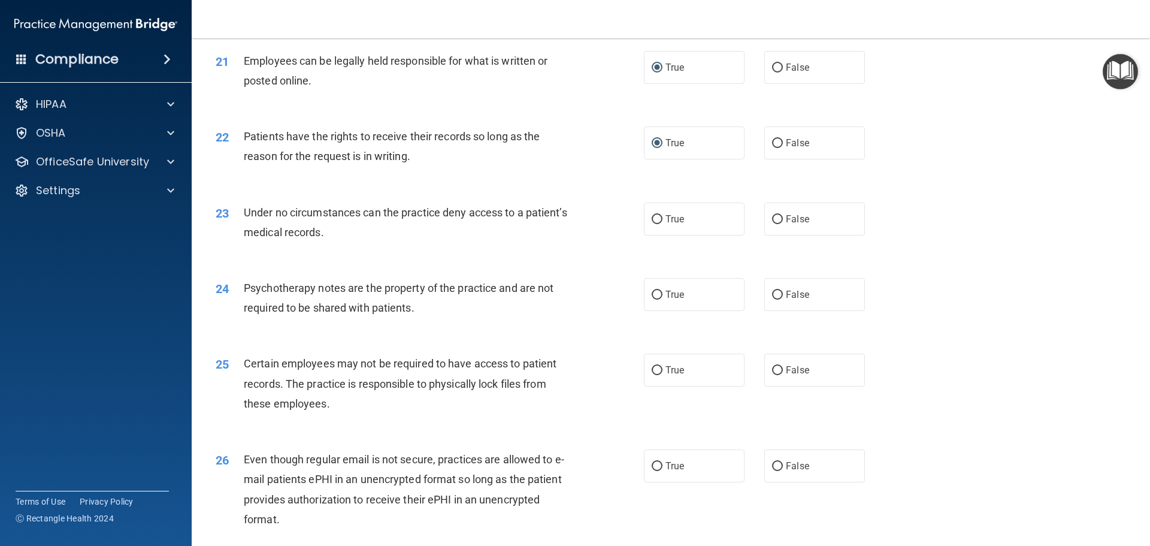
click at [246, 230] on span "Under no circumstances can the practice deny access to a patient’s medical reco…" at bounding box center [405, 222] width 323 height 32
drag, startPoint x: 779, startPoint y: 234, endPoint x: 626, endPoint y: 243, distance: 152.4
click at [773, 235] on label "False" at bounding box center [814, 218] width 101 height 33
click at [652, 299] on input "True" at bounding box center [657, 294] width 11 height 9
radio input "true"
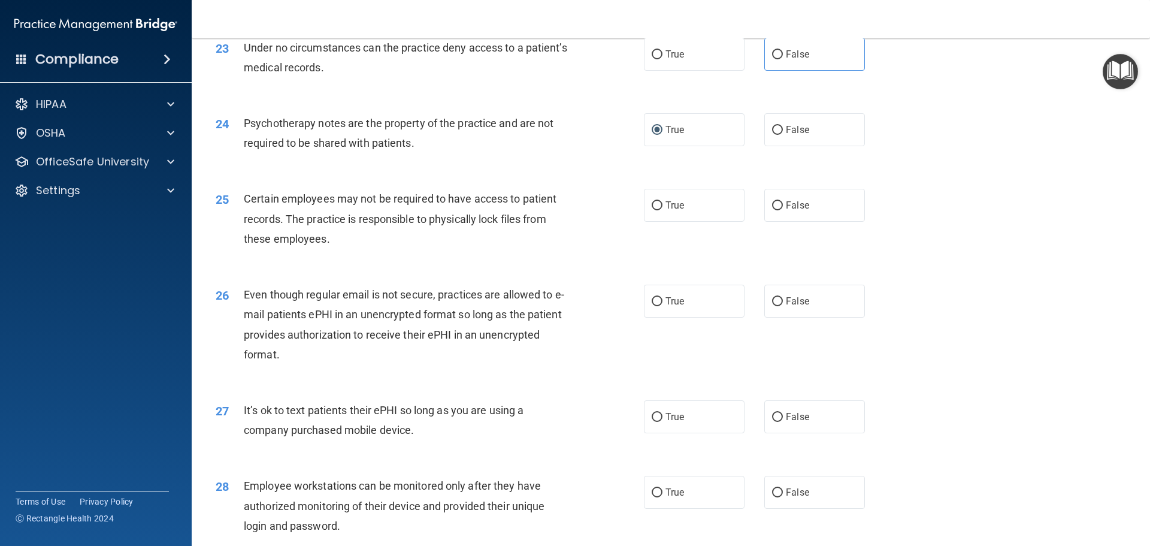
scroll to position [2156, 0]
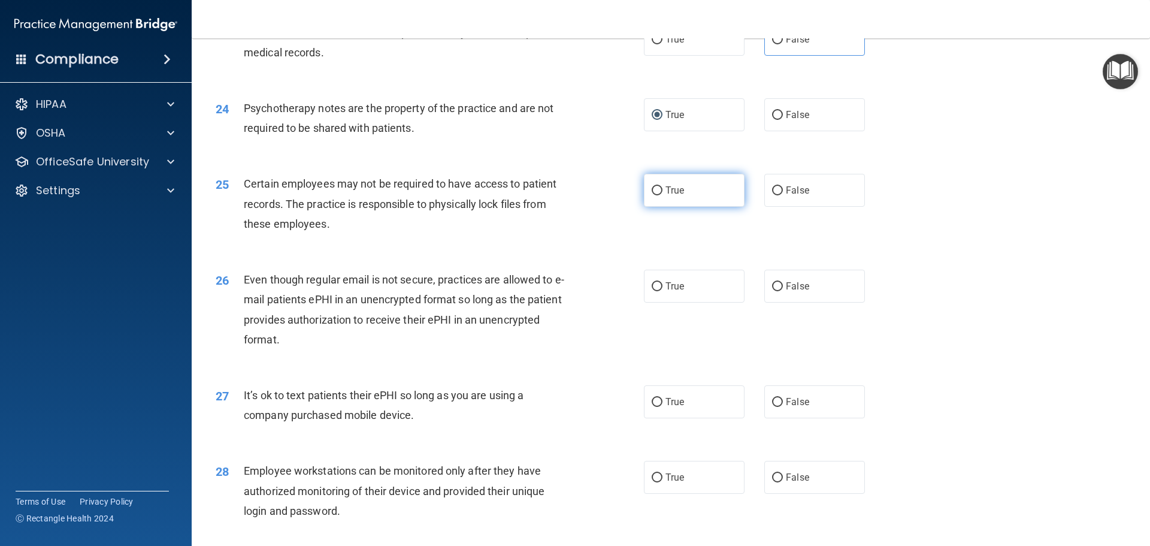
click at [661, 207] on label "True" at bounding box center [694, 190] width 101 height 33
click at [661, 195] on input "True" at bounding box center [657, 190] width 11 height 9
radio input "true"
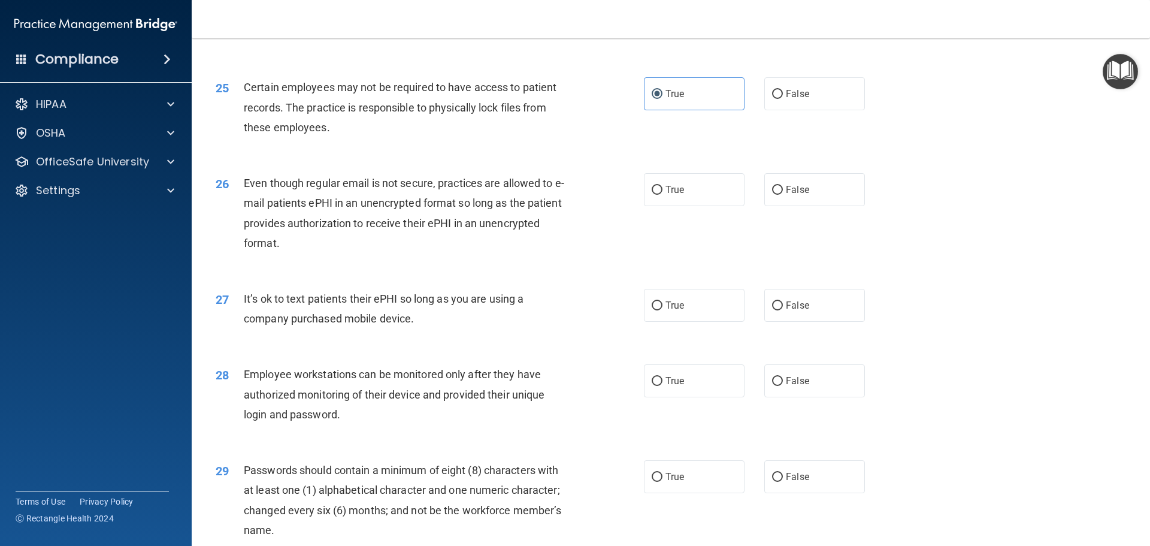
scroll to position [2276, 0]
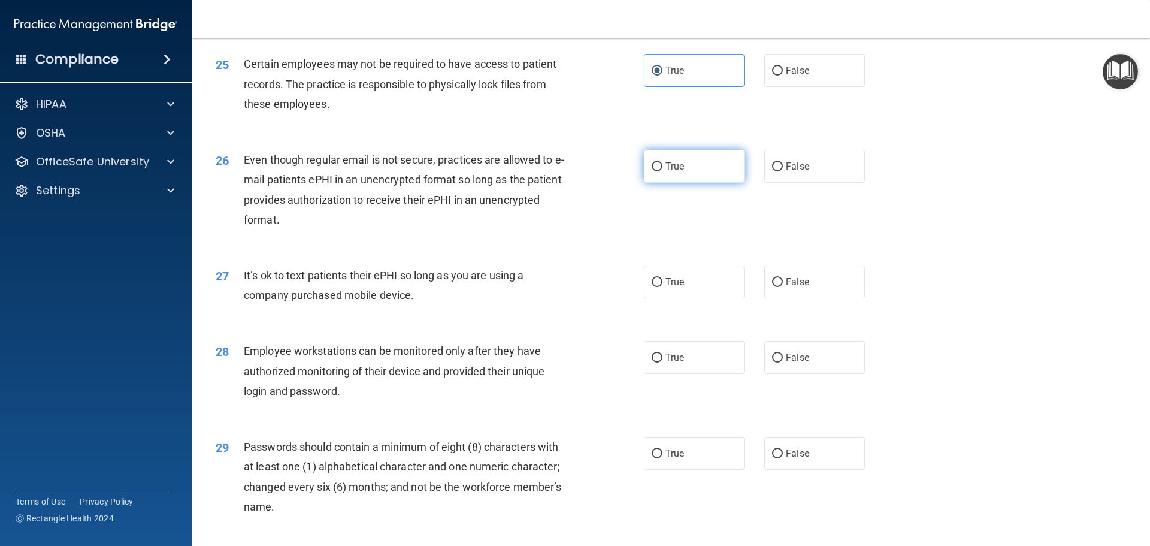
click at [654, 171] on input "True" at bounding box center [657, 166] width 11 height 9
radio input "true"
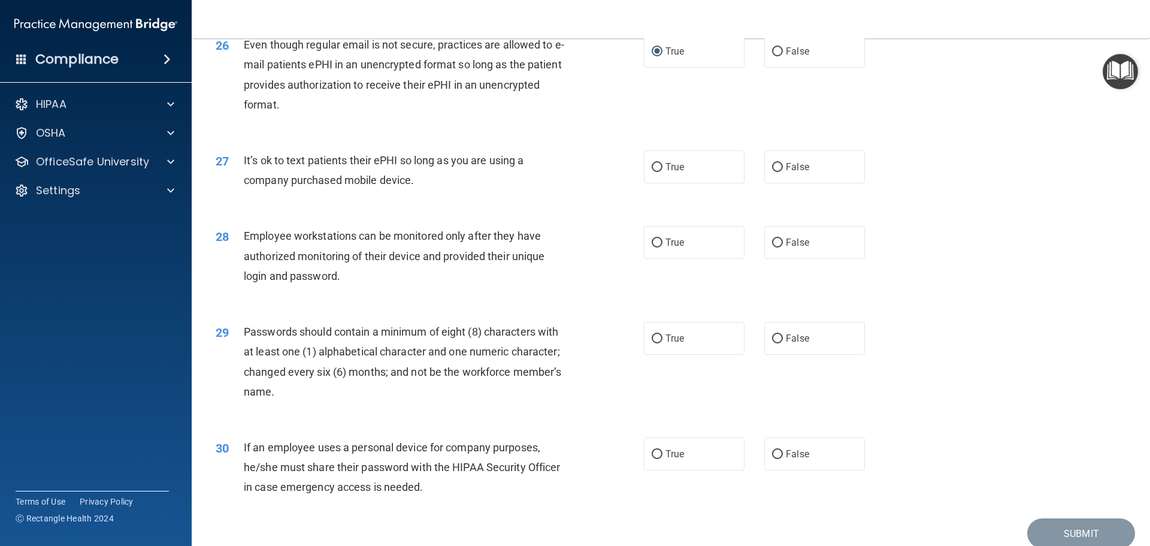
scroll to position [2395, 0]
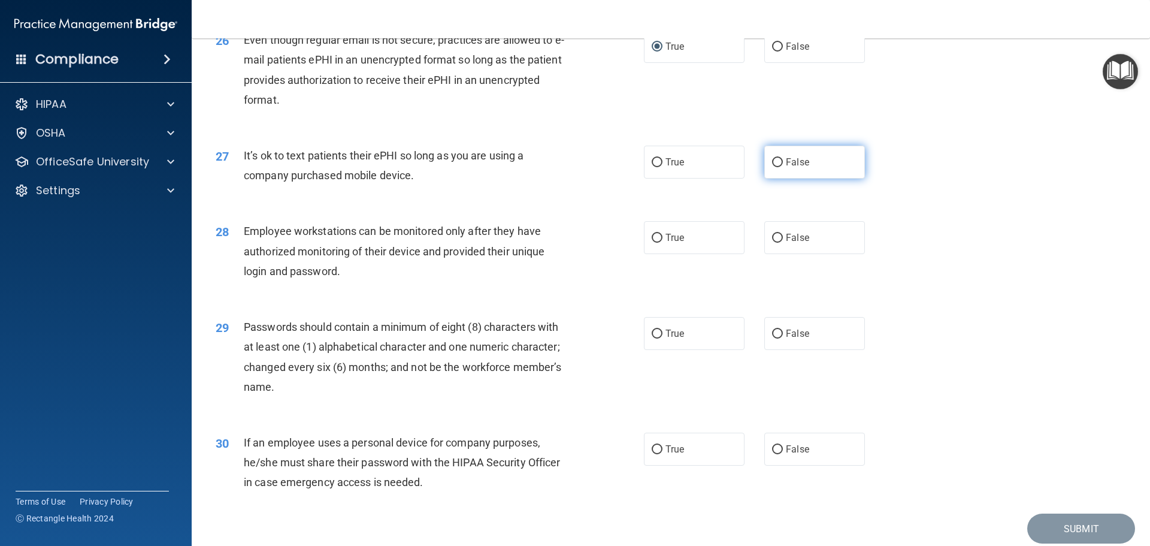
click at [772, 167] on input "False" at bounding box center [777, 162] width 11 height 9
radio input "true"
click at [772, 243] on input "False" at bounding box center [777, 238] width 11 height 9
radio input "true"
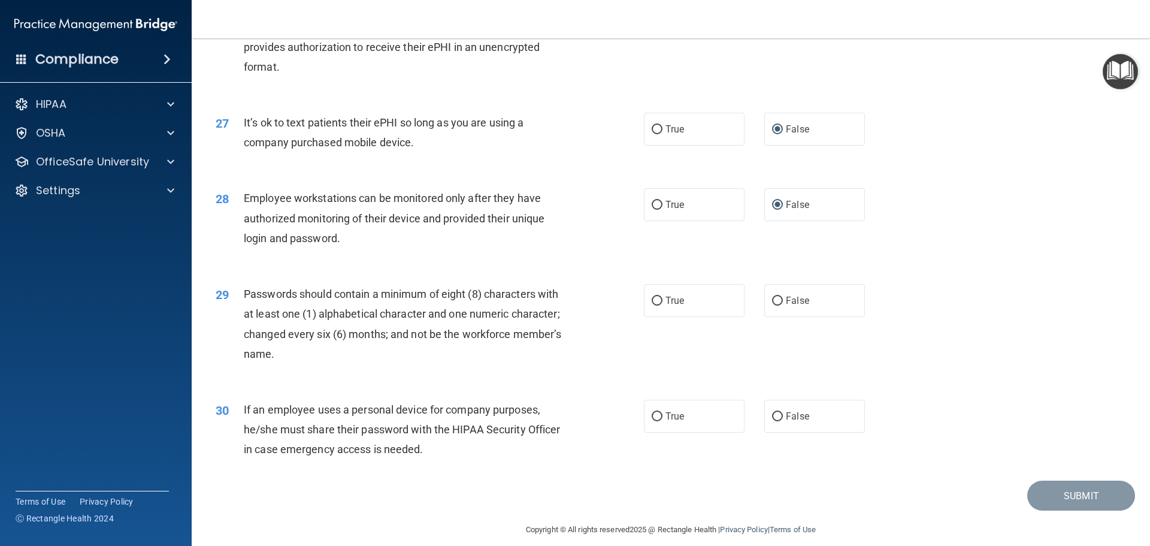
scroll to position [2461, 0]
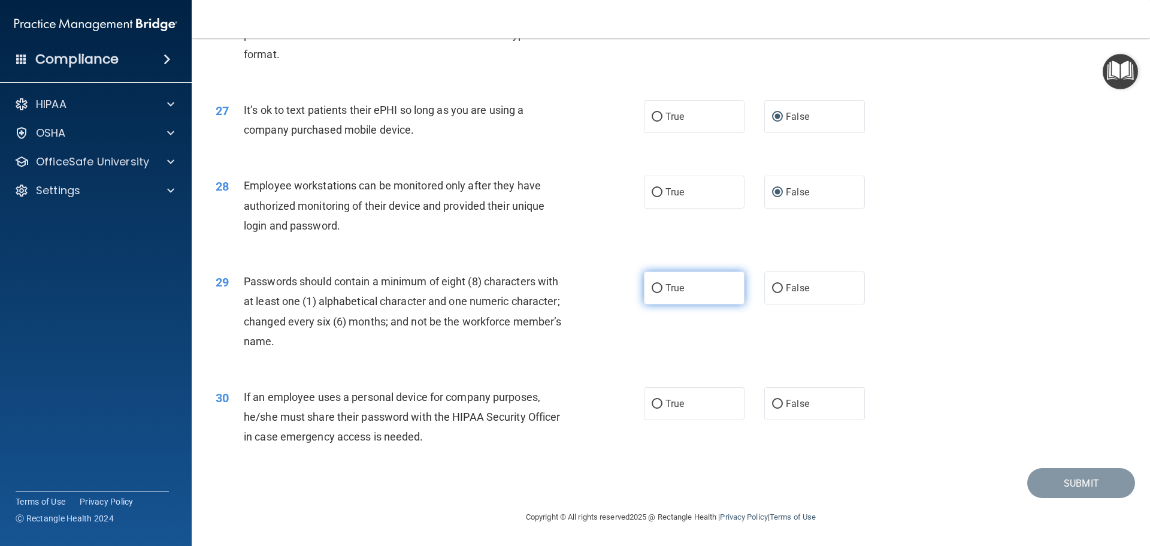
click at [665, 286] on span "True" at bounding box center [674, 287] width 19 height 11
click at [662, 286] on input "True" at bounding box center [657, 288] width 11 height 9
radio input "true"
click at [776, 404] on input "False" at bounding box center [777, 403] width 11 height 9
radio input "true"
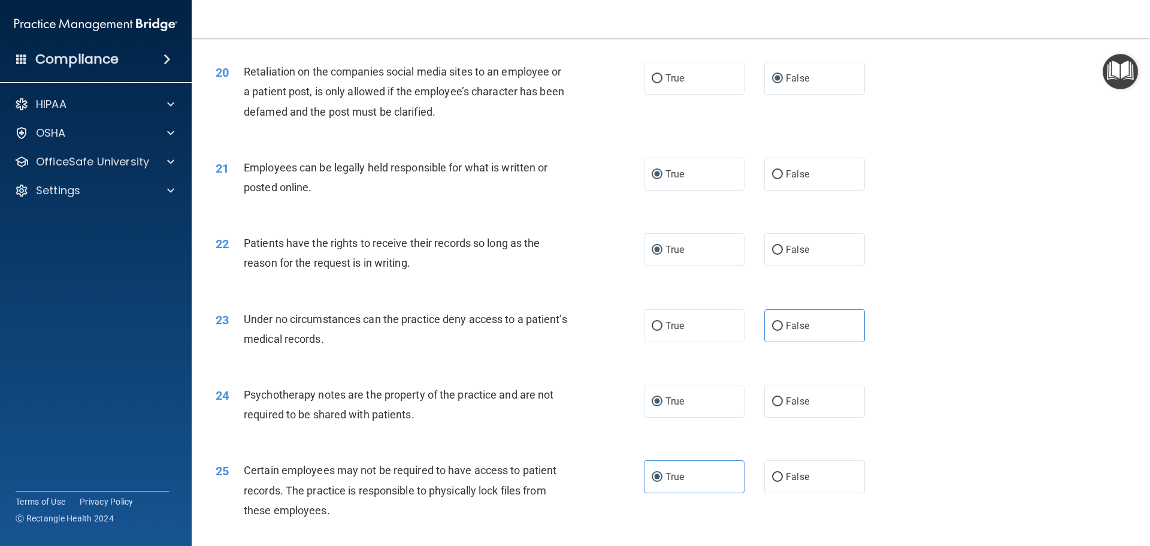
scroll to position [1862, 0]
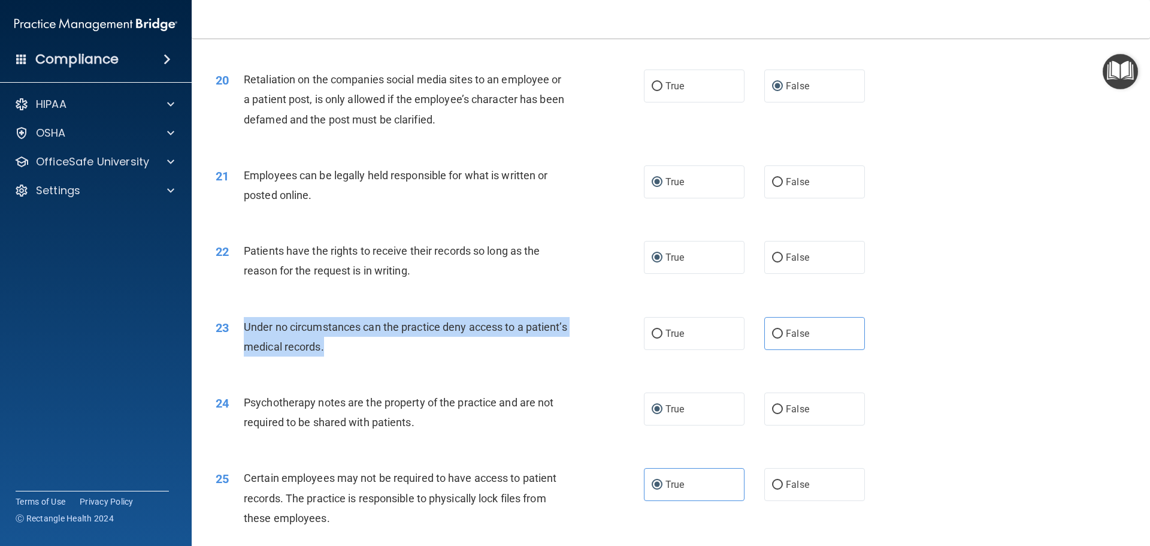
drag, startPoint x: 244, startPoint y: 344, endPoint x: 471, endPoint y: 377, distance: 228.8
click at [462, 362] on div "23 Under no circumstances can the practice deny access to a patient’s medical r…" at bounding box center [430, 340] width 464 height 46
click at [772, 338] on input "False" at bounding box center [777, 333] width 11 height 9
radio input "true"
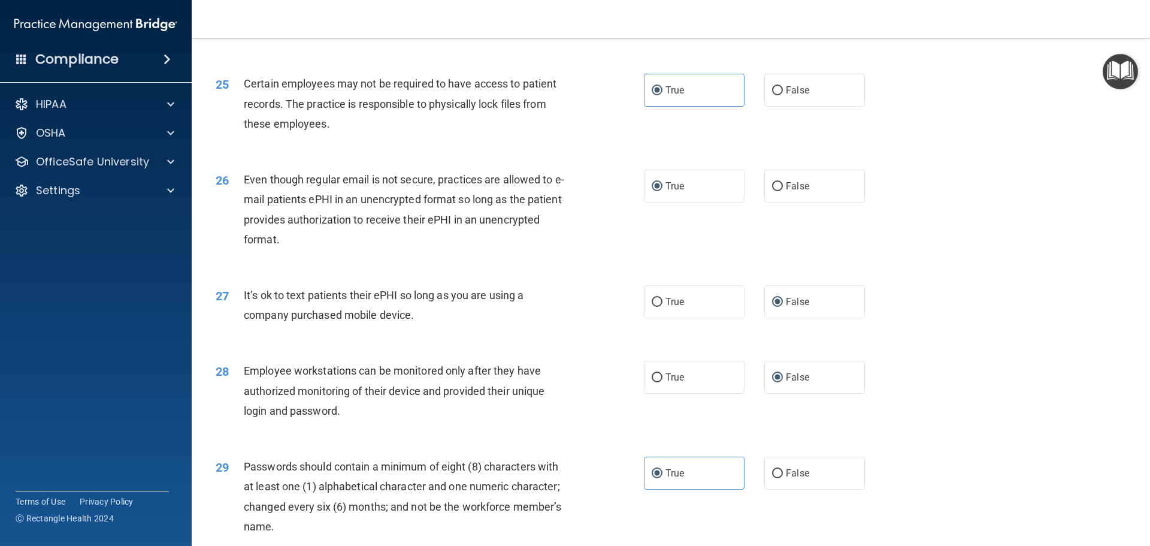
scroll to position [2461, 0]
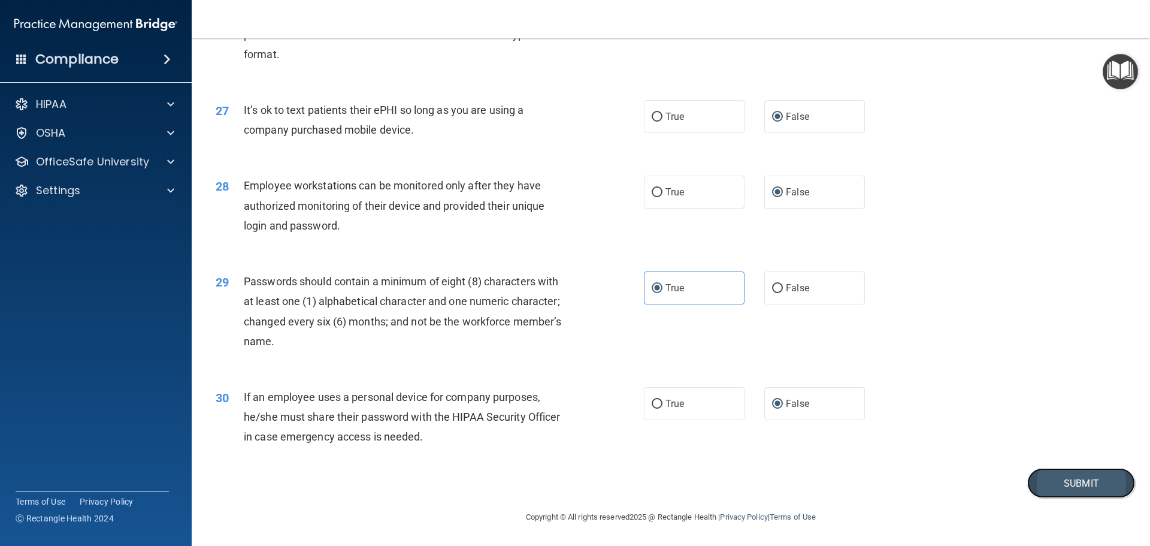
click at [1084, 481] on button "Submit" at bounding box center [1081, 483] width 108 height 31
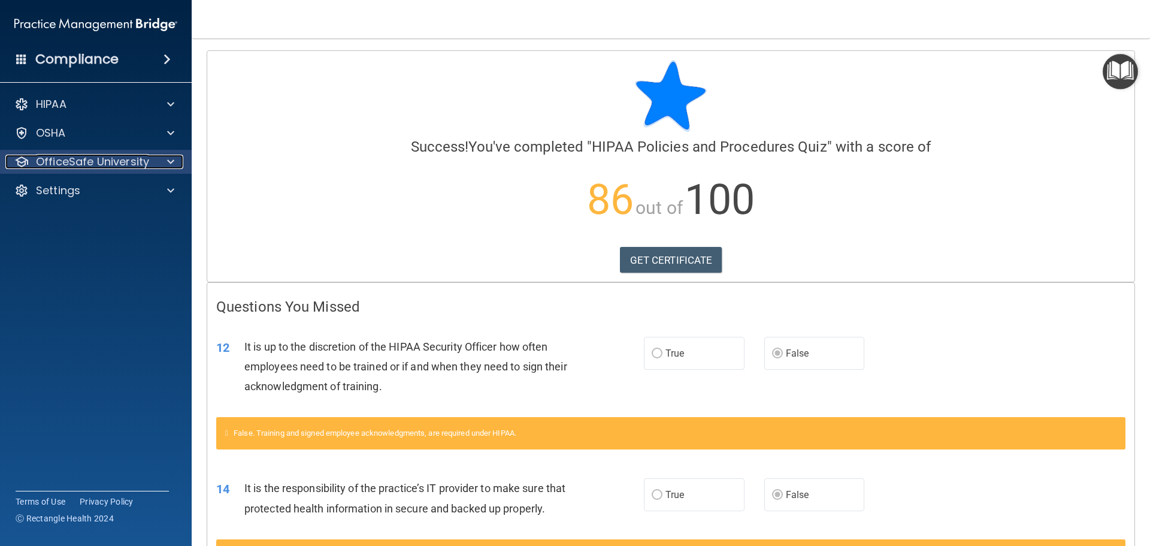
click at [169, 160] on span at bounding box center [170, 162] width 7 height 14
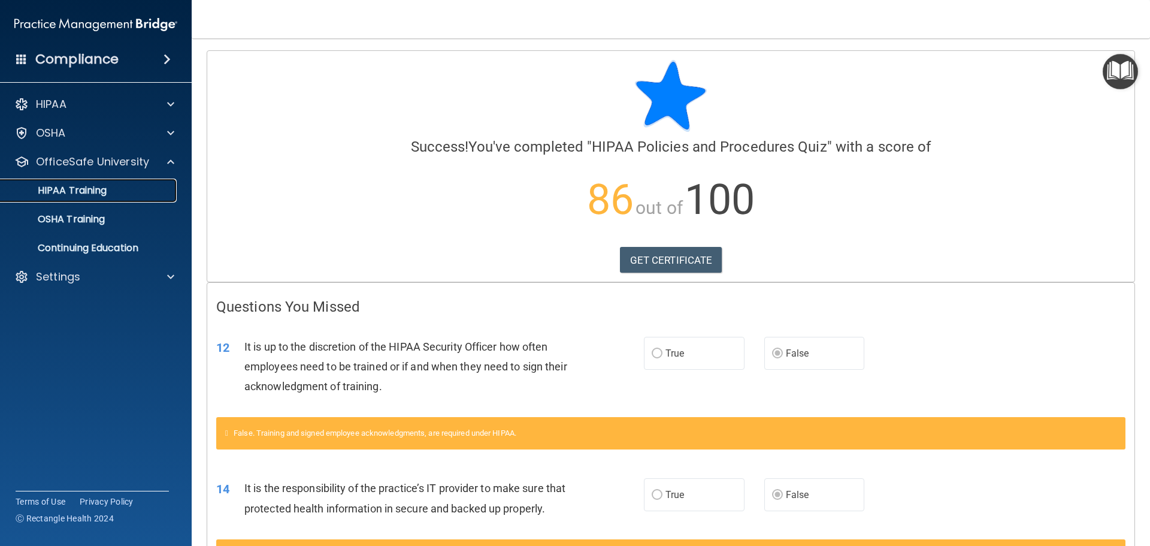
click at [75, 191] on p "HIPAA Training" at bounding box center [57, 190] width 99 height 12
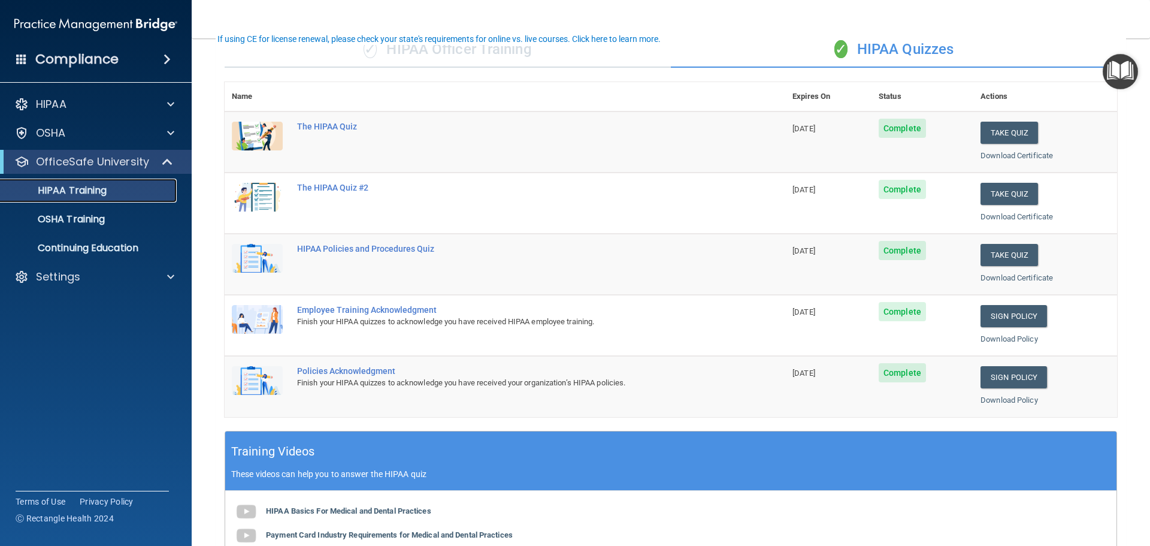
scroll to position [120, 0]
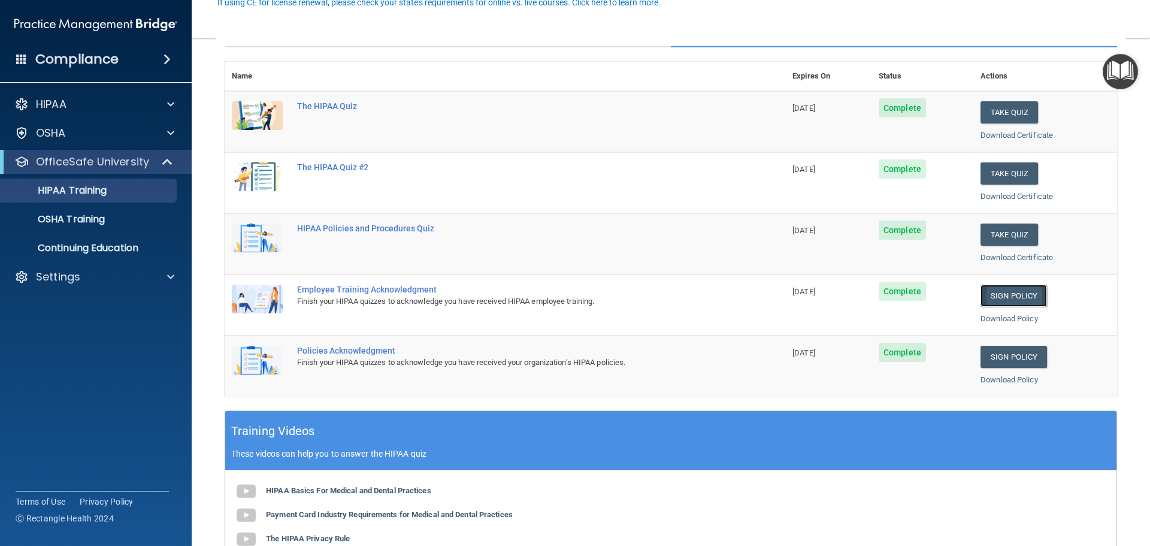
click at [1014, 295] on link "Sign Policy" at bounding box center [1013, 295] width 66 height 22
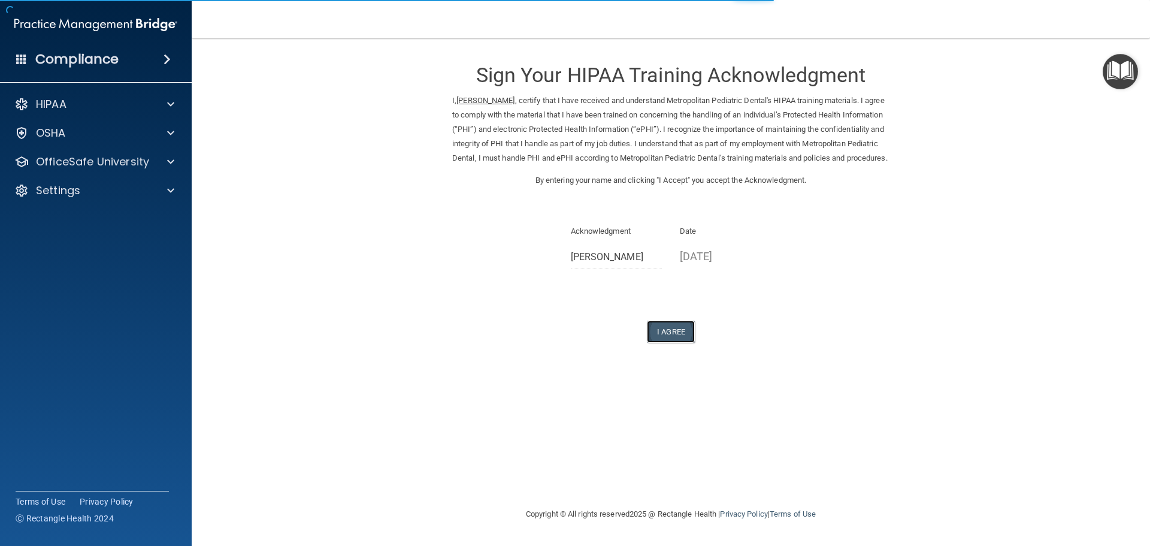
click at [667, 343] on button "I Agree" at bounding box center [671, 331] width 48 height 22
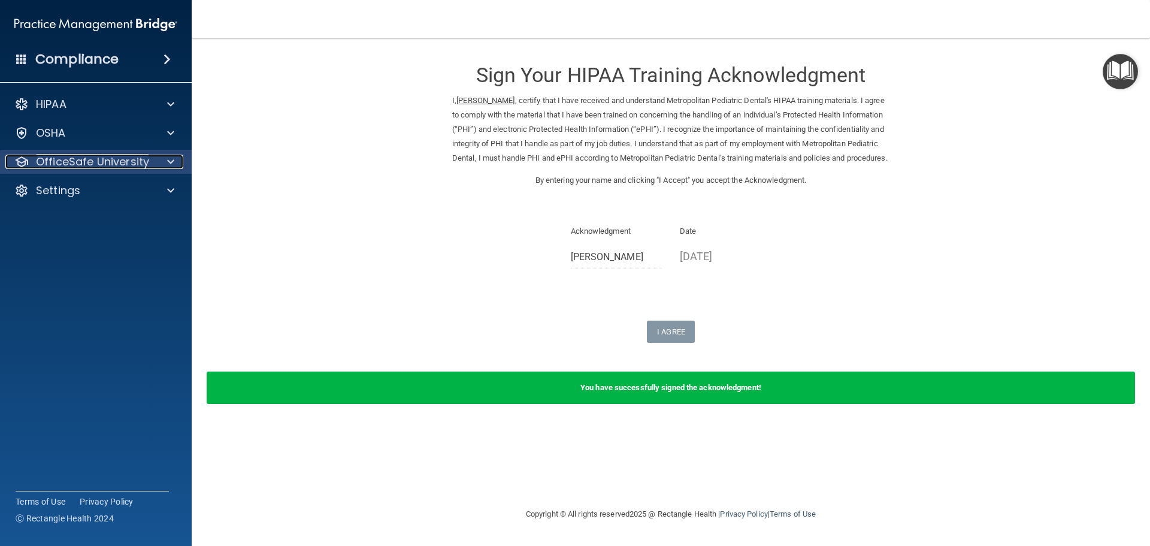
click at [178, 162] on div at bounding box center [169, 162] width 30 height 14
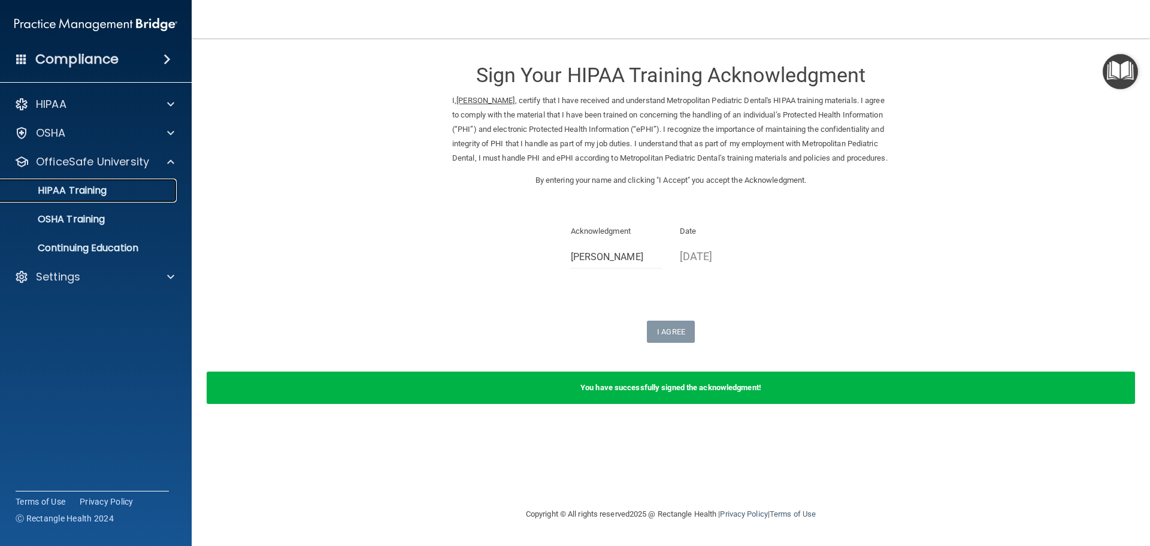
click at [99, 195] on p "HIPAA Training" at bounding box center [57, 190] width 99 height 12
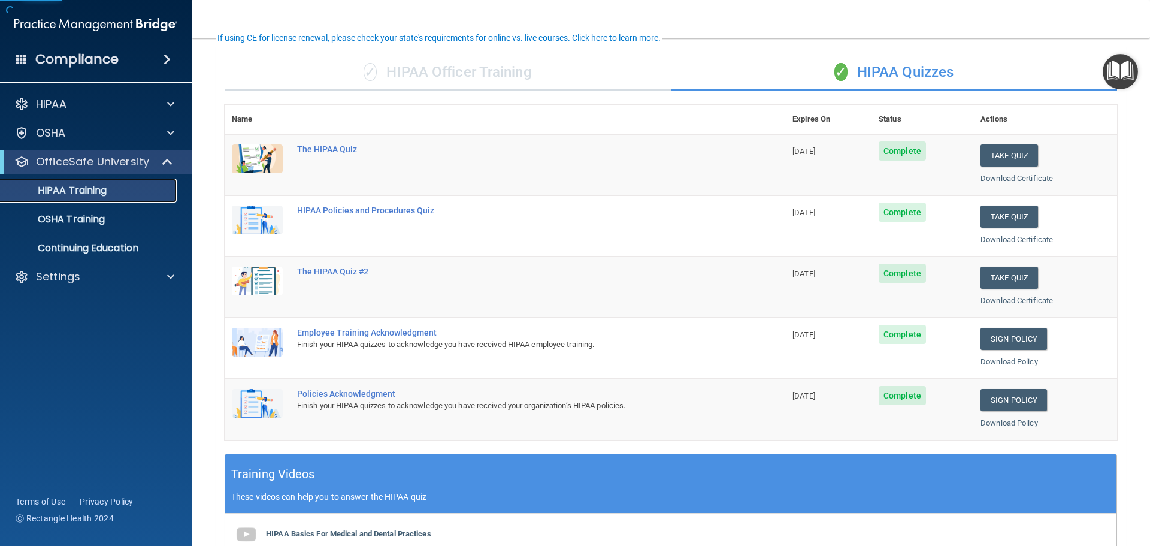
scroll to position [120, 0]
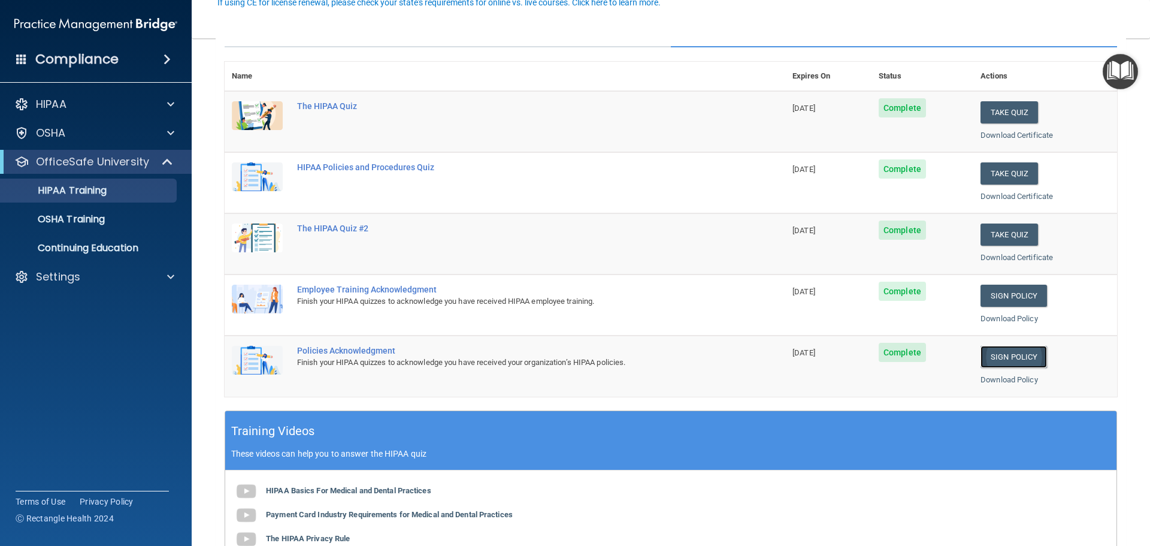
click at [994, 356] on link "Sign Policy" at bounding box center [1013, 357] width 66 height 22
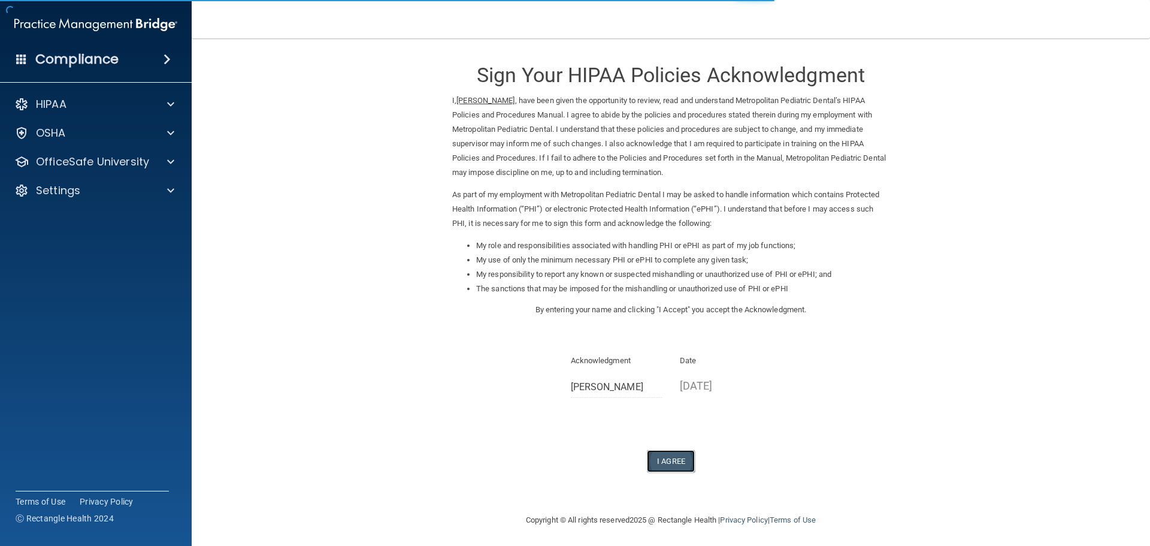
click at [679, 459] on button "I Agree" at bounding box center [671, 461] width 48 height 22
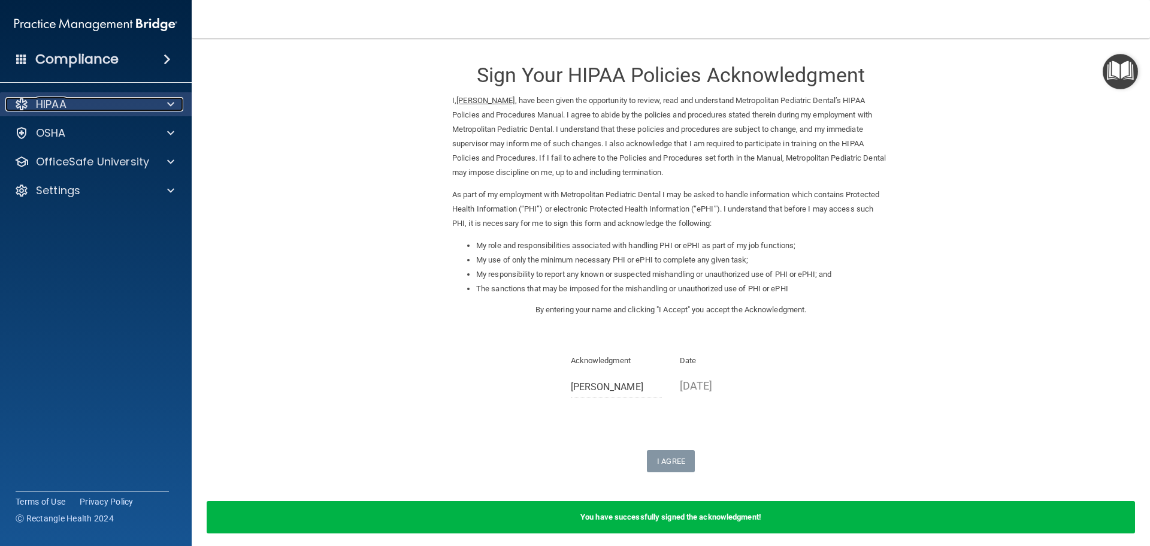
click at [174, 100] on span at bounding box center [170, 104] width 7 height 14
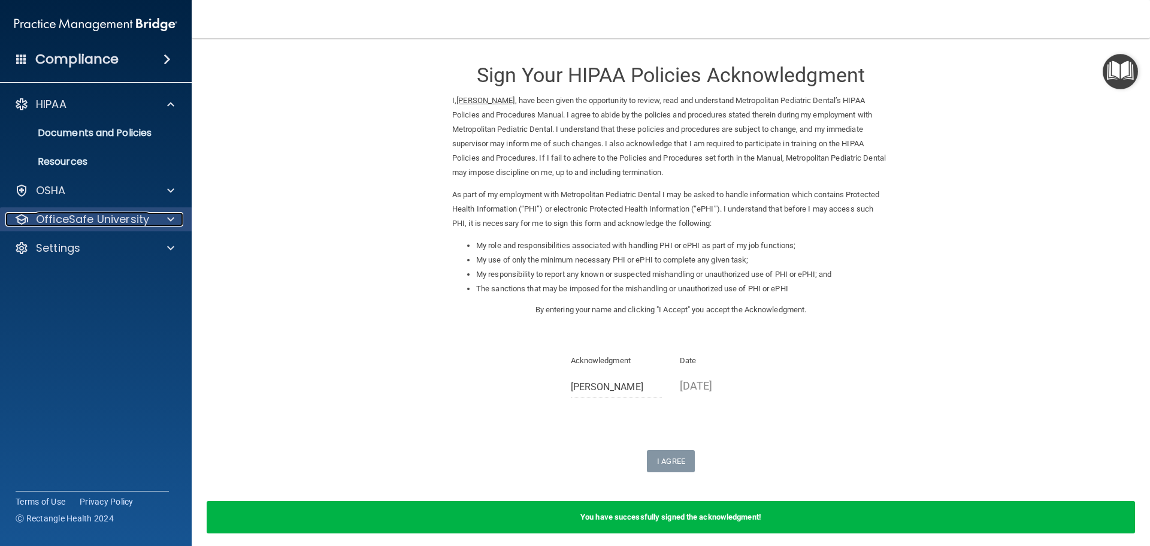
click at [163, 220] on div at bounding box center [169, 219] width 30 height 14
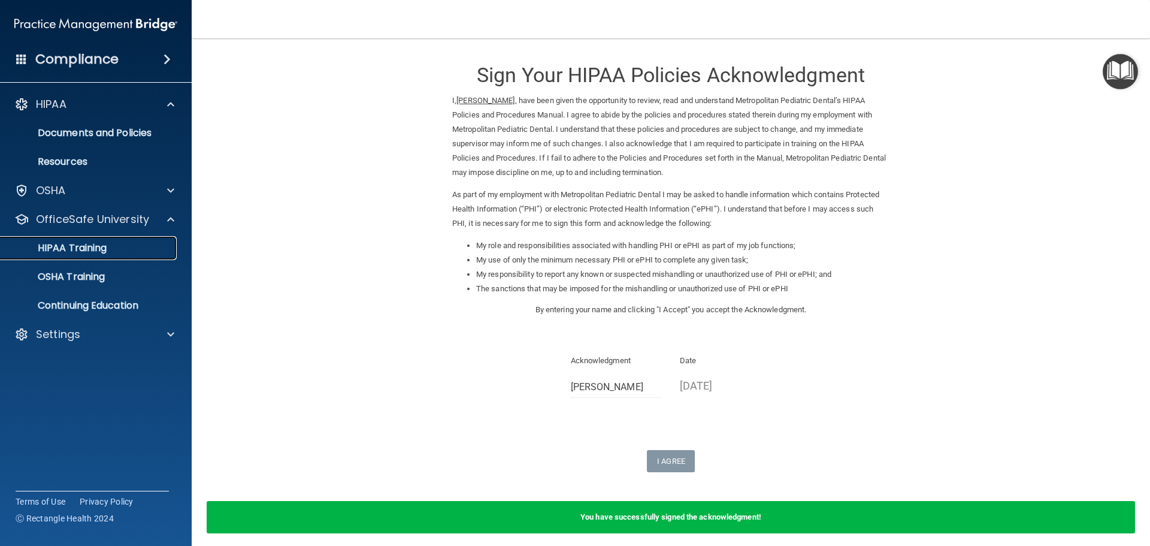
click at [109, 247] on div "HIPAA Training" at bounding box center [89, 248] width 163 height 12
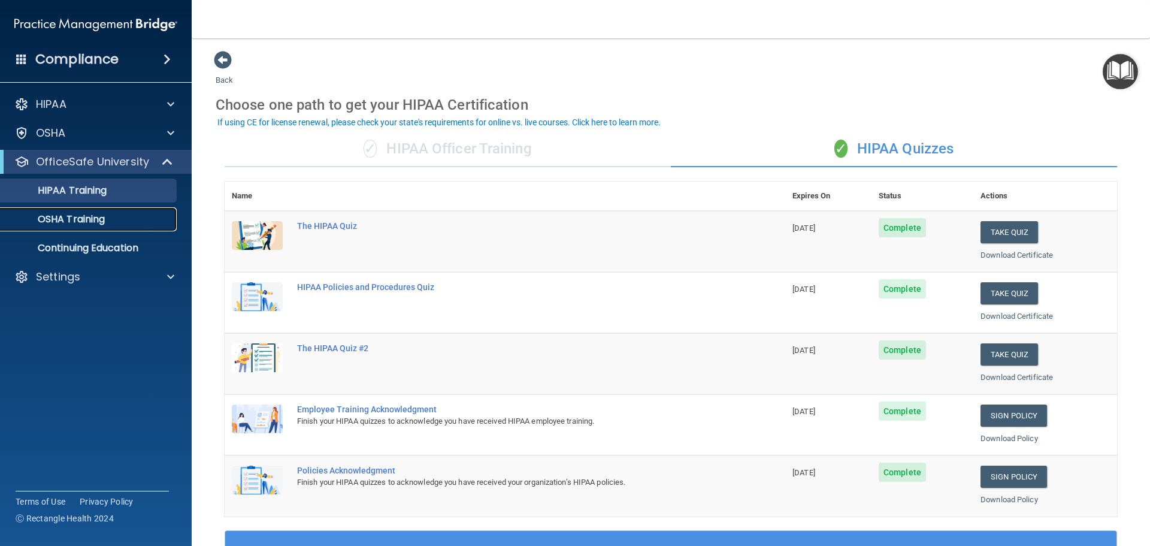
click at [114, 222] on div "OSHA Training" at bounding box center [89, 219] width 163 height 12
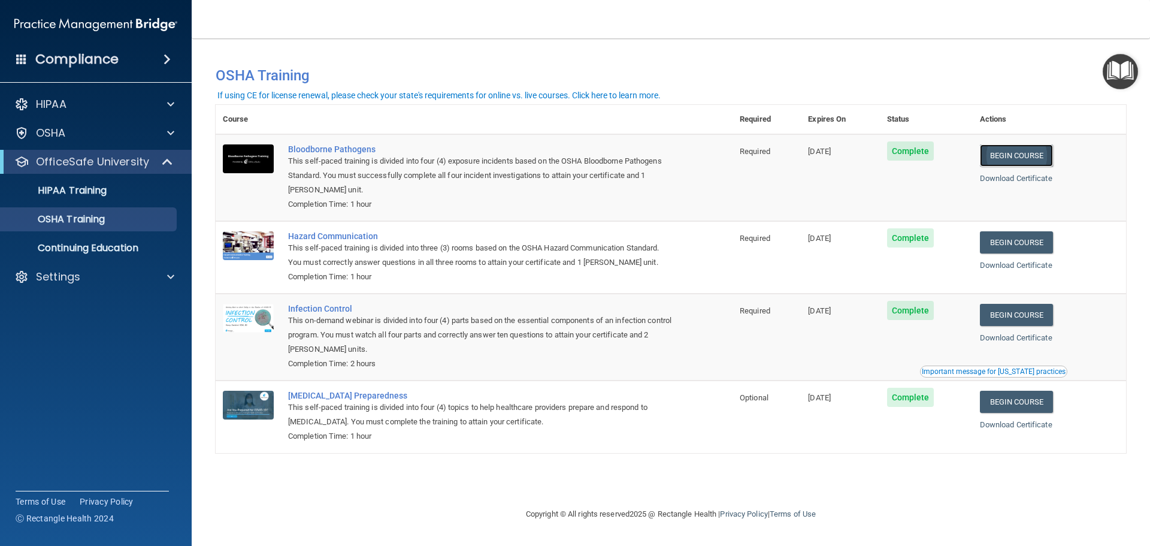
click at [1030, 155] on link "Begin Course" at bounding box center [1016, 155] width 73 height 22
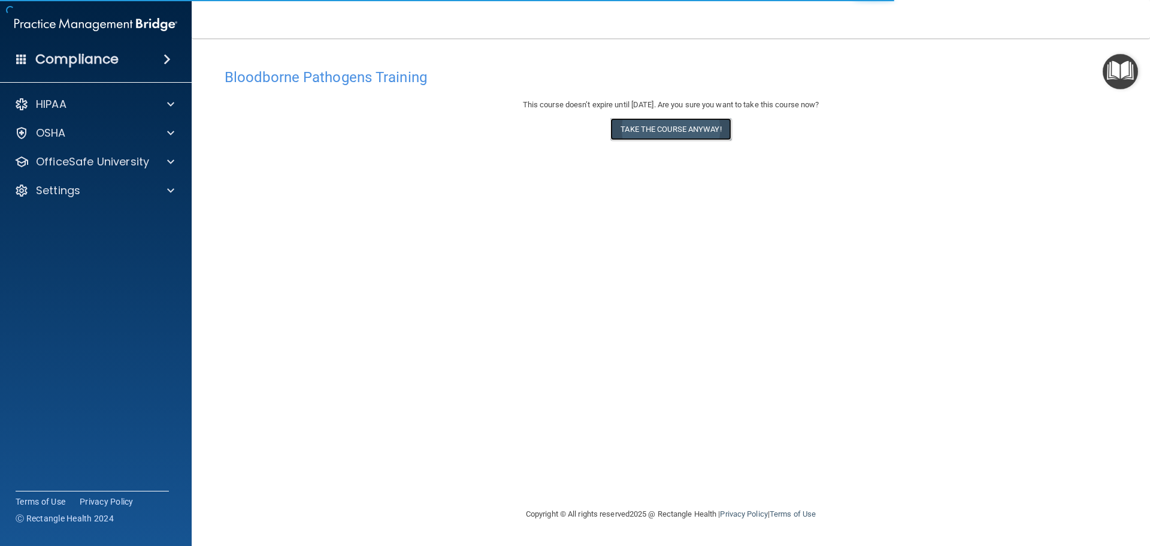
click at [689, 132] on button "Take the course anyway!" at bounding box center [670, 129] width 120 height 22
